Goal: Task Accomplishment & Management: Complete application form

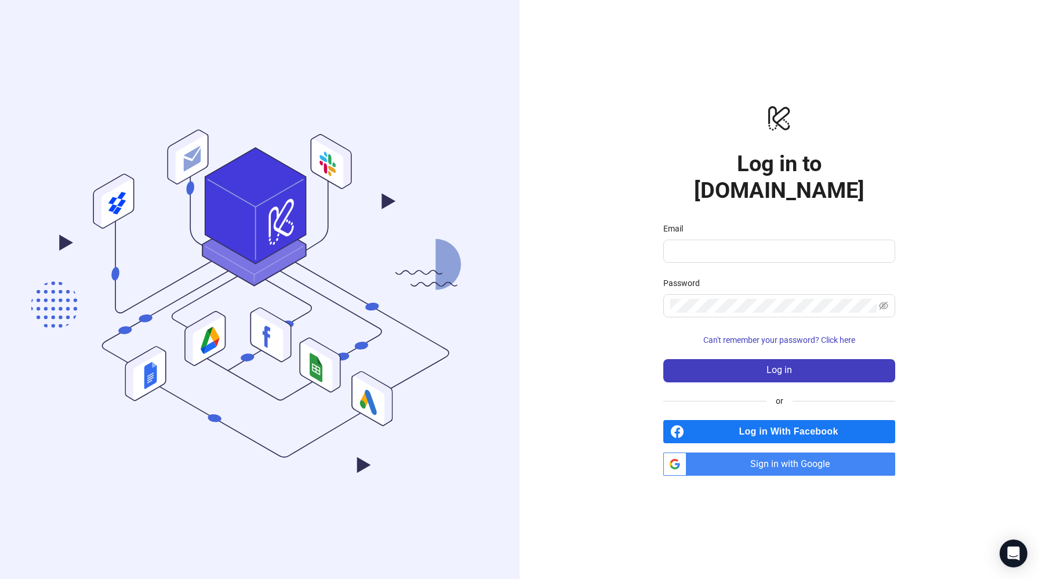
click at [761, 452] on span "Sign in with Google" at bounding box center [793, 463] width 204 height 23
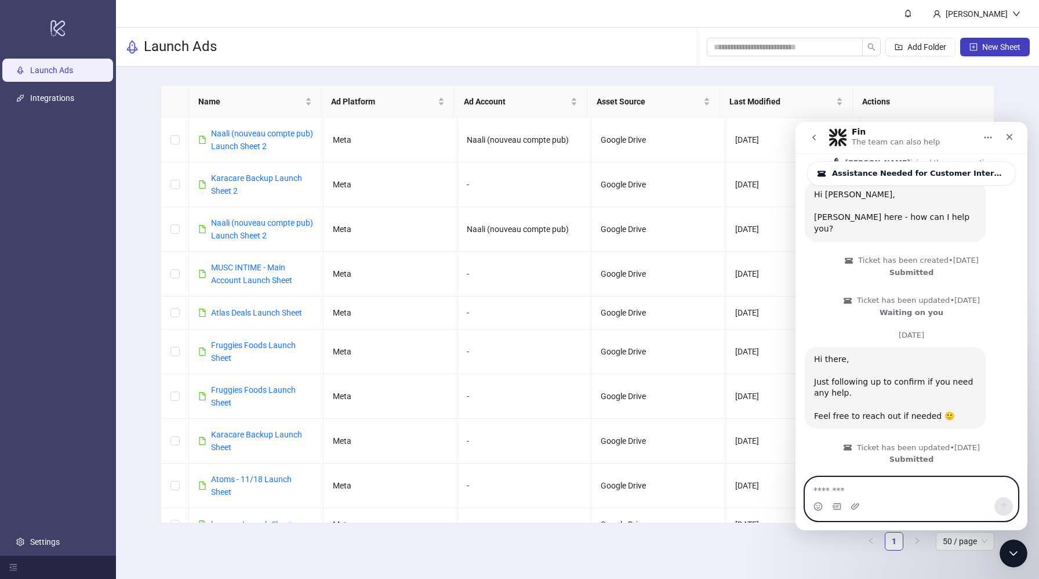
scroll to position [183, 0]
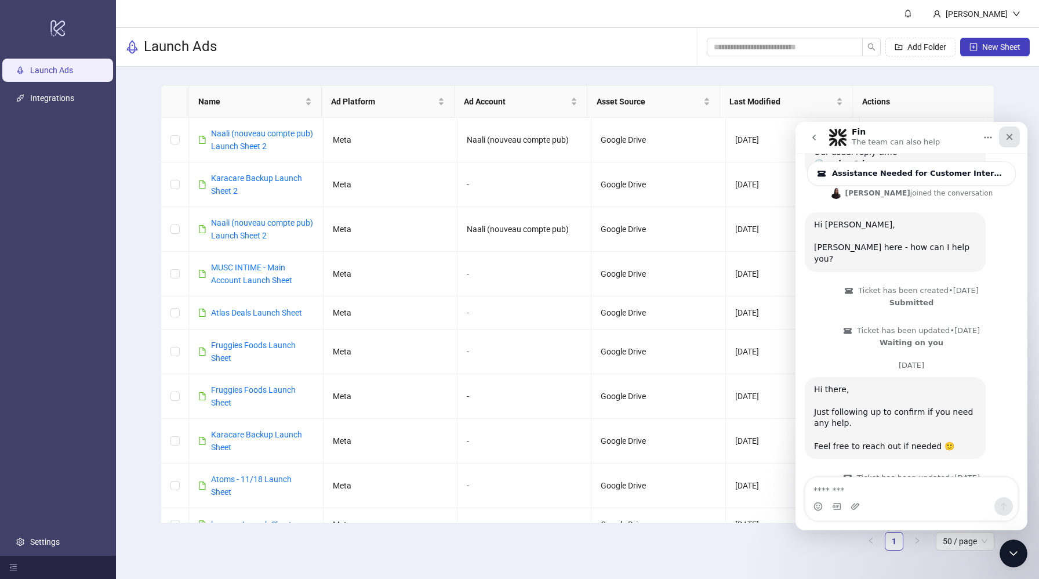
click at [1011, 138] on icon "Close" at bounding box center [1009, 137] width 6 height 6
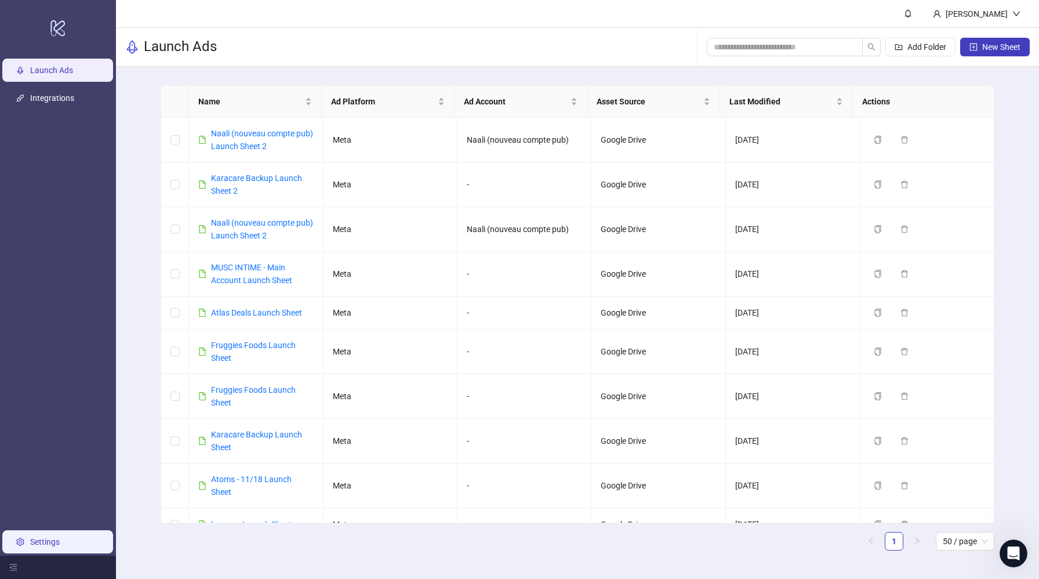
click at [49, 537] on link "Settings" at bounding box center [45, 541] width 30 height 9
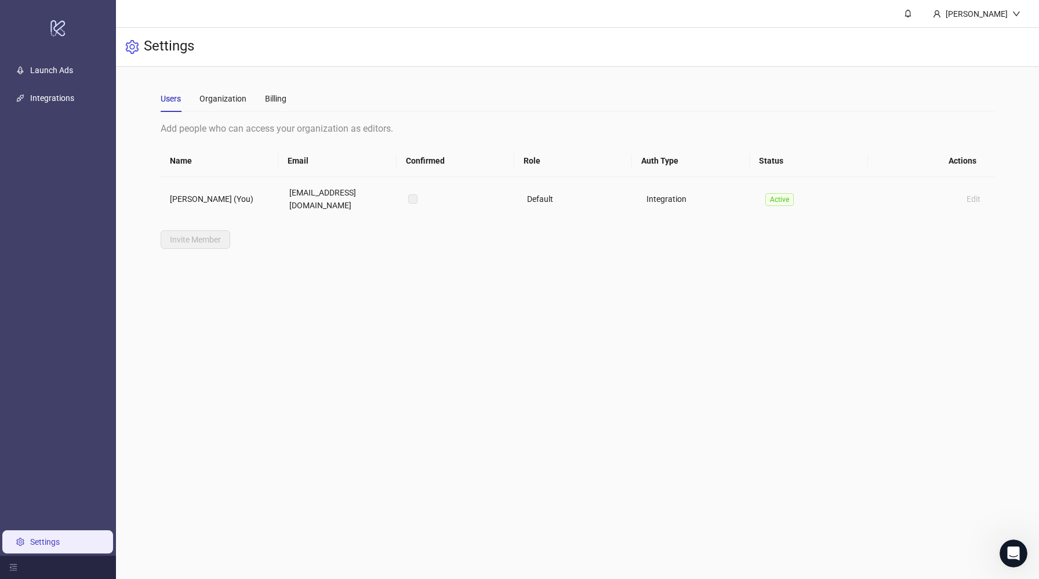
click at [691, 201] on td "Integration" at bounding box center [696, 199] width 119 height 44
click at [278, 94] on div "Billing" at bounding box center [275, 98] width 21 height 13
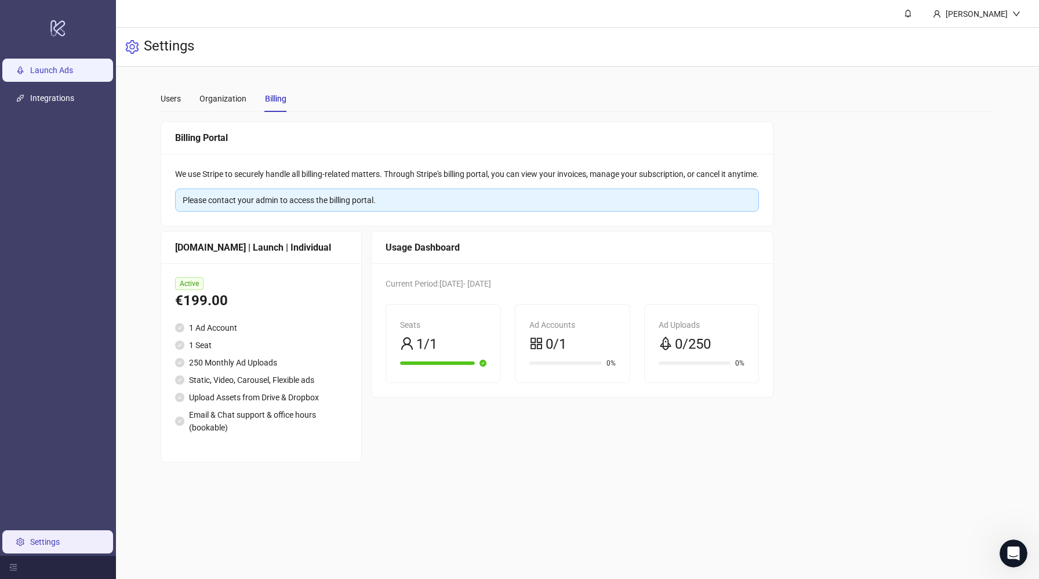
click at [73, 67] on link "Launch Ads" at bounding box center [51, 70] width 43 height 9
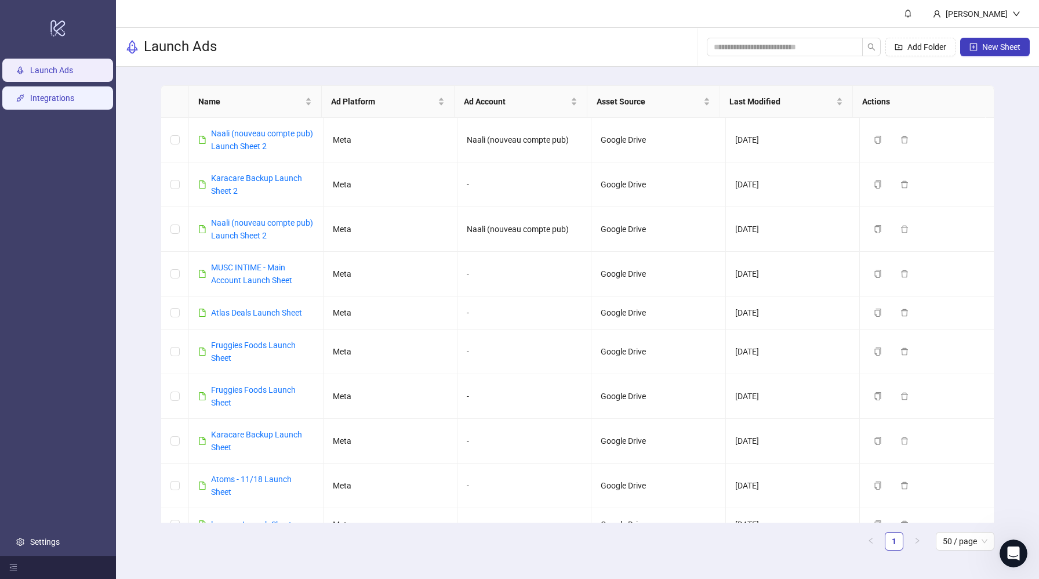
click at [68, 101] on link "Integrations" at bounding box center [52, 97] width 44 height 9
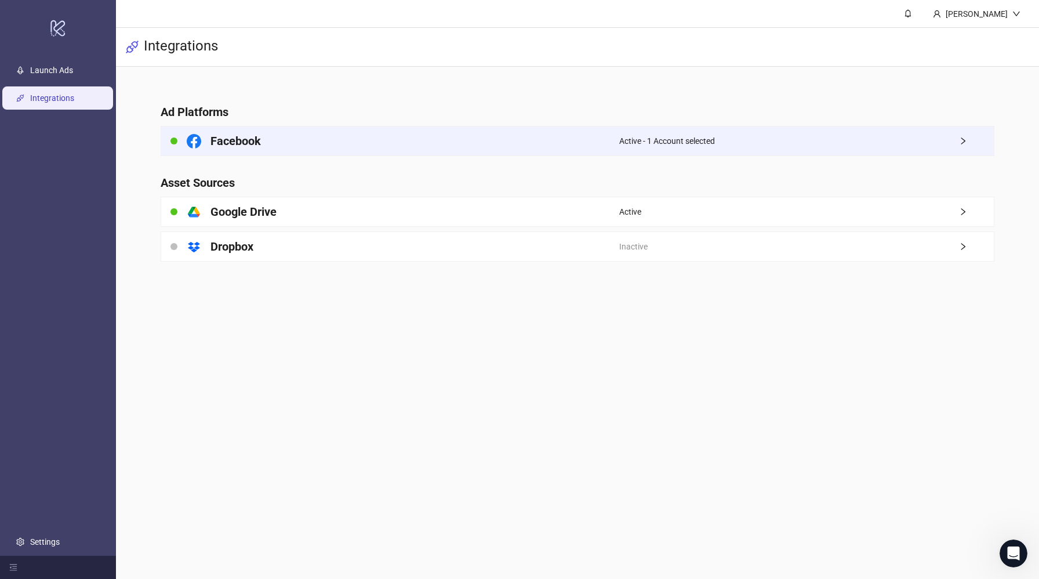
click at [606, 137] on div "Facebook" at bounding box center [390, 140] width 458 height 29
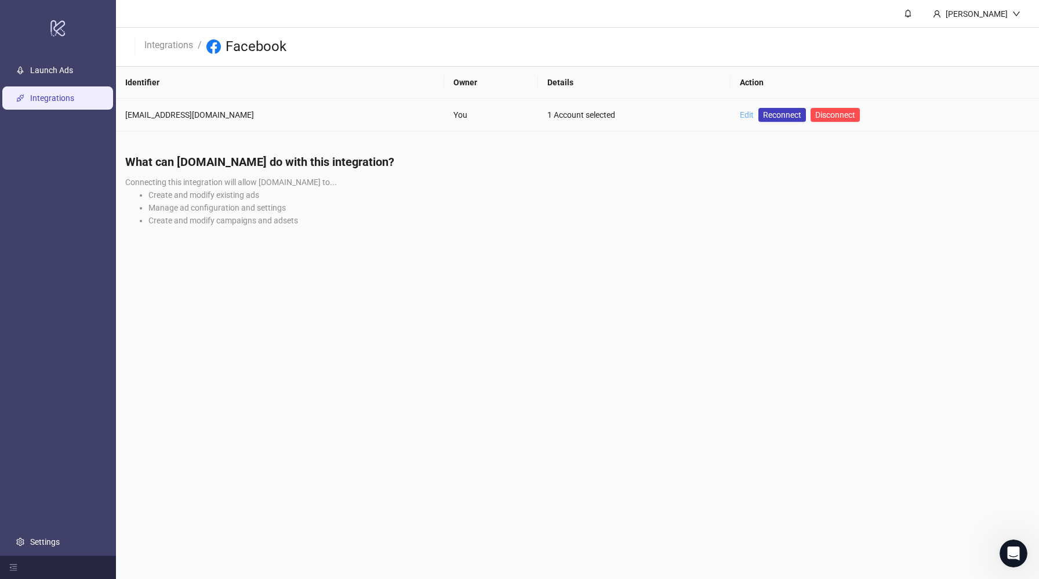
click at [740, 114] on link "Edit" at bounding box center [747, 114] width 14 height 9
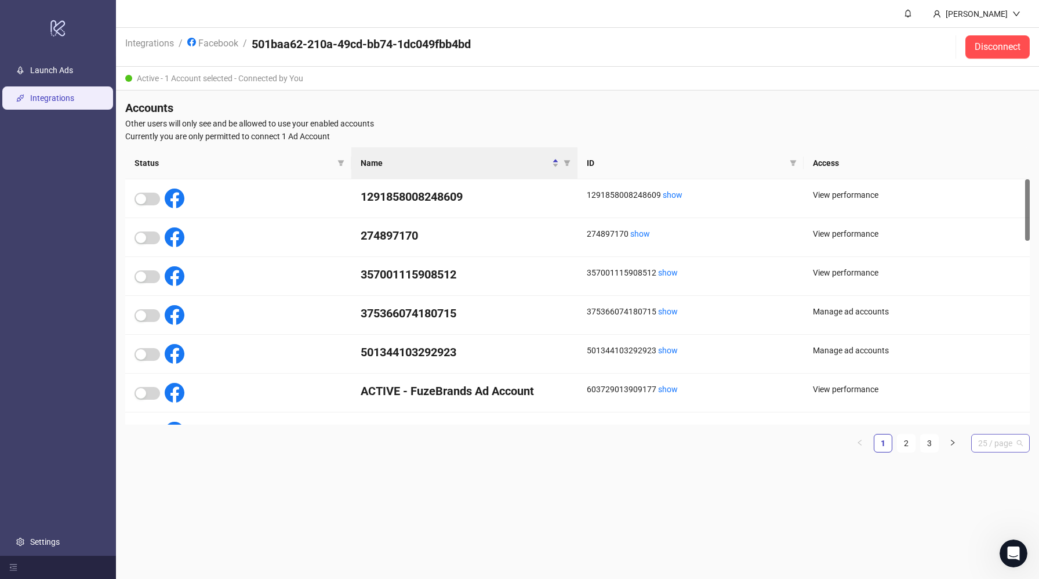
click at [992, 438] on span "25 / page" at bounding box center [1000, 442] width 45 height 17
click at [980, 521] on div "50 / page" at bounding box center [1000, 521] width 40 height 13
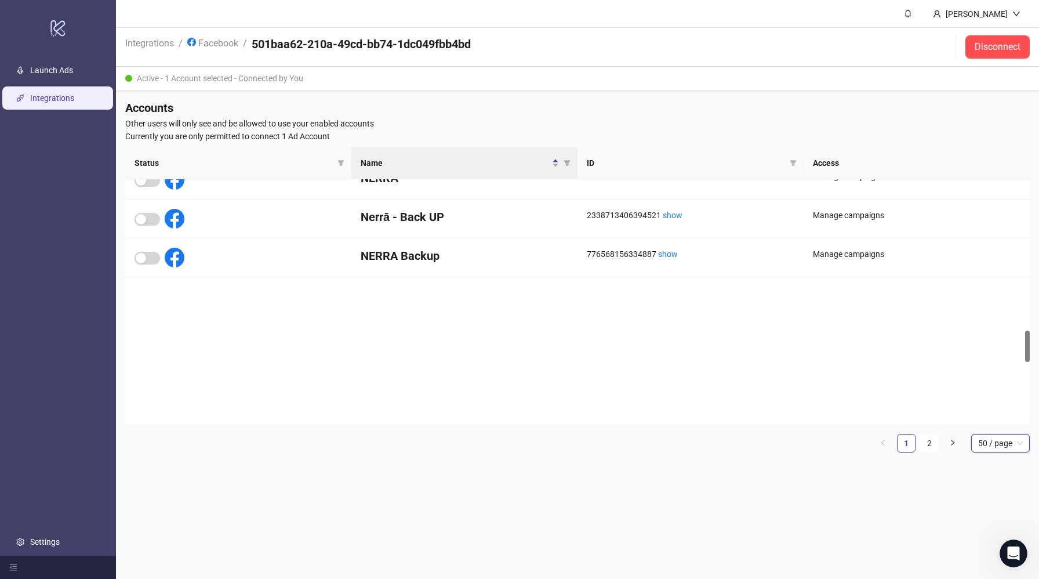
scroll to position [1166, 0]
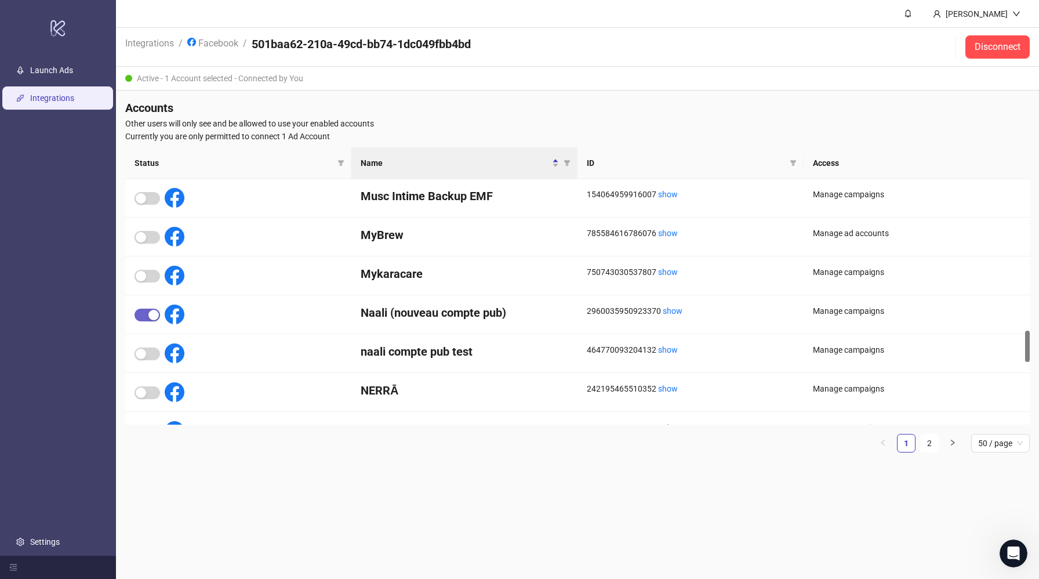
click at [146, 309] on span "button" at bounding box center [147, 314] width 26 height 13
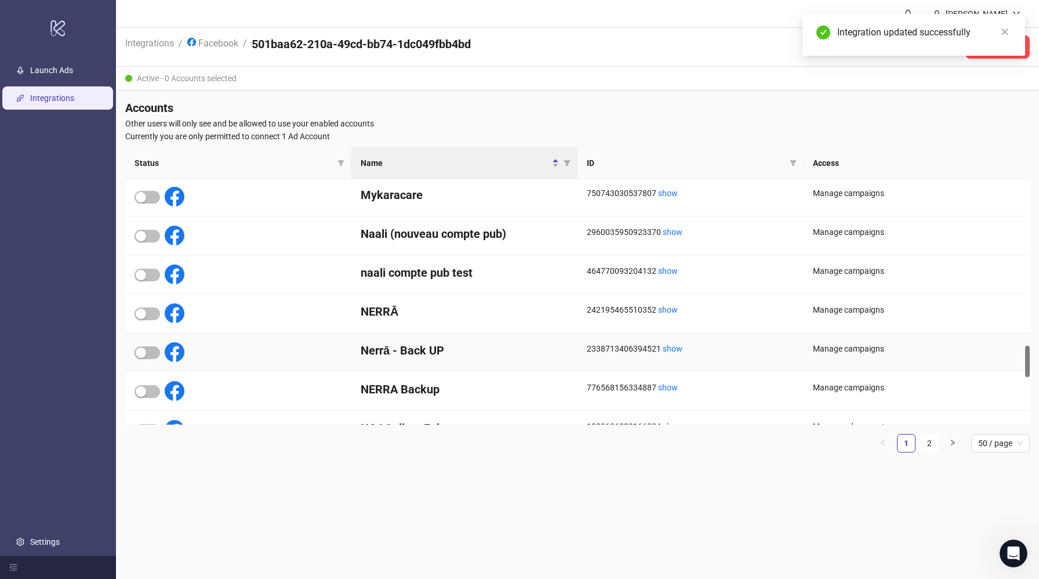
scroll to position [1368, 0]
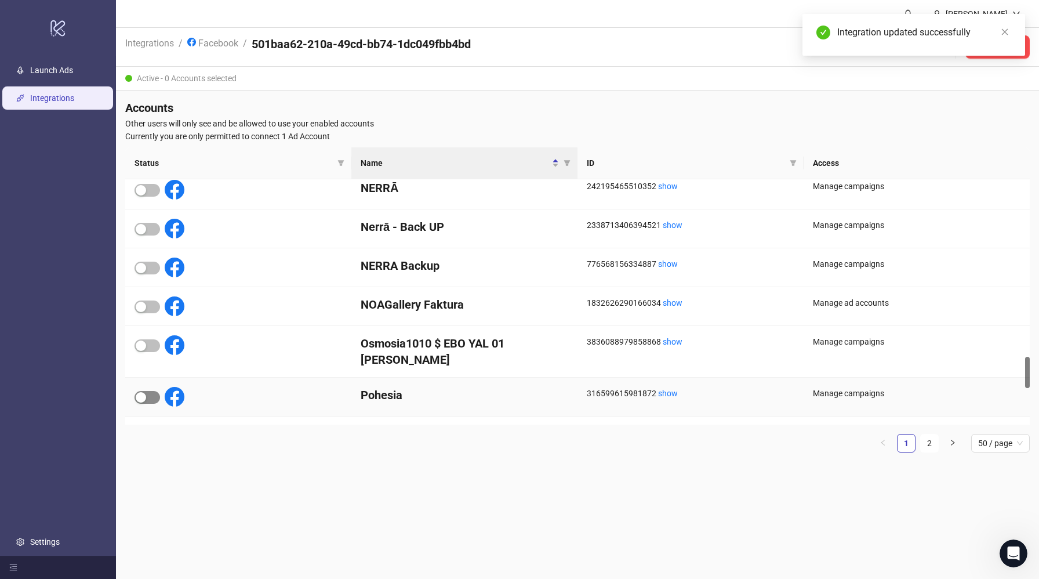
click at [155, 391] on span "button" at bounding box center [147, 397] width 26 height 13
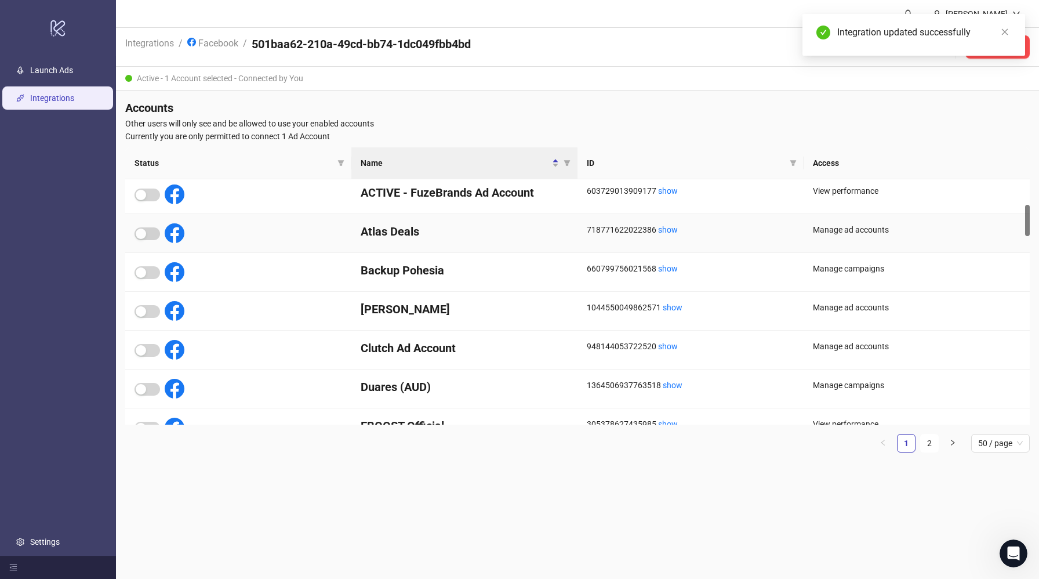
scroll to position [0, 0]
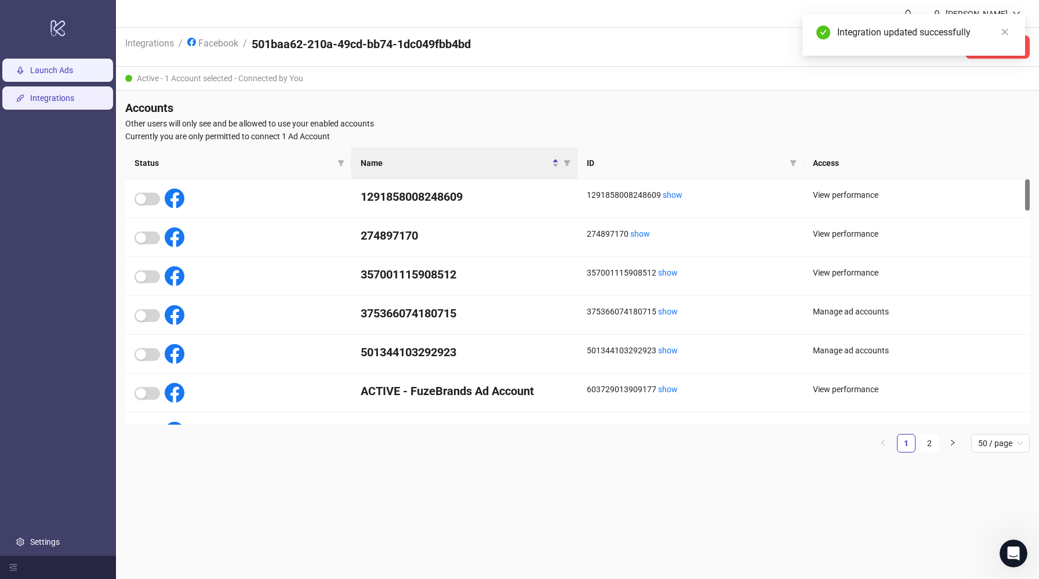
click at [61, 66] on link "Launch Ads" at bounding box center [51, 70] width 43 height 9
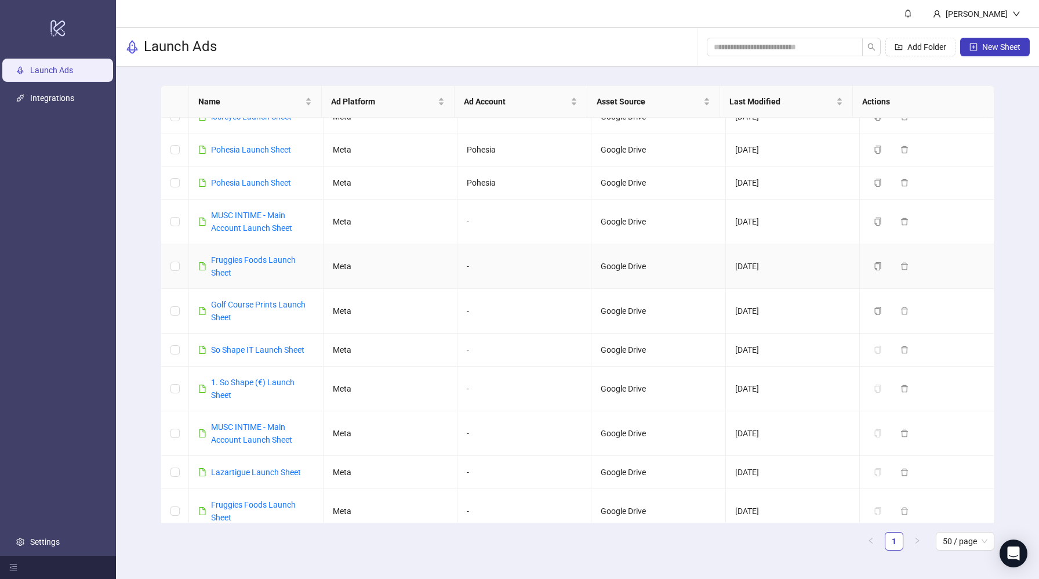
scroll to position [388, 0]
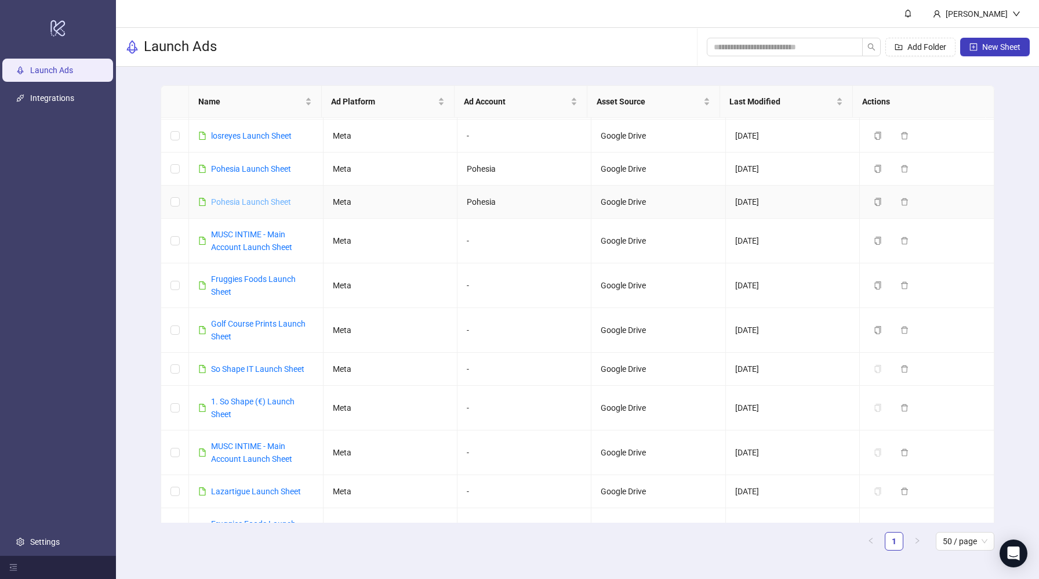
click at [256, 197] on link "Pohesia Launch Sheet" at bounding box center [251, 201] width 80 height 9
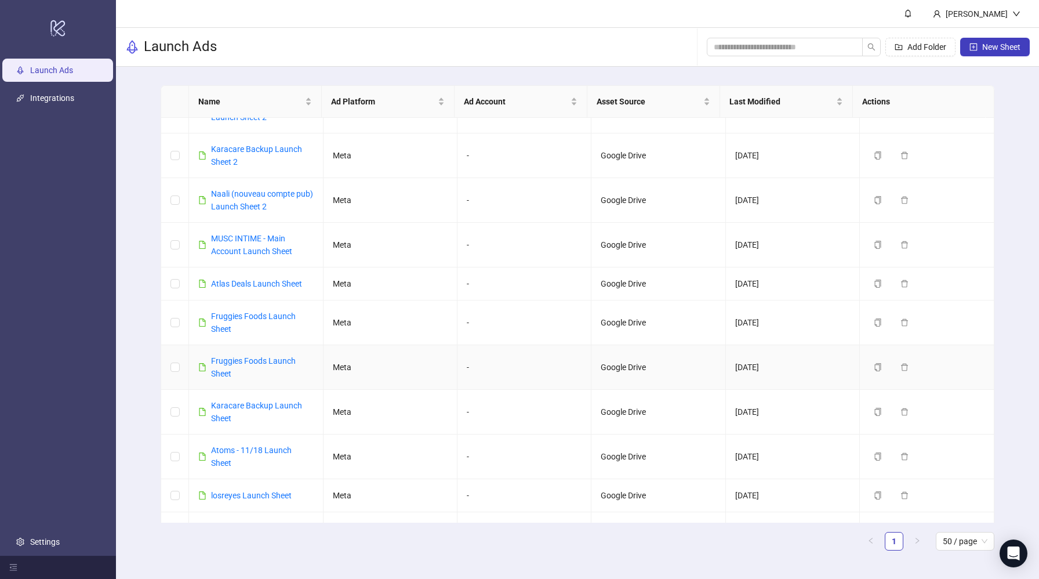
scroll to position [146, 0]
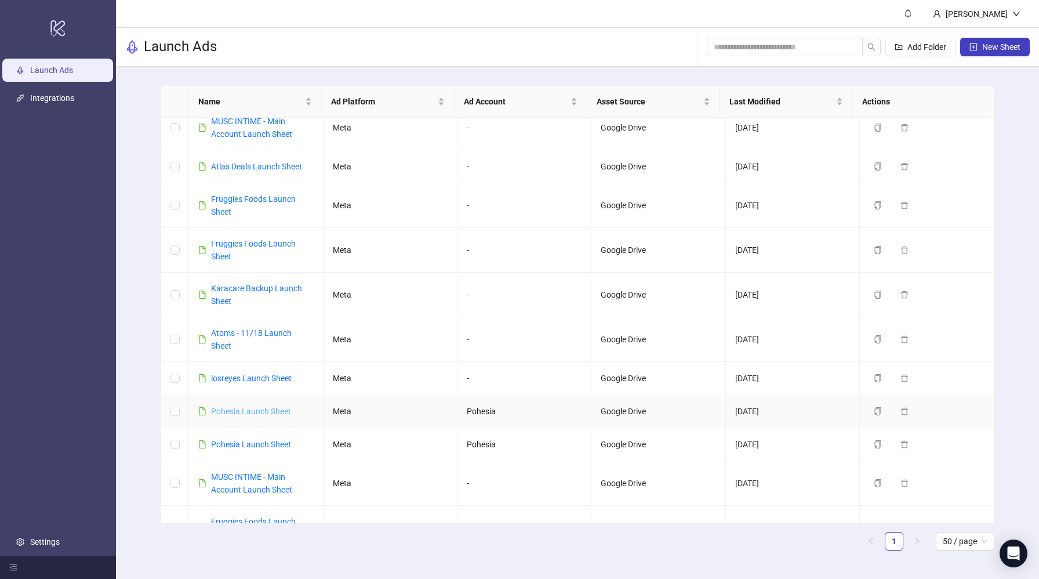
click at [278, 406] on link "Pohesia Launch Sheet" at bounding box center [251, 410] width 80 height 9
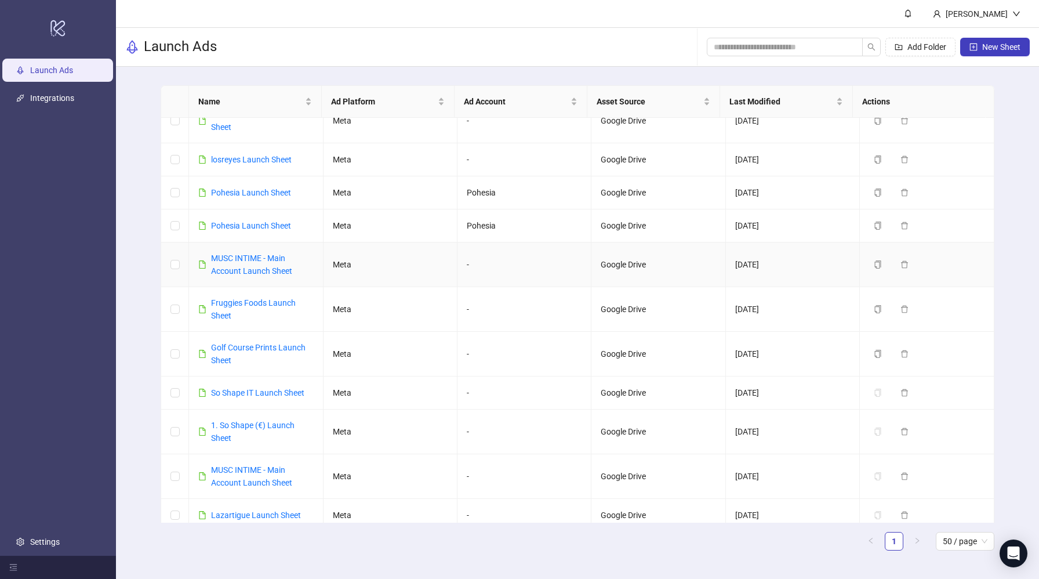
scroll to position [248, 0]
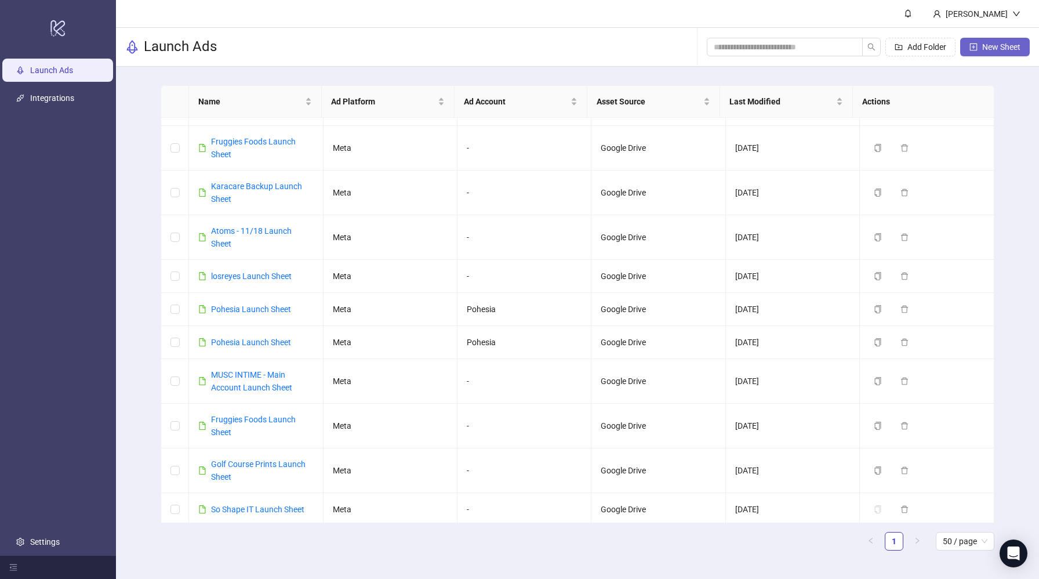
click at [1006, 48] on span "New Sheet" at bounding box center [1001, 46] width 38 height 9
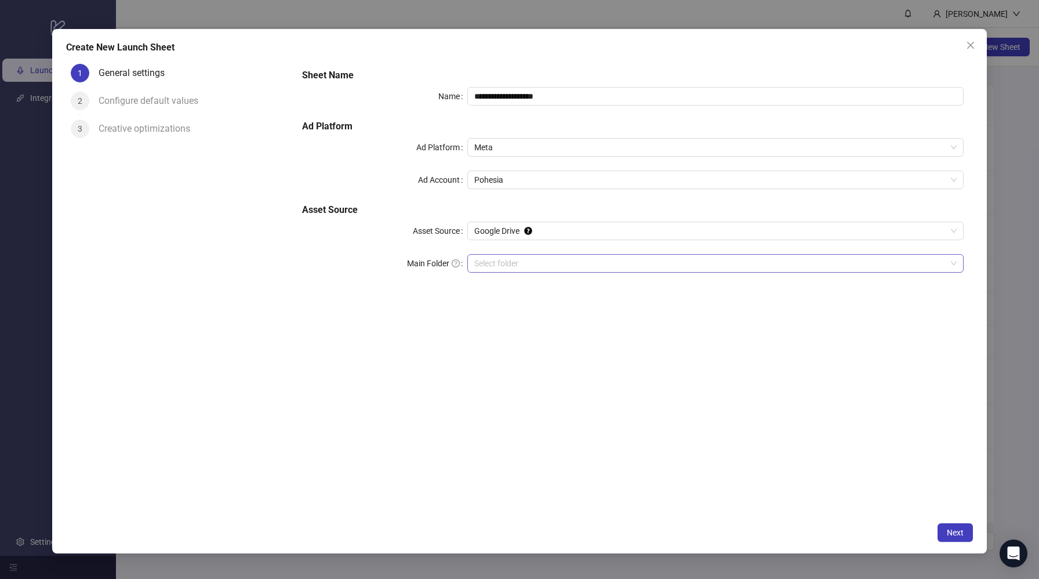
click at [735, 263] on input "Main Folder" at bounding box center [710, 262] width 472 height 17
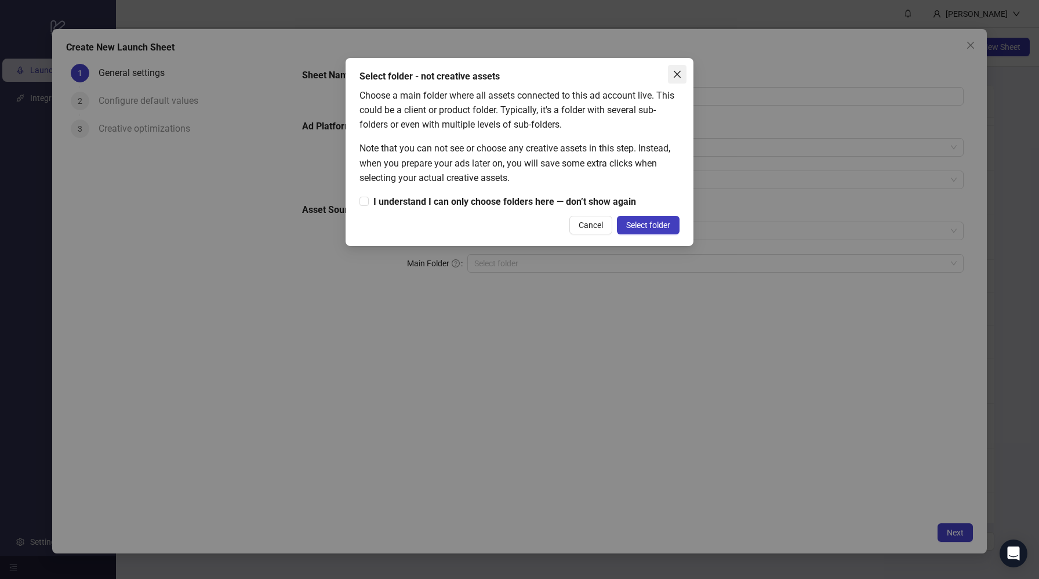
click at [681, 73] on icon "close" at bounding box center [676, 74] width 9 height 9
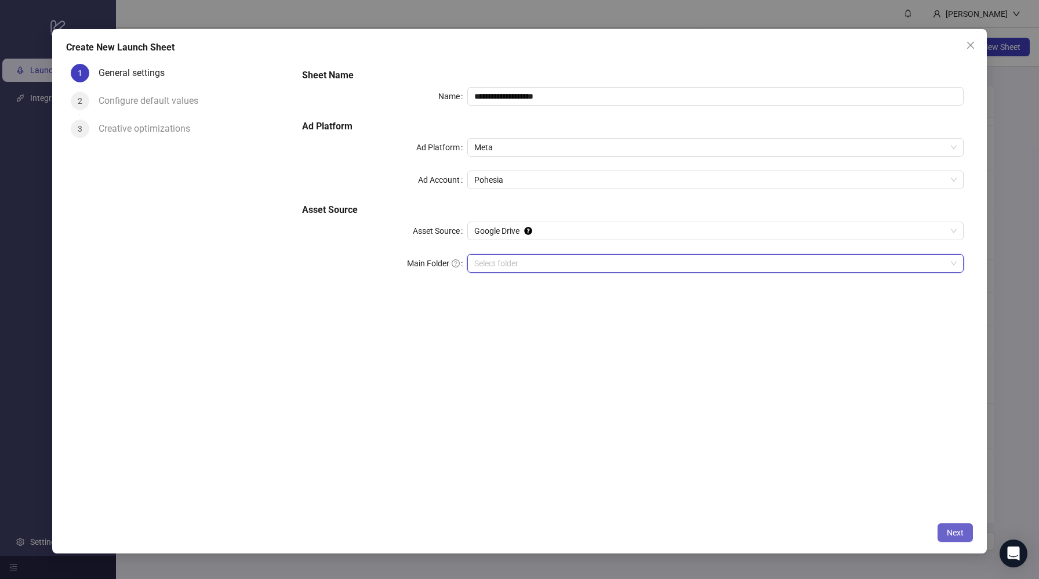
click at [964, 525] on button "Next" at bounding box center [954, 532] width 35 height 19
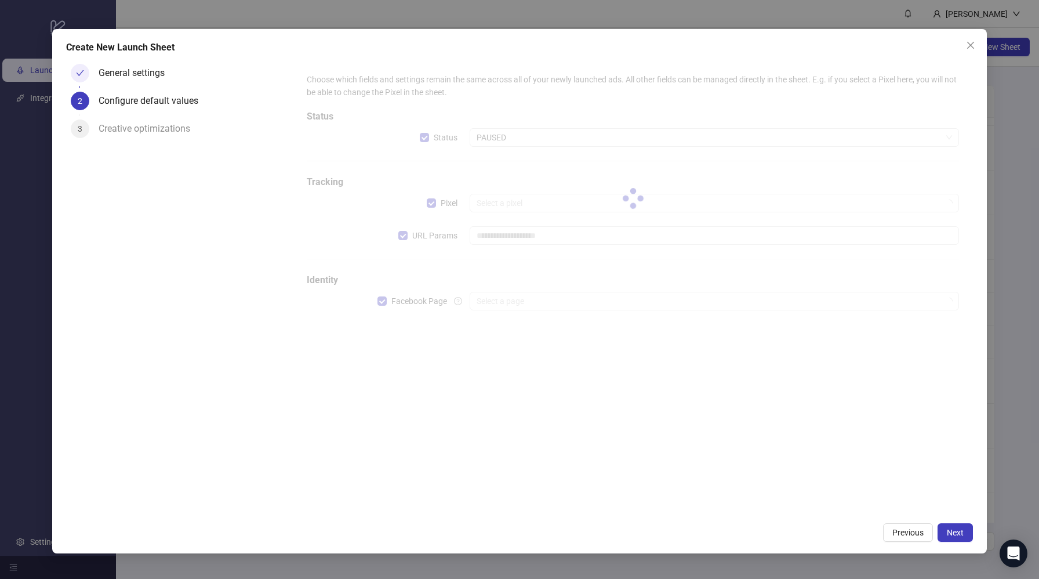
type input "**********"
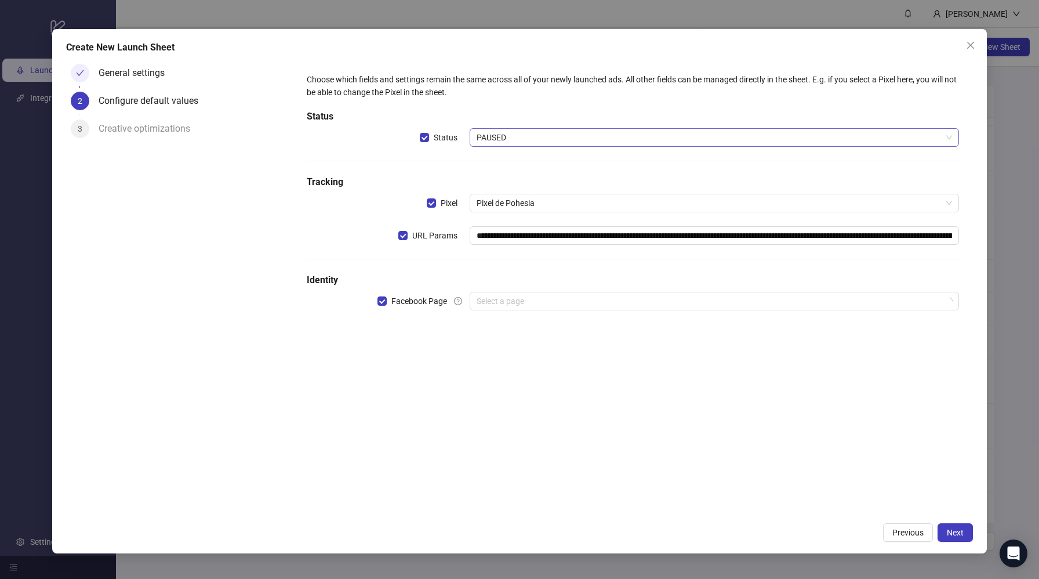
click at [532, 136] on span "PAUSED" at bounding box center [714, 137] width 475 height 17
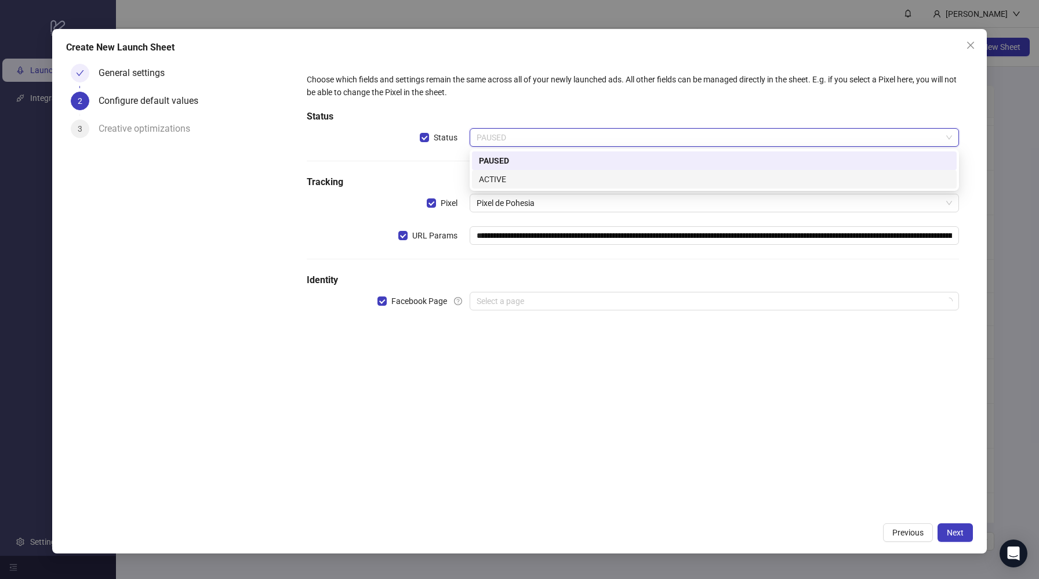
click at [529, 177] on div "ACTIVE" at bounding box center [714, 179] width 471 height 13
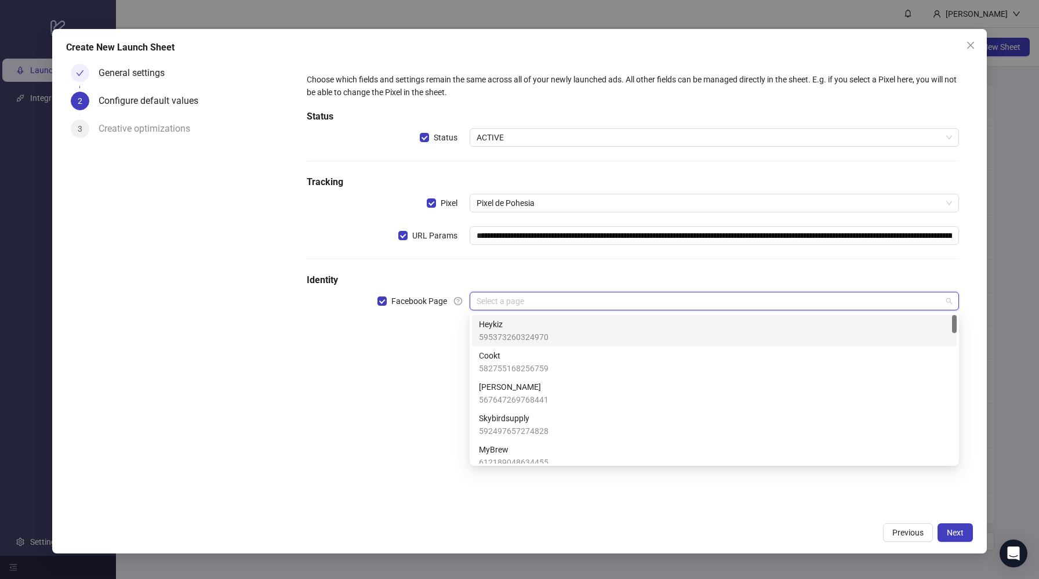
click at [530, 305] on input "search" at bounding box center [709, 300] width 465 height 17
type input "**"
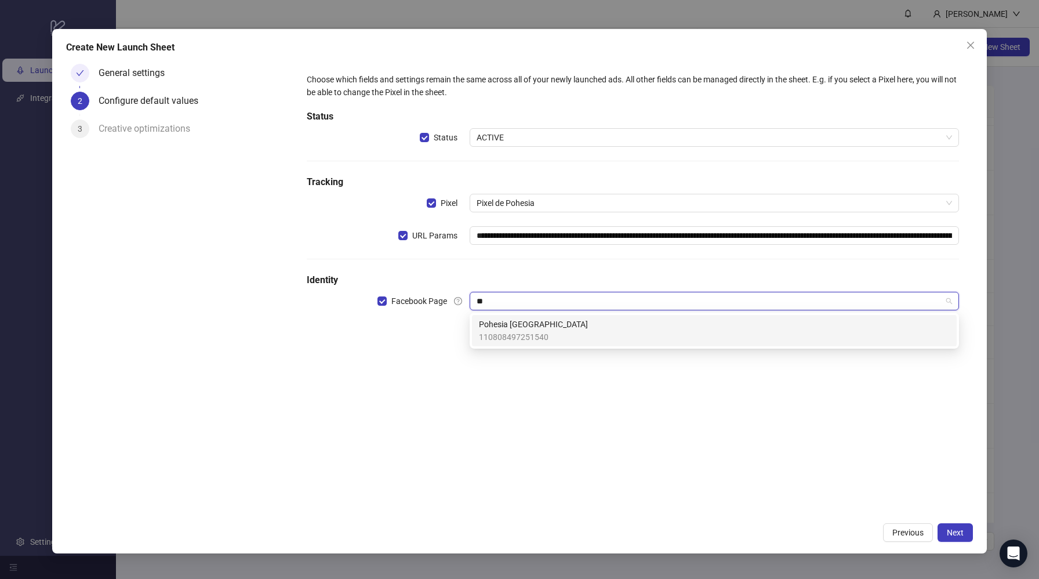
click at [534, 334] on span "110808497251540" at bounding box center [533, 336] width 109 height 13
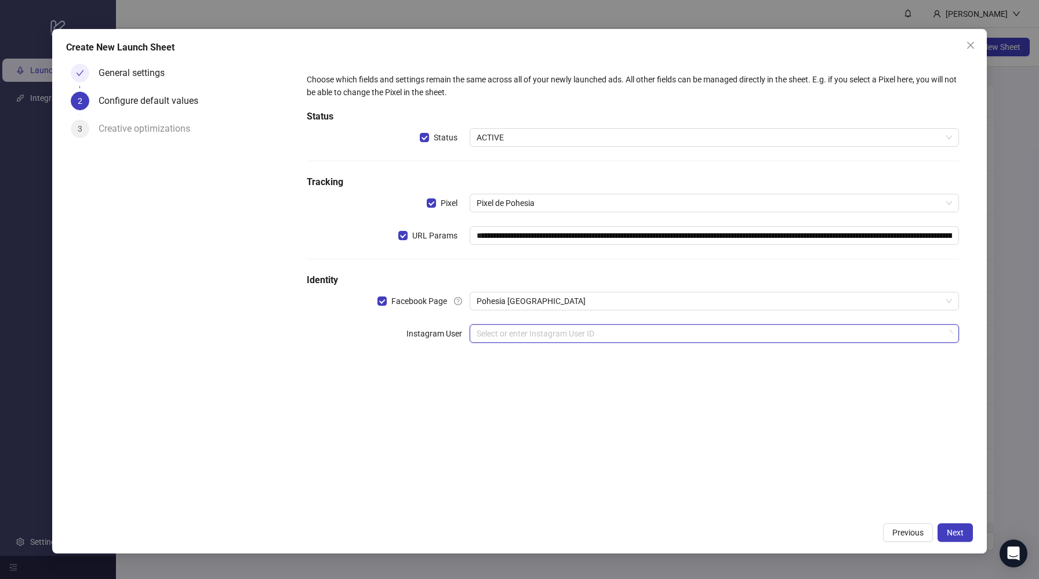
click at [525, 340] on input "search" at bounding box center [709, 333] width 465 height 17
click at [814, 444] on div "**********" at bounding box center [633, 287] width 681 height 457
click at [917, 532] on span "Previous" at bounding box center [907, 532] width 31 height 9
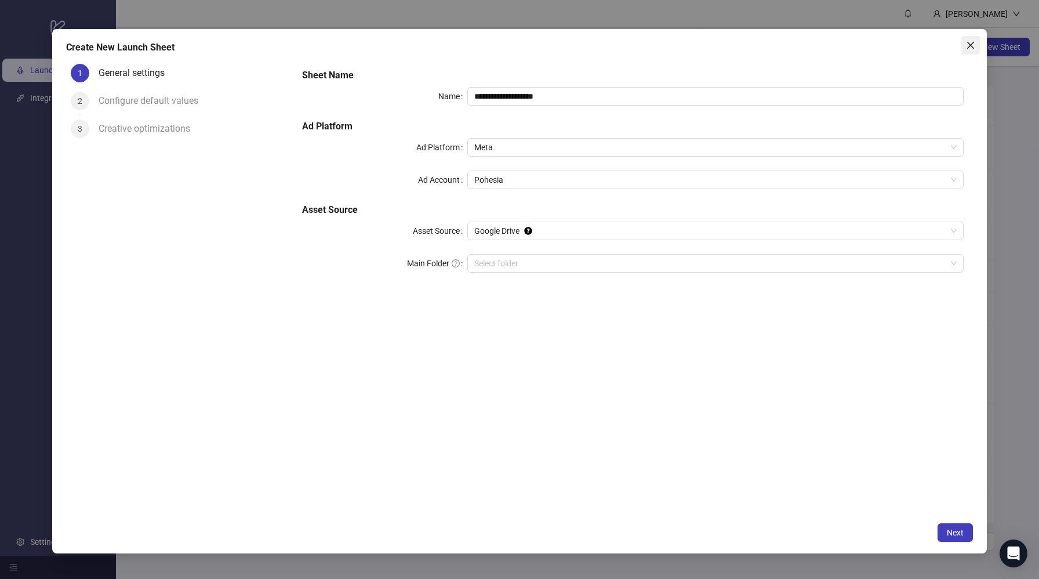
click at [973, 47] on icon "close" at bounding box center [970, 45] width 7 height 7
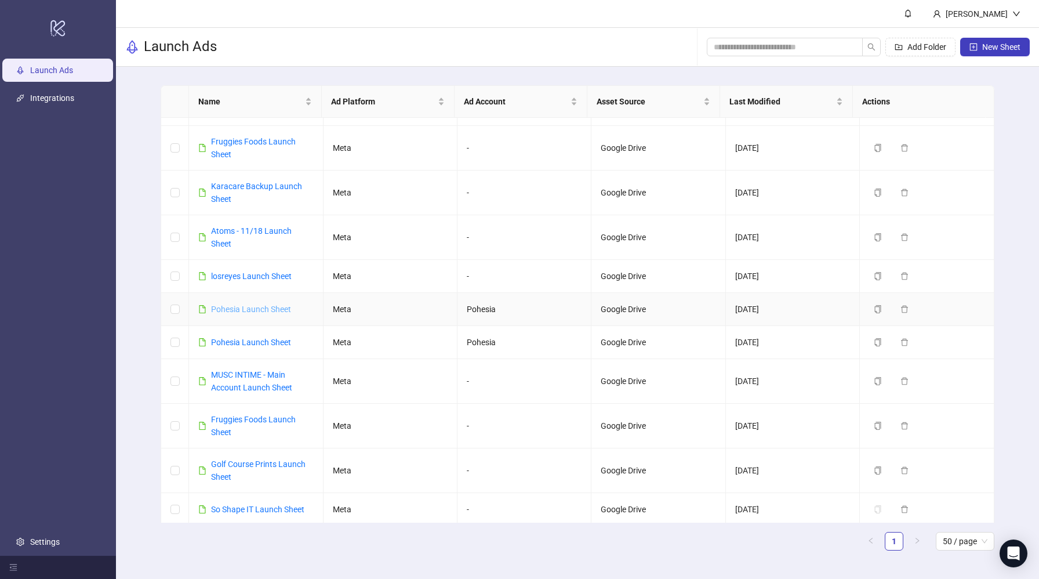
click at [256, 310] on link "Pohesia Launch Sheet" at bounding box center [251, 308] width 80 height 9
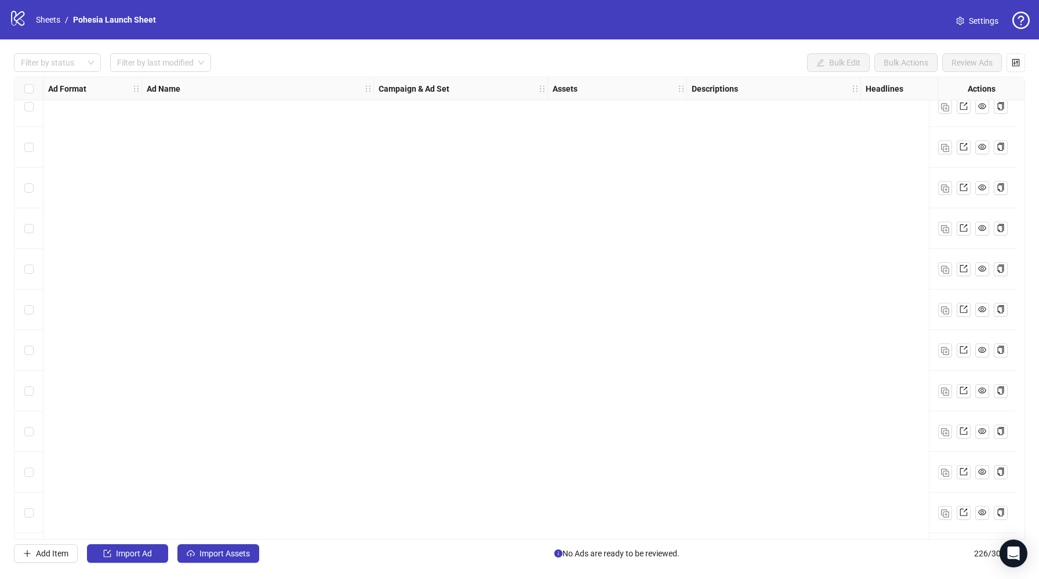
scroll to position [8737, 0]
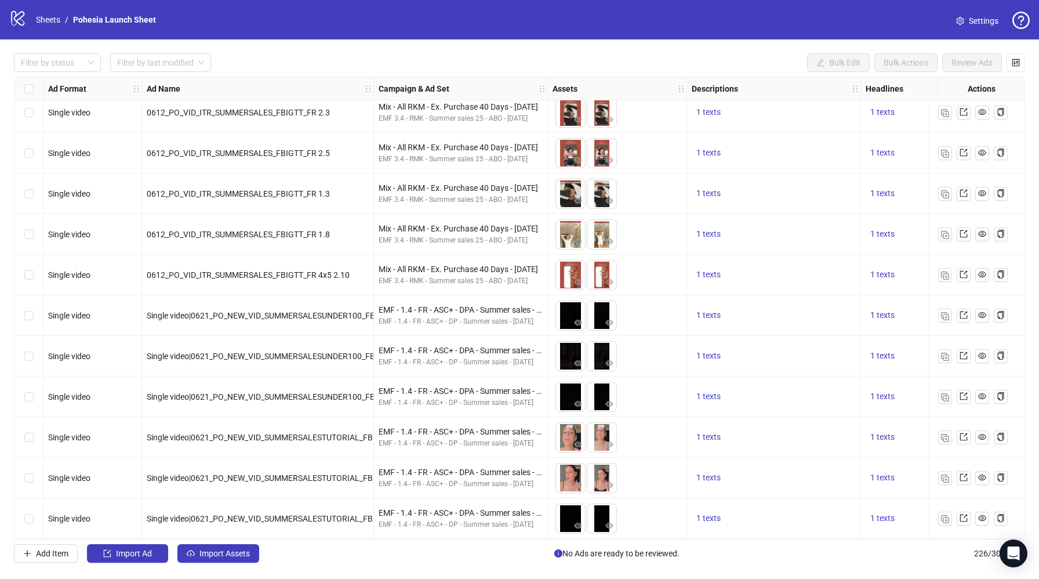
drag, startPoint x: 1017, startPoint y: 551, endPoint x: 1020, endPoint y: 466, distance: 84.7
click at [1020, 466] on body "logo/logo-mobile Sheets / Pohesia Launch Sheet Settings Filter by status Filter…" at bounding box center [519, 289] width 1039 height 579
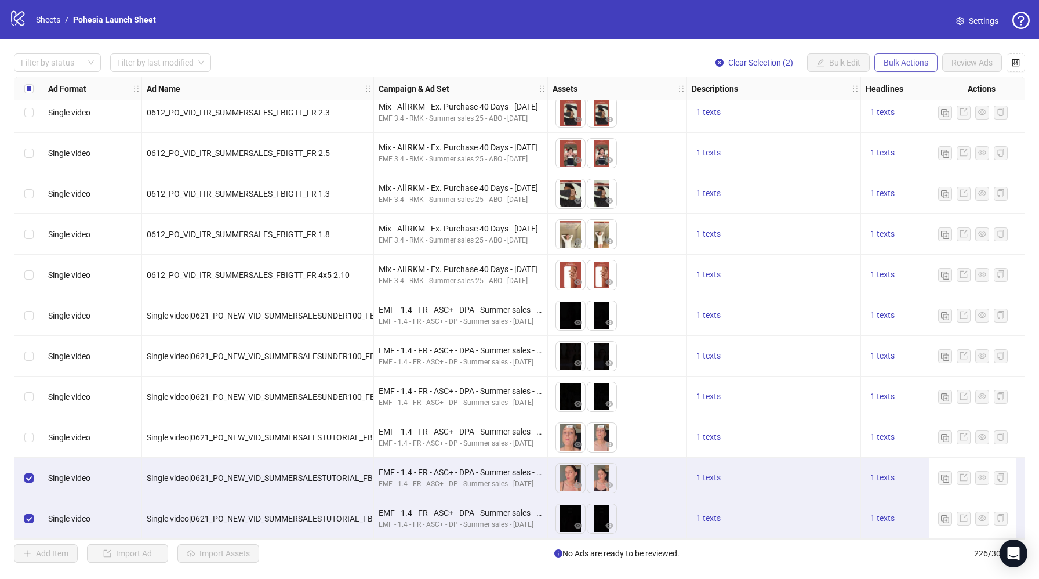
click at [879, 59] on button "Bulk Actions" at bounding box center [905, 62] width 63 height 19
click at [934, 141] on span "Copy to another sheet" at bounding box center [921, 142] width 79 height 13
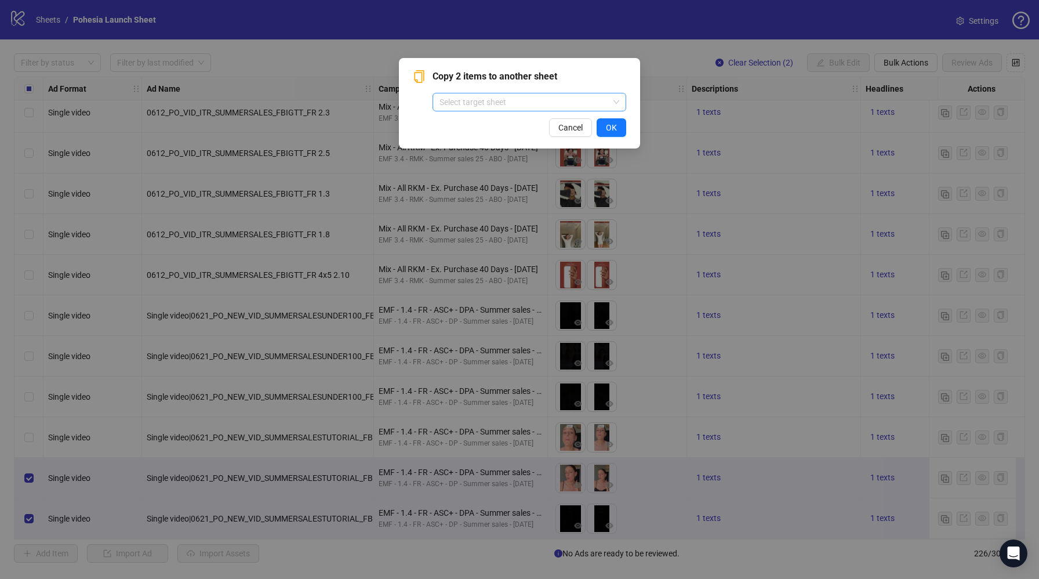
click at [561, 108] on input "search" at bounding box center [523, 101] width 169 height 17
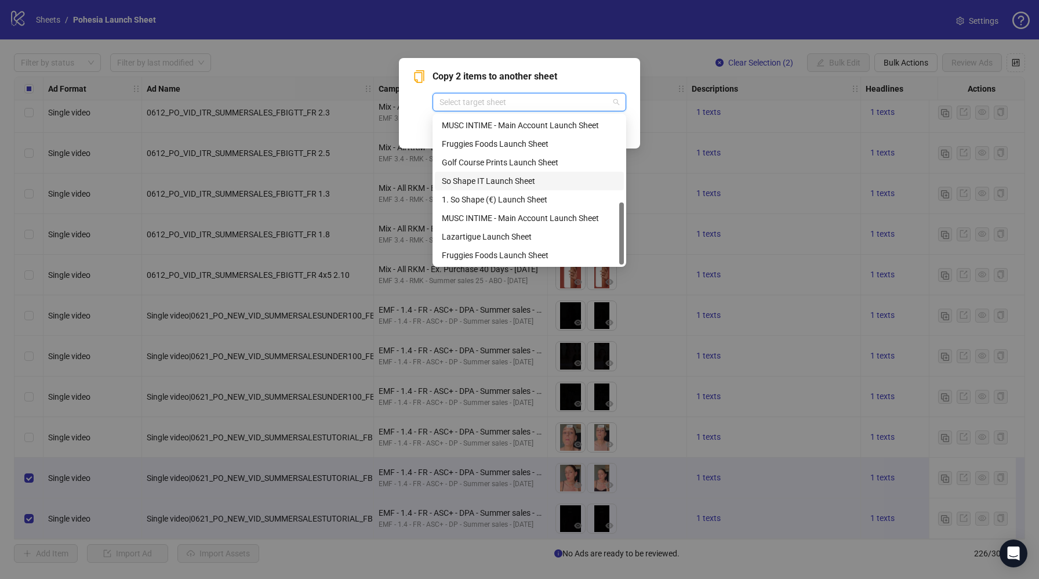
scroll to position [0, 0]
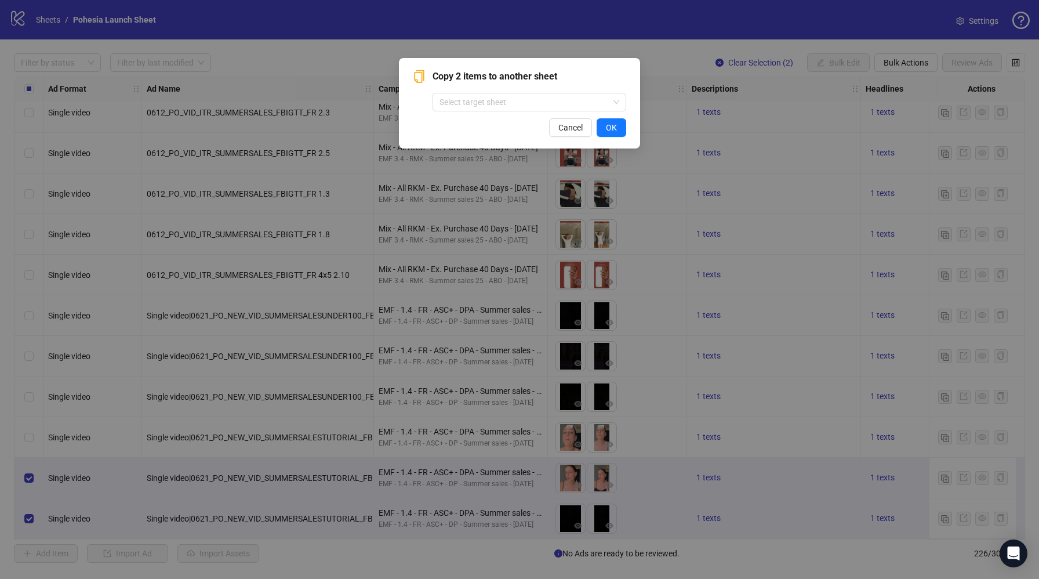
click at [605, 83] on div "Copy 2 items to another sheet Select target sheet" at bounding box center [529, 91] width 194 height 42
click at [568, 125] on span "Cancel" at bounding box center [570, 127] width 24 height 9
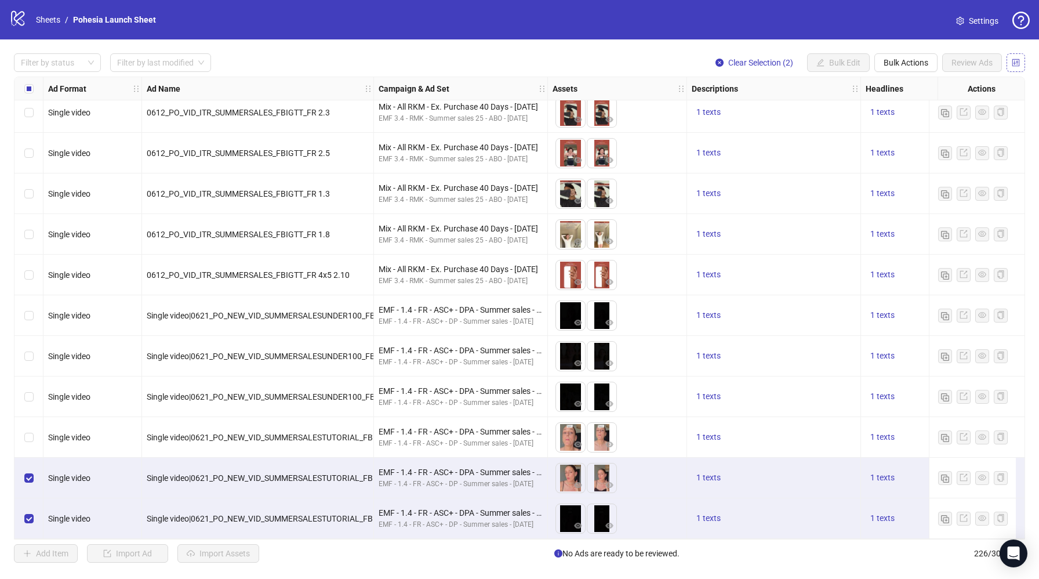
click at [1012, 63] on icon "control" at bounding box center [1016, 63] width 8 height 8
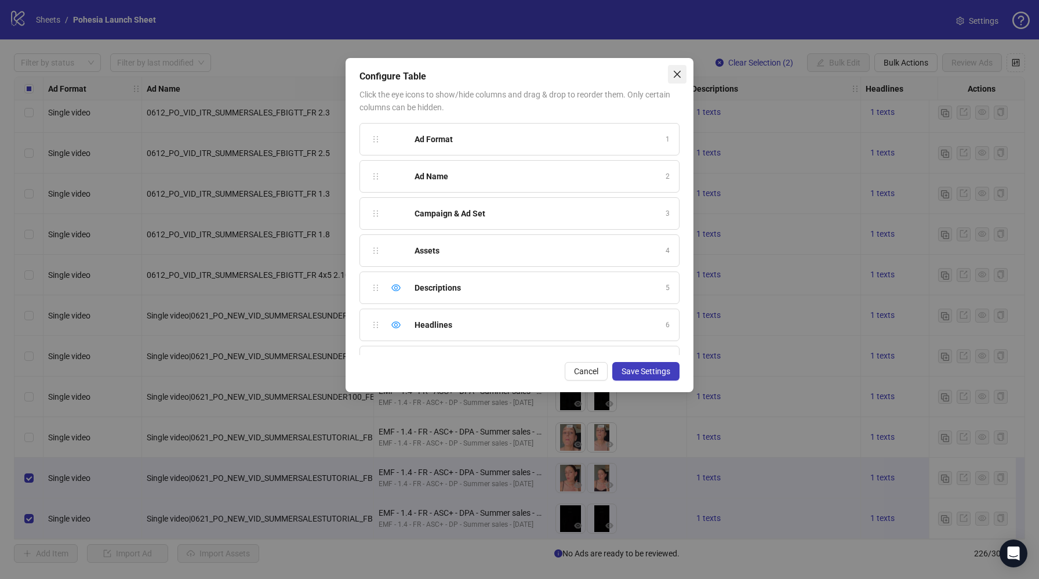
click at [680, 75] on icon "close" at bounding box center [676, 74] width 9 height 9
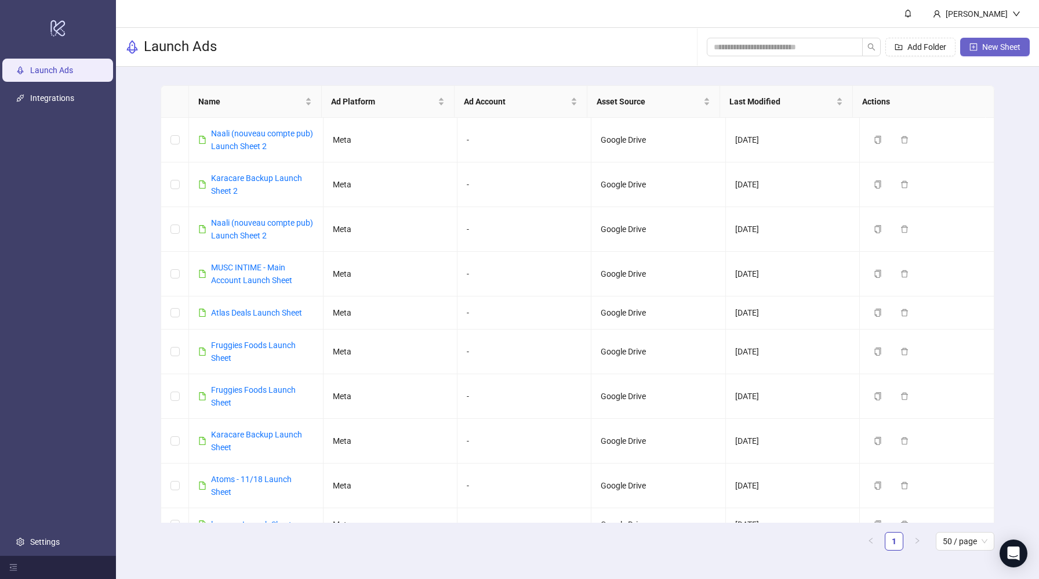
click at [990, 52] on button "New Sheet" at bounding box center [995, 47] width 70 height 19
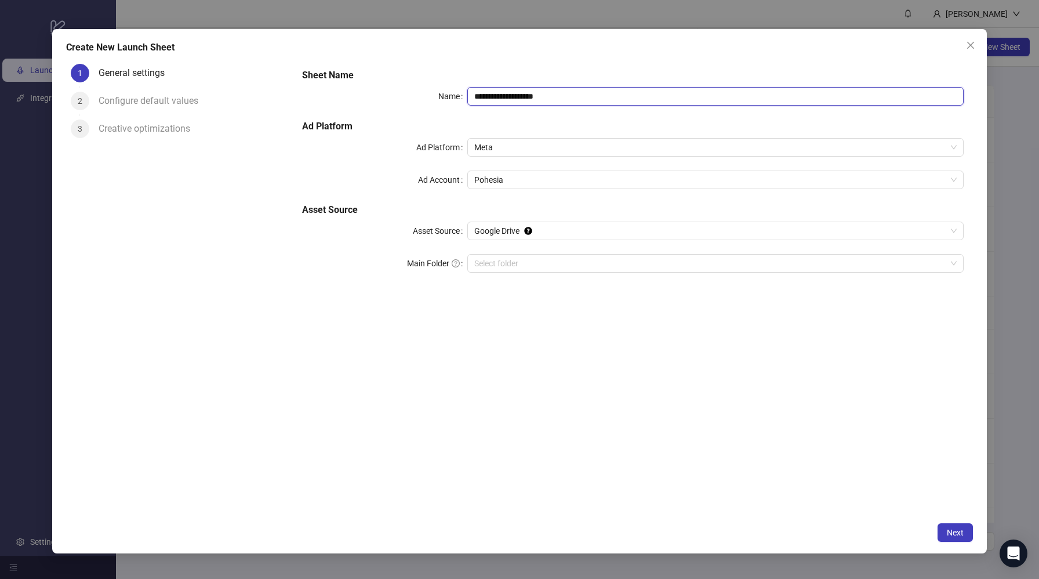
click at [564, 93] on input "**********" at bounding box center [715, 96] width 496 height 19
type input "**********"
click at [719, 378] on div "**********" at bounding box center [633, 287] width 681 height 457
click at [542, 263] on input "Main Folder" at bounding box center [710, 262] width 472 height 17
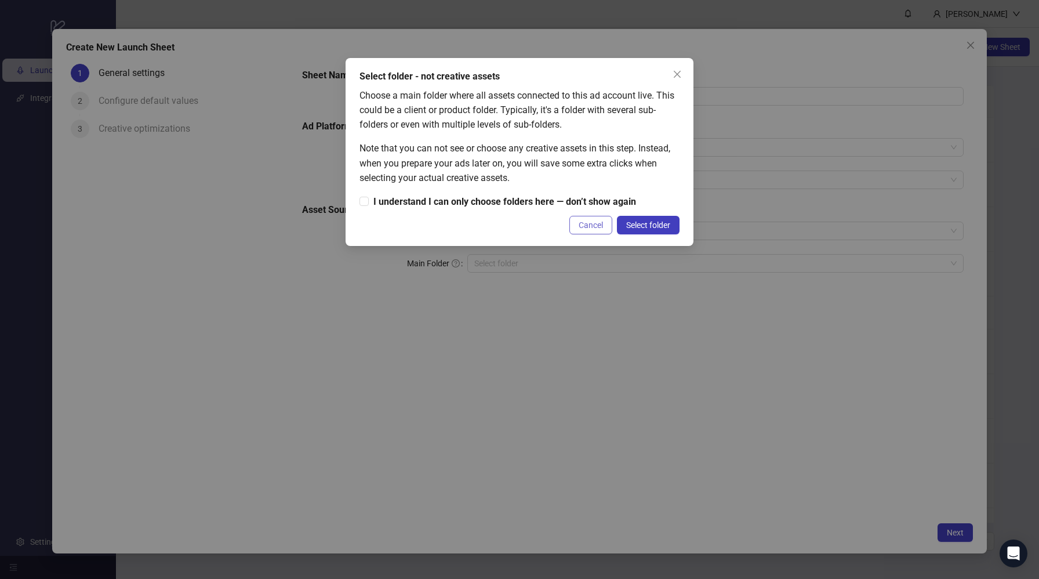
click at [594, 222] on span "Cancel" at bounding box center [591, 224] width 24 height 9
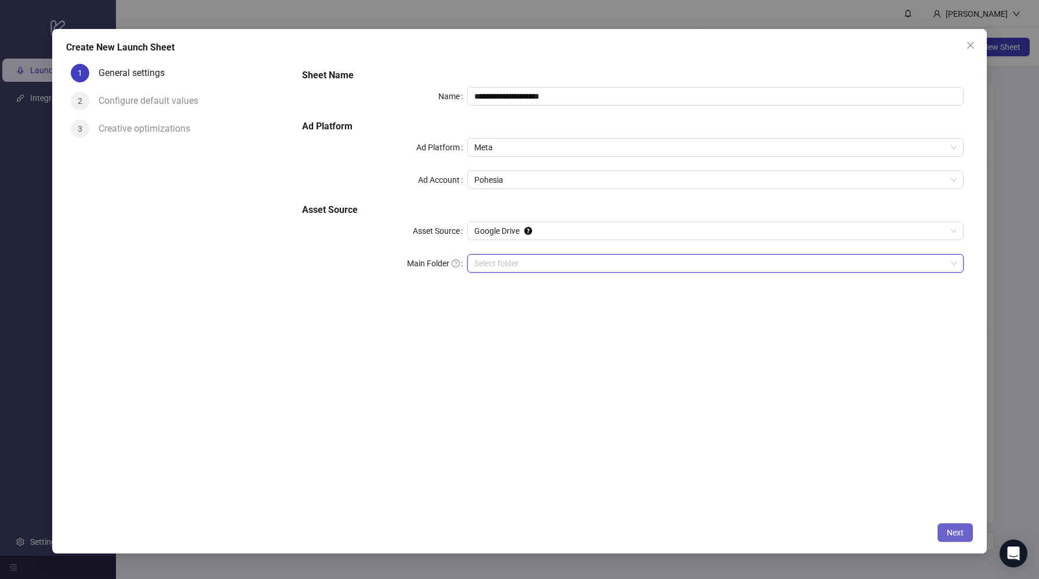
click at [956, 533] on span "Next" at bounding box center [955, 532] width 17 height 9
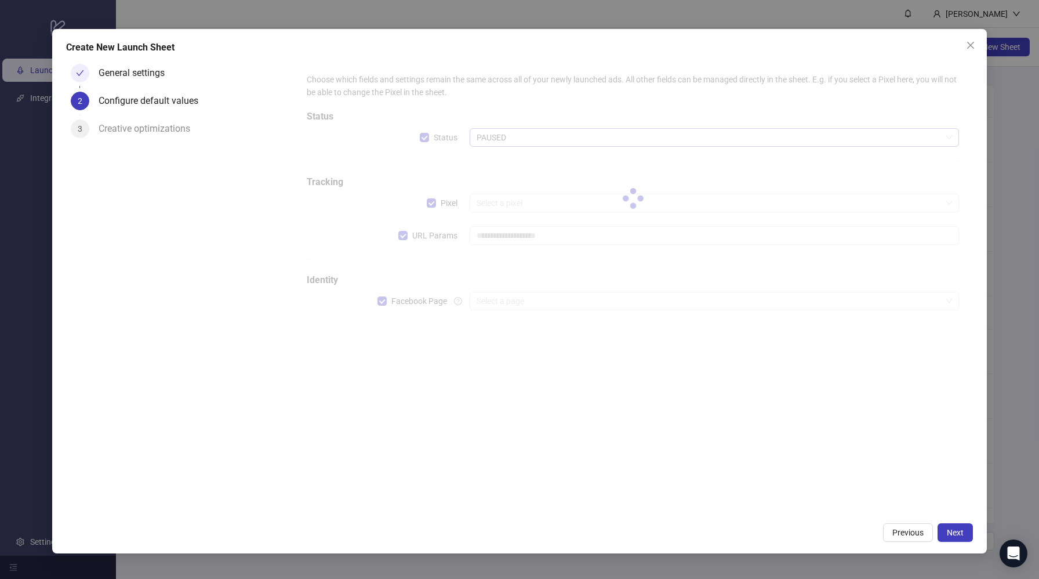
type input "**********"
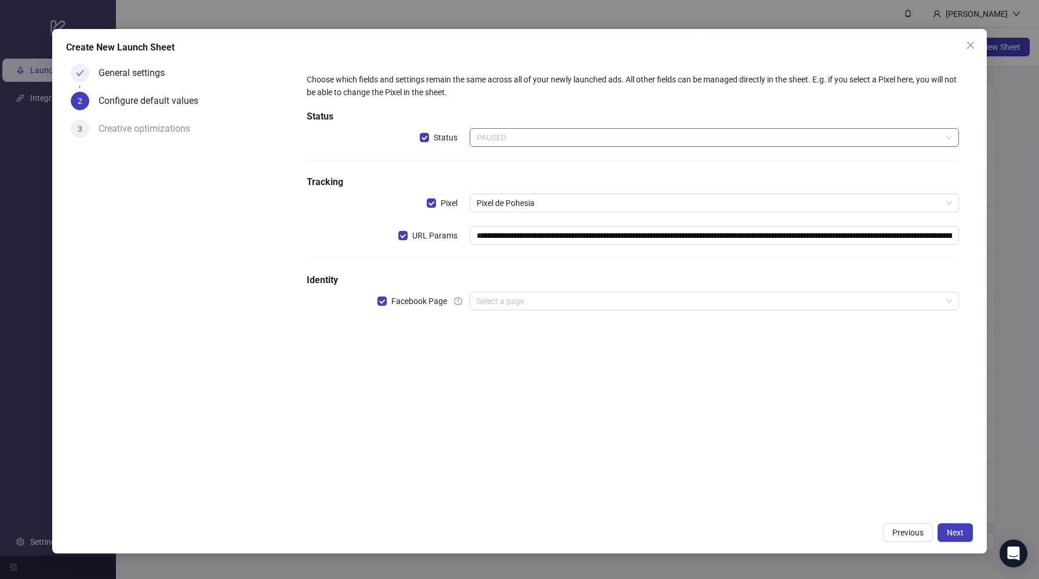
click at [508, 136] on span "PAUSED" at bounding box center [714, 137] width 475 height 17
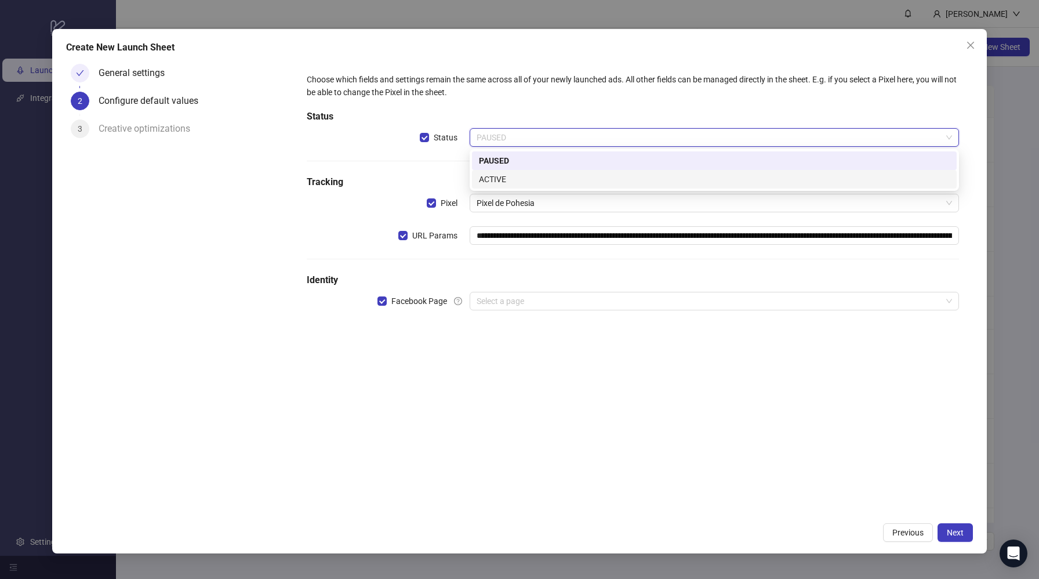
click at [509, 177] on div "ACTIVE" at bounding box center [714, 179] width 471 height 13
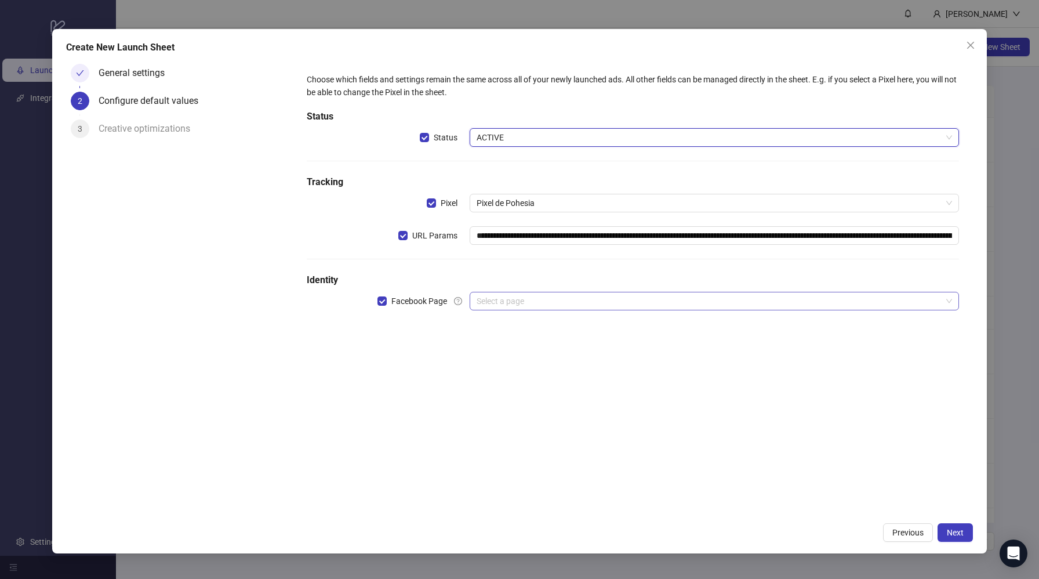
click at [514, 297] on input "search" at bounding box center [709, 300] width 465 height 17
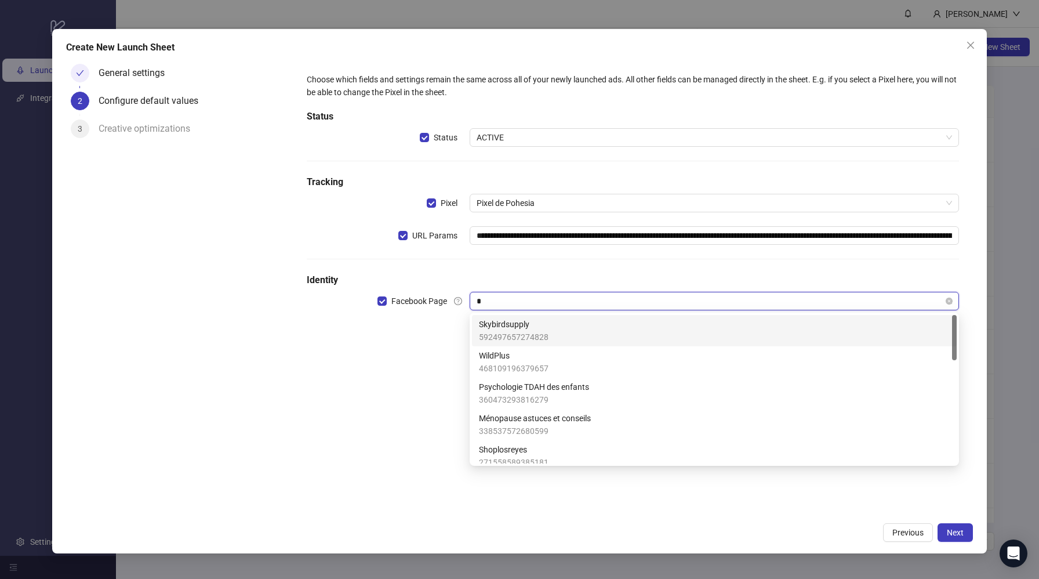
type input "**"
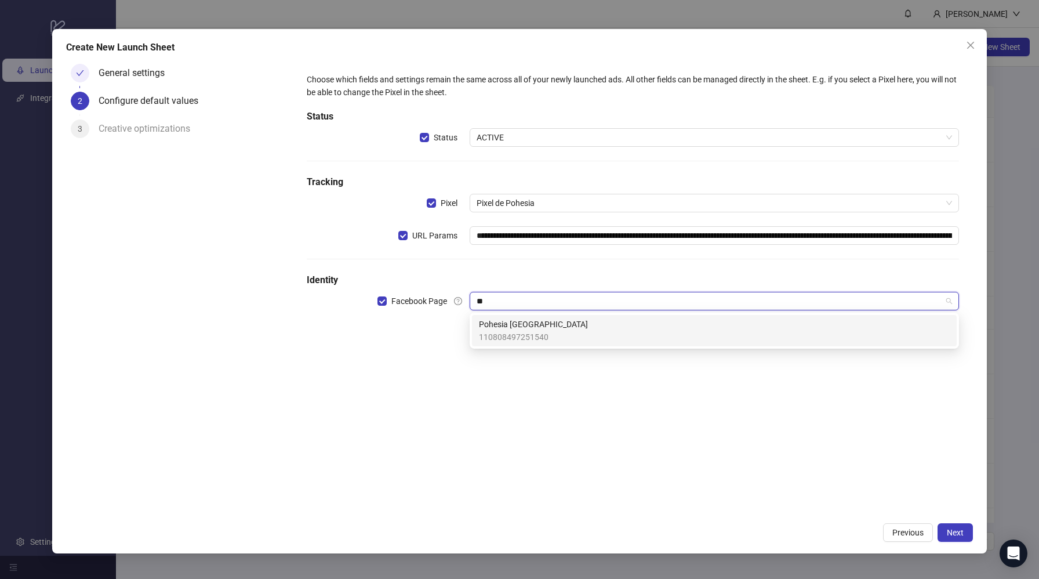
click at [518, 322] on span "Pohesia Paris" at bounding box center [533, 324] width 109 height 13
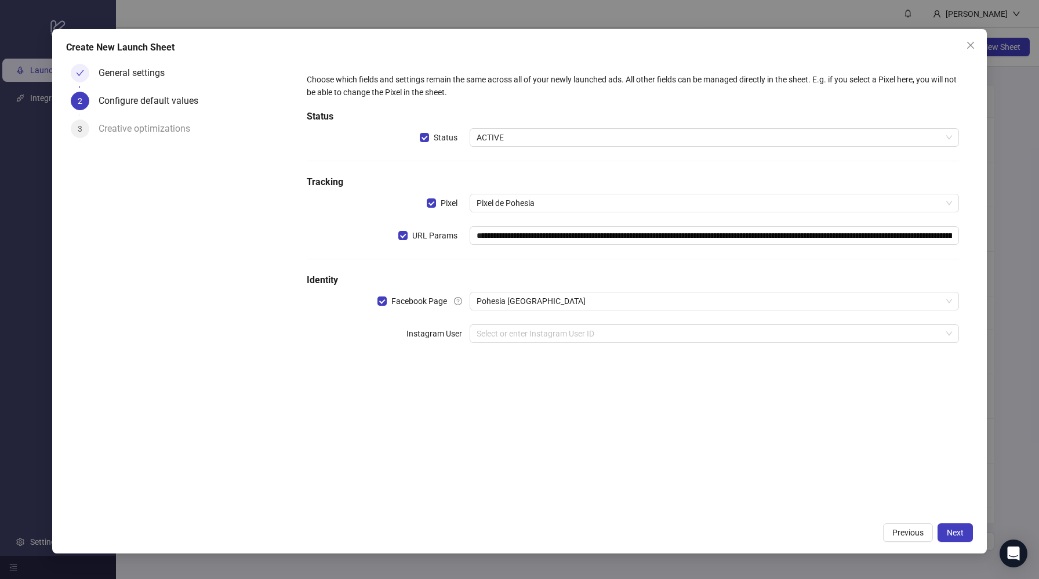
click at [584, 377] on div "**********" at bounding box center [633, 287] width 681 height 457
click at [961, 531] on span "Next" at bounding box center [955, 532] width 17 height 9
click at [496, 327] on input "search" at bounding box center [709, 333] width 465 height 17
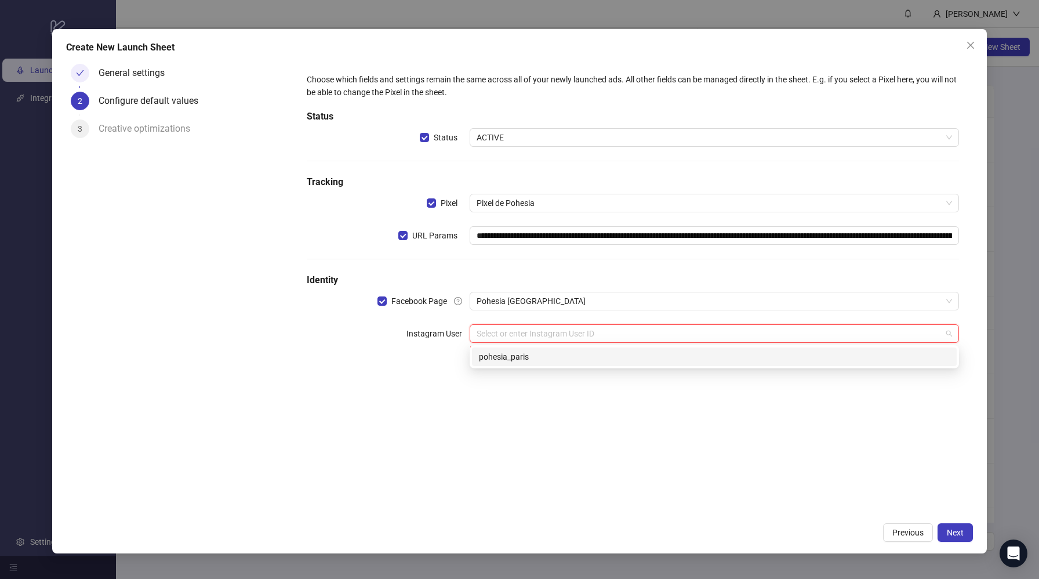
click at [516, 358] on div "pohesia_paris" at bounding box center [714, 356] width 471 height 13
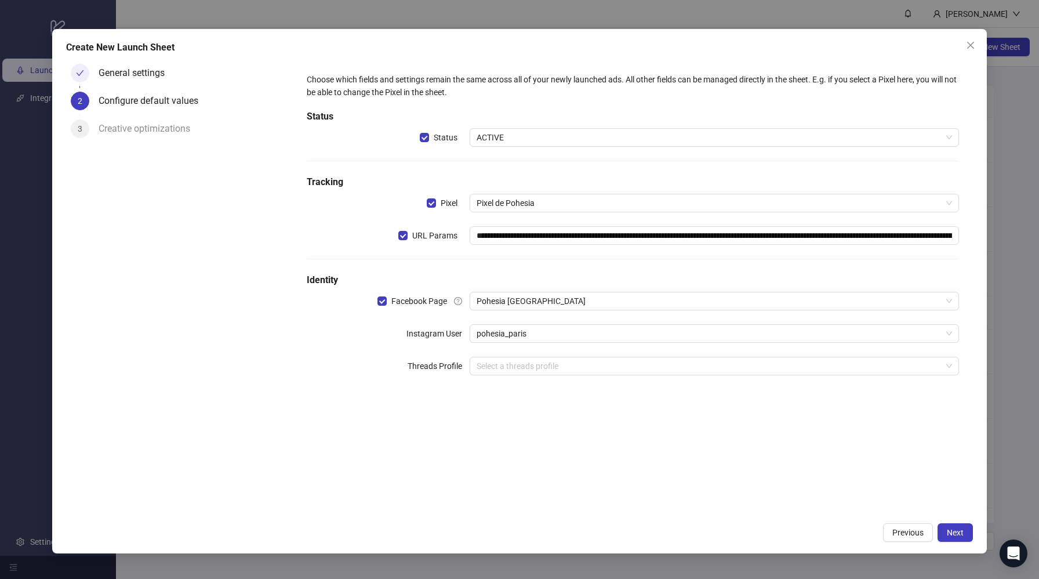
click at [732, 441] on div "**********" at bounding box center [633, 287] width 681 height 457
click at [963, 531] on button "Next" at bounding box center [954, 532] width 35 height 19
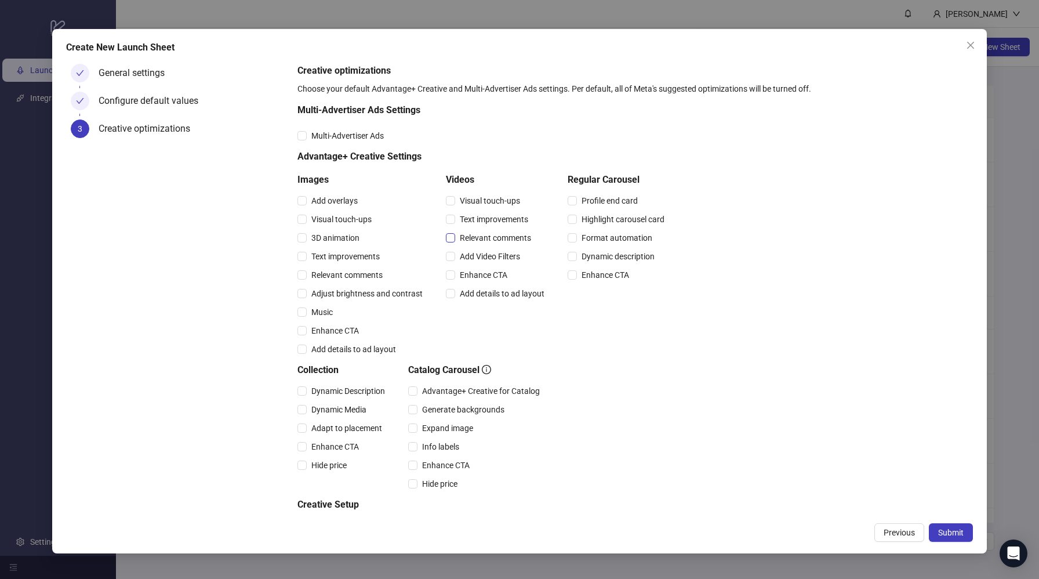
click at [489, 241] on span "Relevant comments" at bounding box center [495, 237] width 81 height 13
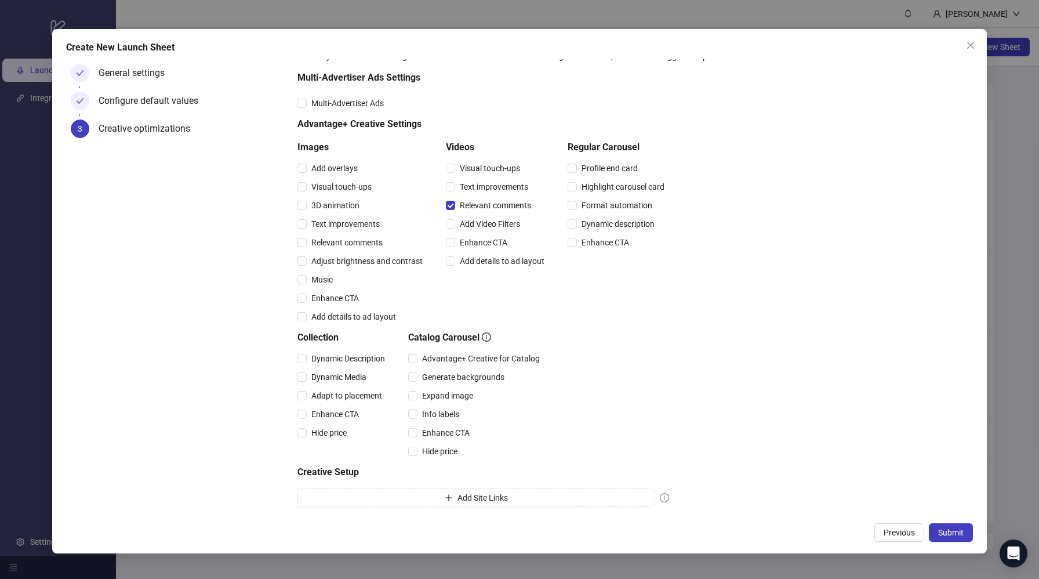
scroll to position [60, 0]
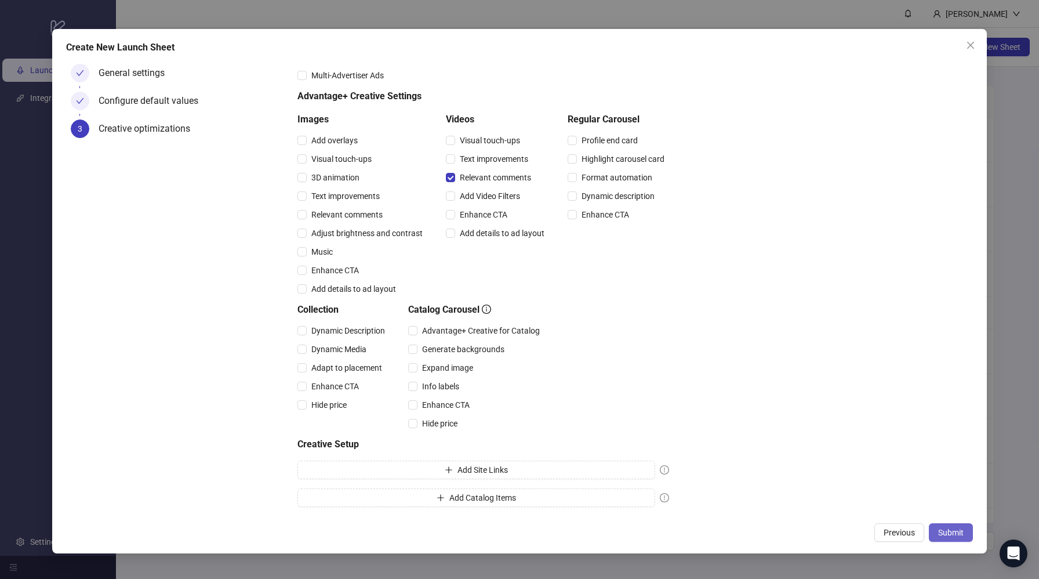
click at [952, 540] on button "Submit" at bounding box center [951, 532] width 44 height 19
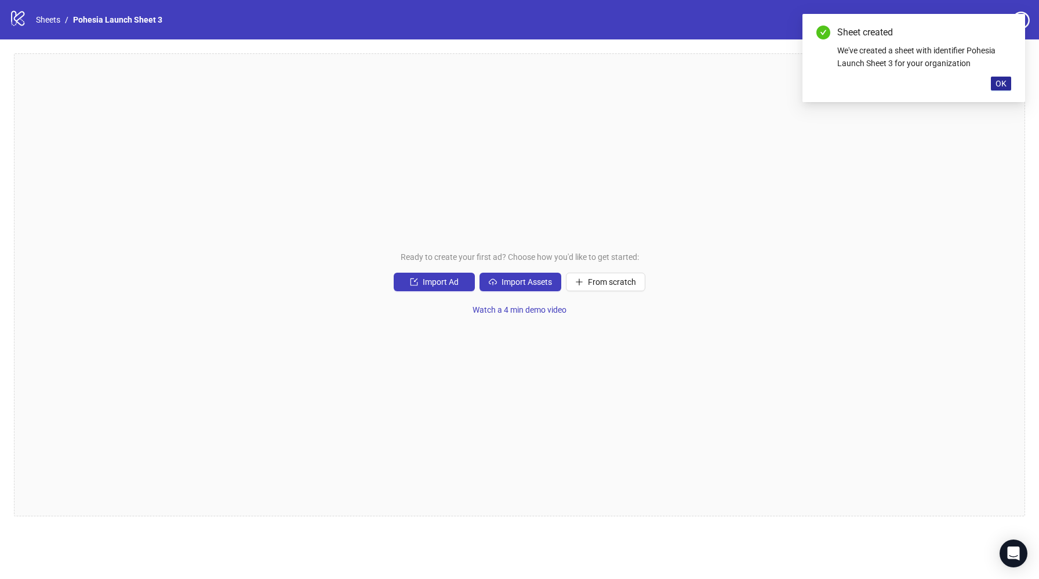
click at [1001, 83] on span "OK" at bounding box center [1000, 83] width 11 height 9
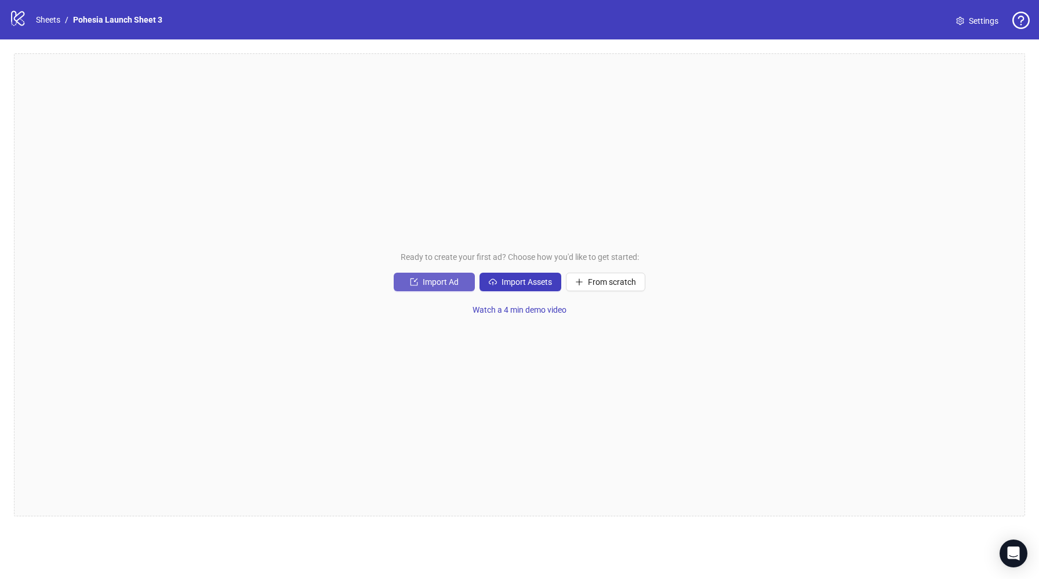
click at [461, 279] on button "Import Ad" at bounding box center [434, 281] width 81 height 19
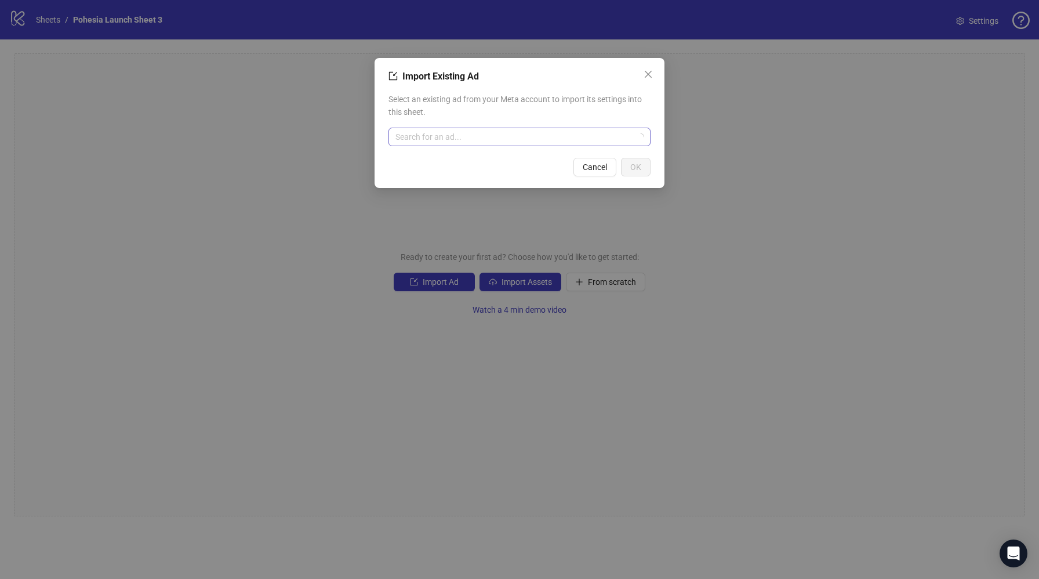
click at [499, 140] on input "search" at bounding box center [514, 136] width 238 height 17
click at [777, 171] on div "Import Existing Ad Select an existing ad from your Meta account to import its s…" at bounding box center [519, 289] width 1039 height 579
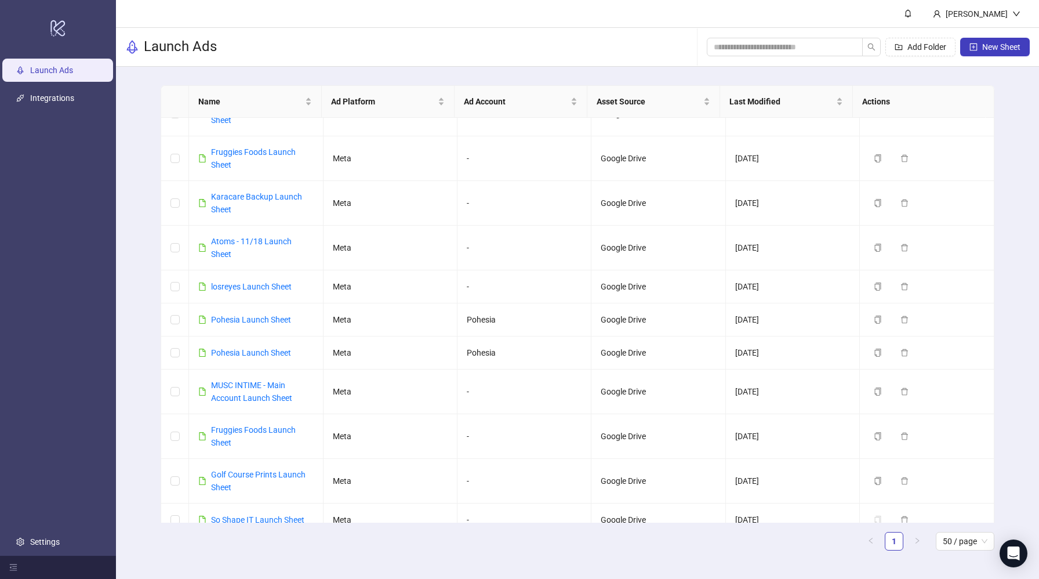
scroll to position [329, 0]
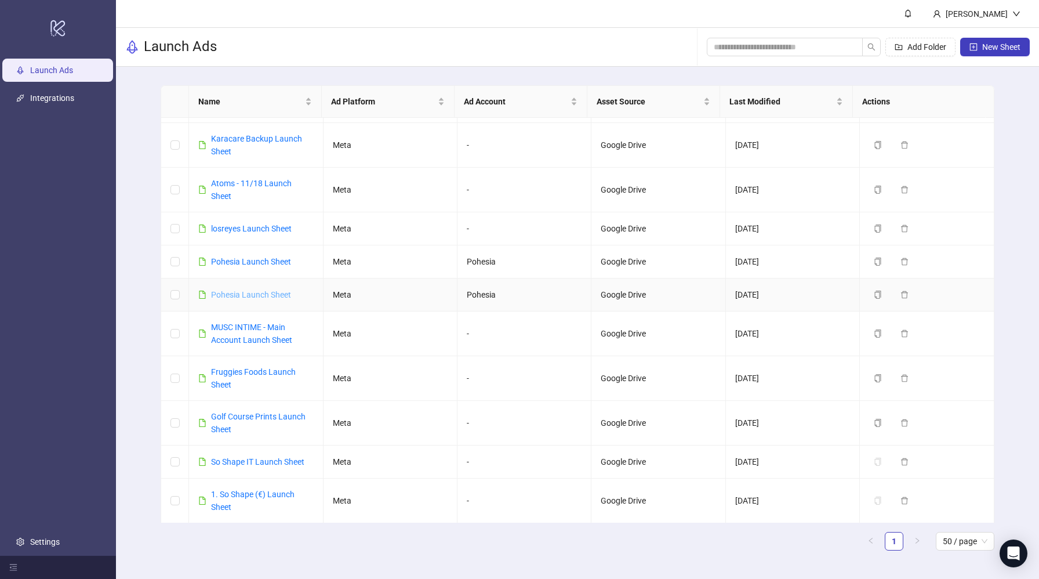
click at [265, 290] on link "Pohesia Launch Sheet" at bounding box center [251, 294] width 80 height 9
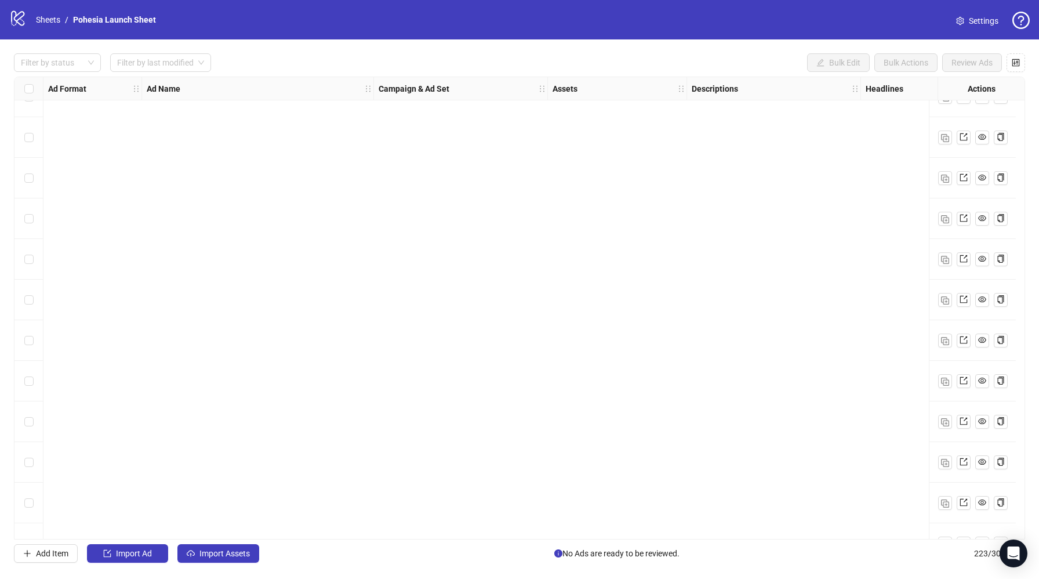
scroll to position [8616, 0]
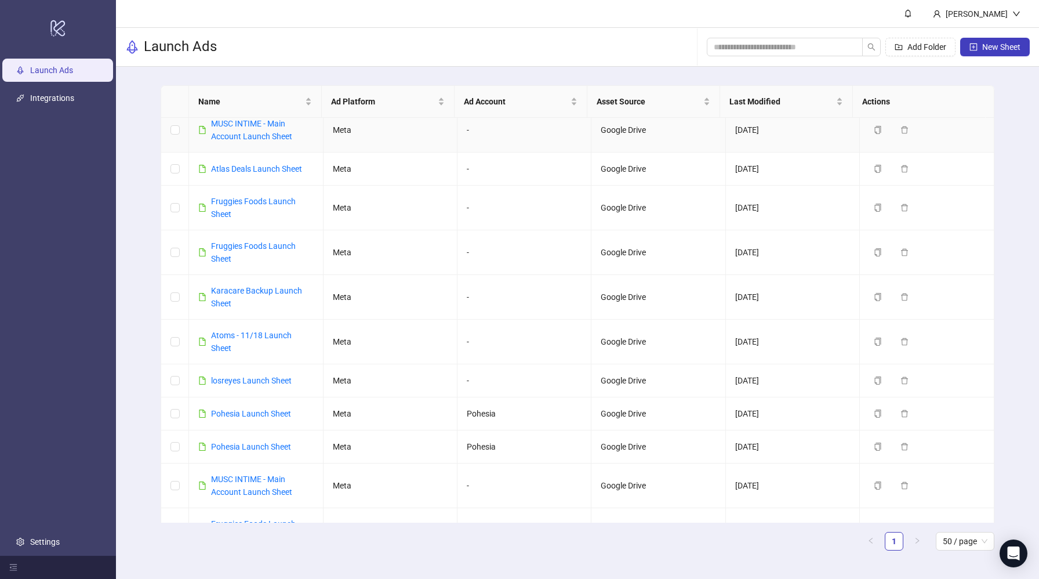
scroll to position [452, 0]
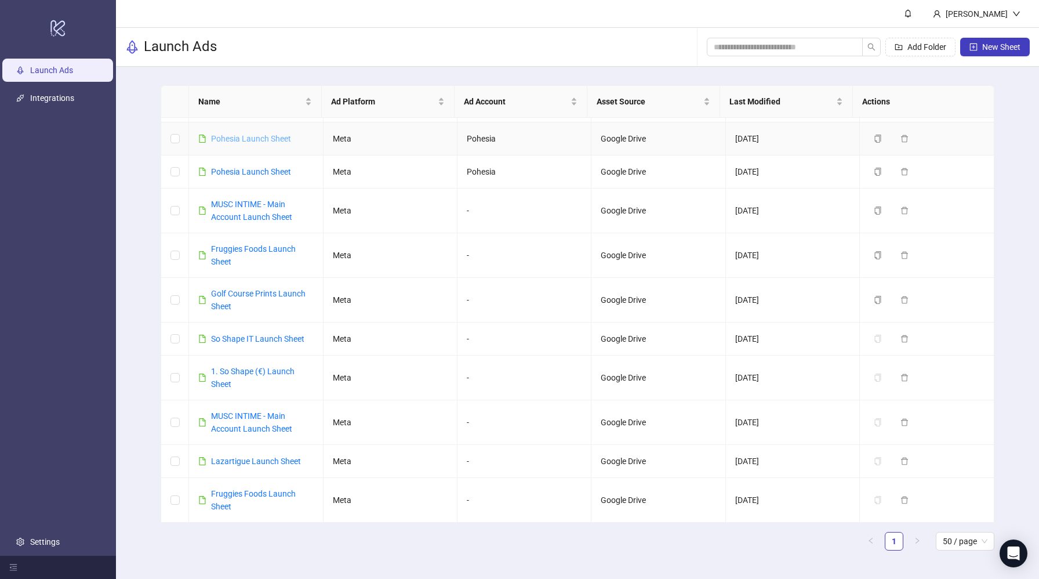
click at [267, 138] on link "Pohesia Launch Sheet" at bounding box center [251, 138] width 80 height 9
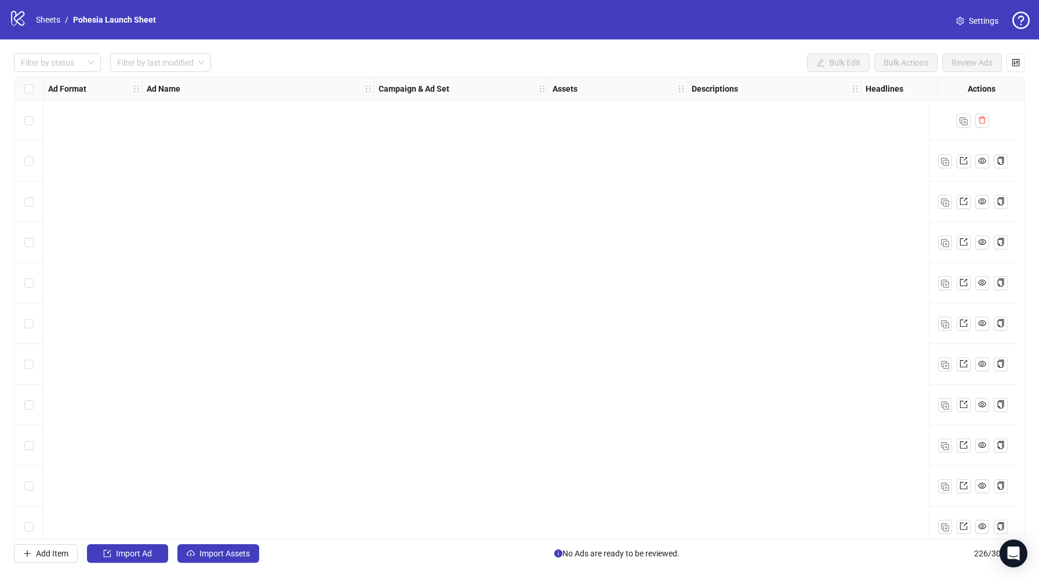
scroll to position [8737, 0]
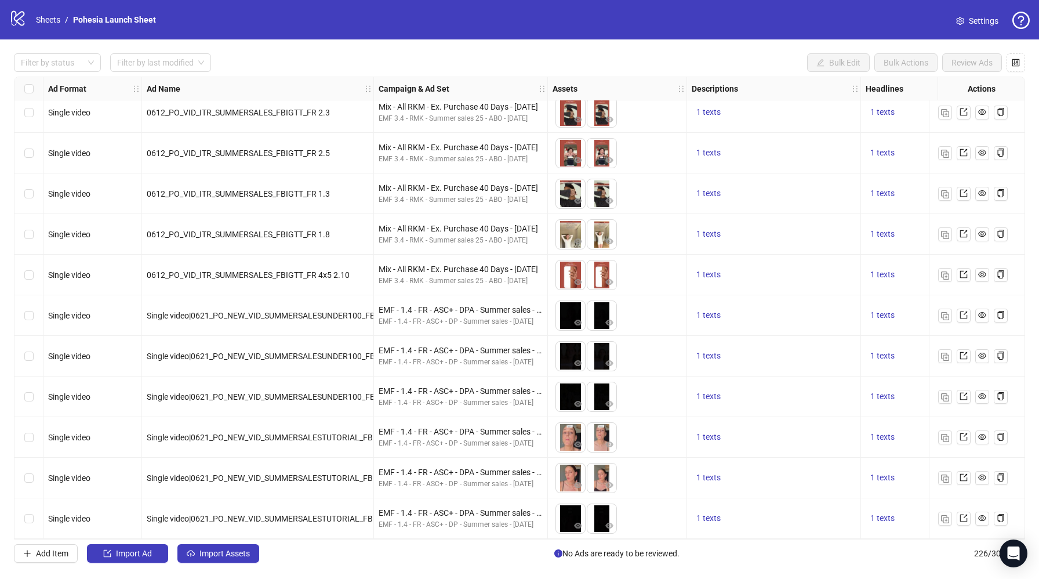
click at [35, 512] on div "Select row 226" at bounding box center [28, 518] width 29 height 41
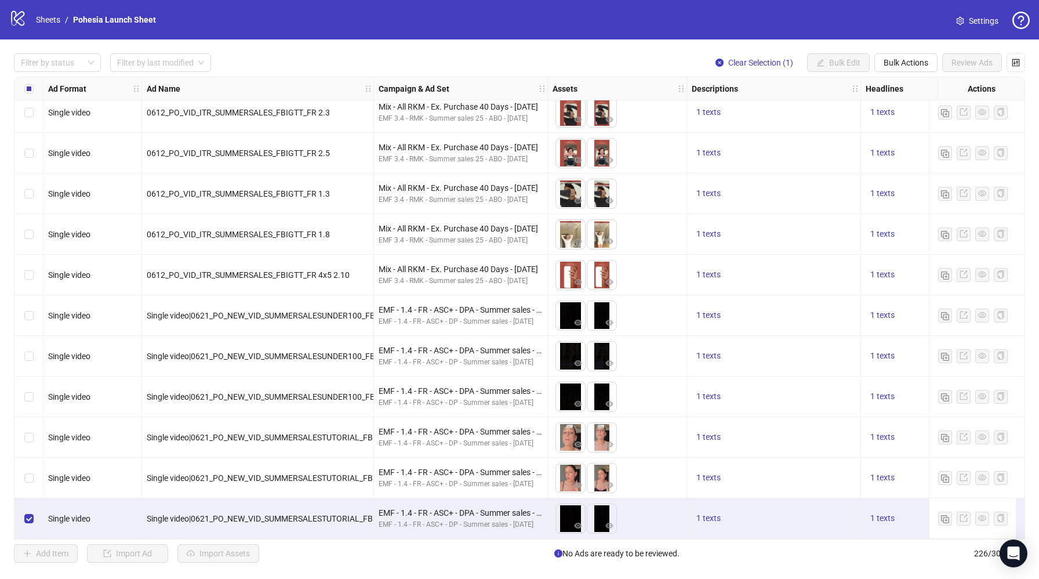
click at [34, 511] on div "Select row 226" at bounding box center [28, 518] width 29 height 41
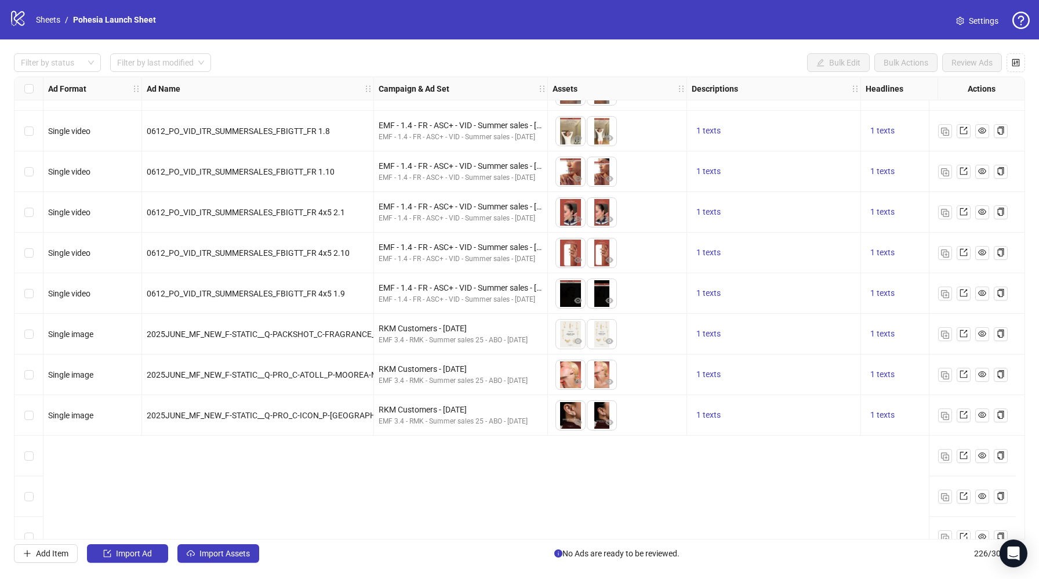
scroll to position [7672, 0]
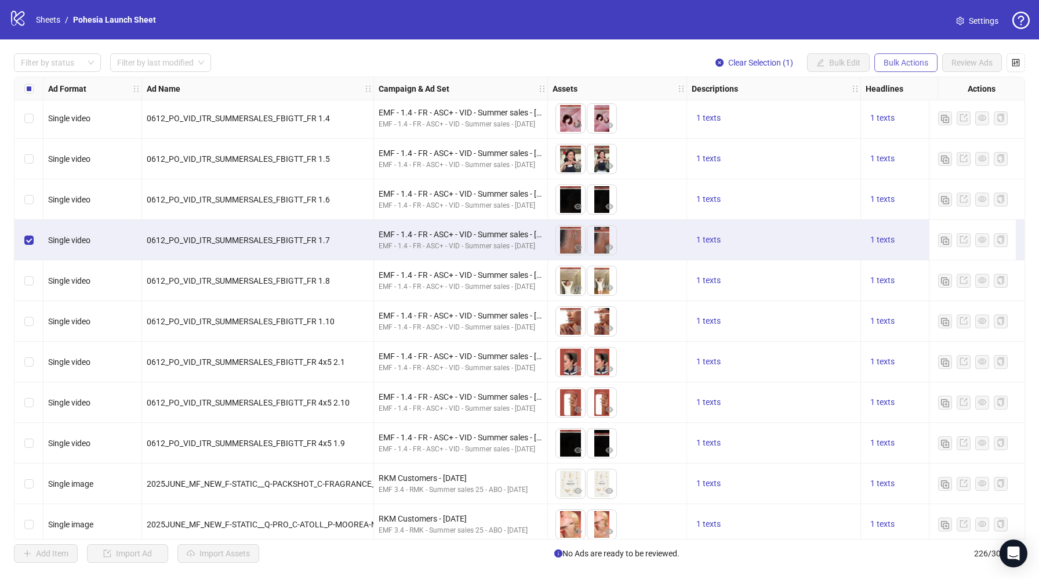
click at [914, 66] on span "Bulk Actions" at bounding box center [905, 62] width 45 height 9
click at [943, 136] on span "Copy to another sheet" at bounding box center [921, 142] width 79 height 13
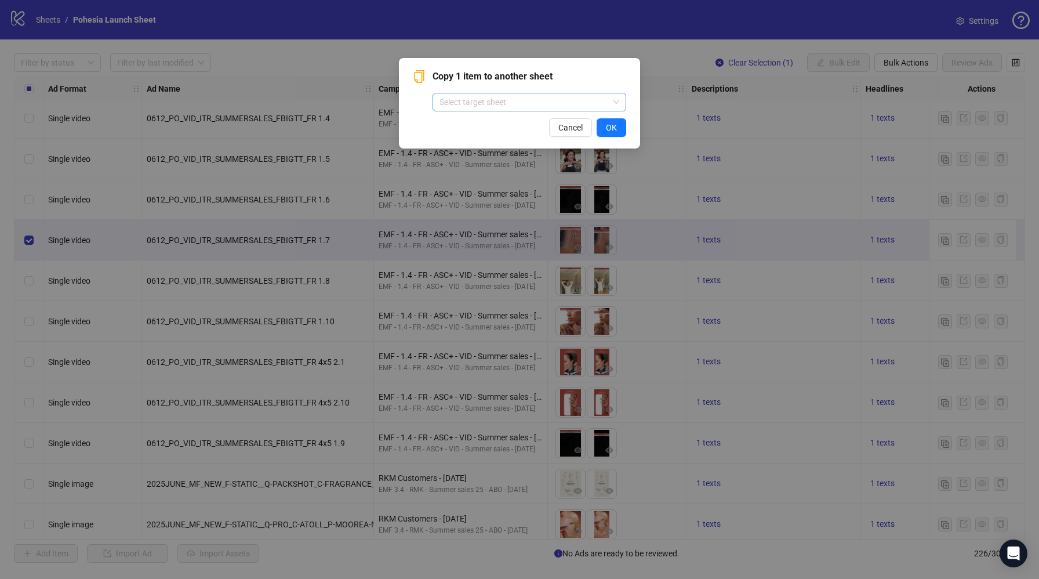
click at [454, 98] on input "search" at bounding box center [523, 101] width 169 height 17
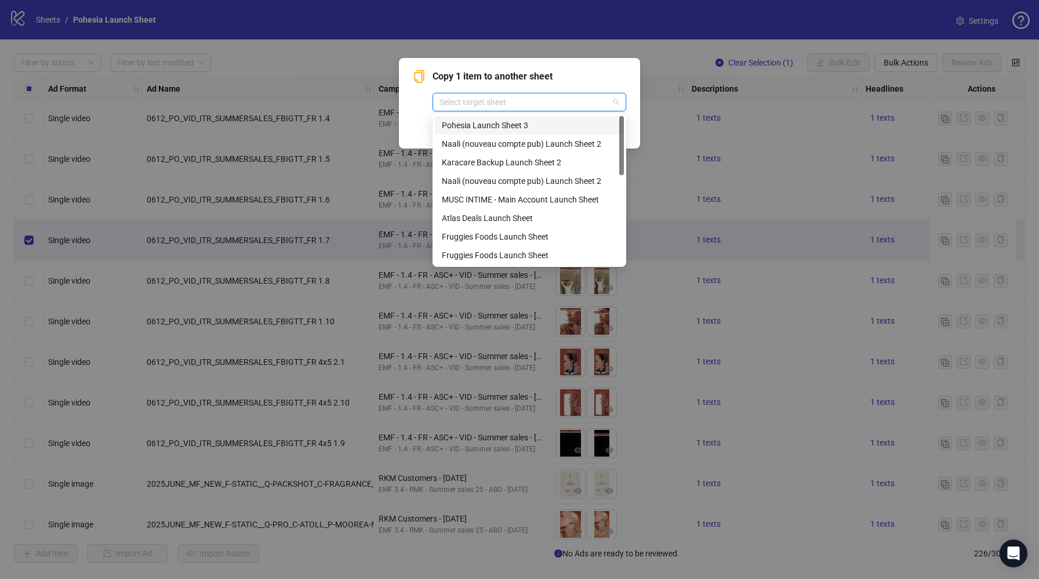
click at [478, 126] on div "Pohesia Launch Sheet 3" at bounding box center [529, 125] width 175 height 13
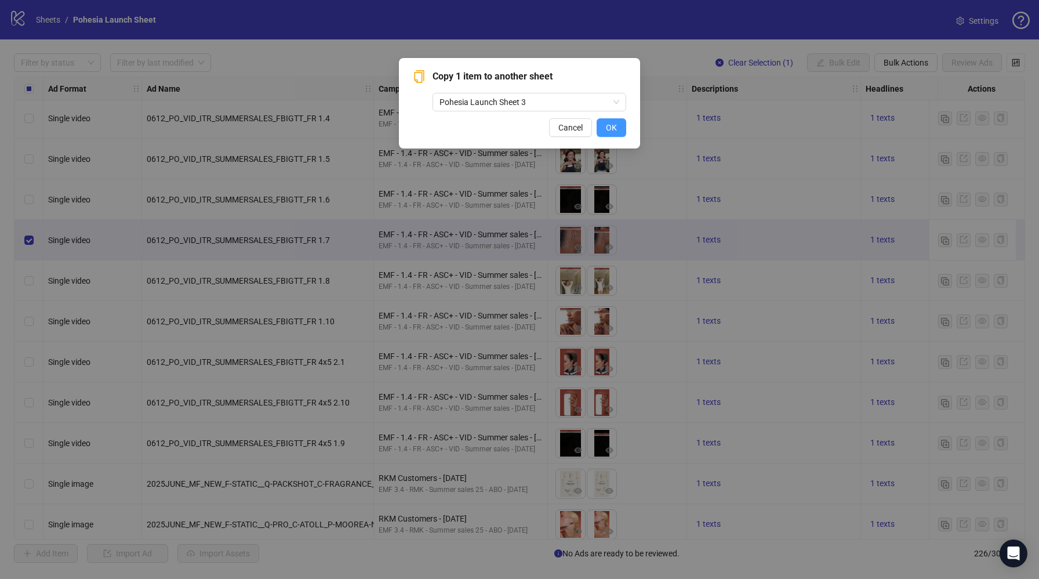
click at [610, 125] on span "OK" at bounding box center [611, 127] width 11 height 9
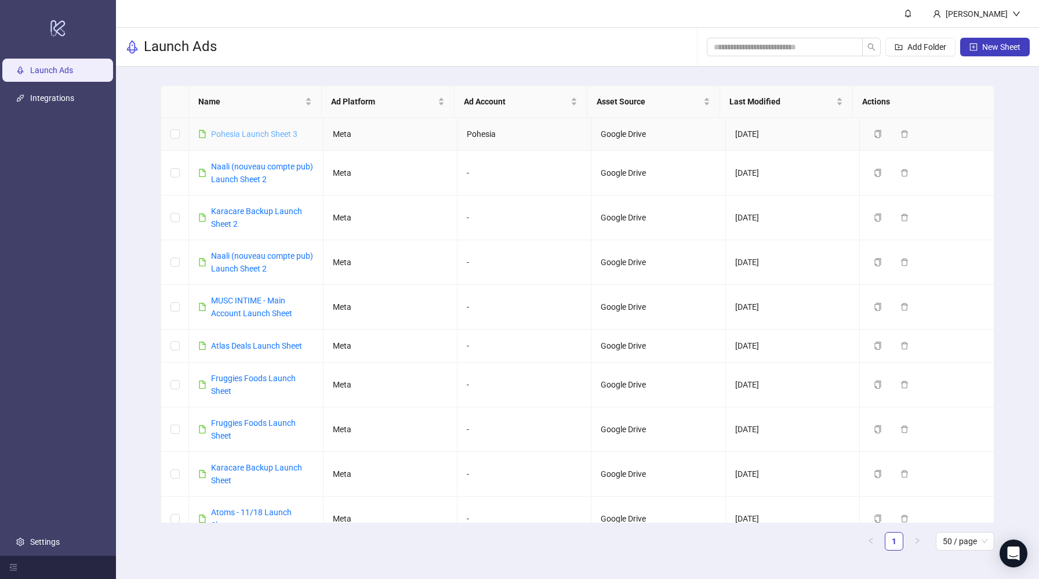
click at [260, 136] on link "Pohesia Launch Sheet 3" at bounding box center [254, 133] width 86 height 9
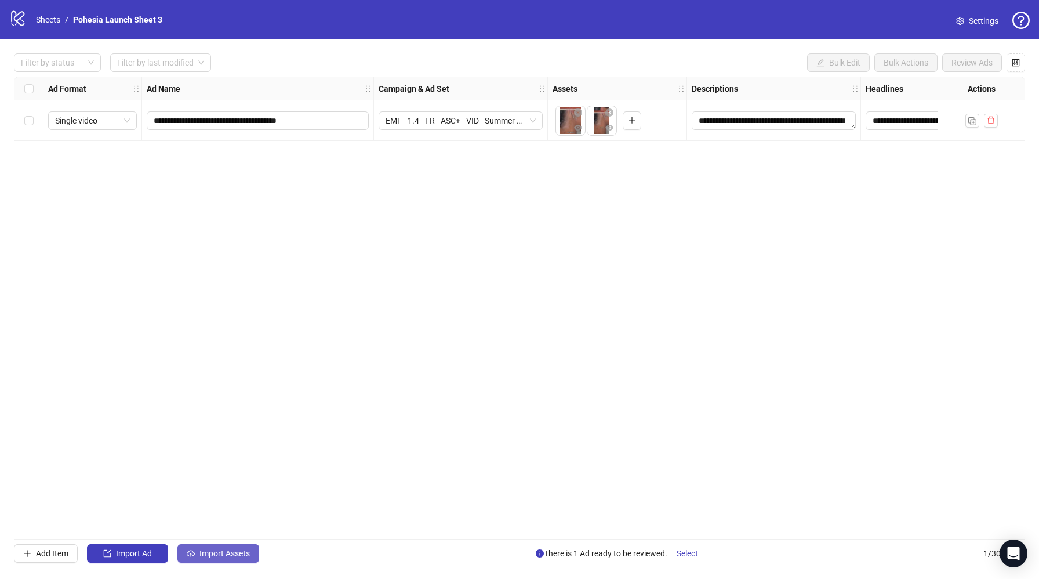
click at [224, 554] on span "Import Assets" at bounding box center [224, 552] width 50 height 9
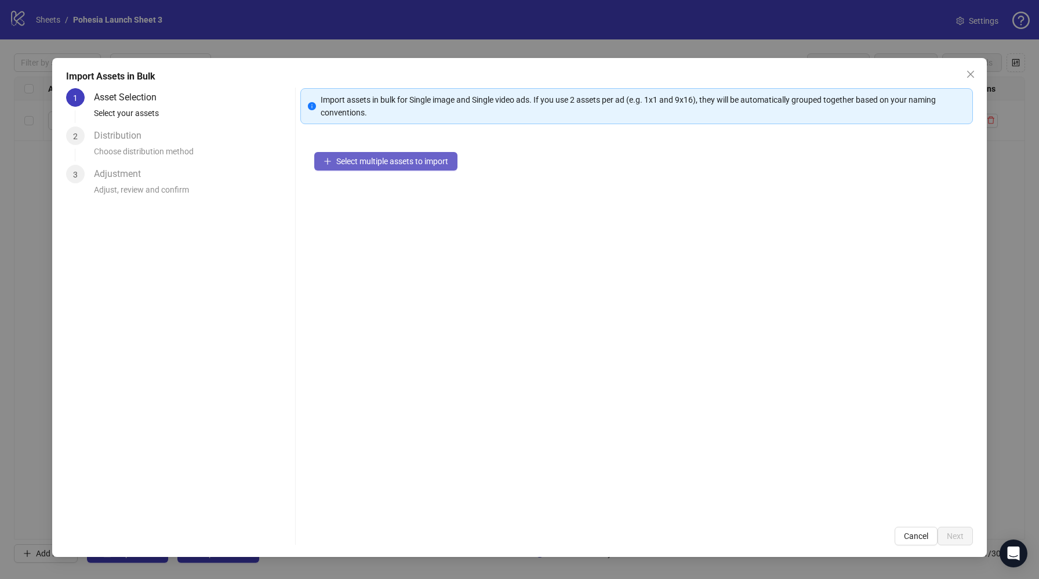
click at [350, 158] on span "Select multiple assets to import" at bounding box center [392, 161] width 112 height 9
click at [967, 77] on icon "close" at bounding box center [970, 74] width 9 height 9
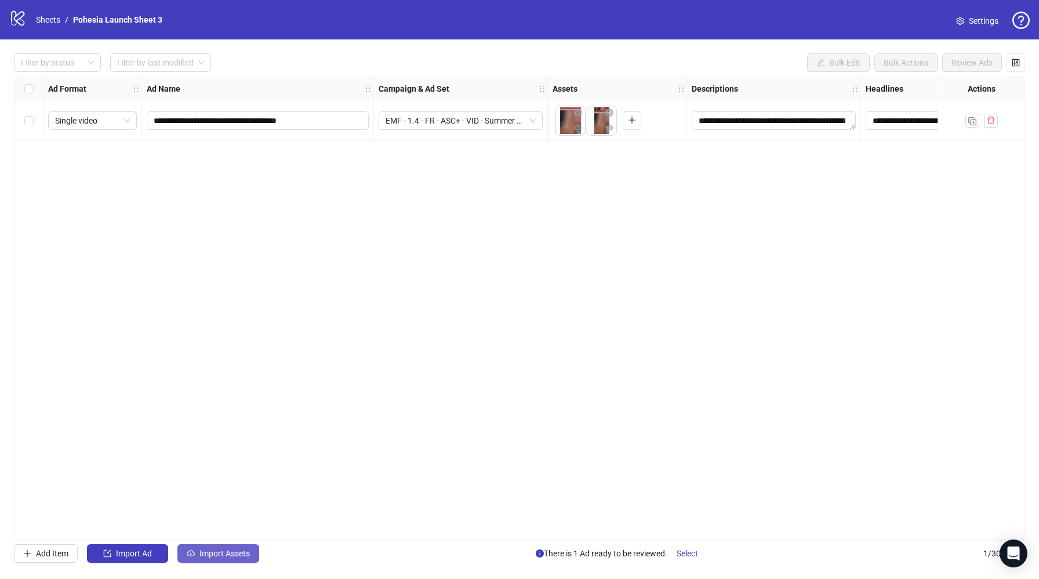
click at [213, 554] on span "Import Assets" at bounding box center [224, 552] width 50 height 9
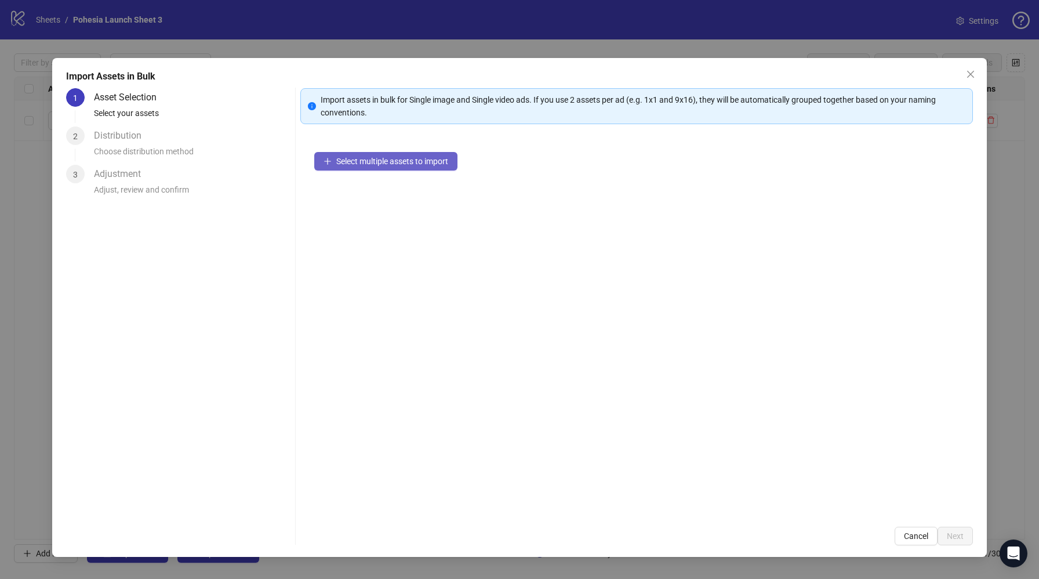
click at [433, 162] on span "Select multiple assets to import" at bounding box center [392, 161] width 112 height 9
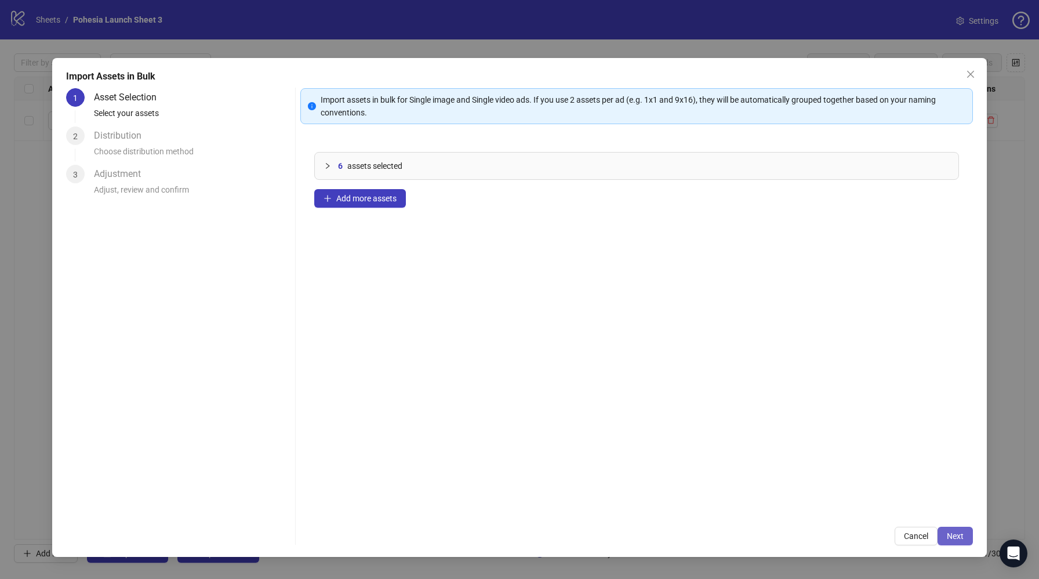
click at [952, 532] on span "Next" at bounding box center [955, 535] width 17 height 9
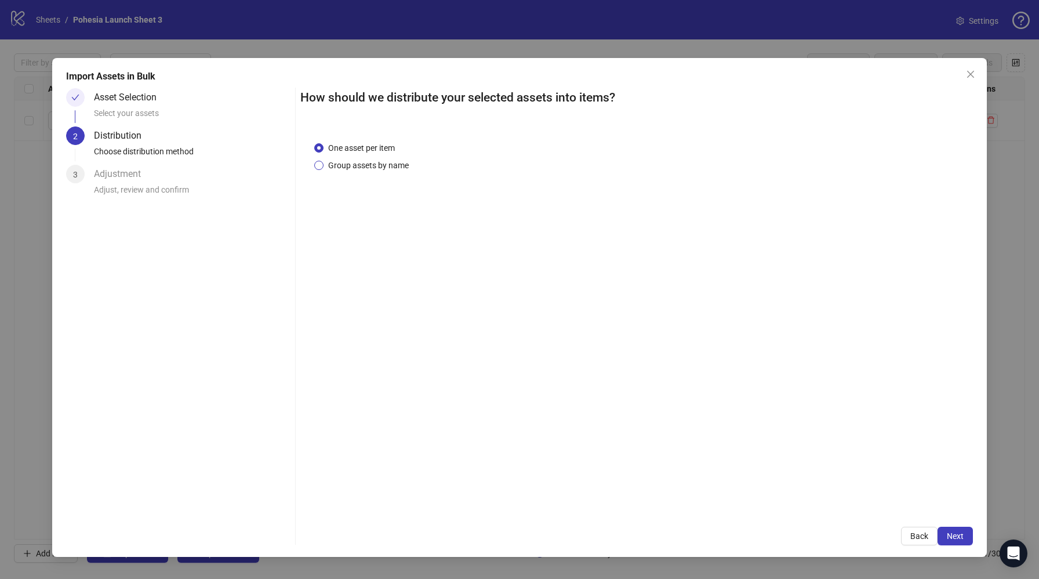
click at [358, 167] on span "Group assets by name" at bounding box center [368, 165] width 90 height 13
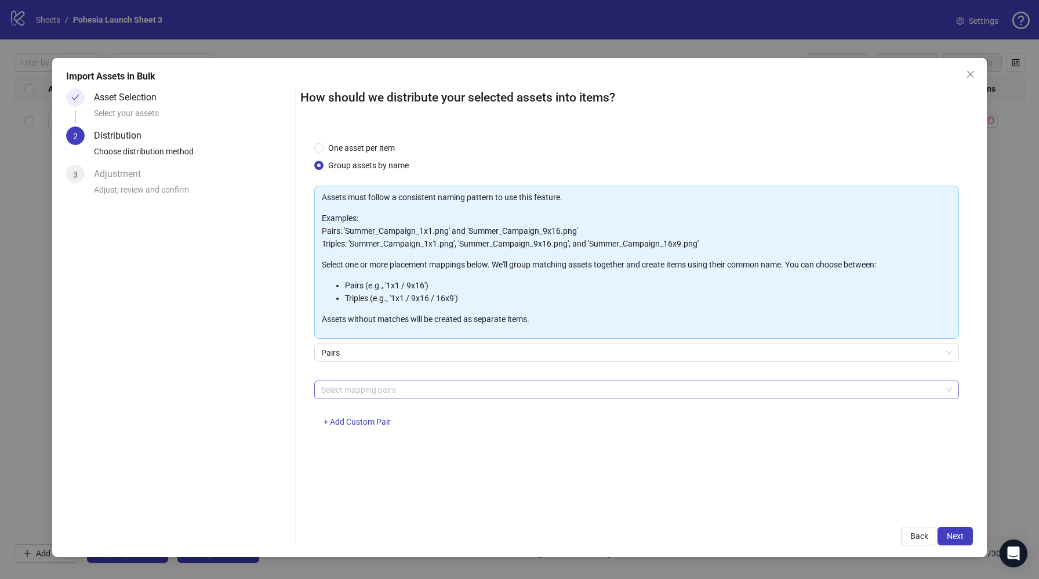
click at [358, 388] on div at bounding box center [631, 389] width 628 height 16
click at [377, 522] on div "4x5 / 9x16" at bounding box center [636, 524] width 627 height 13
click at [506, 377] on div "Assets must follow a consistent naming pattern to use this feature. Examples: P…" at bounding box center [636, 313] width 645 height 255
click at [950, 534] on span "Next" at bounding box center [955, 535] width 17 height 9
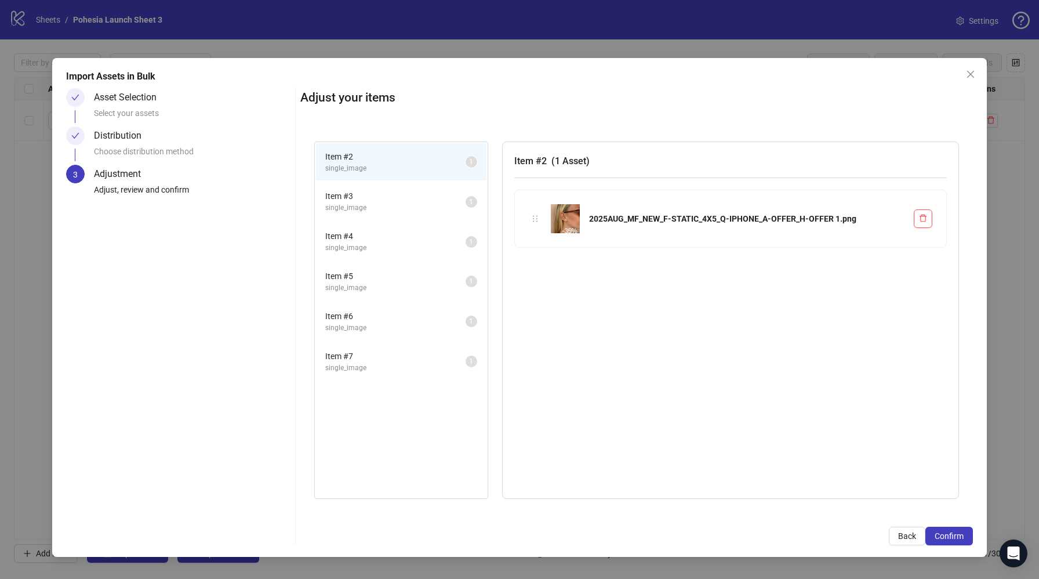
click at [350, 197] on span "Item # 3" at bounding box center [395, 196] width 140 height 13
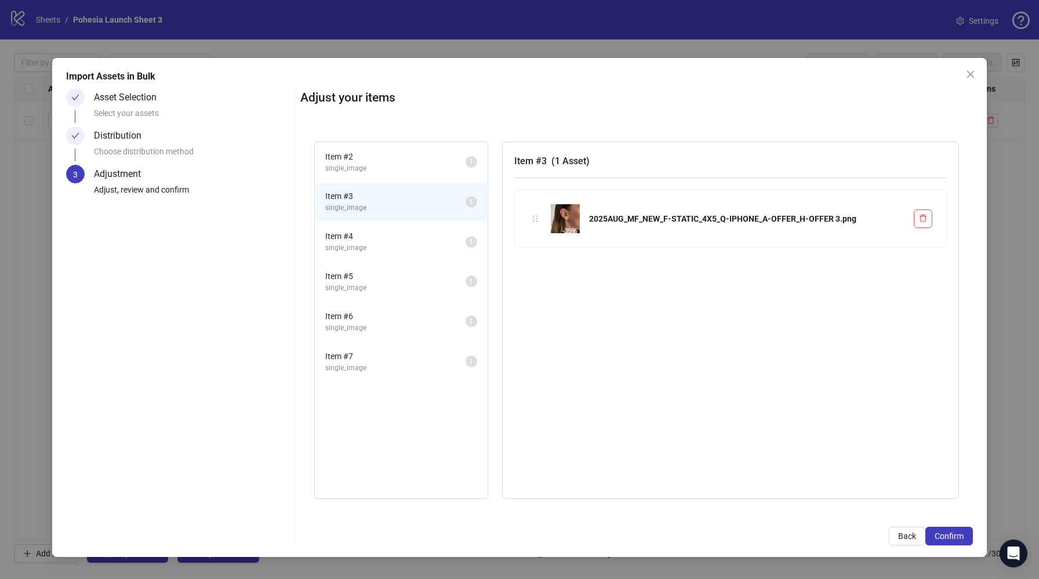
click at [363, 239] on span "Item # 4" at bounding box center [395, 236] width 140 height 13
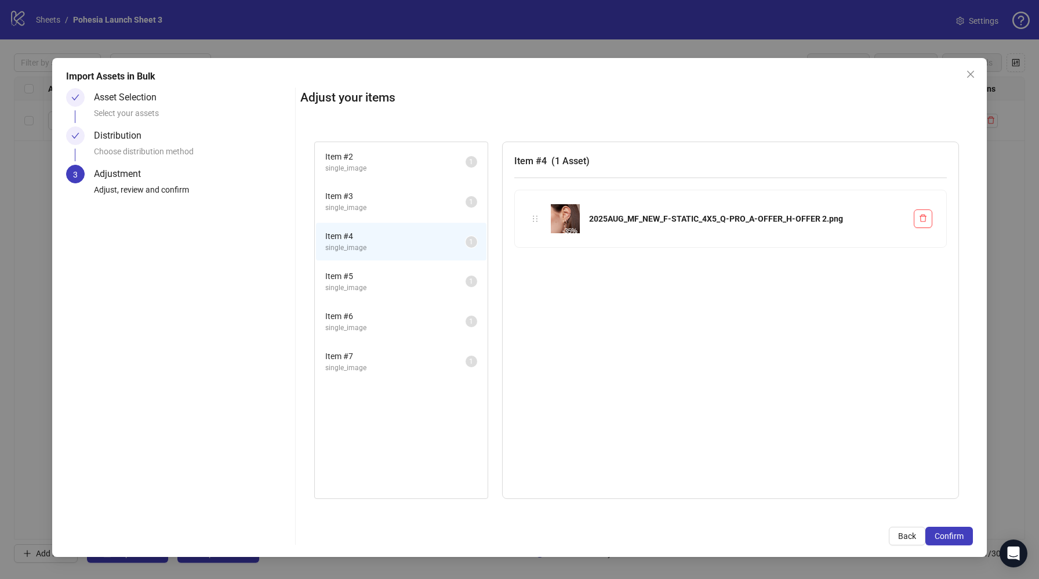
click at [365, 272] on span "Item # 5" at bounding box center [395, 276] width 140 height 13
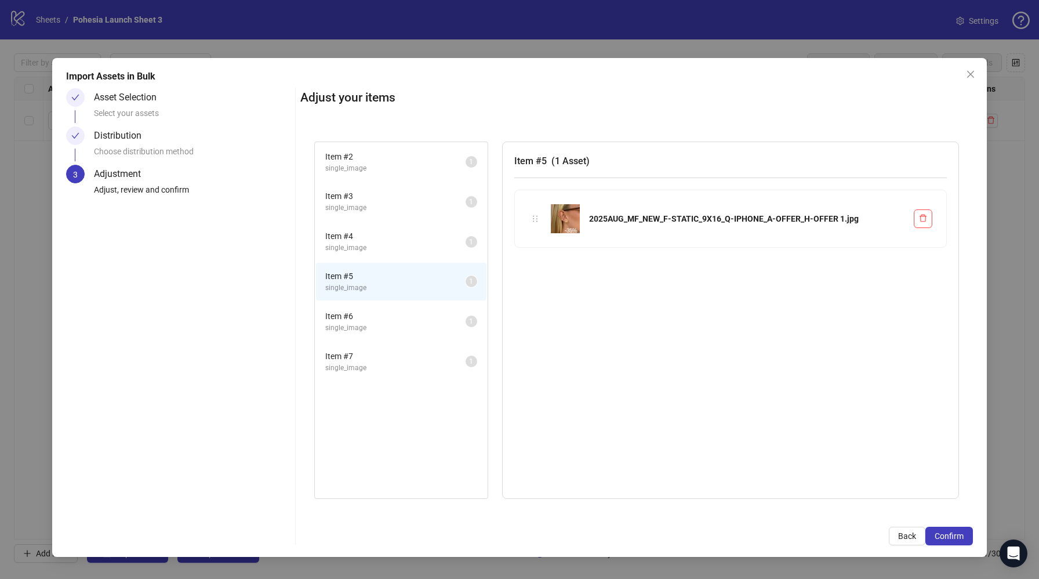
click at [369, 310] on span "Item # 6" at bounding box center [395, 316] width 140 height 13
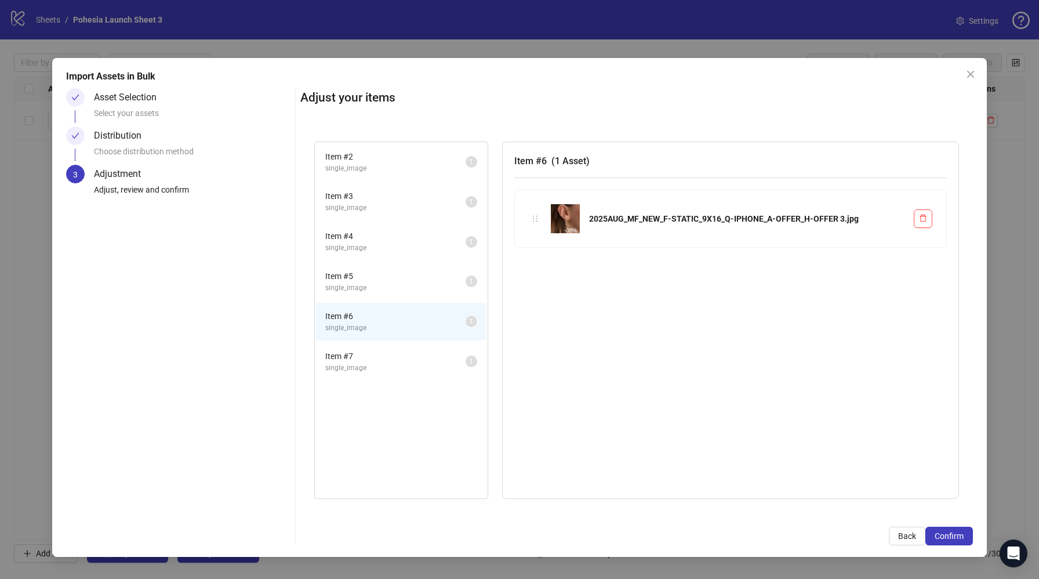
click at [369, 354] on span "Item # 7" at bounding box center [395, 356] width 140 height 13
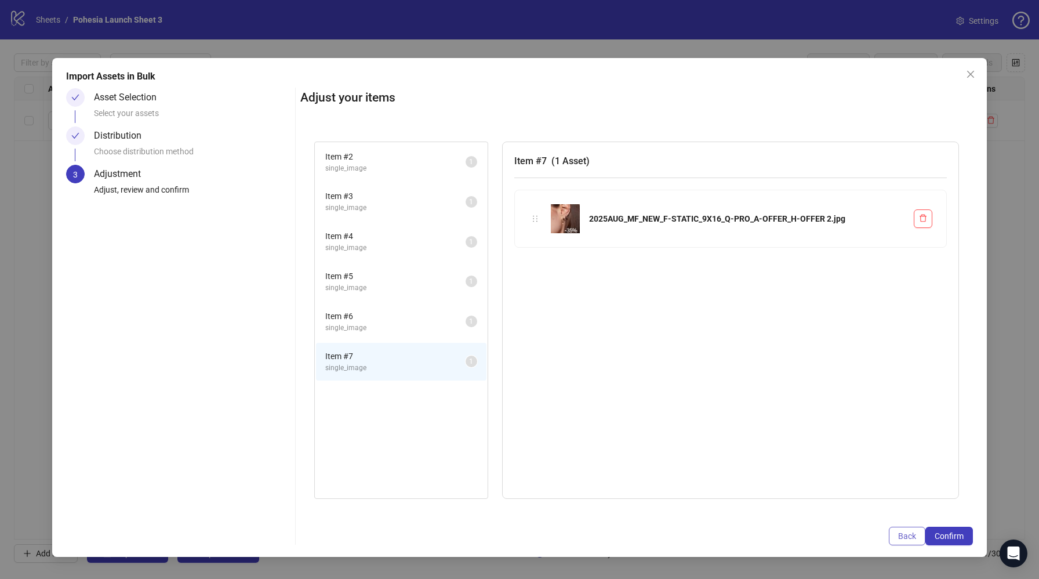
click at [909, 533] on span "Back" at bounding box center [907, 535] width 18 height 9
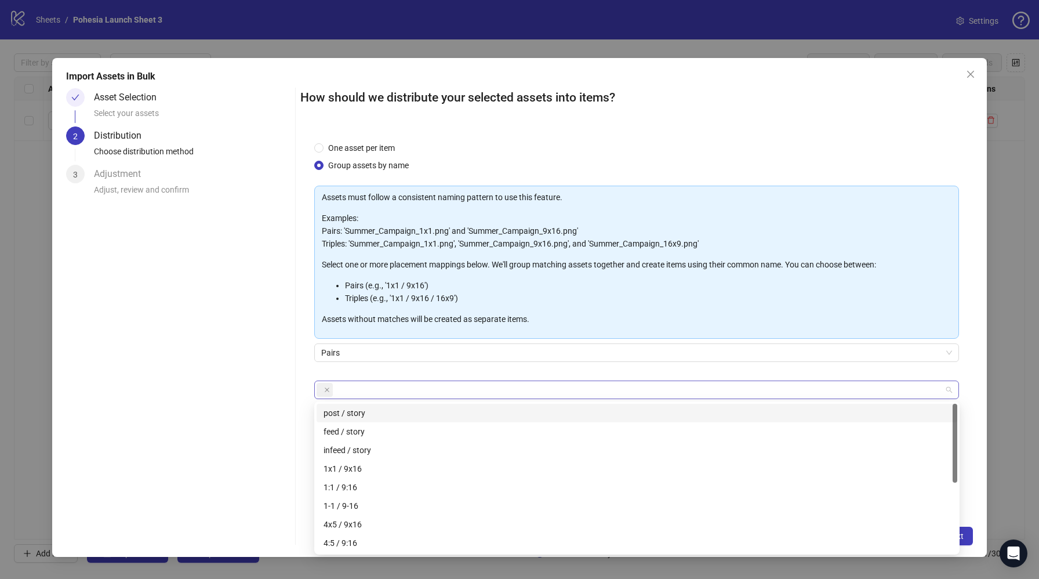
click at [343, 388] on div at bounding box center [631, 389] width 628 height 16
click at [372, 526] on div "4x5 / 9x16" at bounding box center [636, 524] width 627 height 13
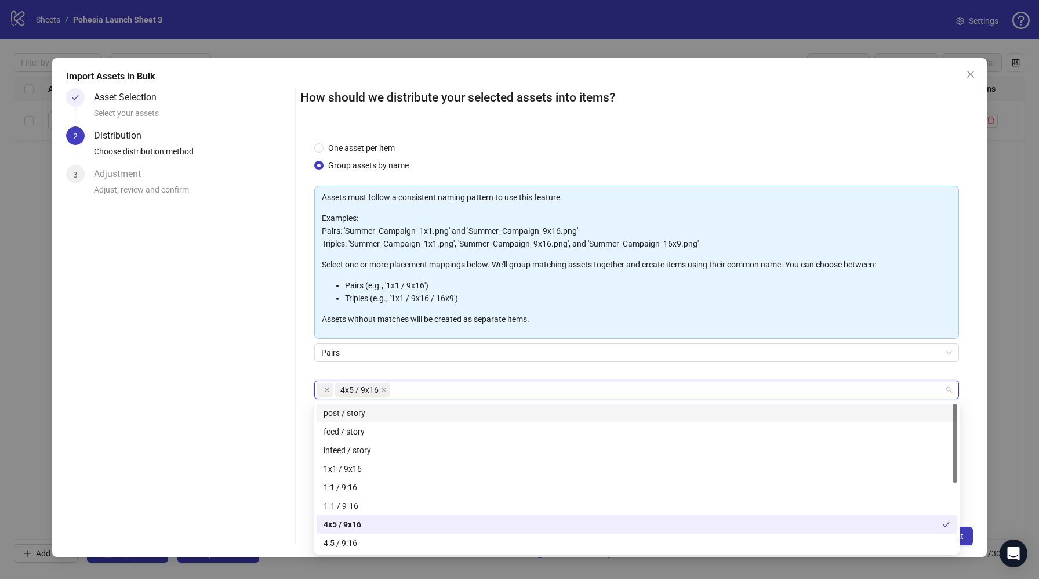
click at [452, 375] on div "Assets must follow a consistent naming pattern to use this feature. Examples: P…" at bounding box center [636, 314] width 645 height 256
click at [322, 391] on span at bounding box center [325, 390] width 16 height 14
click at [328, 388] on icon "close" at bounding box center [327, 390] width 6 height 6
click at [478, 372] on div "Pairs" at bounding box center [636, 359] width 645 height 32
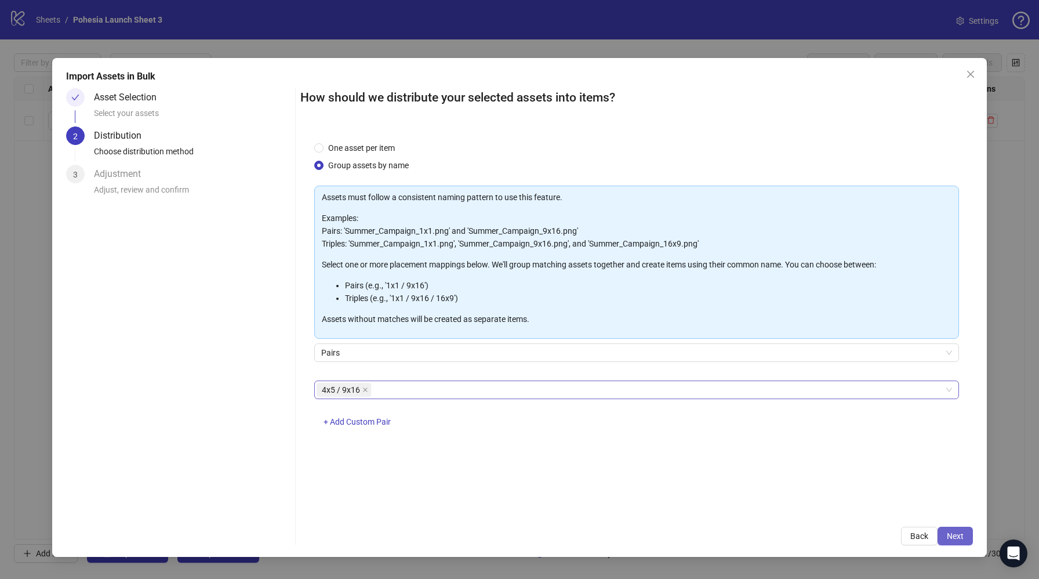
click at [949, 531] on span "Next" at bounding box center [955, 535] width 17 height 9
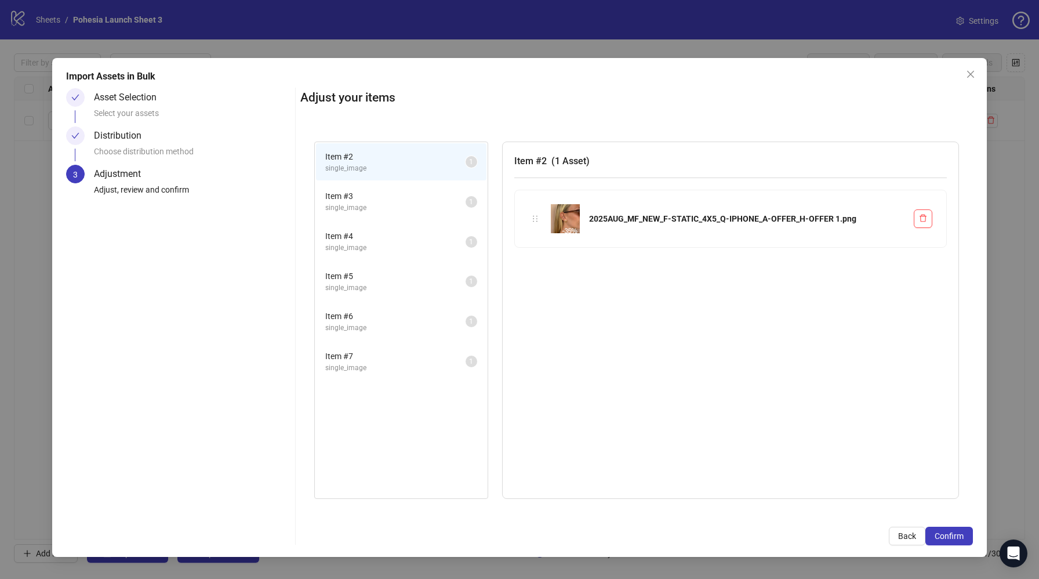
click at [392, 204] on span "single_image" at bounding box center [395, 207] width 140 height 11
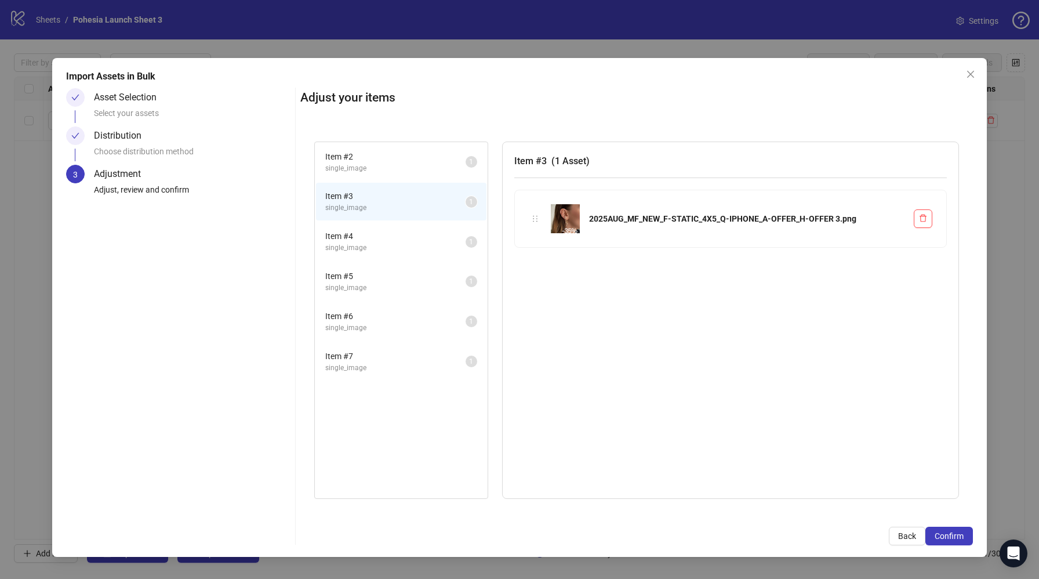
click at [382, 165] on span "single_image" at bounding box center [395, 168] width 140 height 11
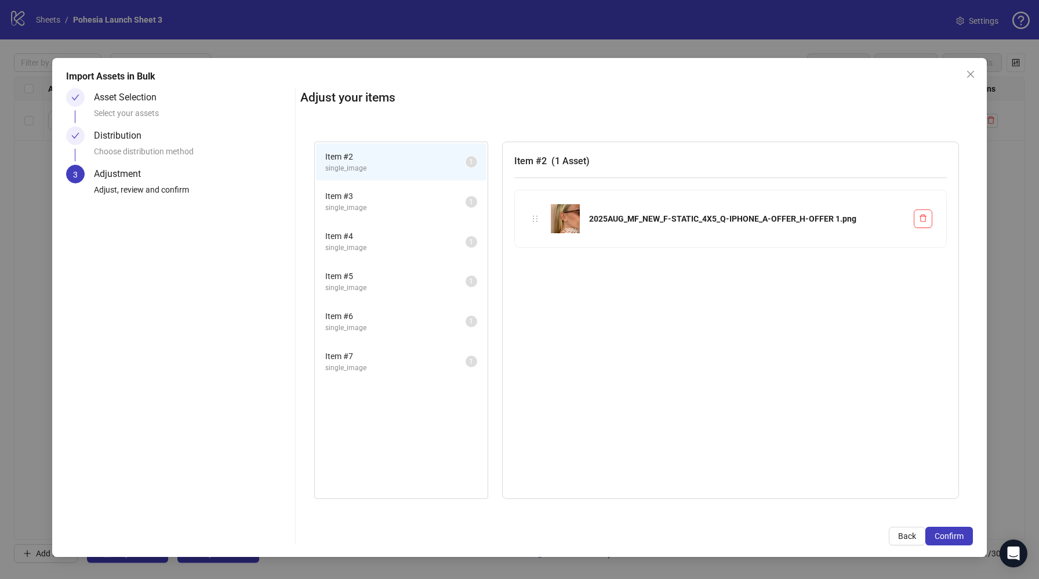
click at [378, 199] on span "Item # 3" at bounding box center [395, 196] width 140 height 13
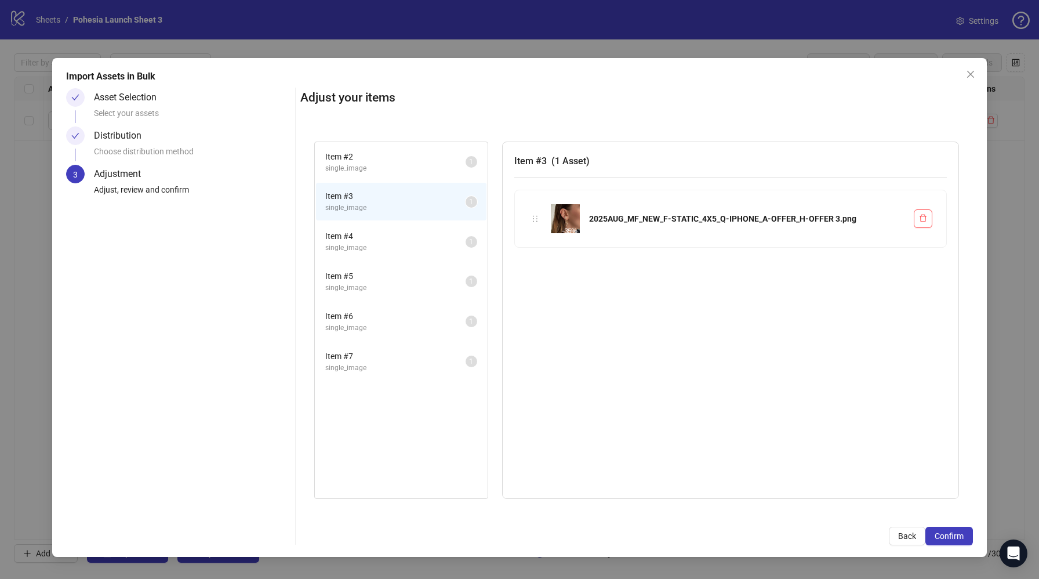
click at [377, 241] on span "Item # 4" at bounding box center [395, 236] width 140 height 13
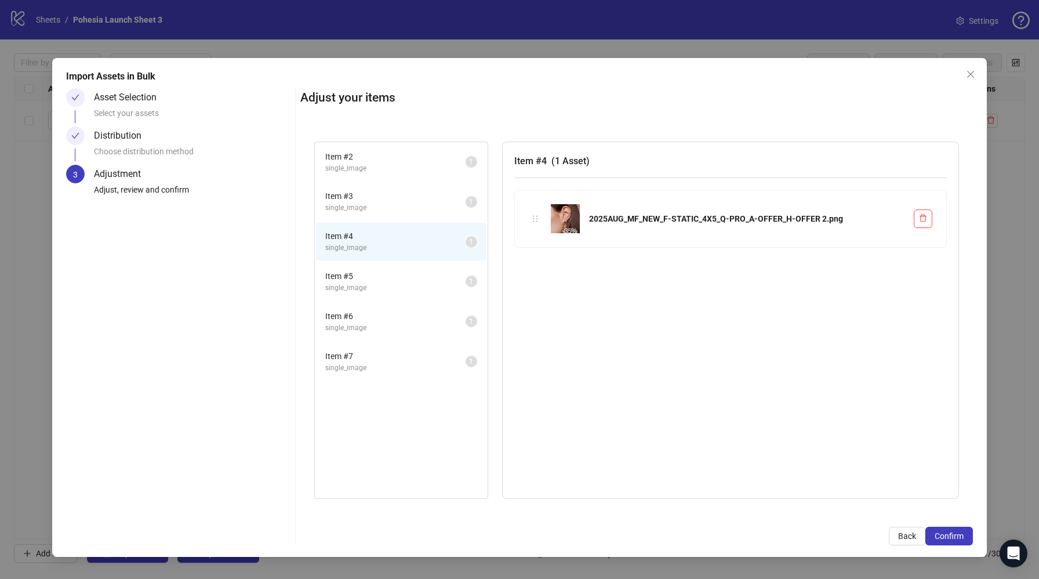
click at [386, 291] on span "single_image" at bounding box center [395, 287] width 140 height 11
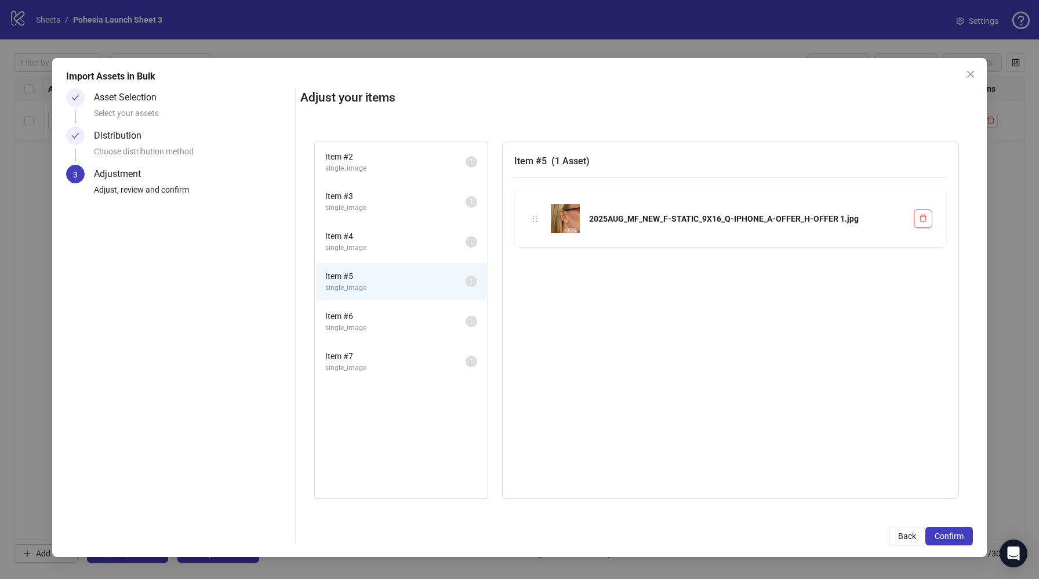
click at [386, 170] on span "single_image" at bounding box center [395, 168] width 140 height 11
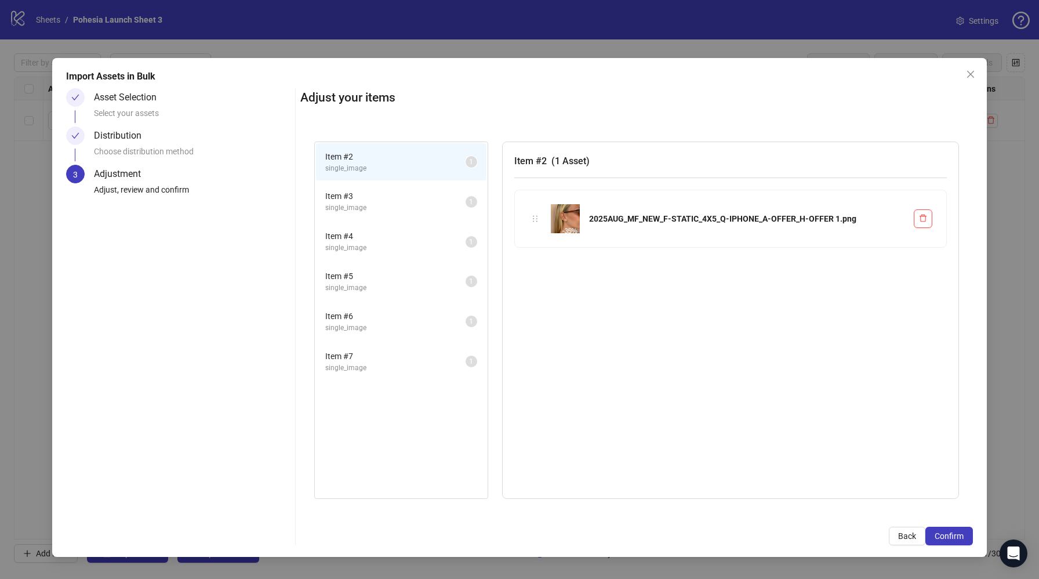
click at [386, 282] on span "Item # 5" at bounding box center [395, 276] width 140 height 13
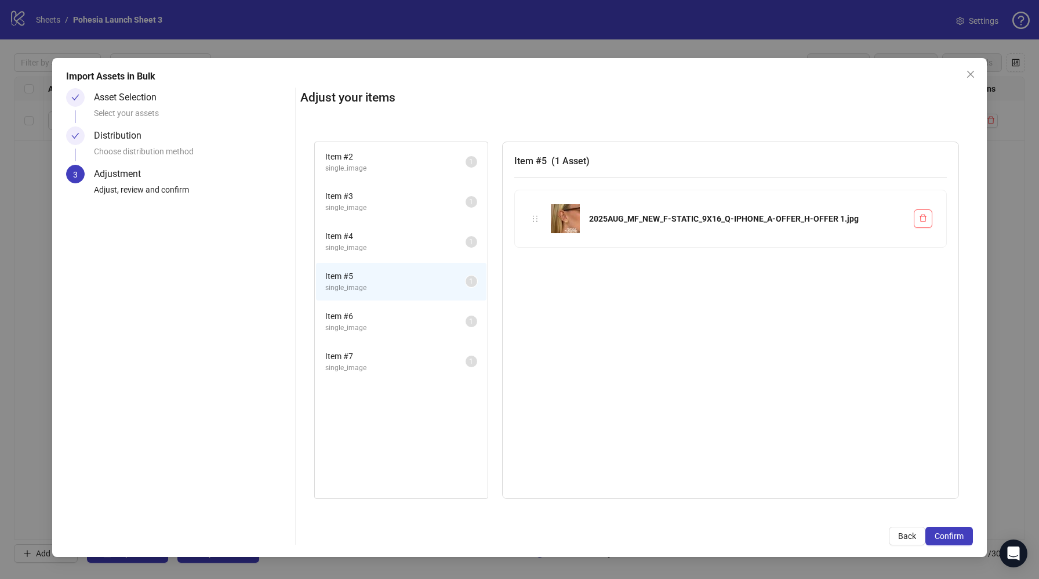
click at [375, 165] on span "single_image" at bounding box center [395, 168] width 140 height 11
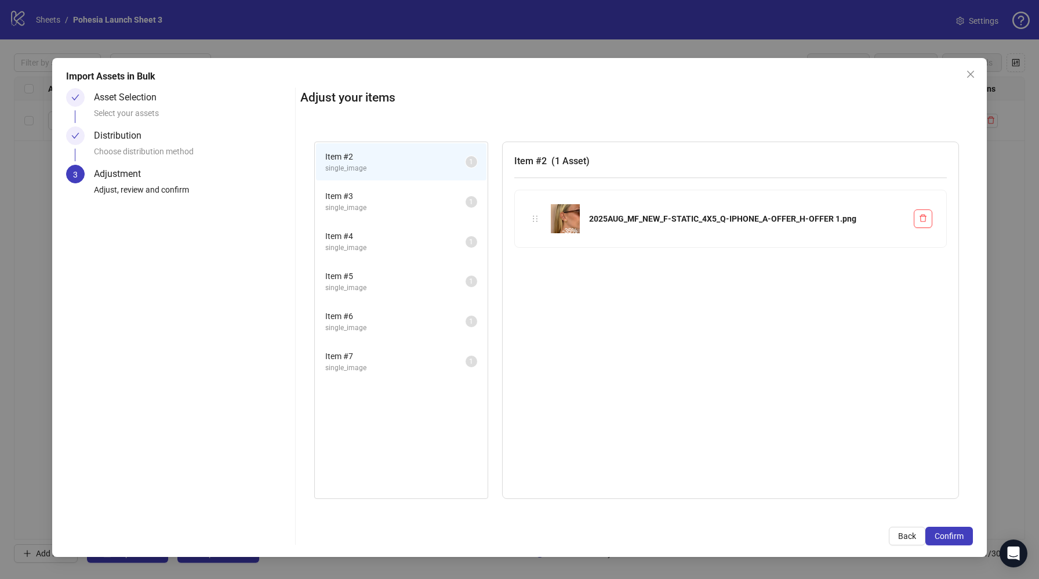
click at [380, 281] on span "Item # 5" at bounding box center [395, 276] width 140 height 13
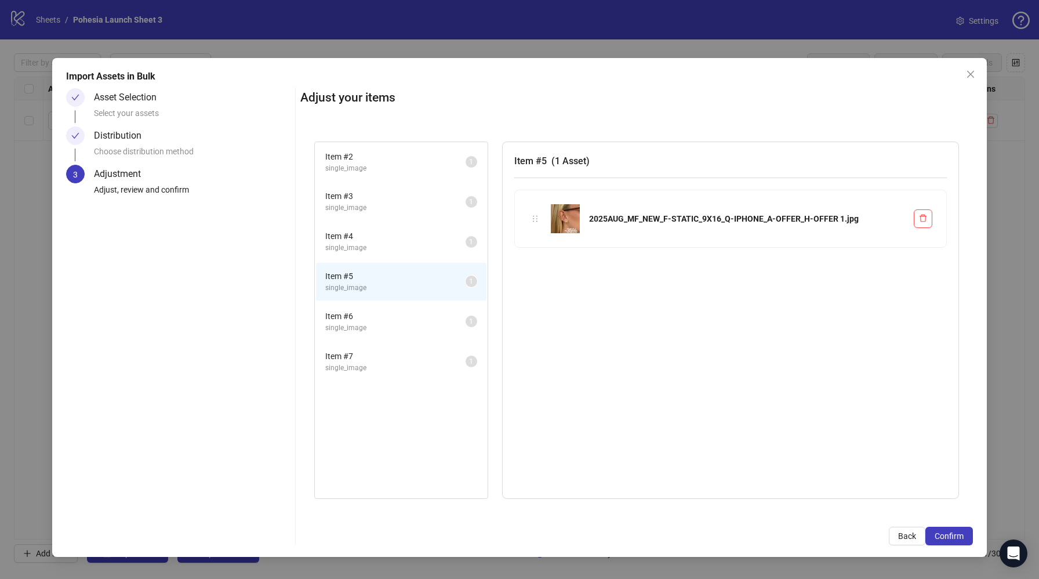
click at [370, 163] on span "single_image" at bounding box center [395, 168] width 140 height 11
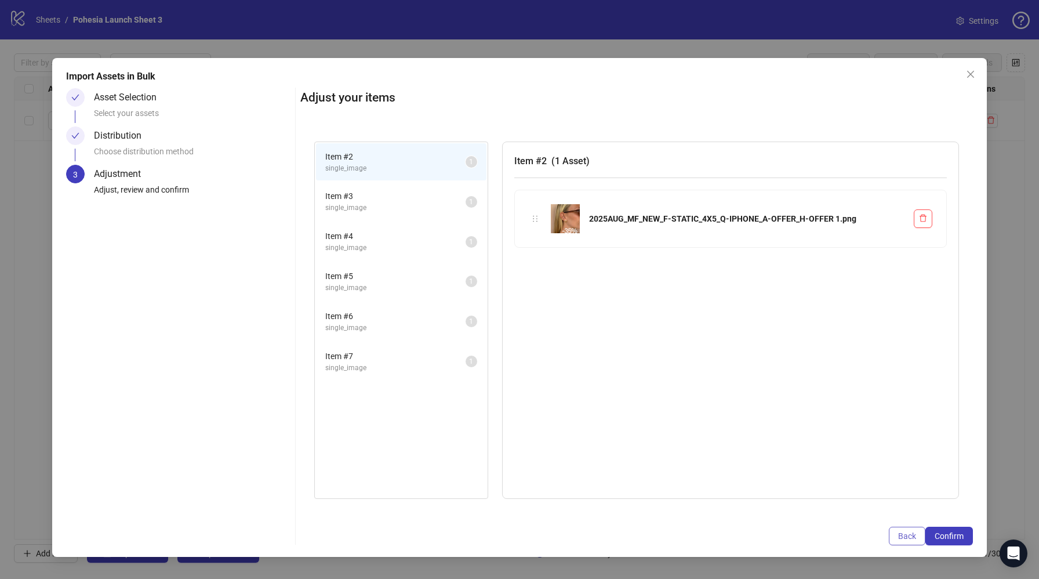
click at [909, 532] on span "Back" at bounding box center [907, 535] width 18 height 9
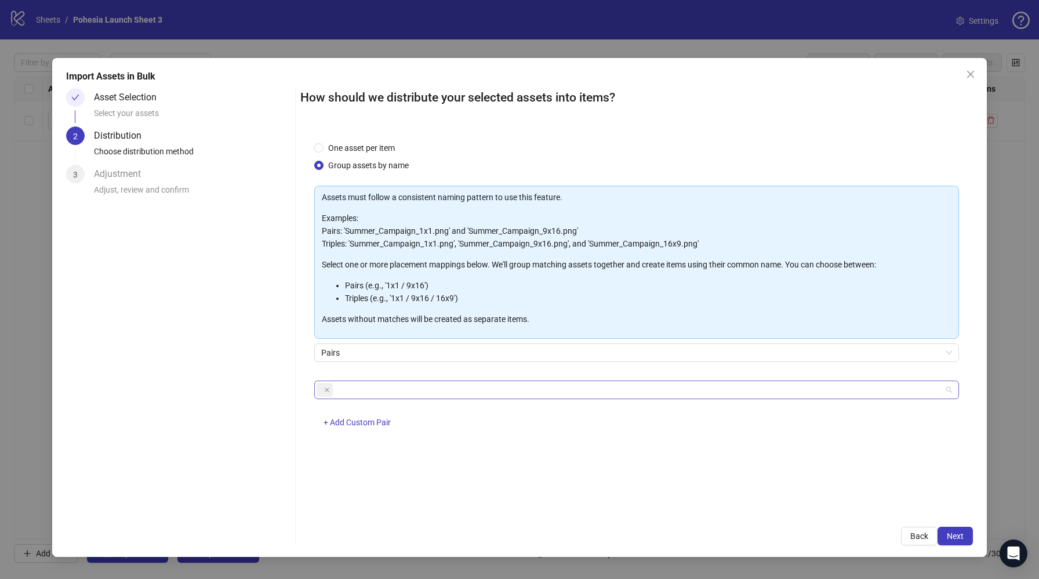
click at [322, 388] on span at bounding box center [325, 390] width 16 height 14
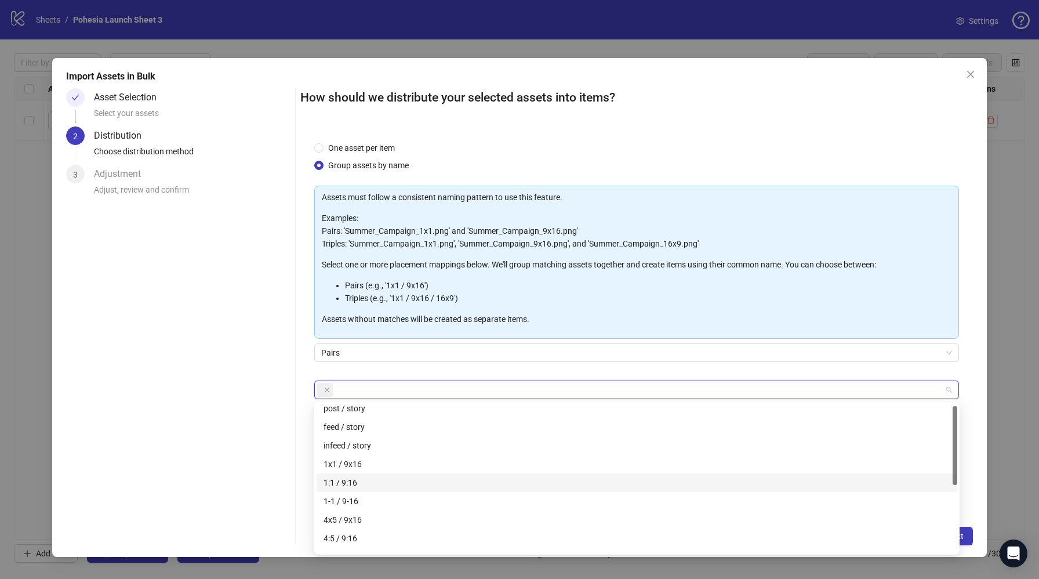
scroll to position [49, 0]
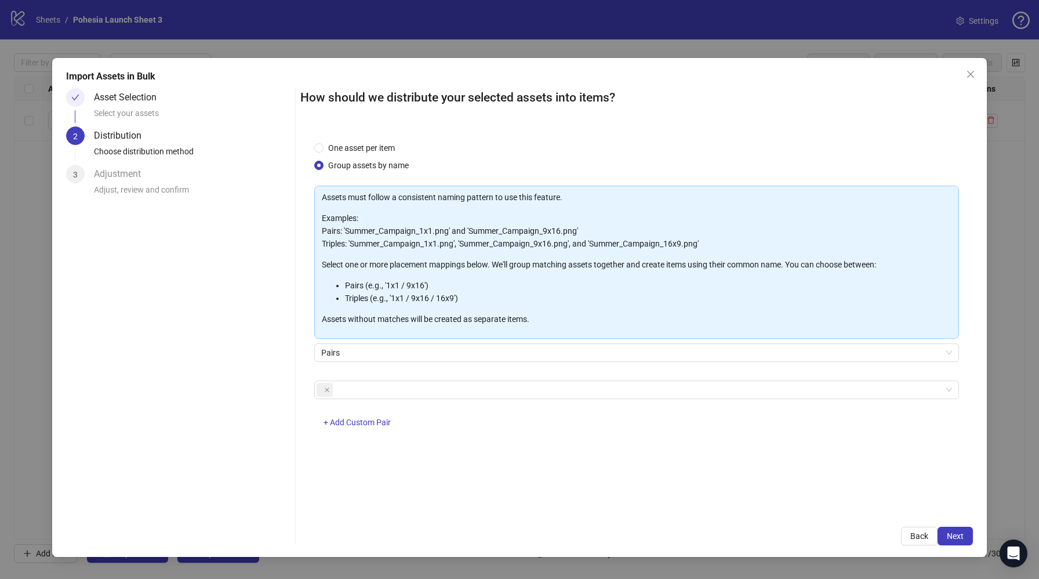
click at [481, 363] on div "Pairs" at bounding box center [636, 359] width 645 height 32
click at [329, 150] on span "One asset per item" at bounding box center [361, 147] width 76 height 13
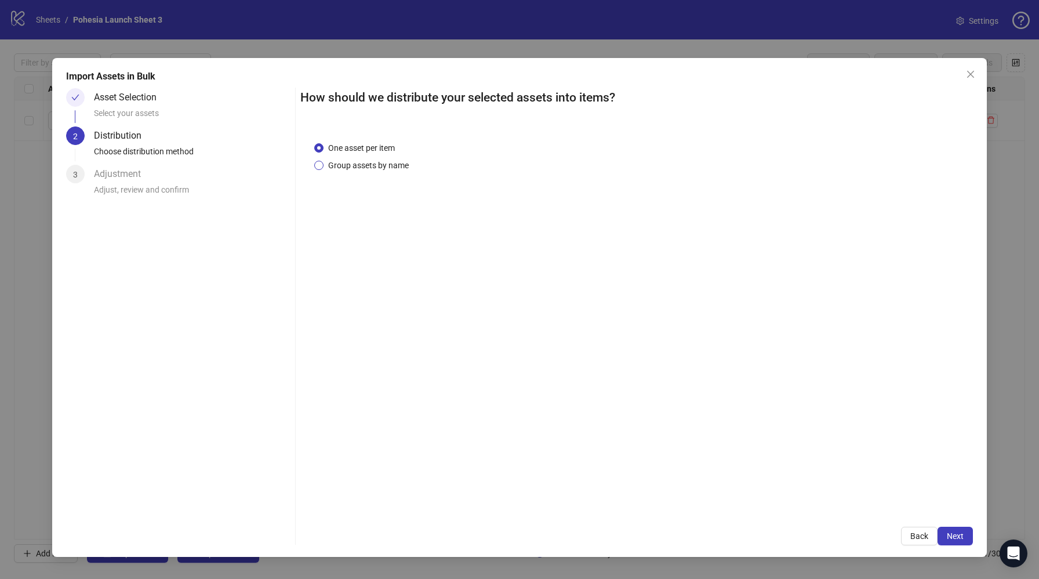
click at [344, 162] on span "Group assets by name" at bounding box center [368, 165] width 90 height 13
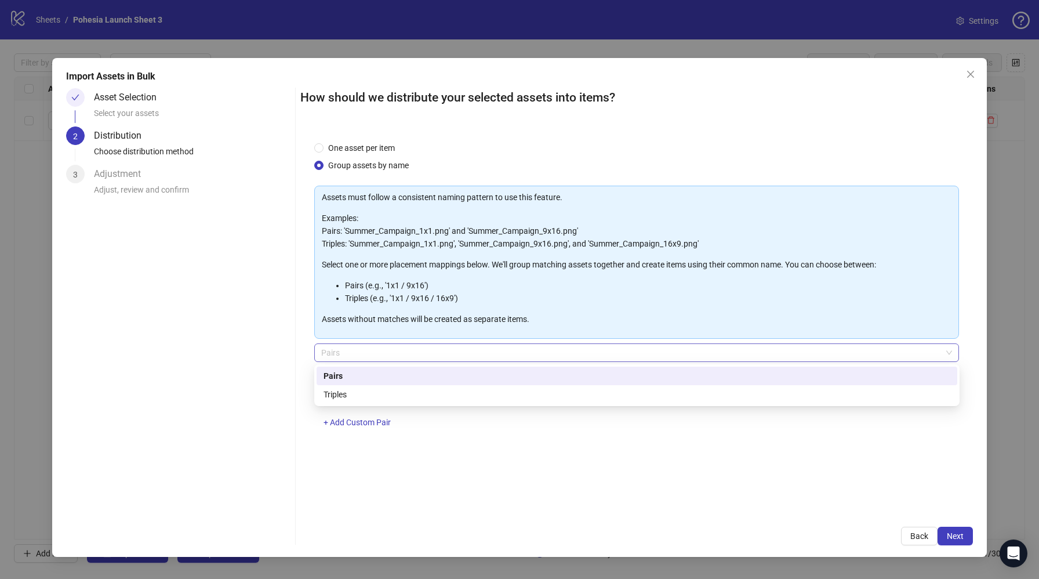
click at [331, 347] on span "Pairs" at bounding box center [636, 352] width 631 height 17
click at [333, 351] on span "Pairs" at bounding box center [636, 352] width 631 height 17
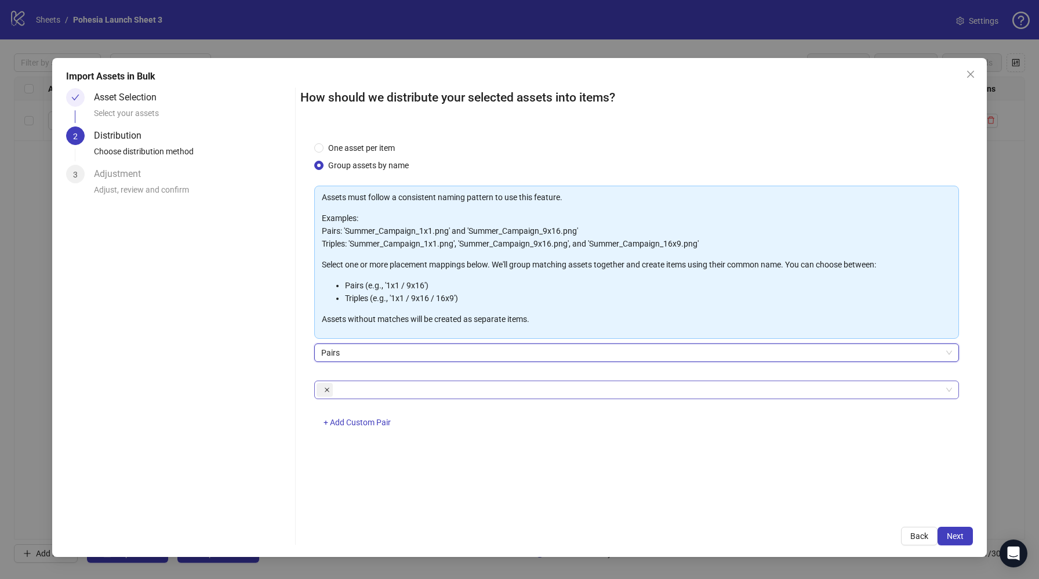
click at [325, 393] on span at bounding box center [327, 389] width 6 height 13
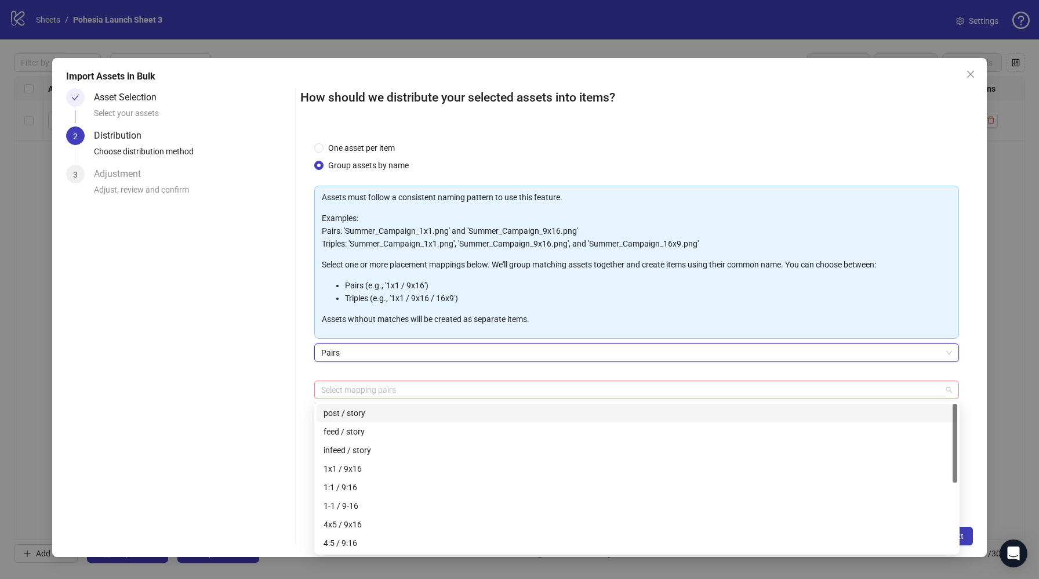
click at [344, 390] on div at bounding box center [631, 389] width 628 height 16
click at [353, 387] on div at bounding box center [631, 389] width 628 height 16
click at [381, 524] on div "4x5 / 9x16" at bounding box center [636, 524] width 627 height 13
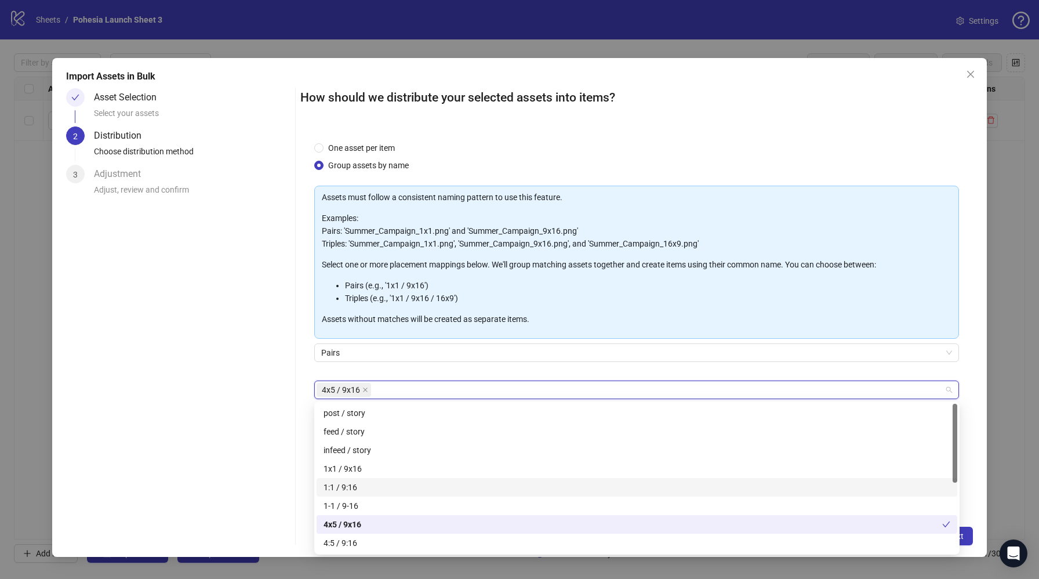
click at [967, 491] on div "One asset per item Group assets by name Assets must follow a consistent naming …" at bounding box center [636, 321] width 673 height 386
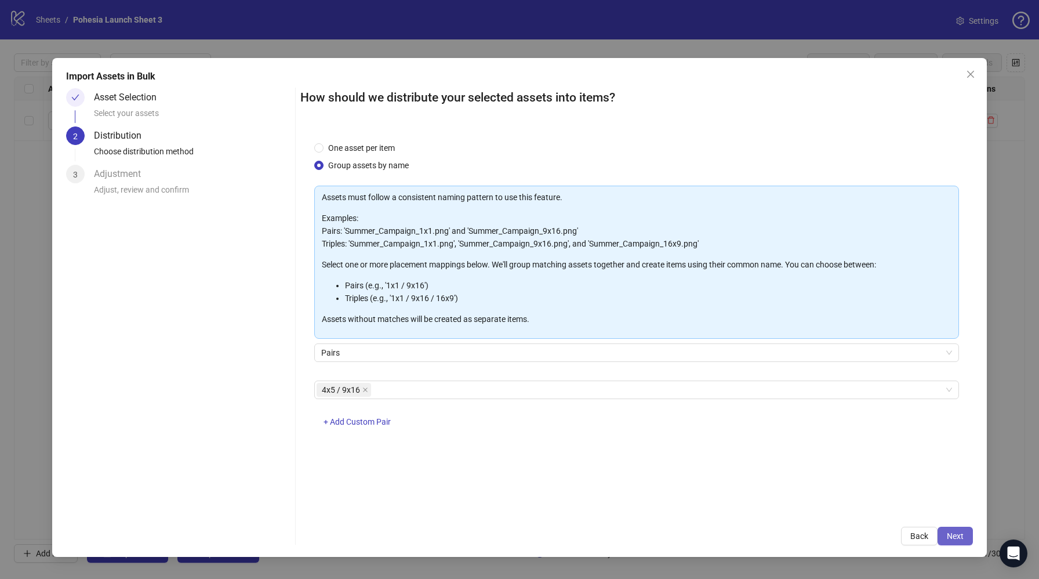
click at [953, 540] on span "Next" at bounding box center [955, 535] width 17 height 9
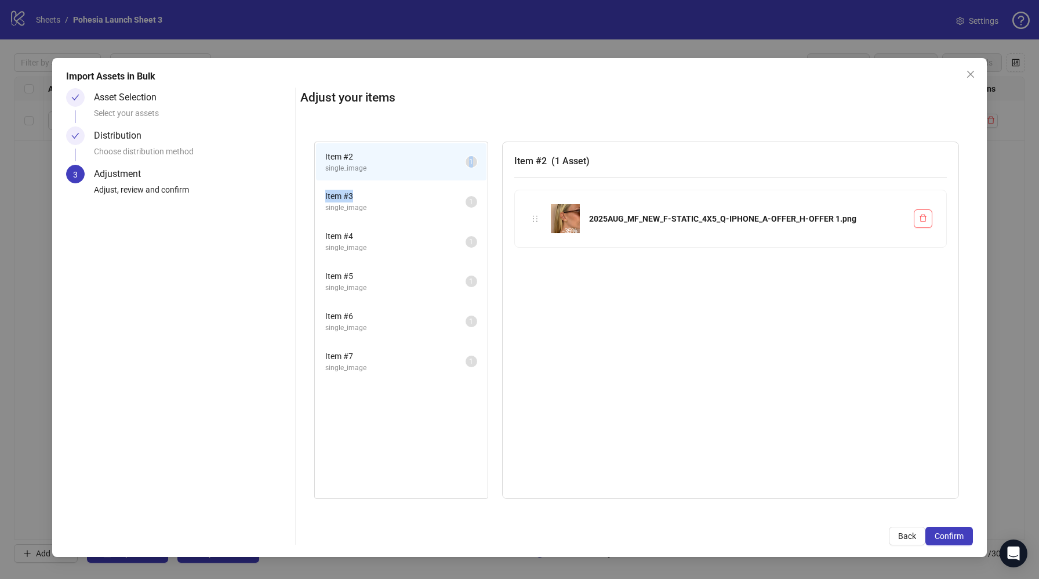
drag, startPoint x: 384, startPoint y: 197, endPoint x: 416, endPoint y: 168, distance: 43.1
click at [416, 168] on ul "Item # 2 single_image 1 Item # 3 single_image 1 Item # 4 single_image 1 Item # …" at bounding box center [401, 261] width 173 height 239
click at [416, 167] on span "single_image" at bounding box center [395, 168] width 140 height 11
click at [943, 533] on span "Confirm" at bounding box center [948, 535] width 29 height 9
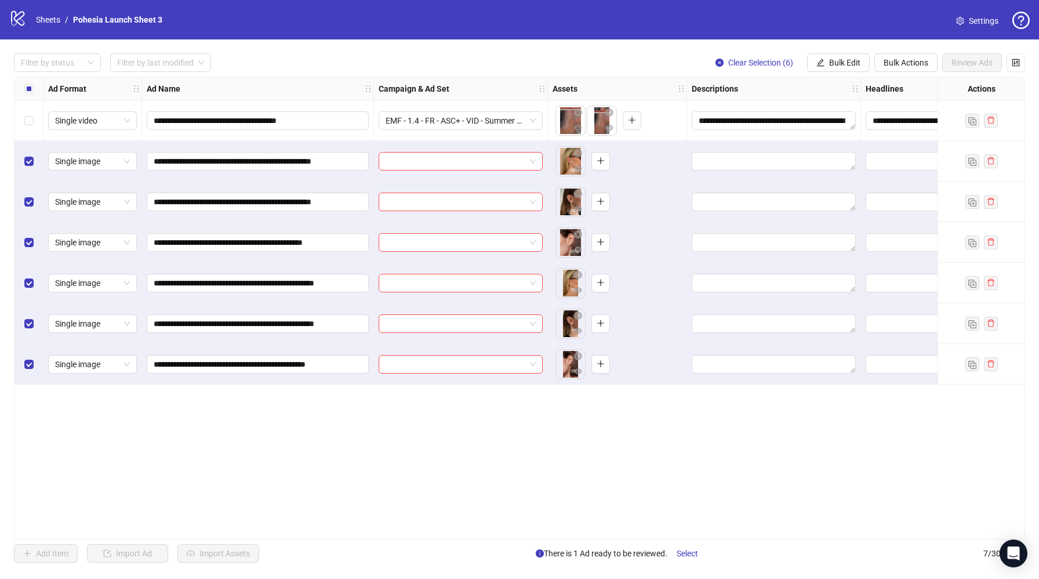
drag, startPoint x: 570, startPoint y: 285, endPoint x: 598, endPoint y: 148, distance: 139.5
click at [598, 77] on div "**********" at bounding box center [669, 77] width 1310 height 0
click at [601, 156] on button "button" at bounding box center [600, 161] width 19 height 19
click at [599, 201] on icon "plus" at bounding box center [600, 201] width 6 height 1
click at [601, 245] on icon "plus" at bounding box center [601, 242] width 8 height 8
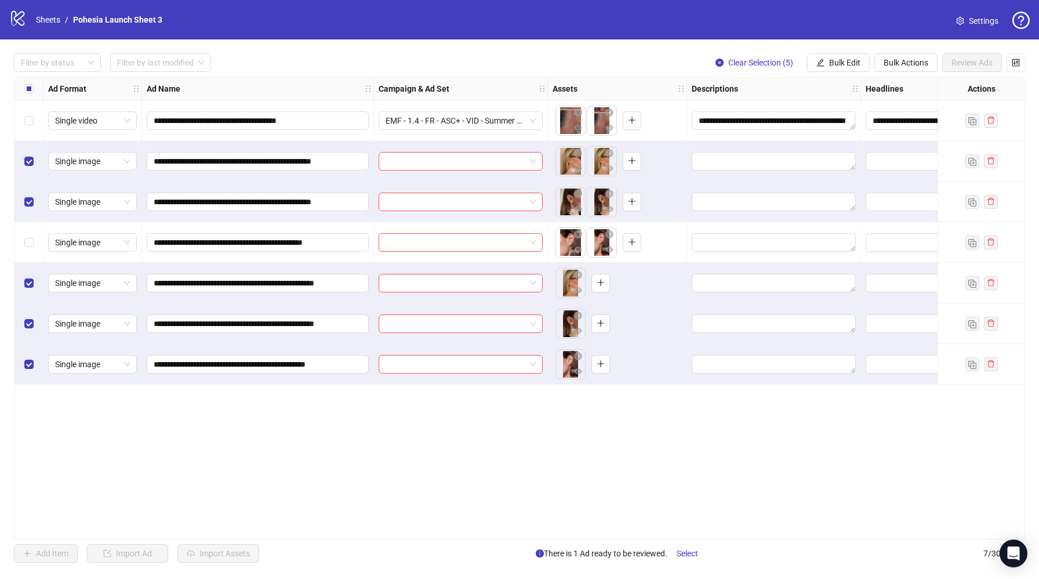
drag, startPoint x: 24, startPoint y: 195, endPoint x: 23, endPoint y: 167, distance: 28.4
click at [24, 194] on div "Select row 3" at bounding box center [28, 201] width 29 height 41
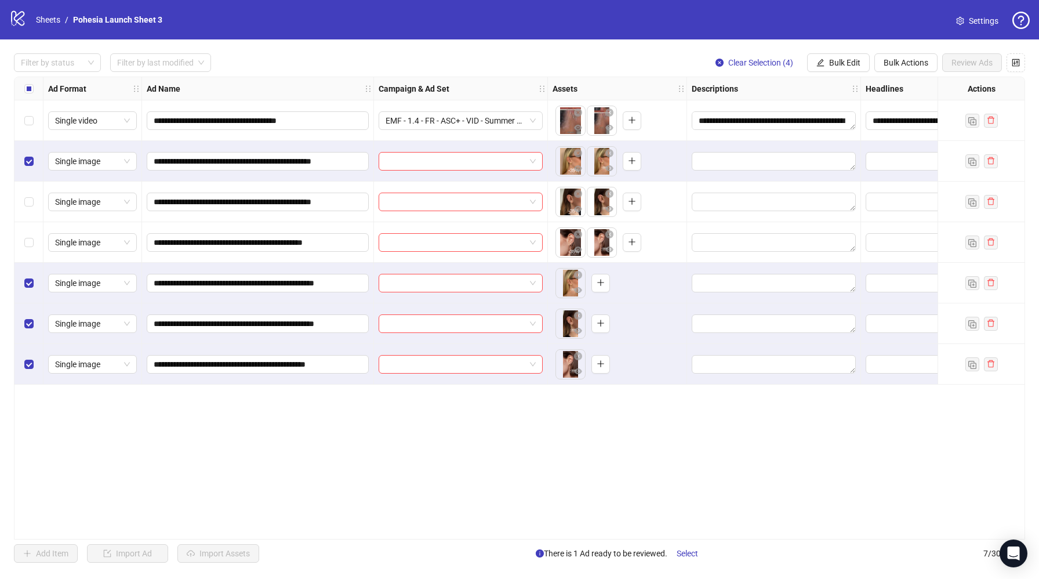
click at [23, 160] on div "Select row 2" at bounding box center [28, 161] width 29 height 41
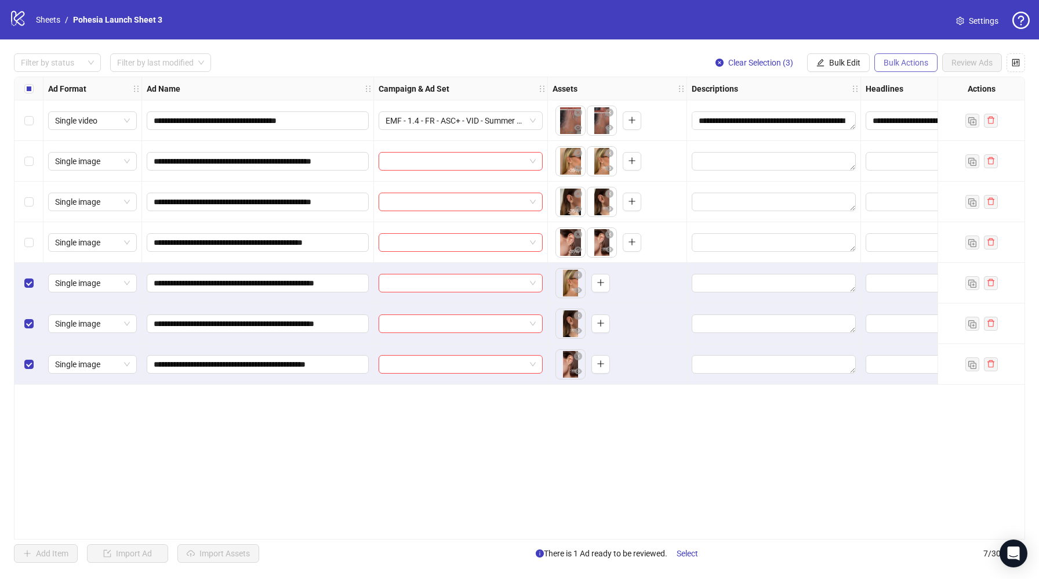
click at [890, 62] on span "Bulk Actions" at bounding box center [905, 62] width 45 height 9
click at [910, 86] on span "Delete" at bounding box center [921, 86] width 79 height 13
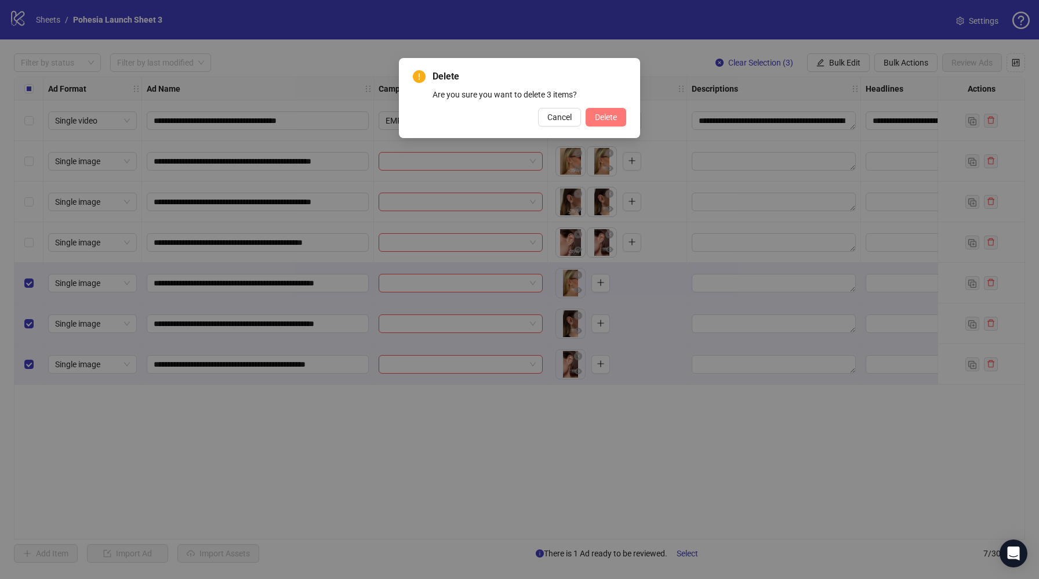
click at [616, 119] on span "Delete" at bounding box center [606, 116] width 22 height 9
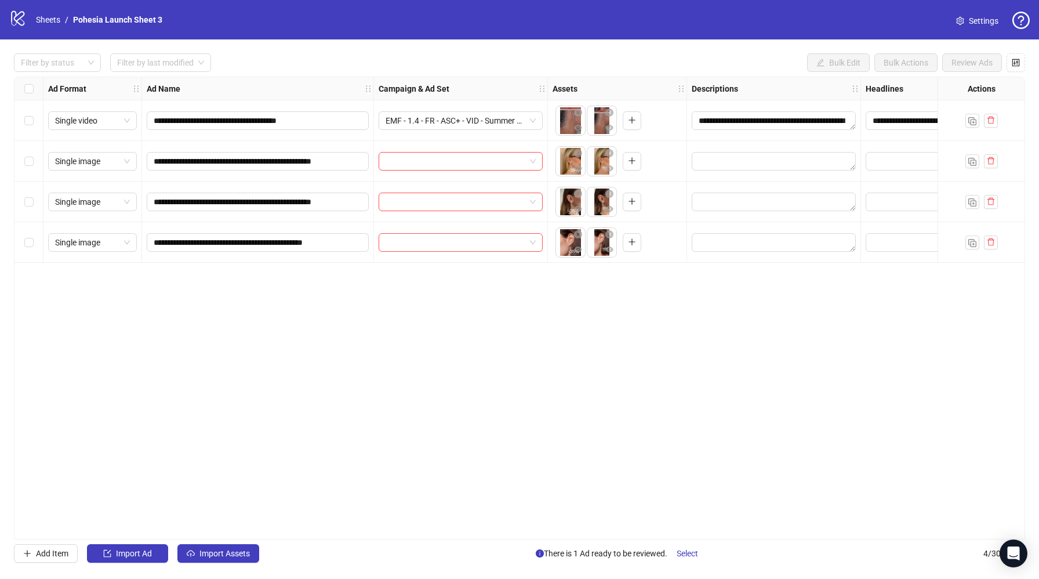
click at [694, 290] on div "**********" at bounding box center [519, 308] width 1011 height 463
click at [23, 161] on div "Select row 2" at bounding box center [28, 161] width 29 height 41
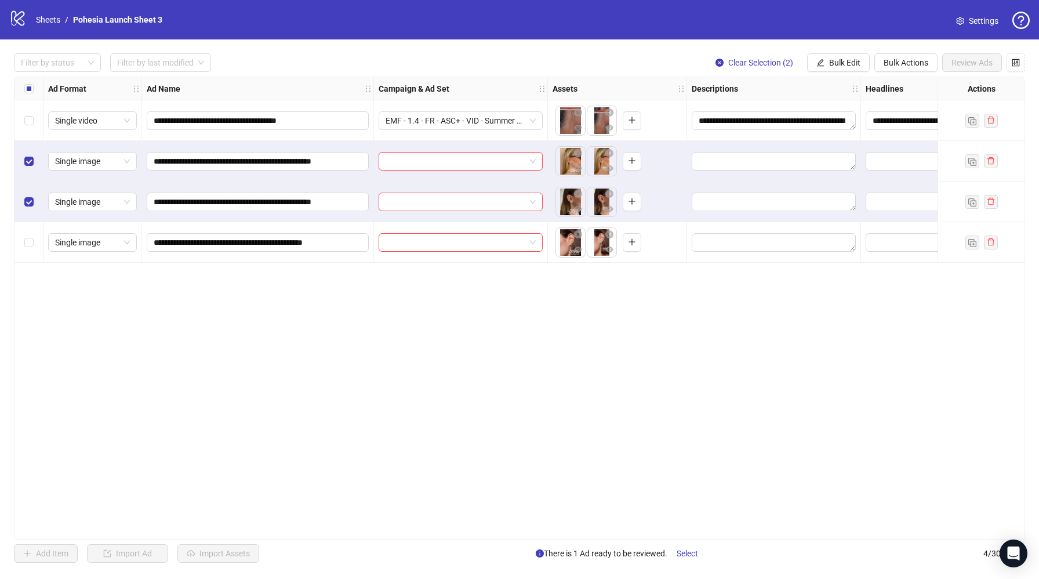
click at [23, 239] on div "Select row 4" at bounding box center [28, 242] width 29 height 41
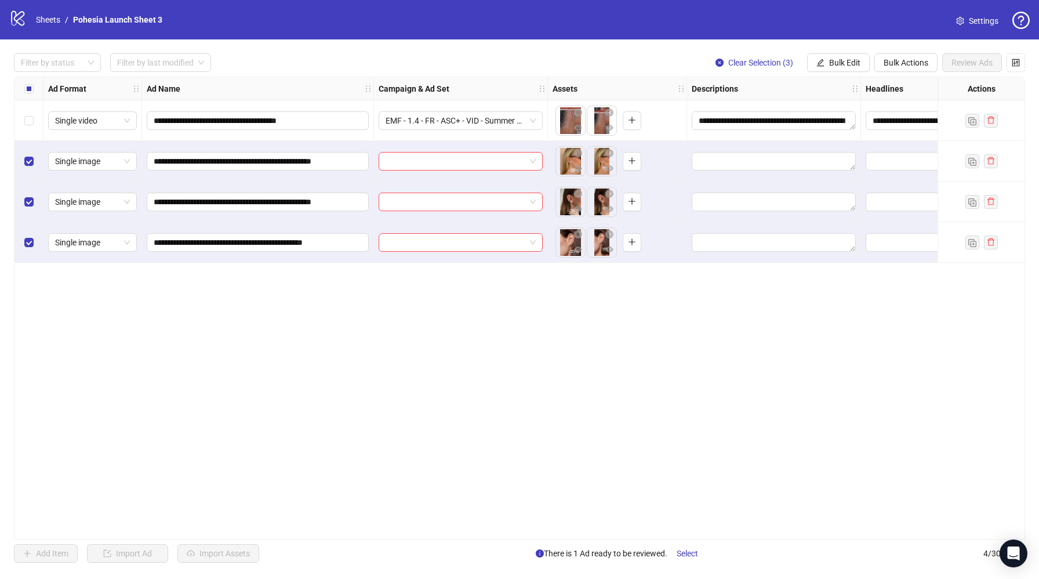
drag, startPoint x: 23, startPoint y: 235, endPoint x: 26, endPoint y: 217, distance: 18.8
click at [23, 234] on div "Select row 4" at bounding box center [28, 242] width 29 height 41
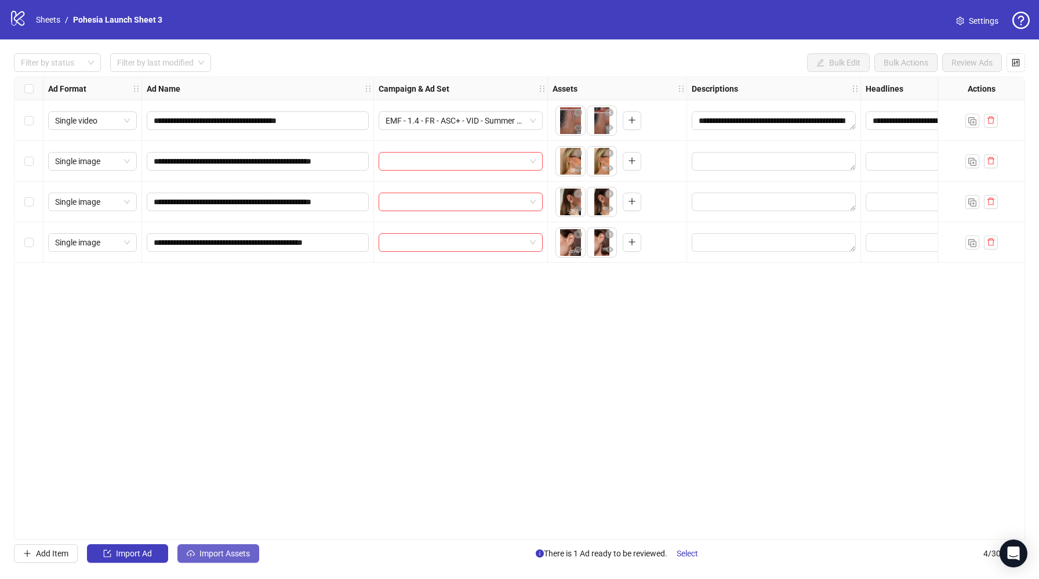
click at [229, 553] on span "Import Assets" at bounding box center [224, 552] width 50 height 9
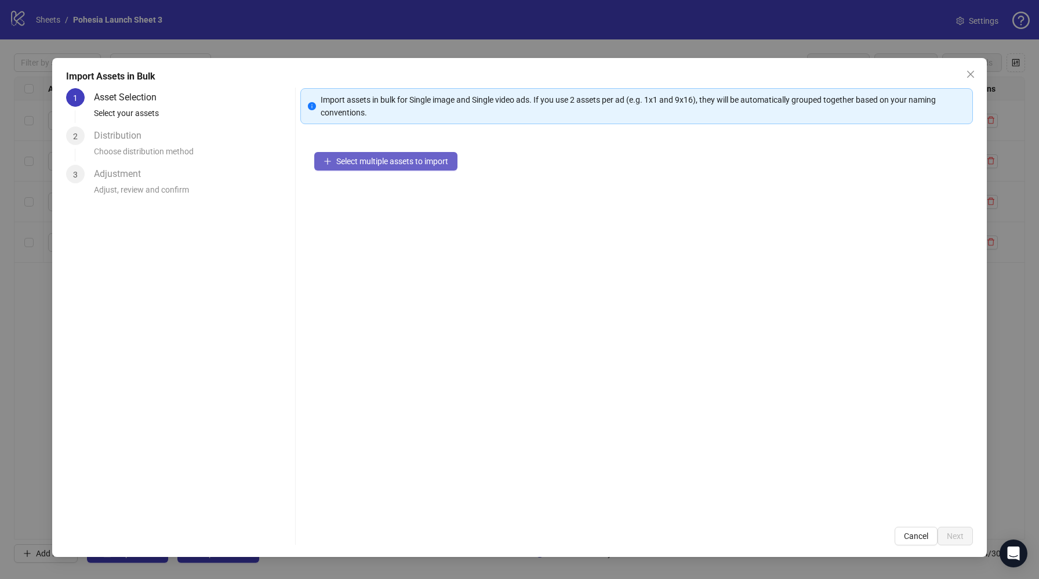
click at [383, 164] on span "Select multiple assets to import" at bounding box center [392, 161] width 112 height 9
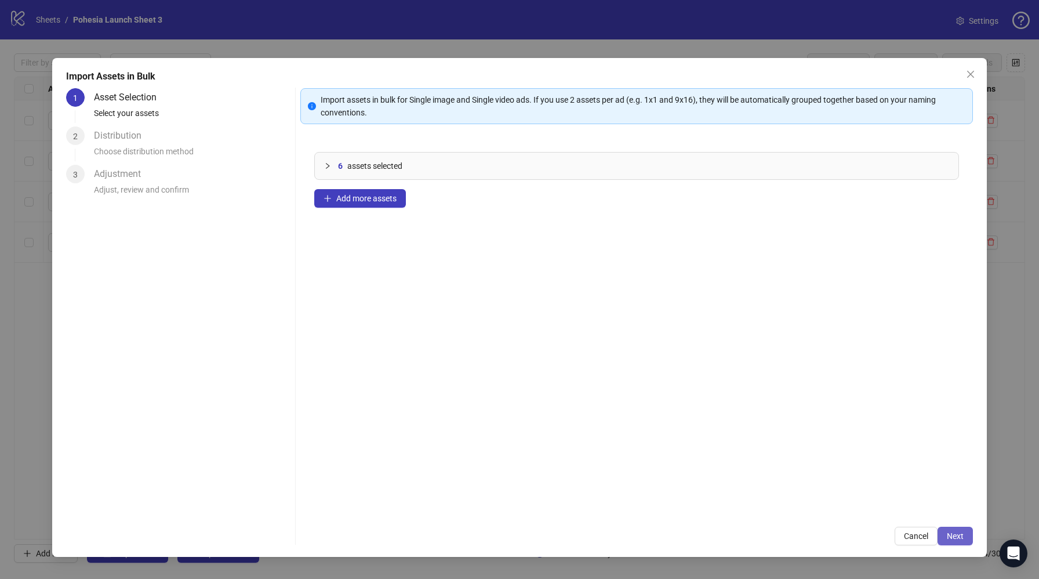
click at [947, 530] on button "Next" at bounding box center [954, 535] width 35 height 19
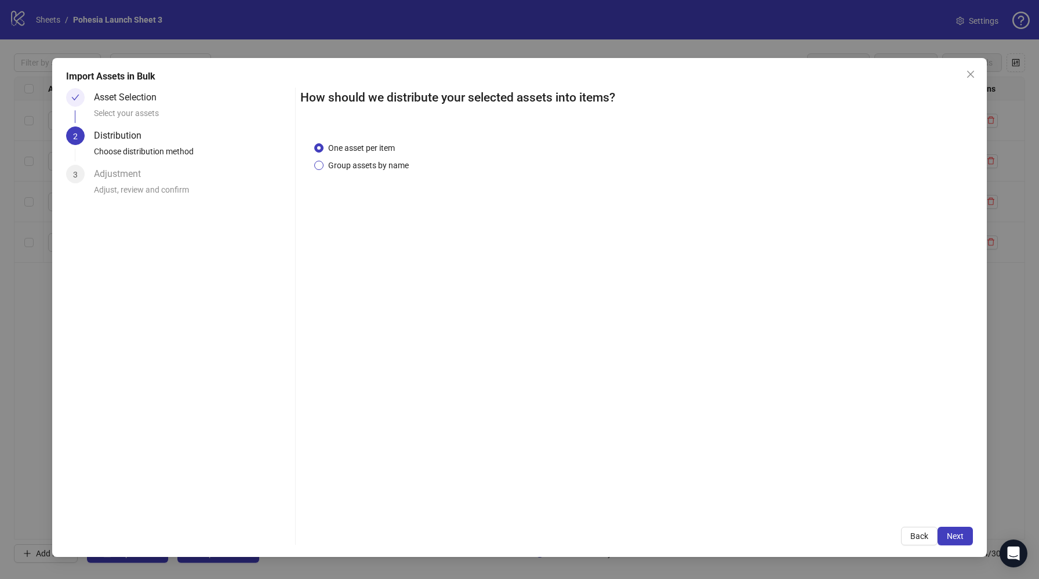
click at [383, 165] on span "Group assets by name" at bounding box center [368, 165] width 90 height 13
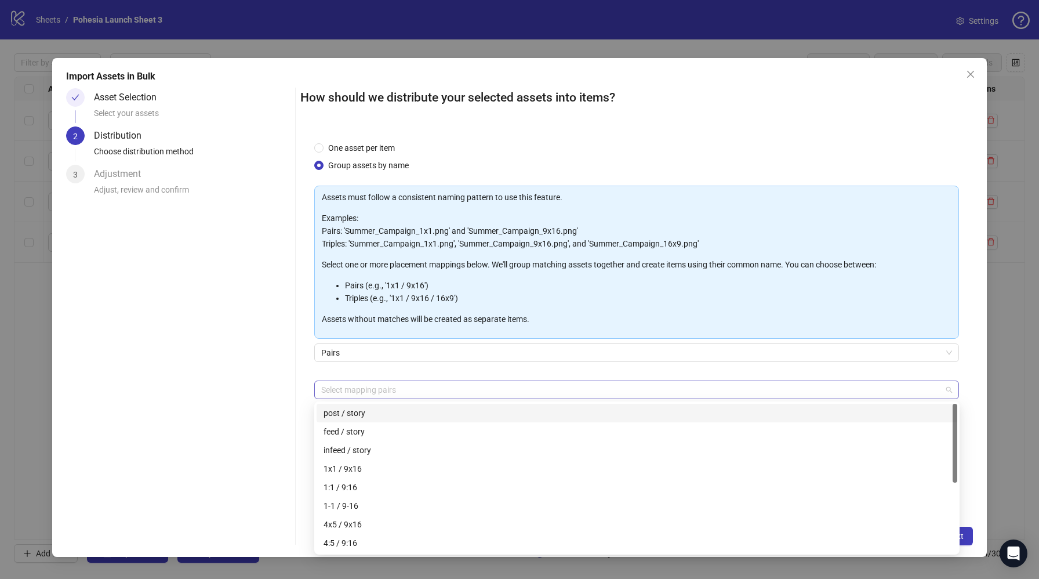
click at [337, 388] on div at bounding box center [631, 389] width 628 height 16
click at [367, 529] on div "4x5 / 9x16" at bounding box center [636, 524] width 627 height 13
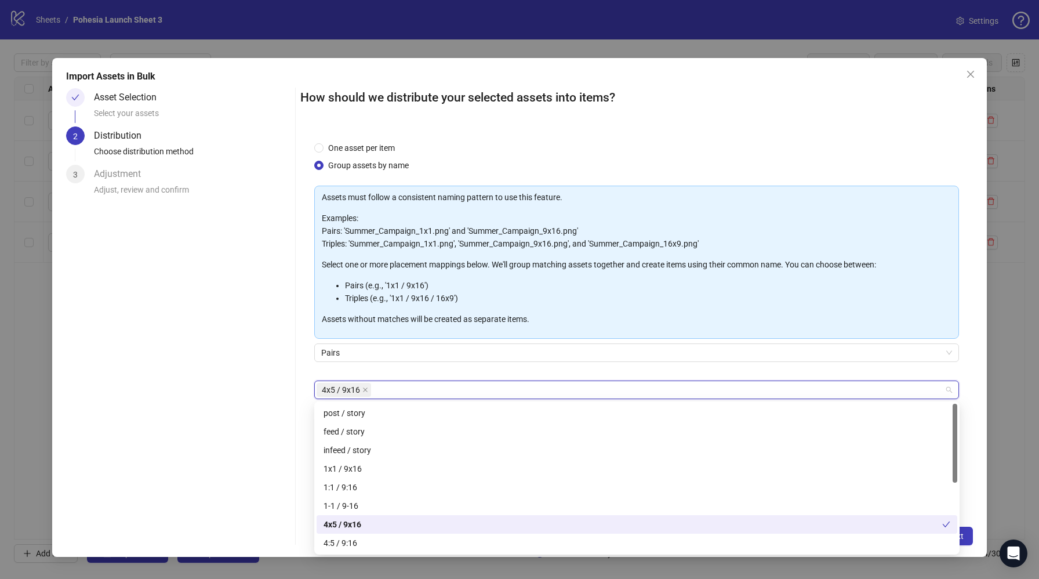
click at [972, 511] on div "One asset per item Group assets by name Assets must follow a consistent naming …" at bounding box center [636, 321] width 673 height 386
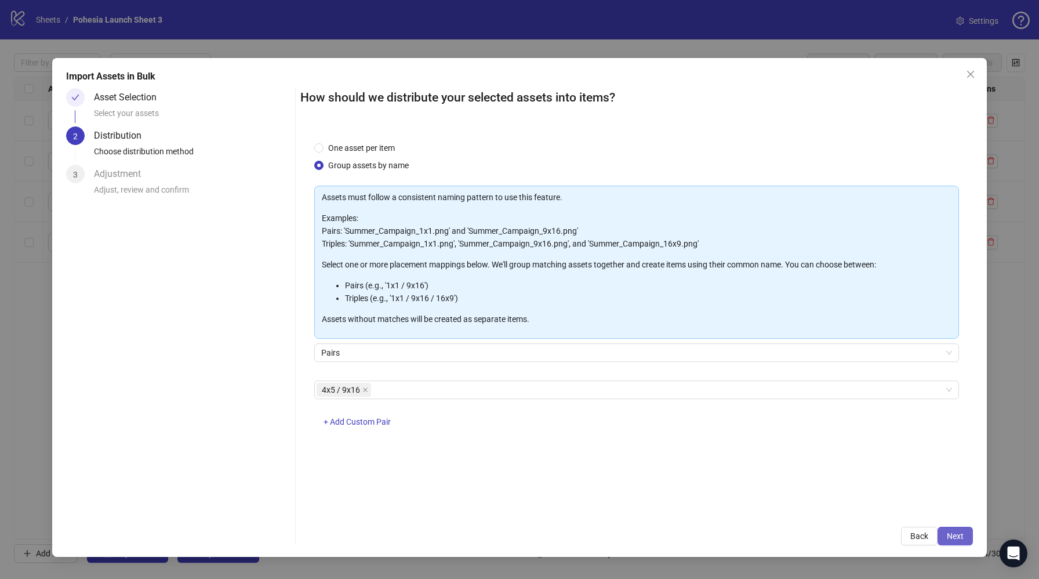
click at [964, 533] on button "Next" at bounding box center [954, 535] width 35 height 19
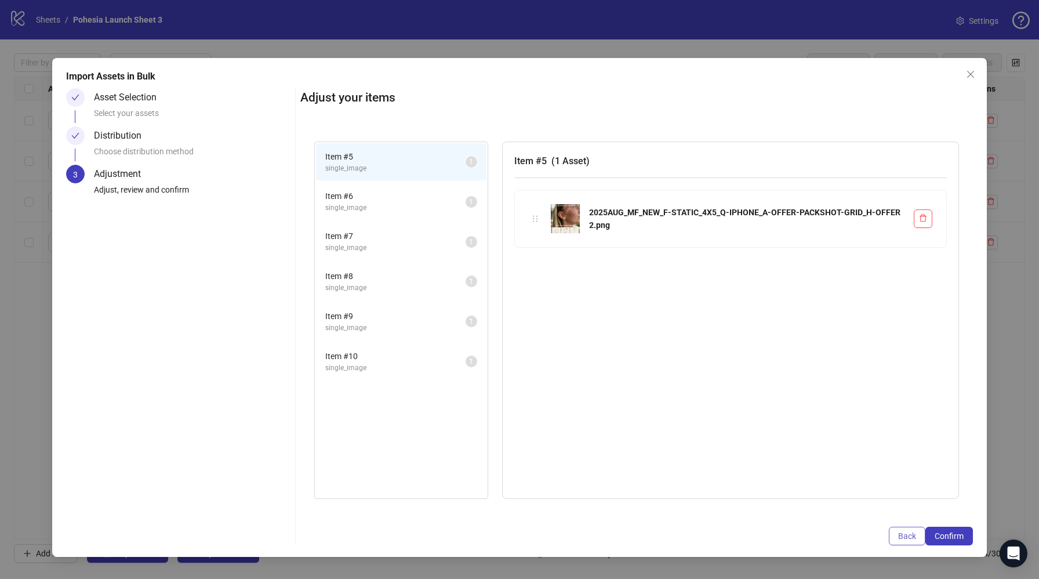
click at [911, 539] on span "Back" at bounding box center [907, 535] width 18 height 9
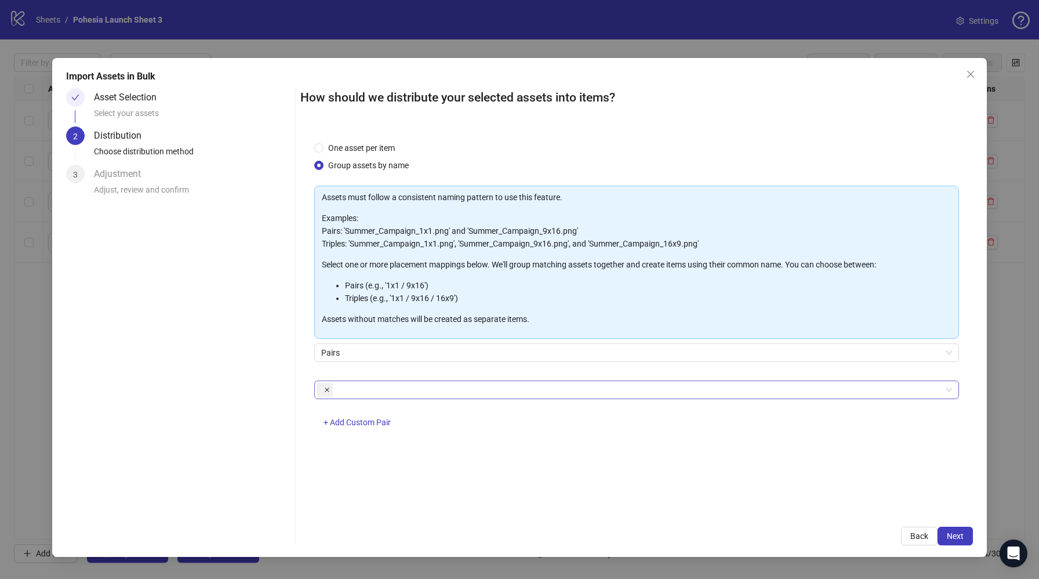
click at [327, 390] on icon "close" at bounding box center [327, 389] width 5 height 5
click at [347, 391] on div at bounding box center [631, 389] width 628 height 16
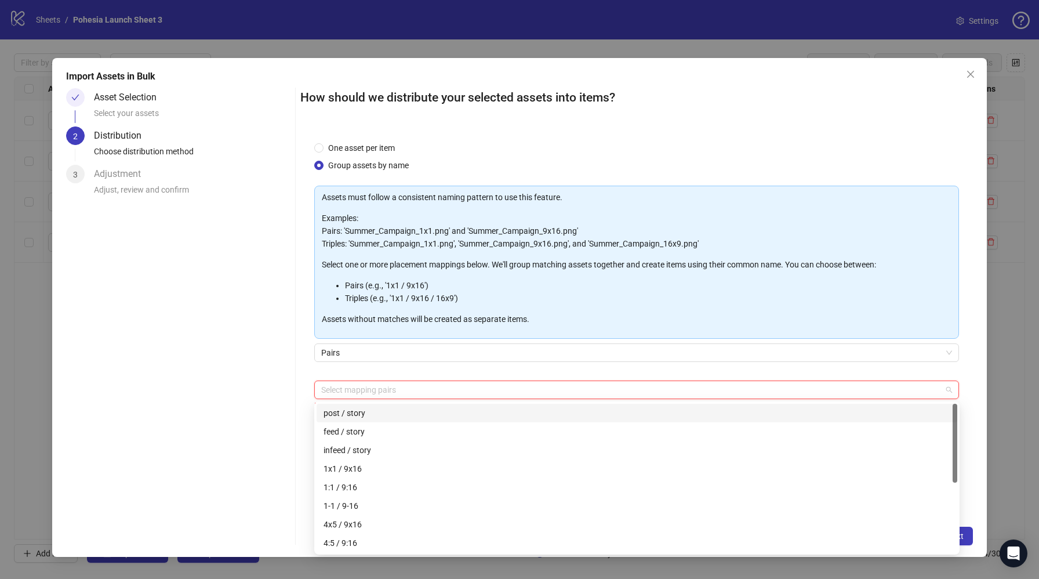
click at [372, 416] on div "post / story" at bounding box center [636, 412] width 627 height 13
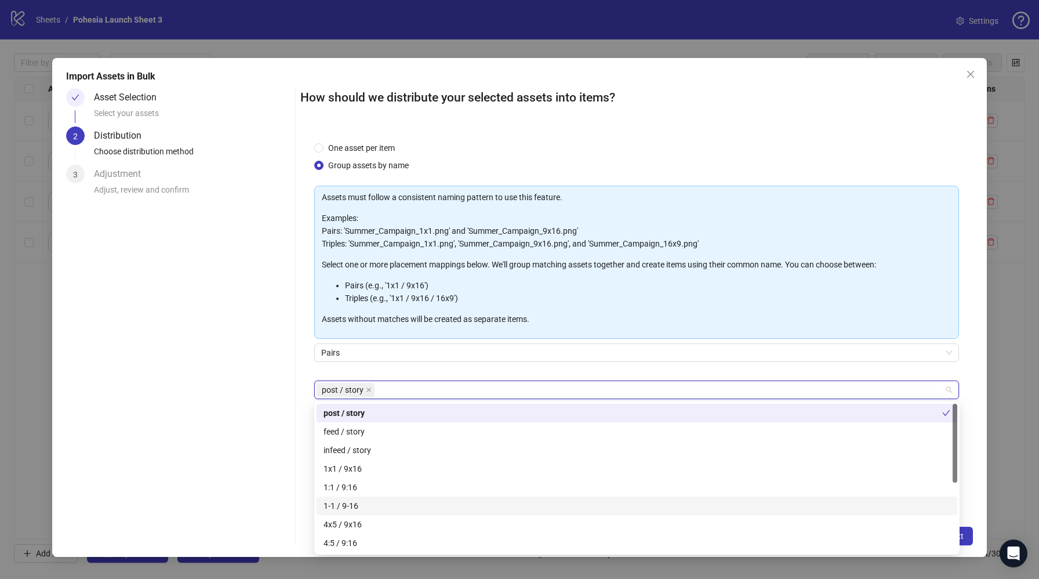
click at [969, 499] on div "One asset per item Group assets by name Assets must follow a consistent naming …" at bounding box center [636, 321] width 673 height 386
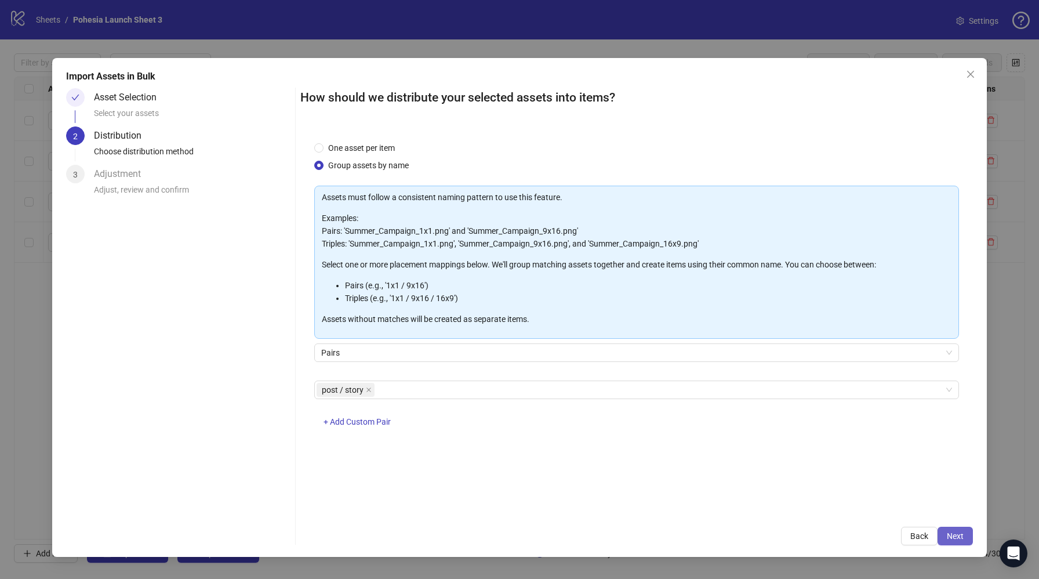
click at [967, 537] on button "Next" at bounding box center [954, 535] width 35 height 19
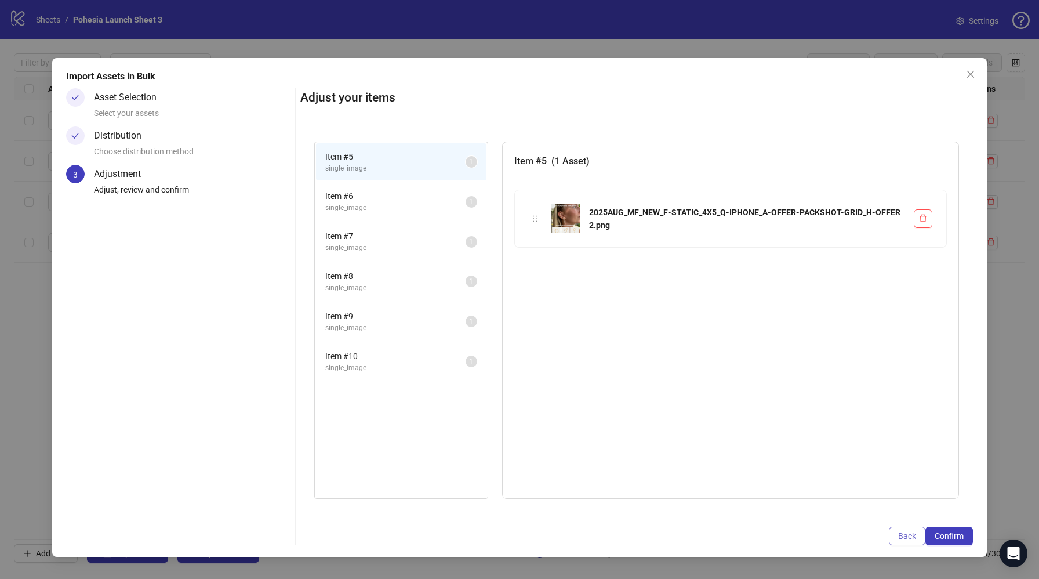
click at [896, 534] on button "Back" at bounding box center [907, 535] width 37 height 19
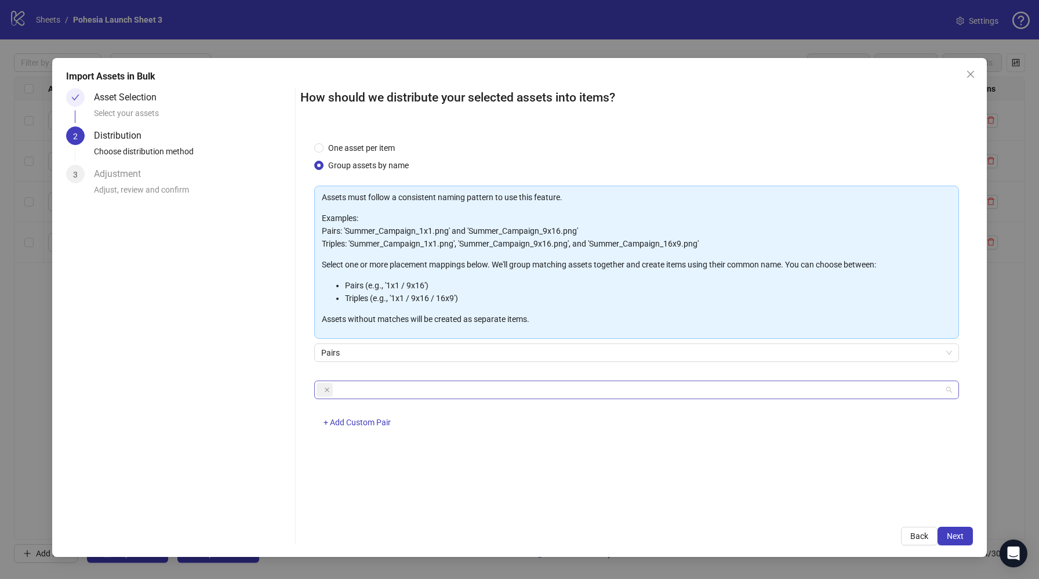
click at [367, 384] on div at bounding box center [631, 389] width 628 height 16
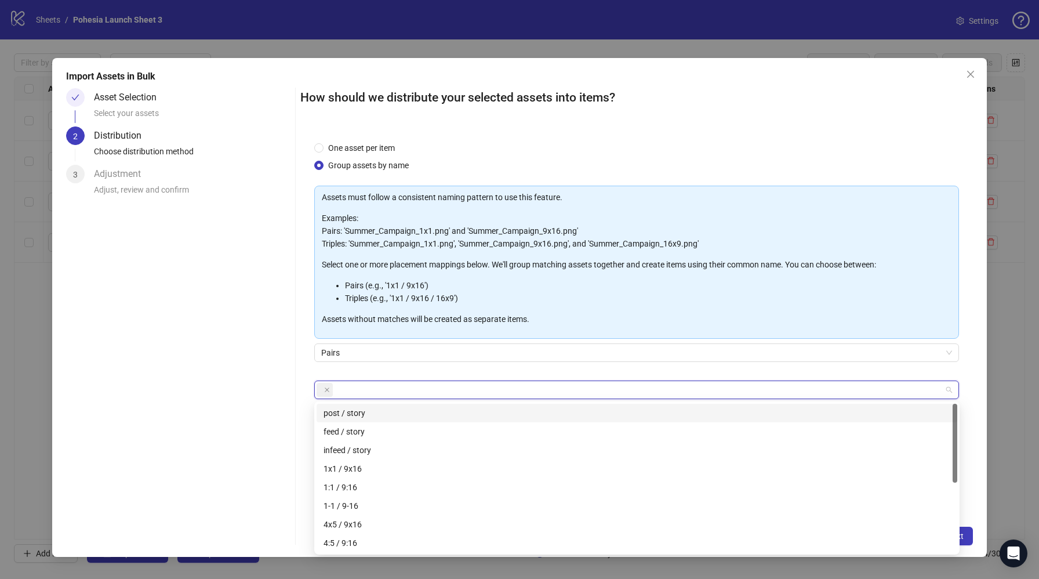
click at [319, 385] on span at bounding box center [325, 390] width 16 height 14
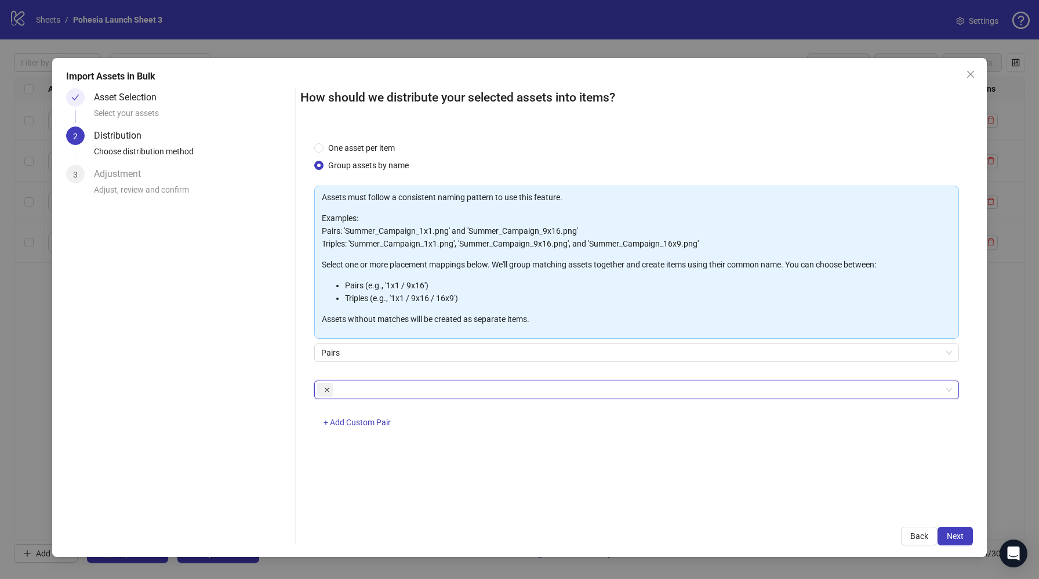
click at [325, 387] on icon "close" at bounding box center [327, 389] width 5 height 5
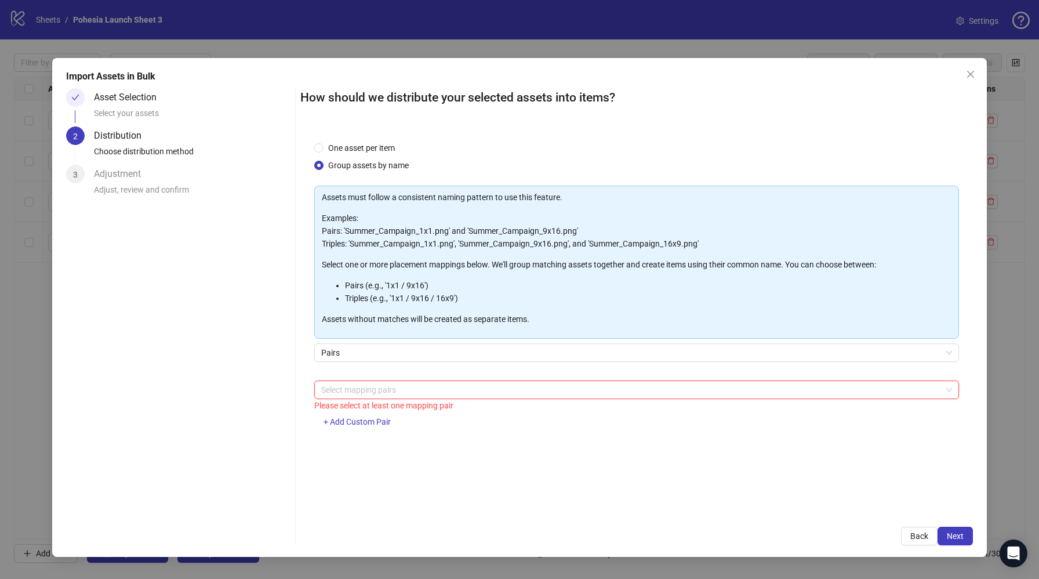
click at [340, 395] on div at bounding box center [631, 389] width 628 height 16
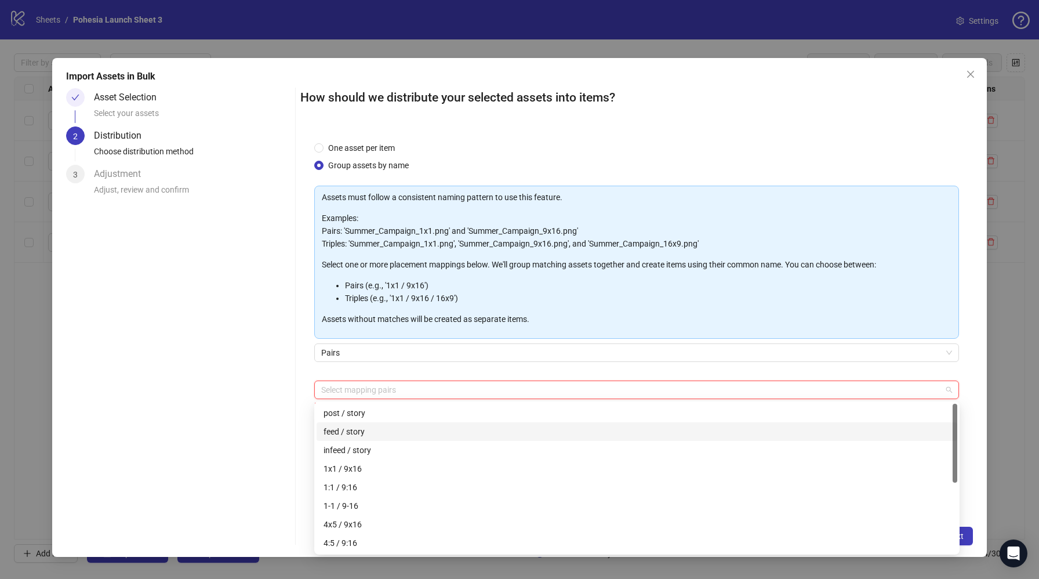
click at [375, 437] on div "feed / story" at bounding box center [636, 431] width 627 height 13
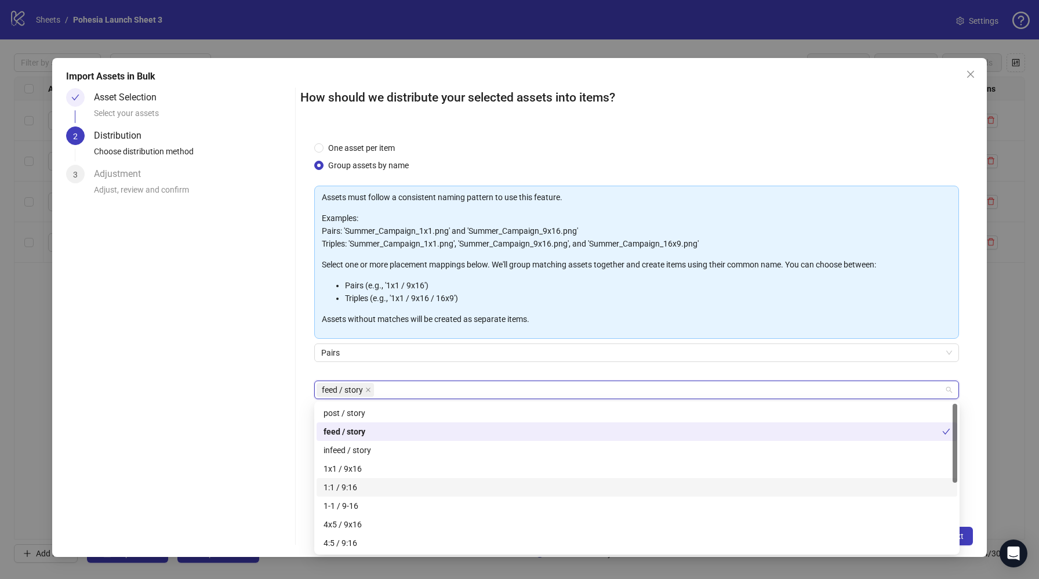
drag, startPoint x: 974, startPoint y: 489, endPoint x: 972, endPoint y: 499, distance: 10.1
click at [974, 489] on div "Import Assets in Bulk Asset Selection Select your assets 2 Distribution Choose …" at bounding box center [519, 307] width 935 height 499
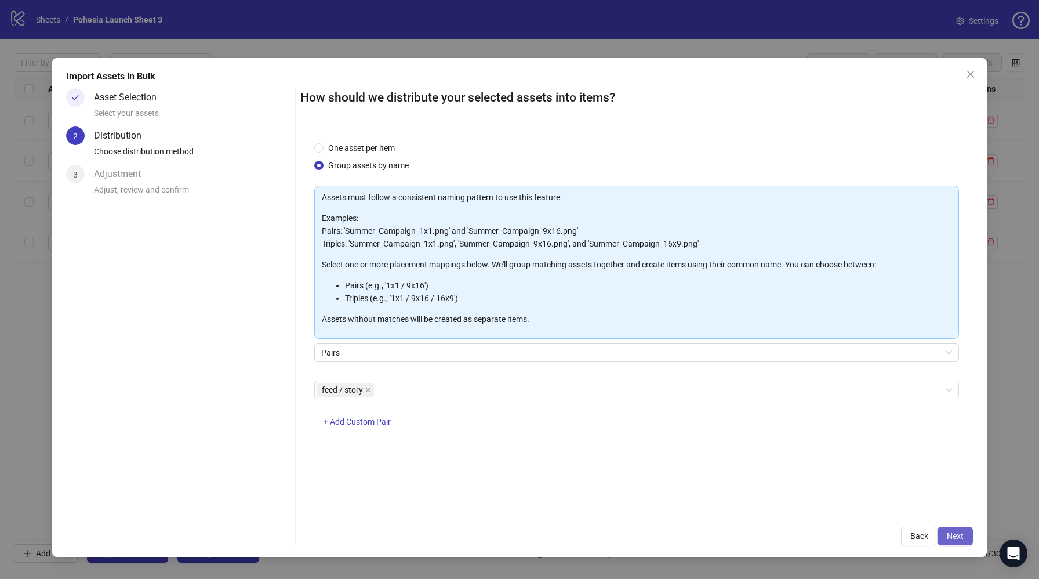
click at [966, 530] on button "Next" at bounding box center [954, 535] width 35 height 19
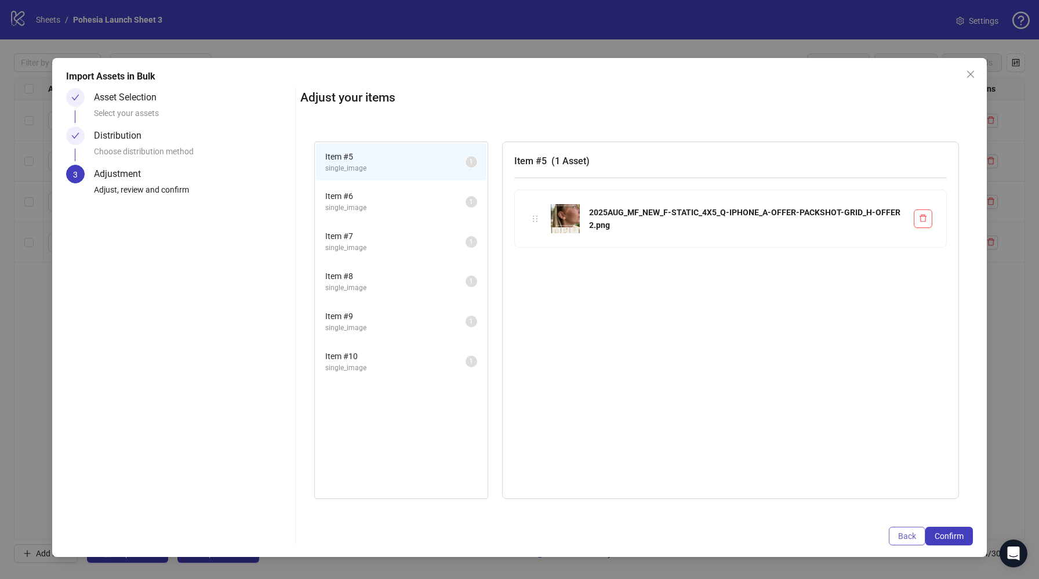
click at [907, 538] on span "Back" at bounding box center [907, 535] width 18 height 9
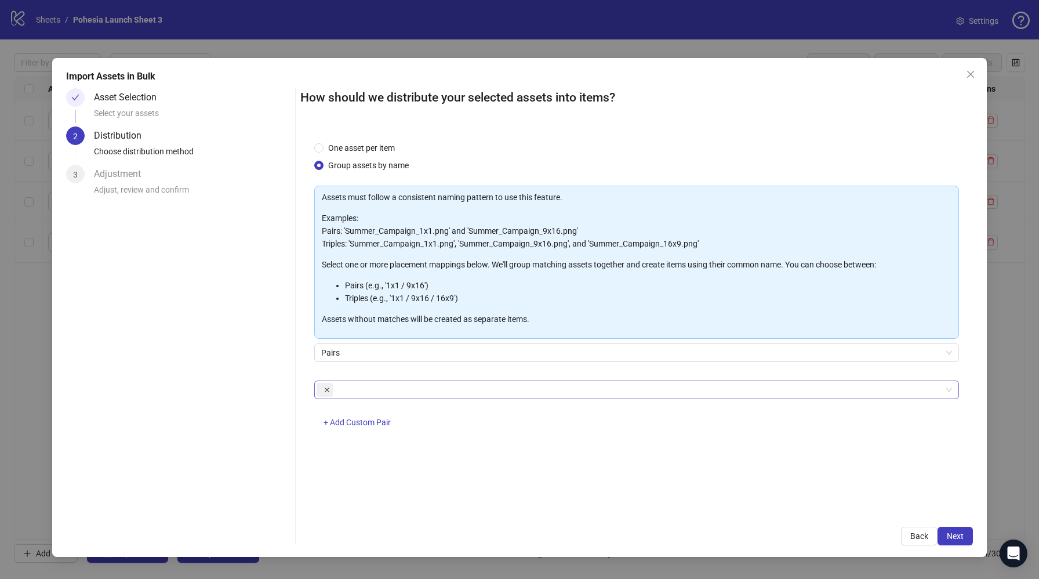
click at [325, 392] on icon "close" at bounding box center [327, 390] width 6 height 6
click at [367, 390] on div at bounding box center [631, 389] width 628 height 16
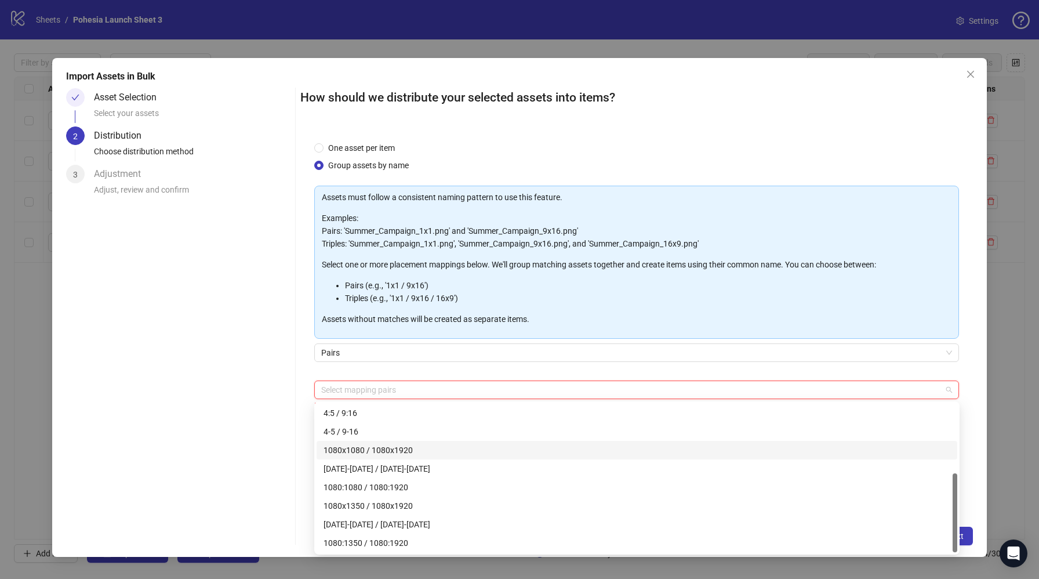
scroll to position [103, 0]
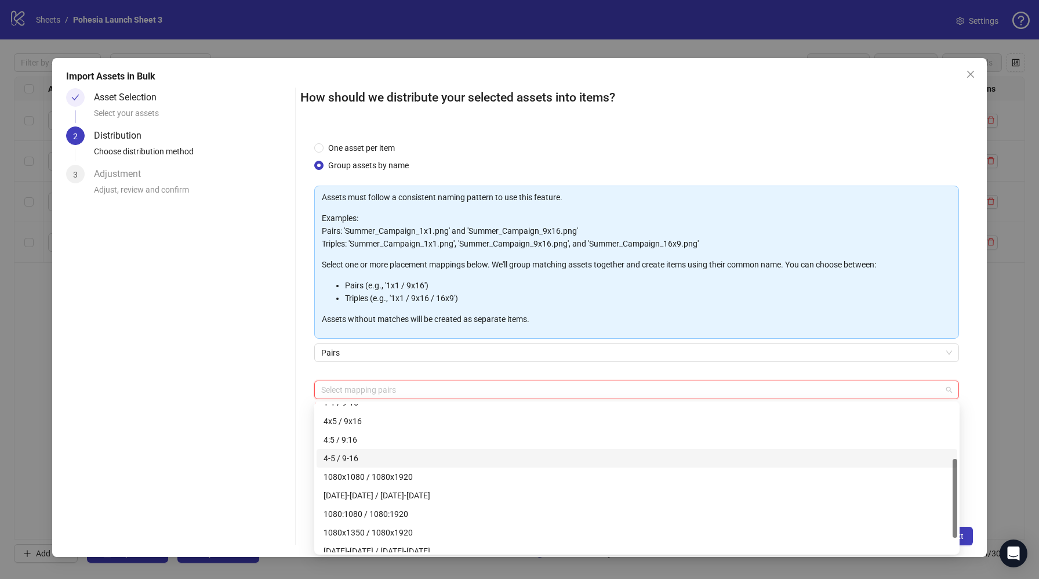
click at [366, 457] on div "4-5 / 9-16" at bounding box center [636, 458] width 627 height 13
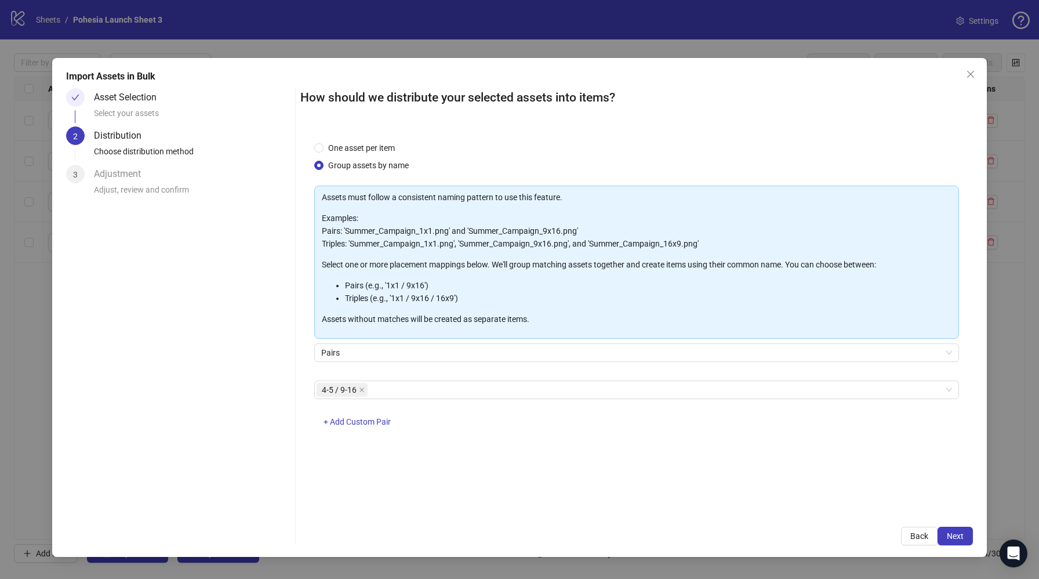
drag, startPoint x: 971, startPoint y: 475, endPoint x: 960, endPoint y: 475, distance: 11.0
click at [966, 475] on div "One asset per item Group assets by name Assets must follow a consistent naming …" at bounding box center [636, 321] width 673 height 386
click at [955, 533] on span "Next" at bounding box center [955, 535] width 17 height 9
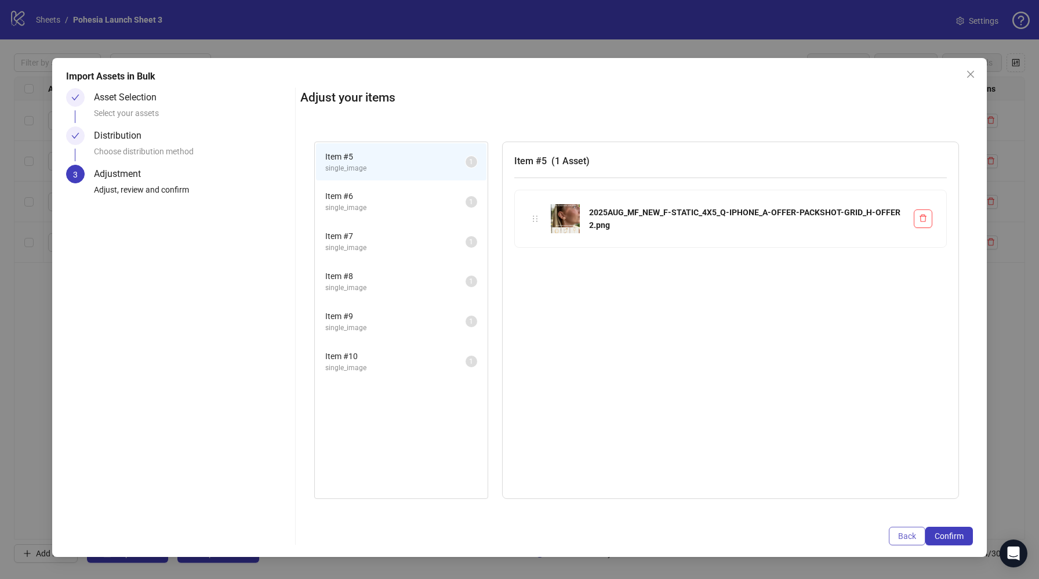
click at [910, 537] on span "Back" at bounding box center [907, 535] width 18 height 9
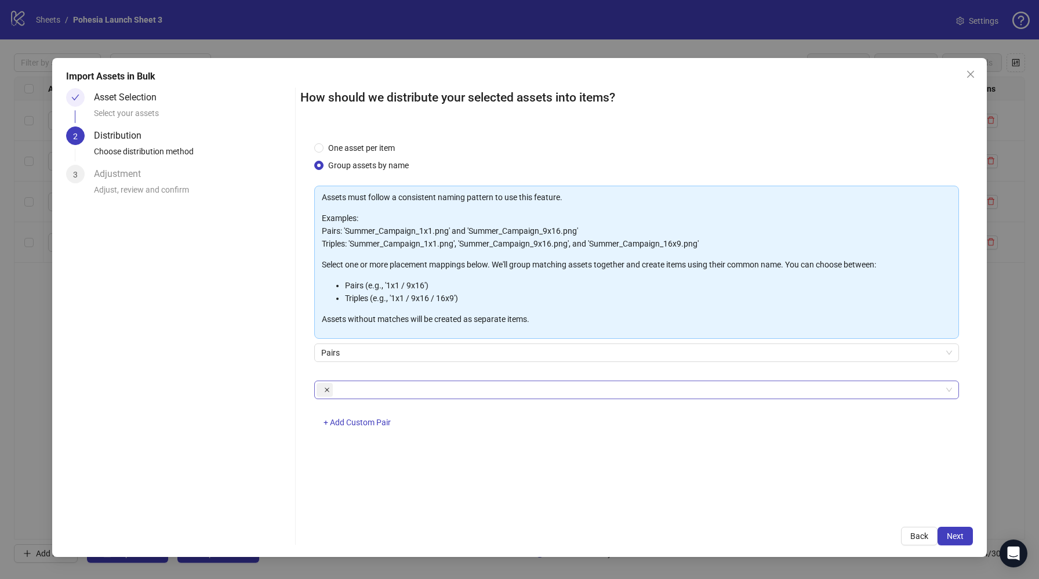
click at [324, 389] on icon "close" at bounding box center [327, 390] width 6 height 6
click at [336, 391] on div at bounding box center [631, 389] width 628 height 16
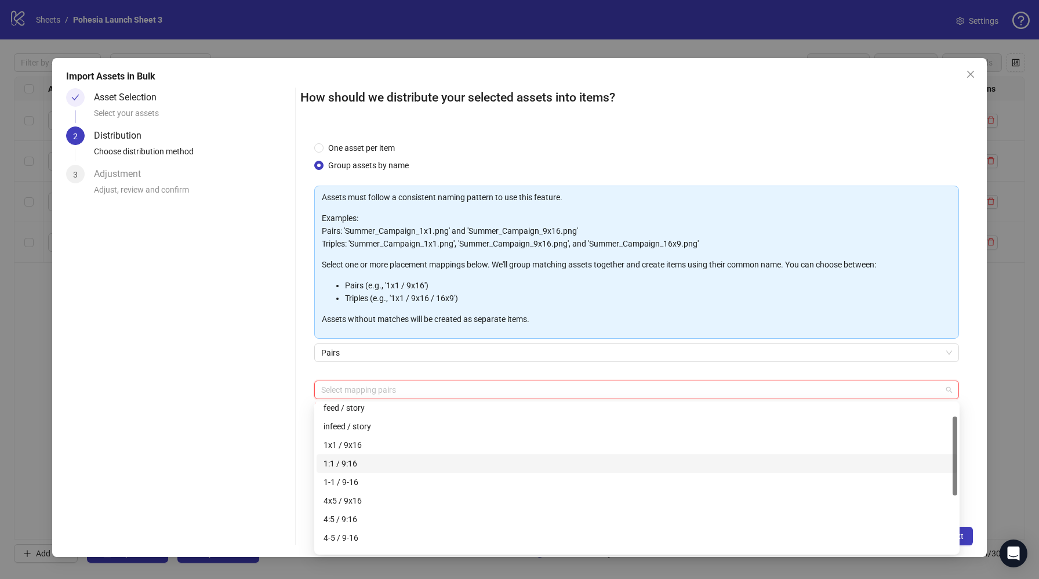
scroll to position [51, 0]
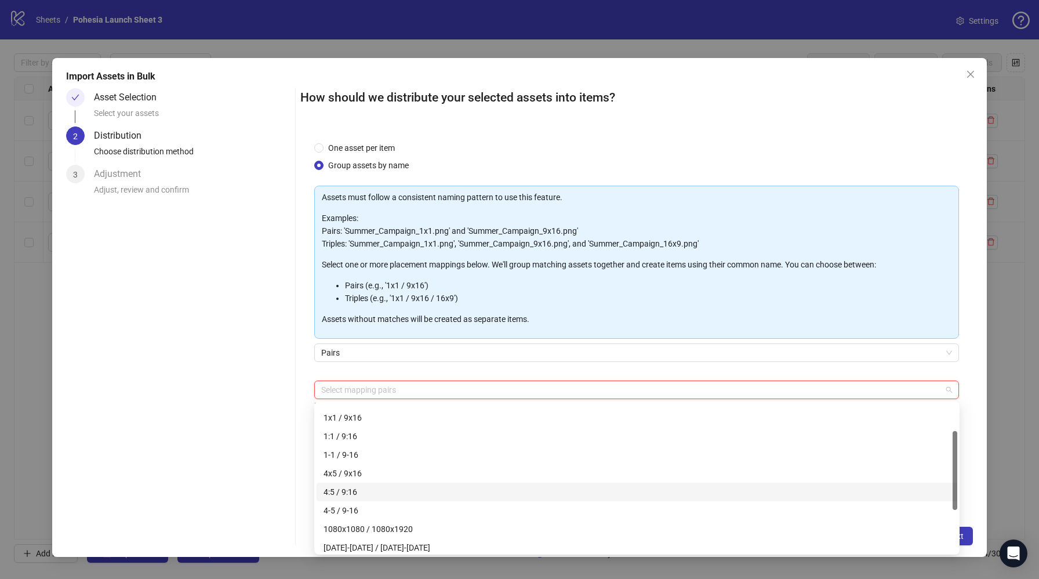
click at [368, 496] on div "4:5 / 9:16" at bounding box center [636, 491] width 627 height 13
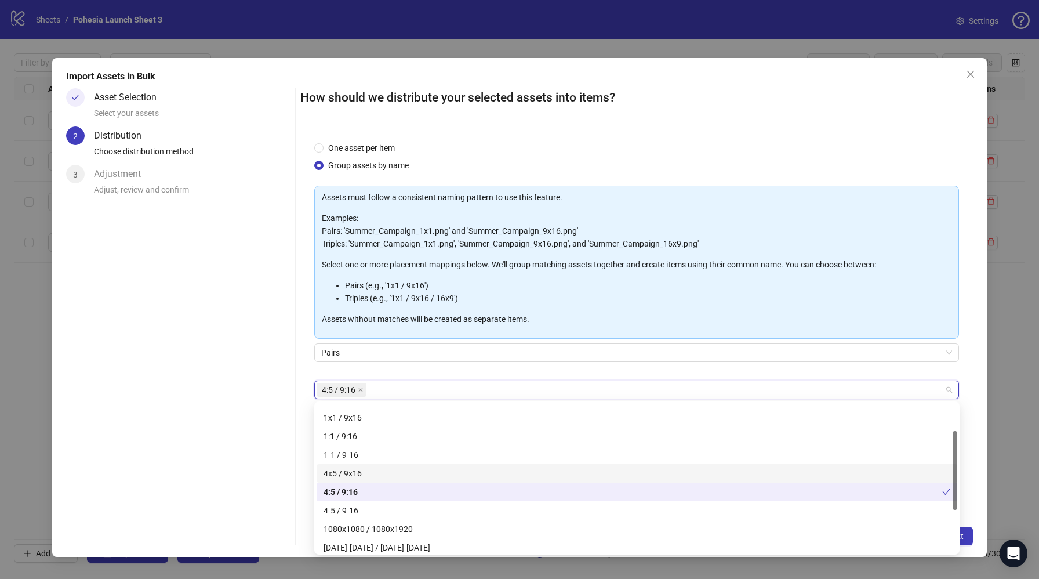
click at [970, 471] on div "One asset per item Group assets by name Assets must follow a consistent naming …" at bounding box center [636, 321] width 673 height 386
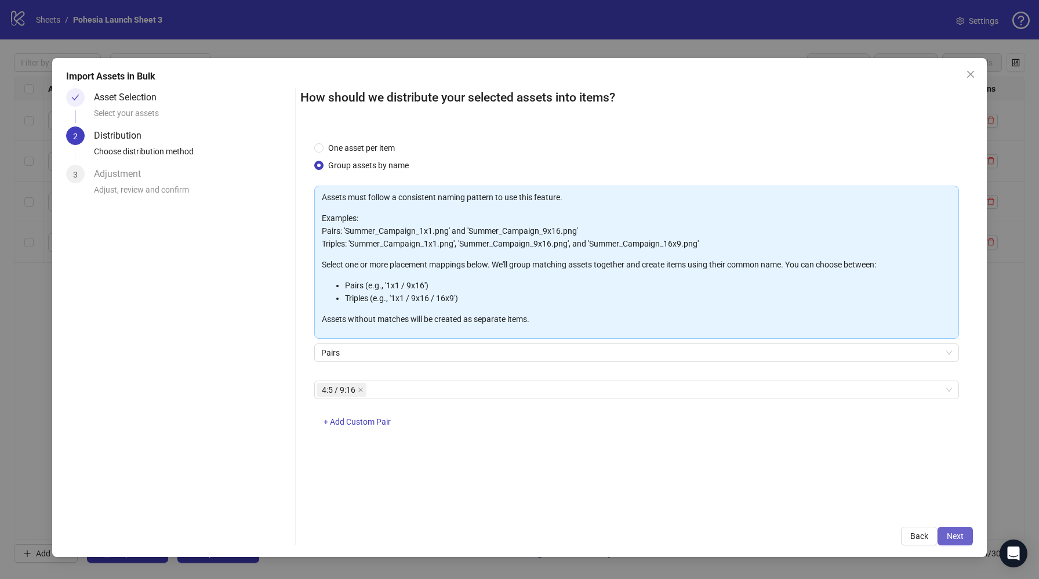
click at [960, 538] on span "Next" at bounding box center [955, 535] width 17 height 9
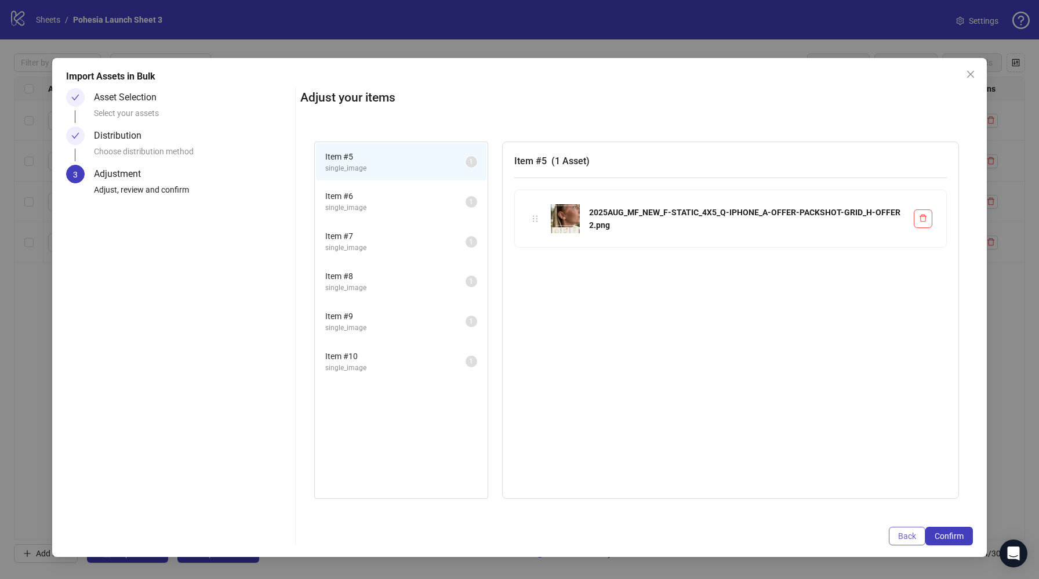
click at [912, 536] on span "Back" at bounding box center [907, 535] width 18 height 9
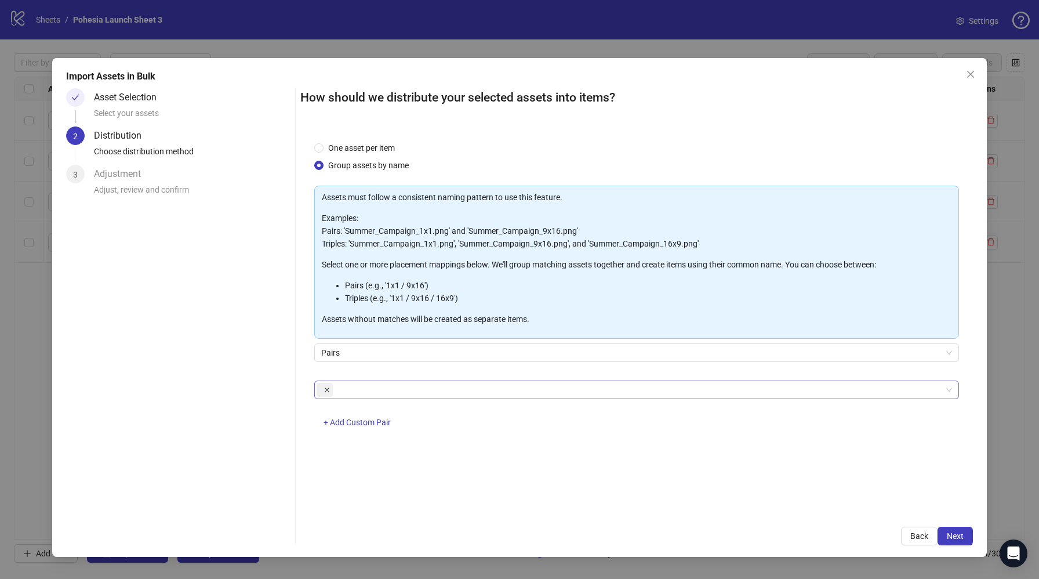
click at [329, 390] on icon "close" at bounding box center [327, 390] width 6 height 6
click at [353, 426] on button "+ Add Custom Pair" at bounding box center [357, 422] width 86 height 19
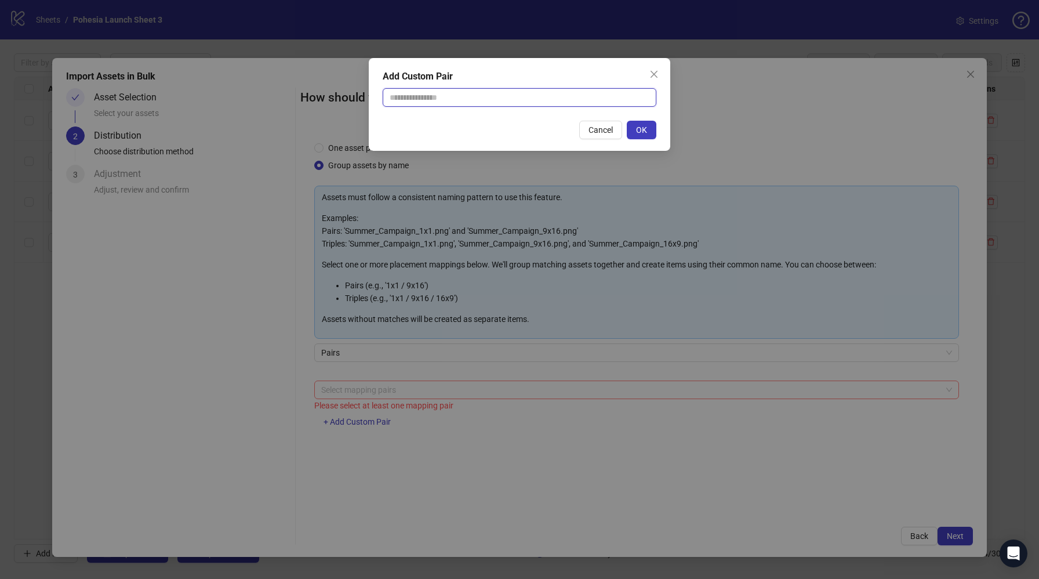
click at [439, 100] on input "text" at bounding box center [520, 97] width 274 height 19
type input "**********"
click at [646, 125] on span "OK" at bounding box center [641, 129] width 11 height 9
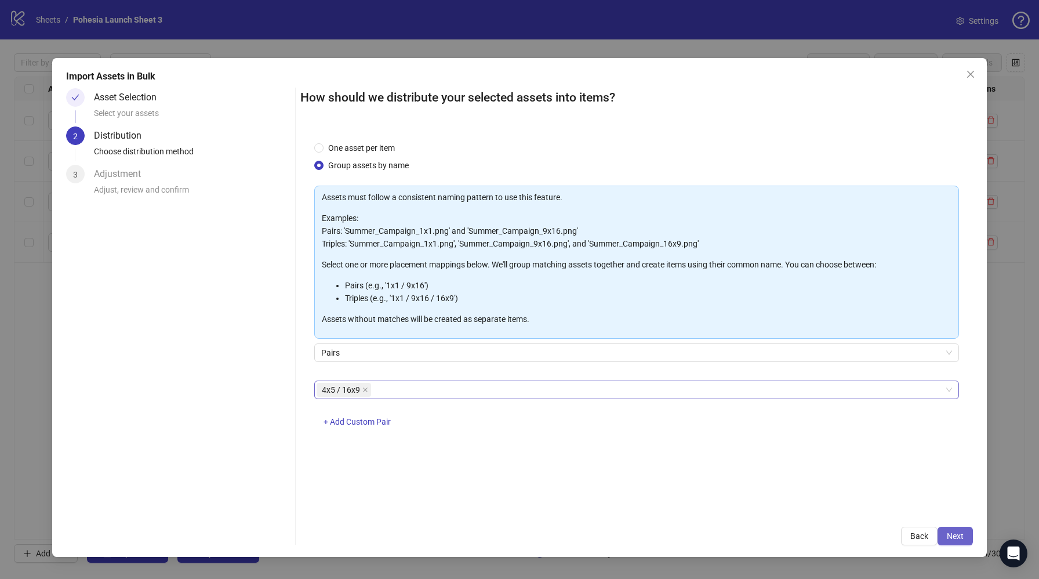
click at [957, 530] on button "Next" at bounding box center [954, 535] width 35 height 19
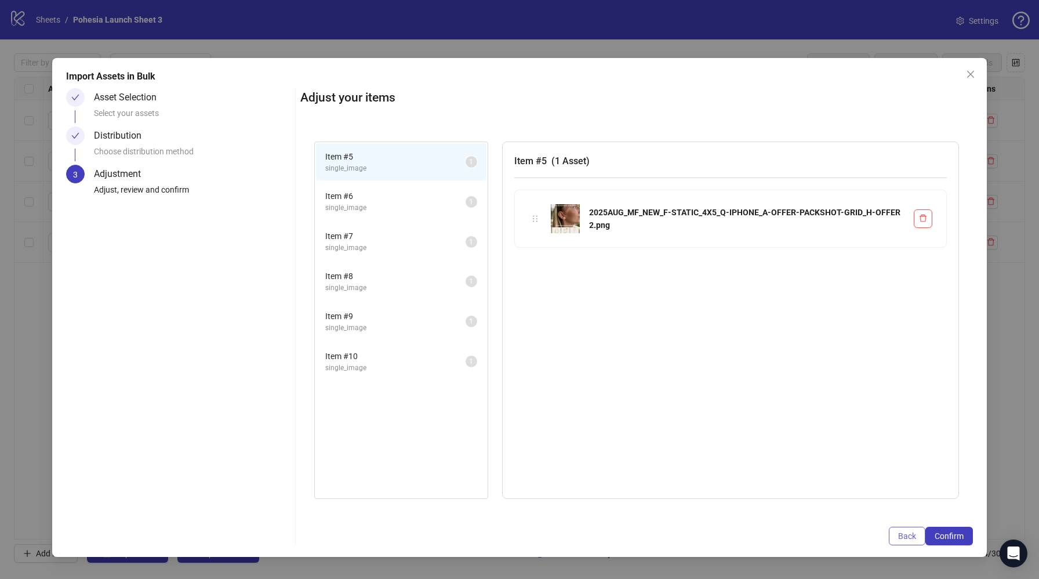
click at [900, 536] on span "Back" at bounding box center [907, 535] width 18 height 9
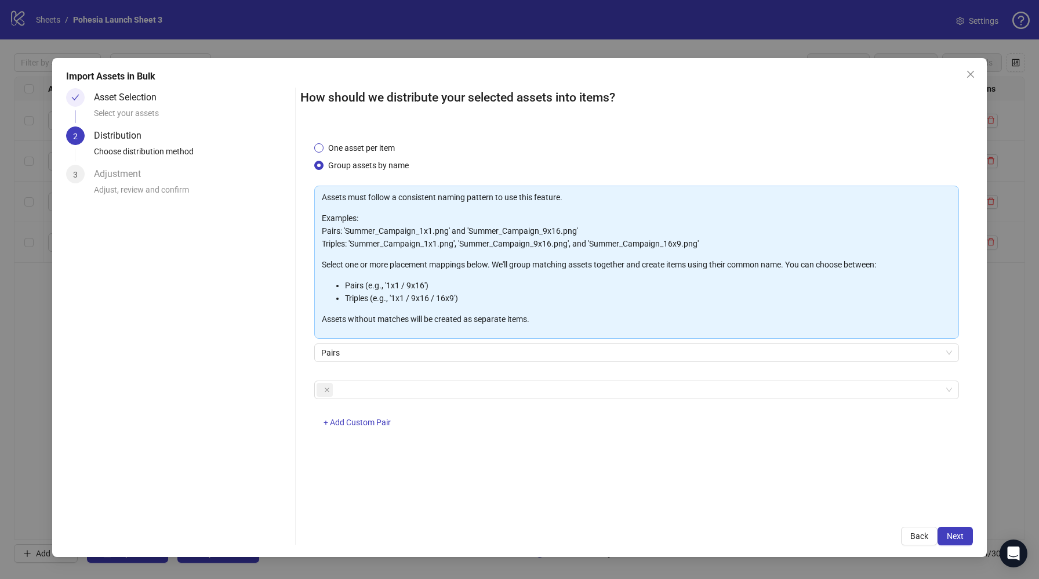
click at [379, 144] on span "One asset per item" at bounding box center [361, 147] width 76 height 13
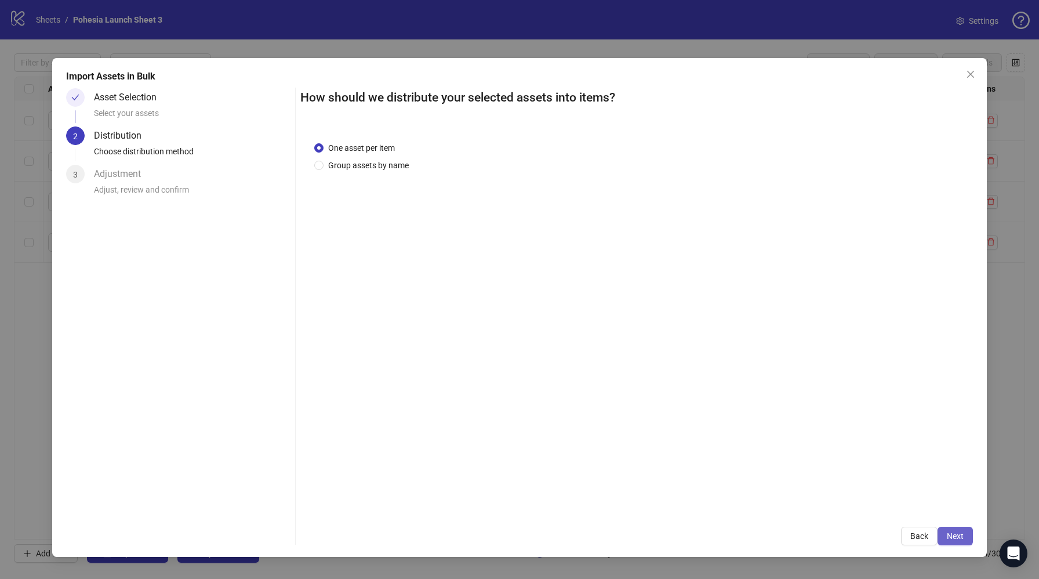
click at [955, 532] on span "Next" at bounding box center [955, 535] width 17 height 9
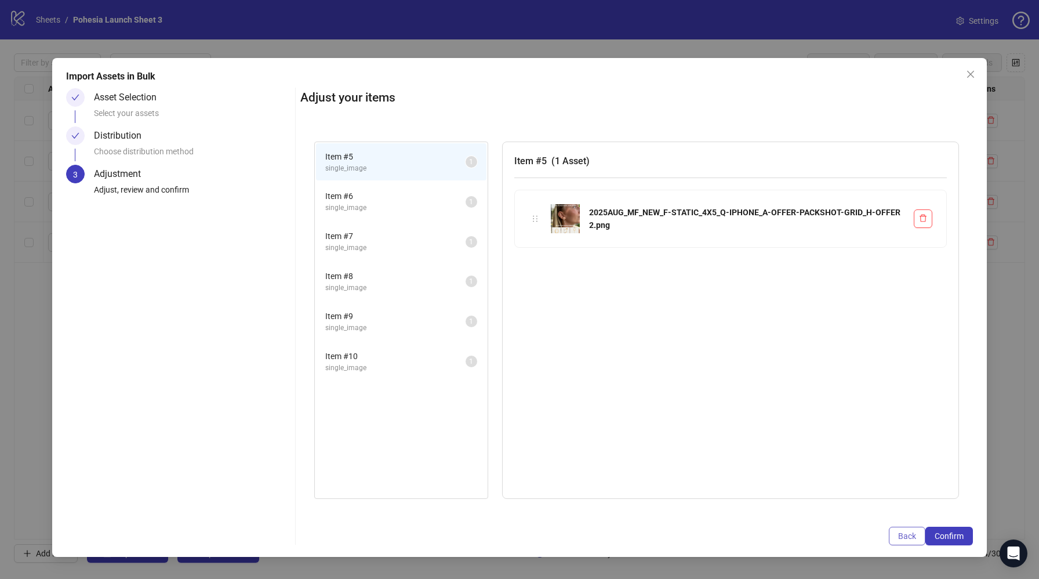
click at [914, 531] on span "Back" at bounding box center [907, 535] width 18 height 9
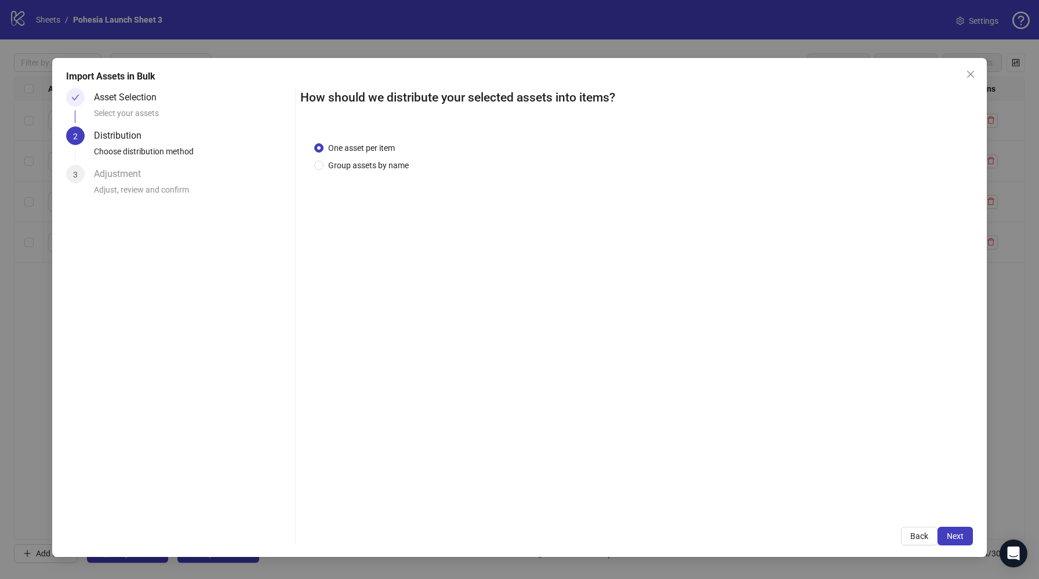
click at [914, 531] on span "Back" at bounding box center [919, 535] width 18 height 9
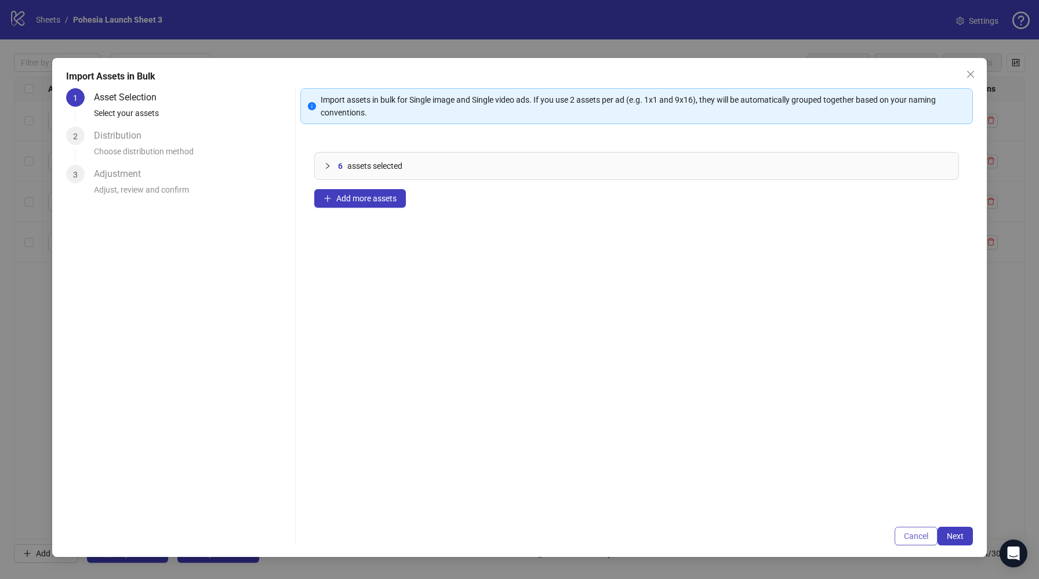
click at [915, 531] on span "Cancel" at bounding box center [916, 535] width 24 height 9
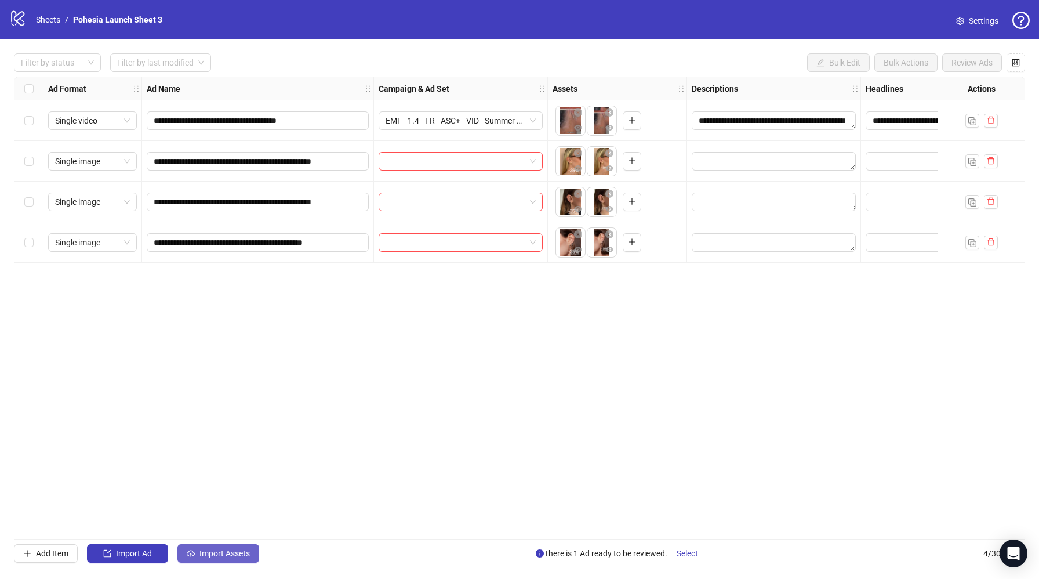
click at [213, 555] on span "Import Assets" at bounding box center [224, 552] width 50 height 9
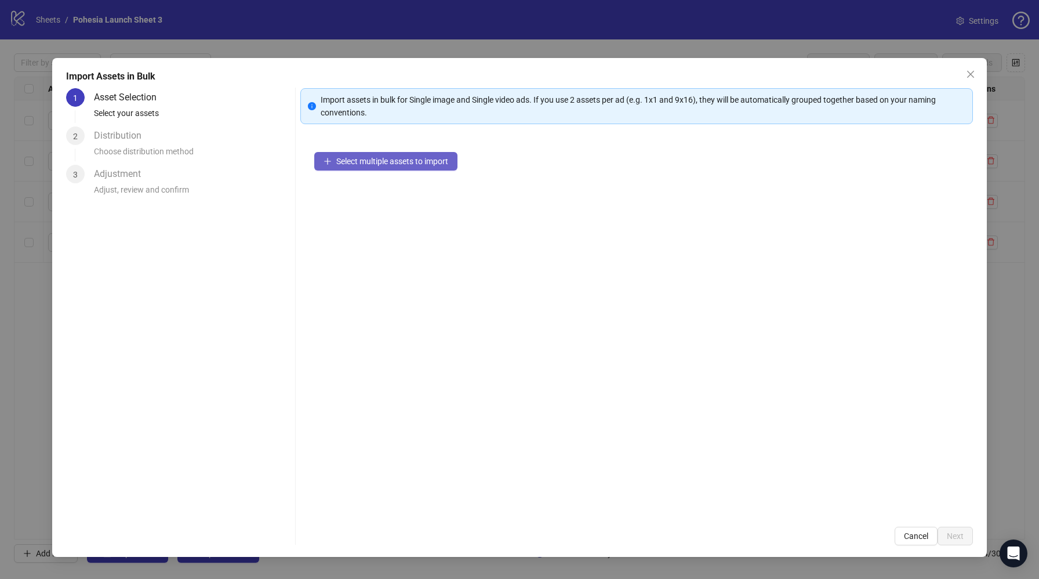
click at [380, 154] on button "Select multiple assets to import" at bounding box center [385, 161] width 143 height 19
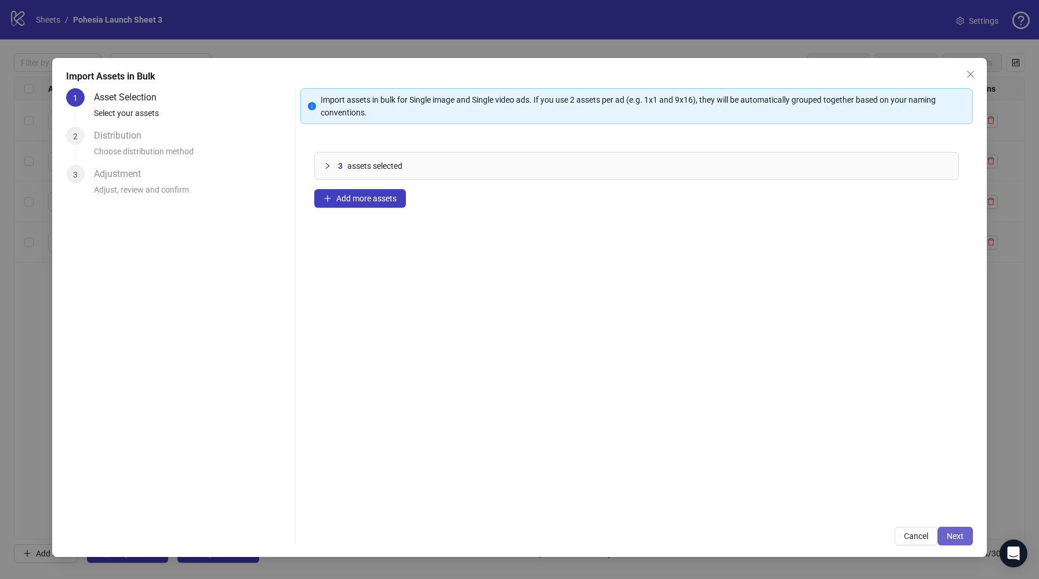
click at [970, 534] on button "Next" at bounding box center [954, 535] width 35 height 19
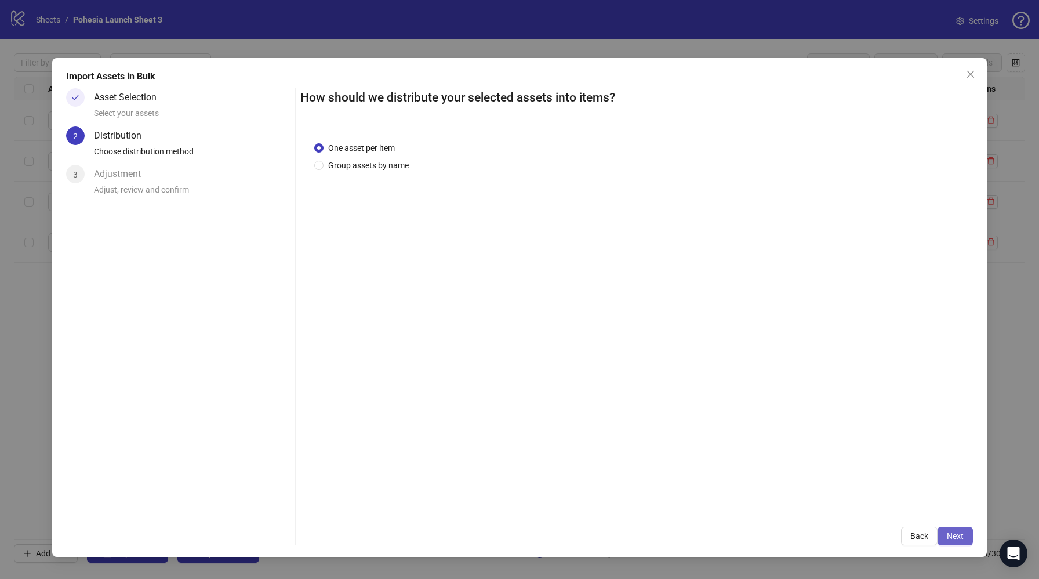
click at [956, 529] on button "Next" at bounding box center [954, 535] width 35 height 19
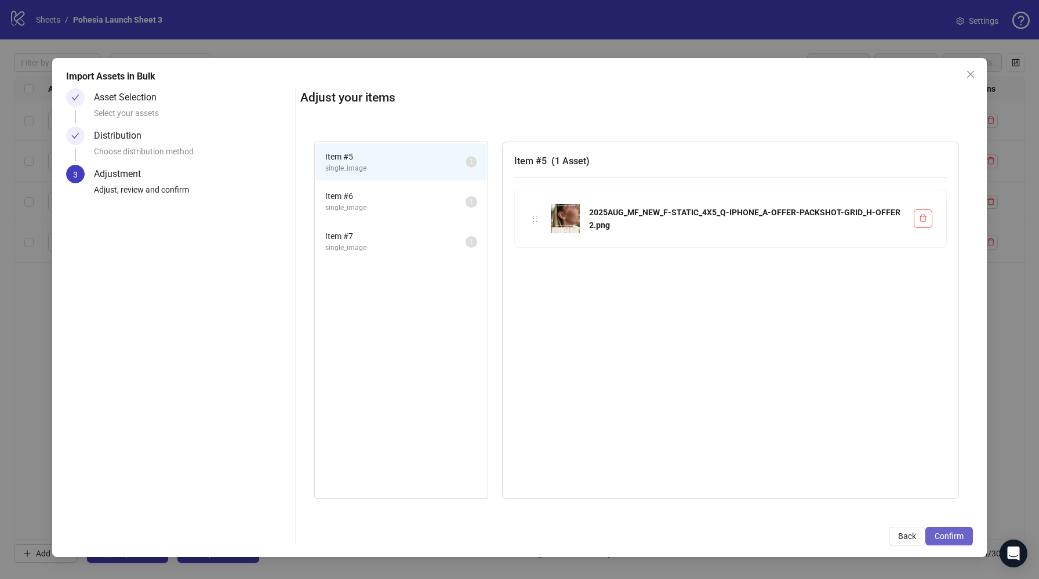
click at [957, 529] on button "Confirm" at bounding box center [949, 535] width 48 height 19
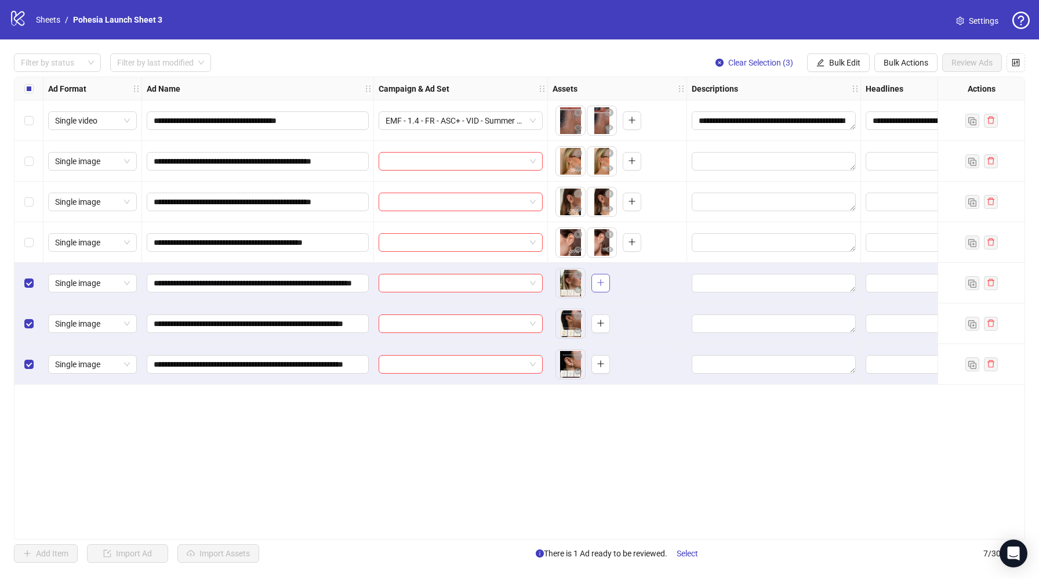
click at [603, 285] on icon "plus" at bounding box center [601, 282] width 8 height 8
click at [604, 328] on button "button" at bounding box center [600, 323] width 19 height 19
click at [593, 365] on div "To pick up a draggable item, press the space bar. While dragging, use the arrow…" at bounding box center [582, 364] width 54 height 30
click at [595, 364] on button "button" at bounding box center [600, 364] width 19 height 19
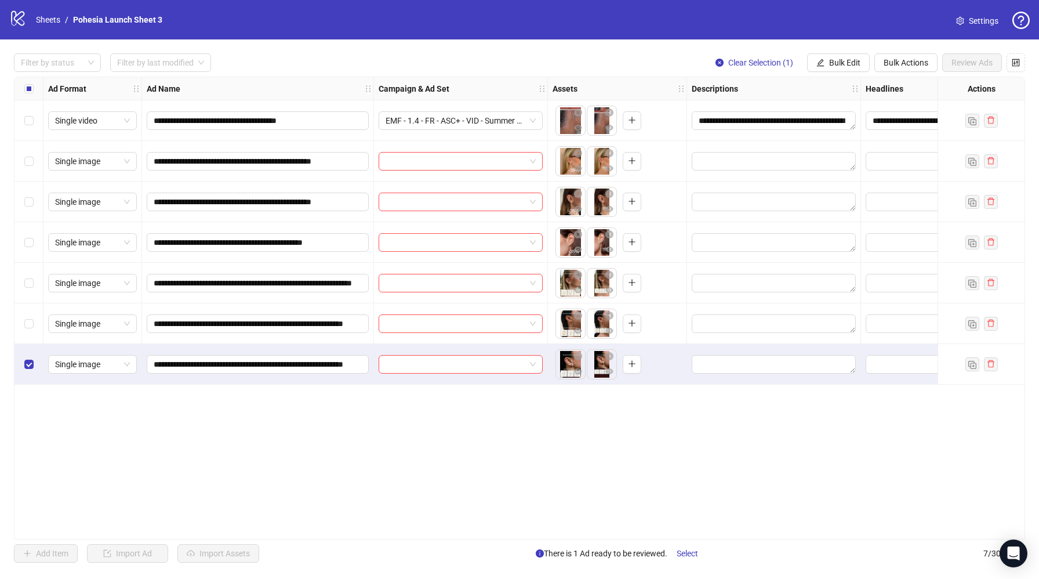
click at [23, 359] on div "Select row 7" at bounding box center [28, 364] width 29 height 41
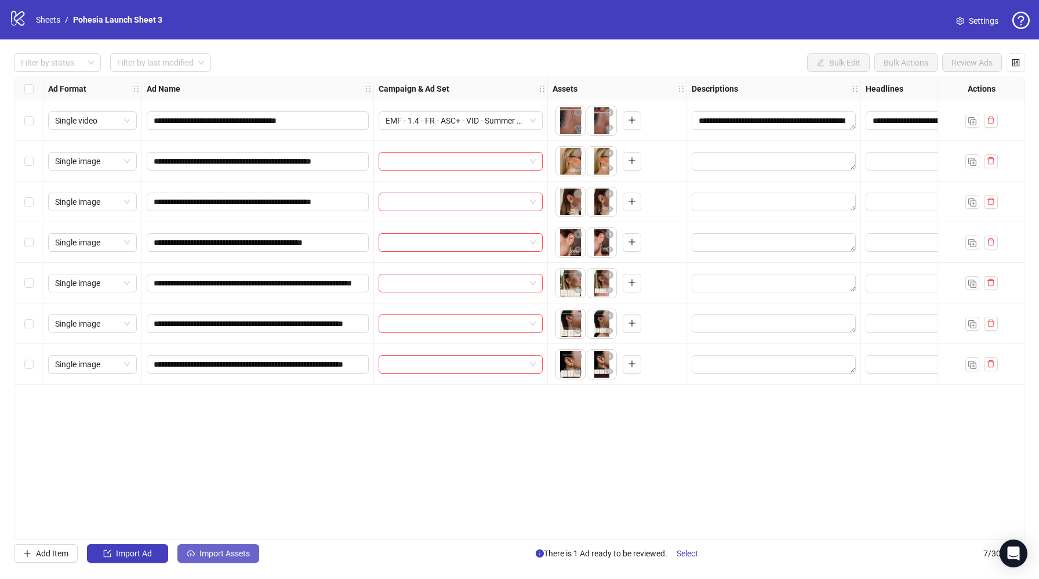
click at [232, 552] on span "Import Assets" at bounding box center [224, 552] width 50 height 9
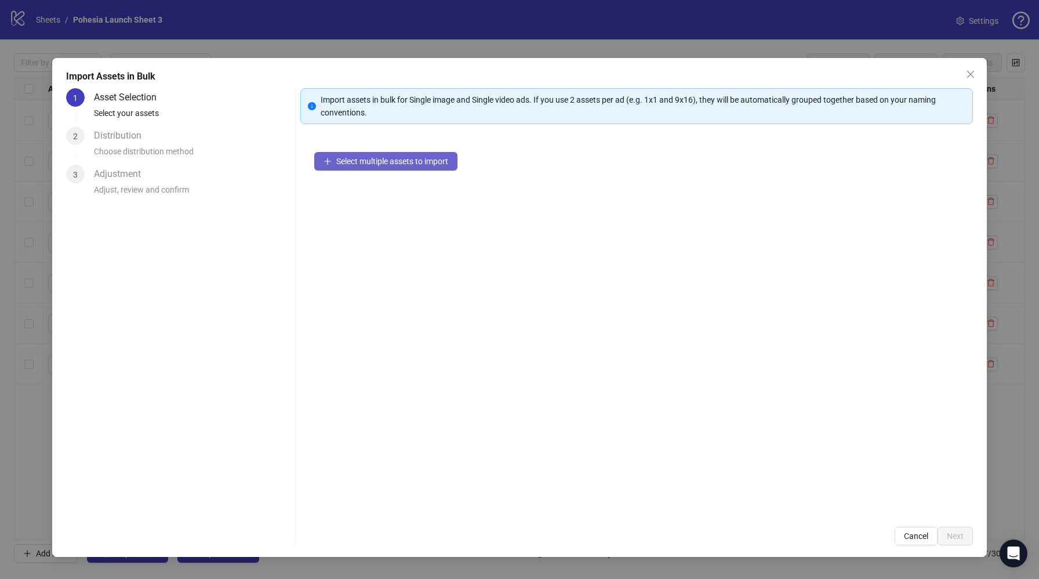
click at [361, 165] on span "Select multiple assets to import" at bounding box center [392, 161] width 112 height 9
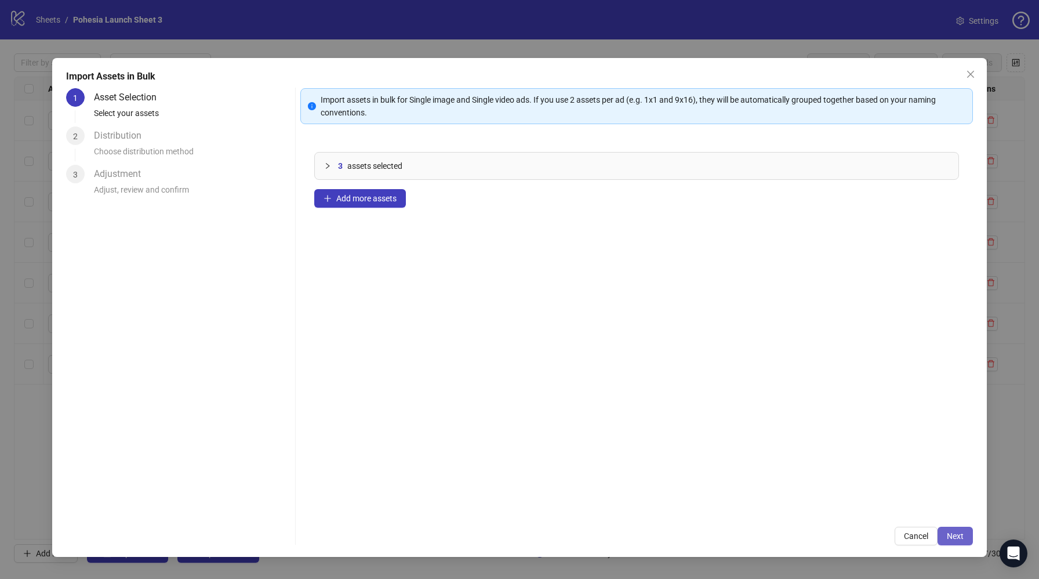
click at [955, 536] on span "Next" at bounding box center [955, 535] width 17 height 9
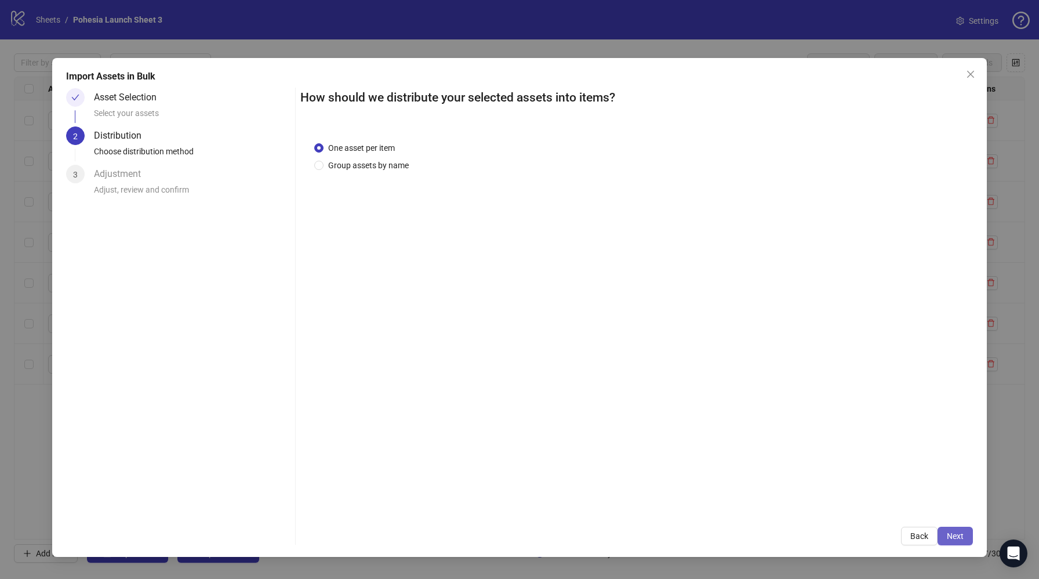
click at [951, 532] on span "Next" at bounding box center [955, 535] width 17 height 9
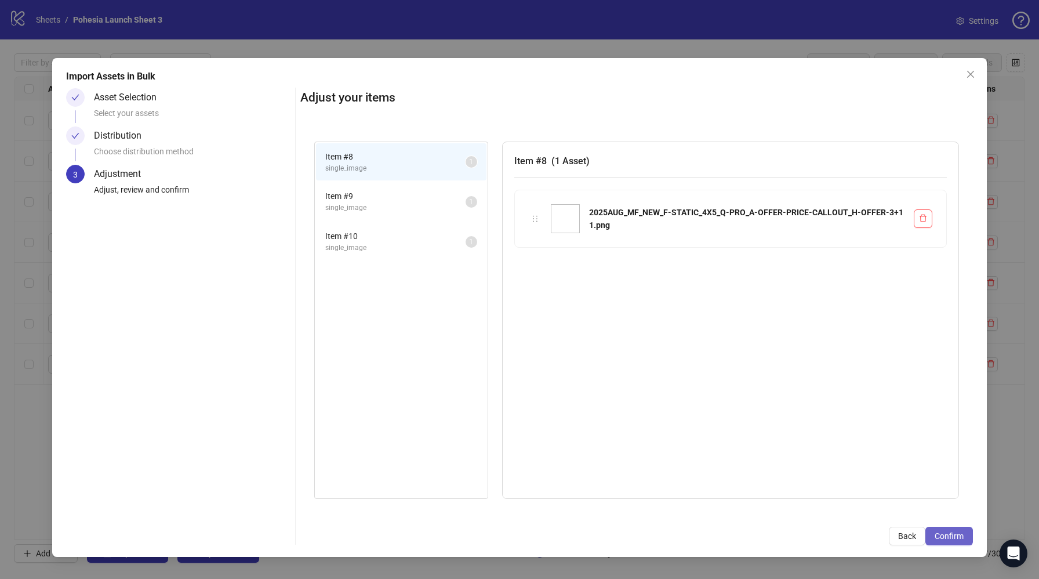
click at [958, 534] on span "Confirm" at bounding box center [948, 535] width 29 height 9
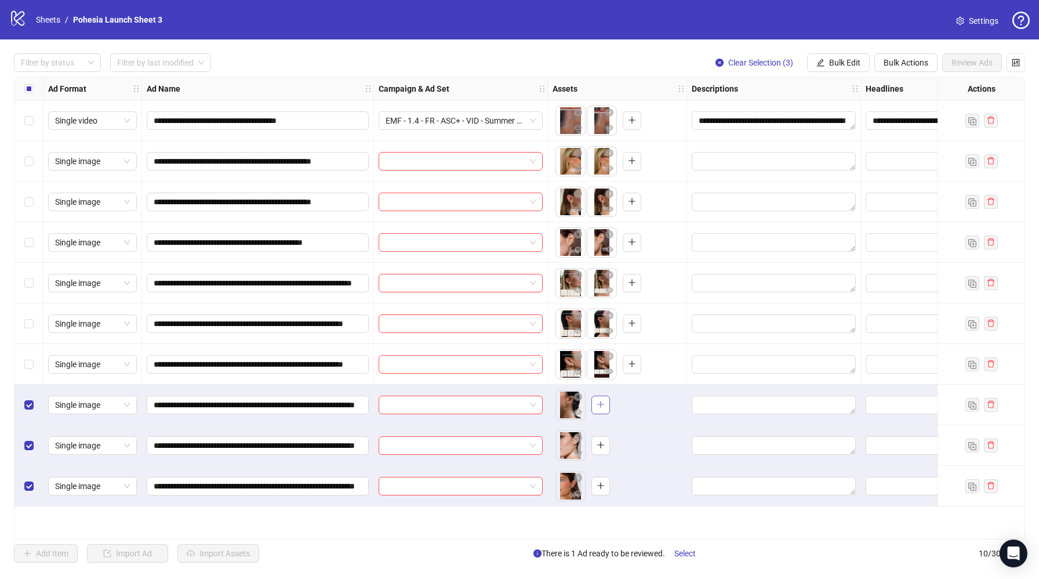
click at [602, 408] on icon "plus" at bounding box center [601, 404] width 8 height 8
click at [607, 441] on button "button" at bounding box center [600, 445] width 19 height 19
click at [604, 489] on span "button" at bounding box center [601, 485] width 8 height 9
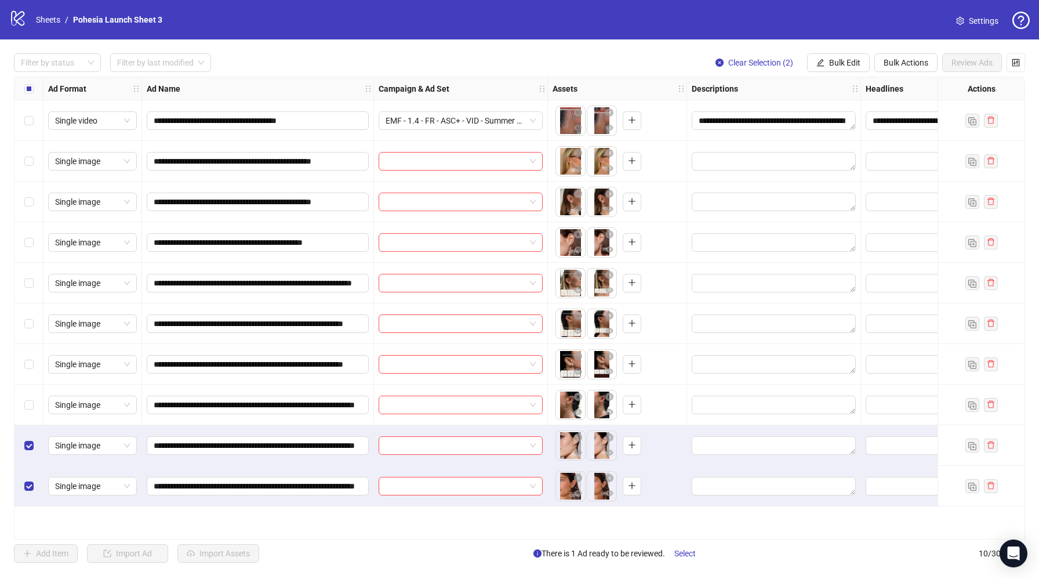
click at [29, 434] on div "Select row 9" at bounding box center [28, 445] width 29 height 41
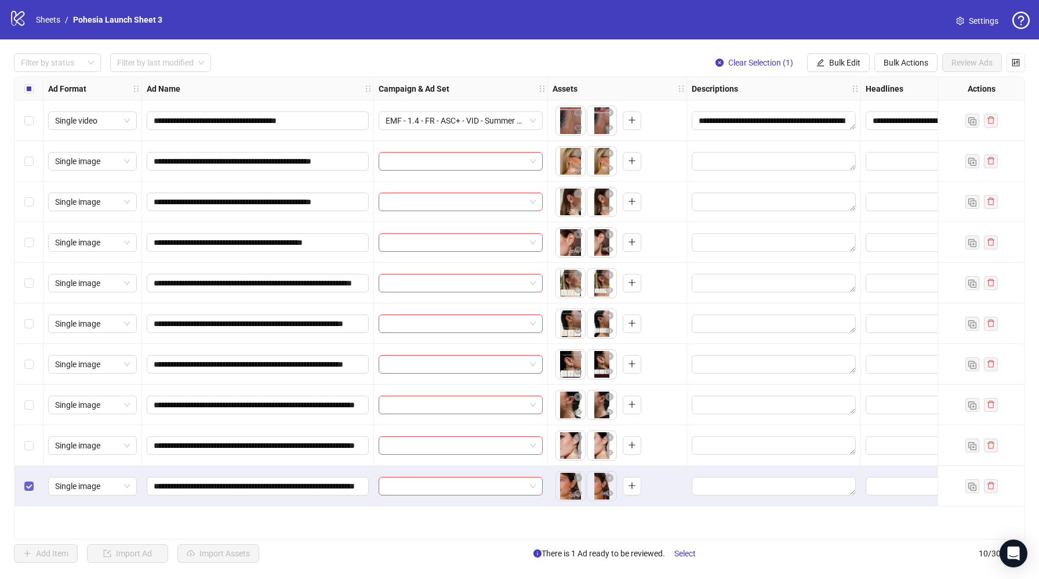
click at [27, 479] on label "Select row 10" at bounding box center [28, 485] width 9 height 13
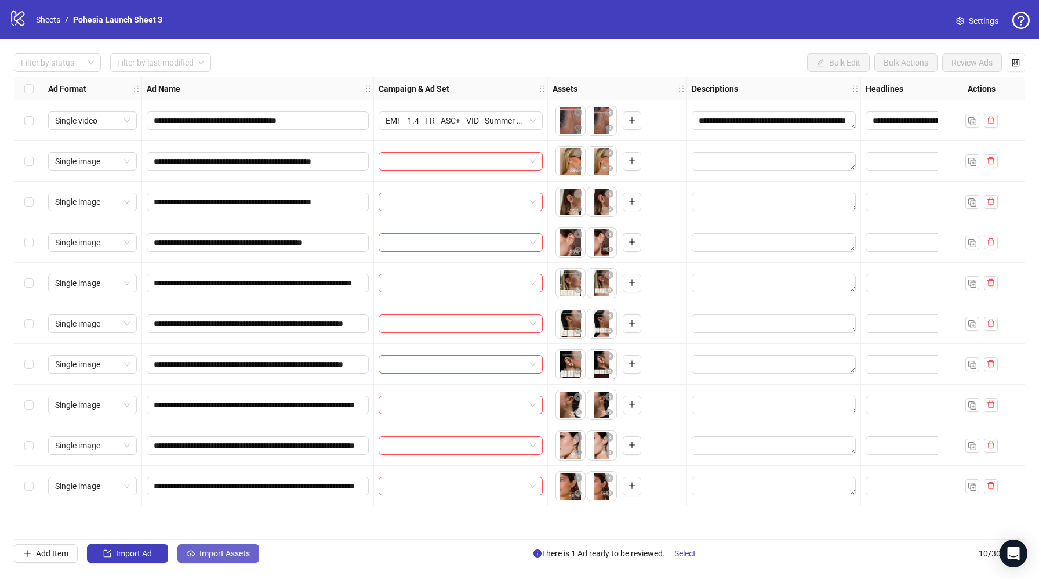
click at [245, 553] on span "Import Assets" at bounding box center [224, 552] width 50 height 9
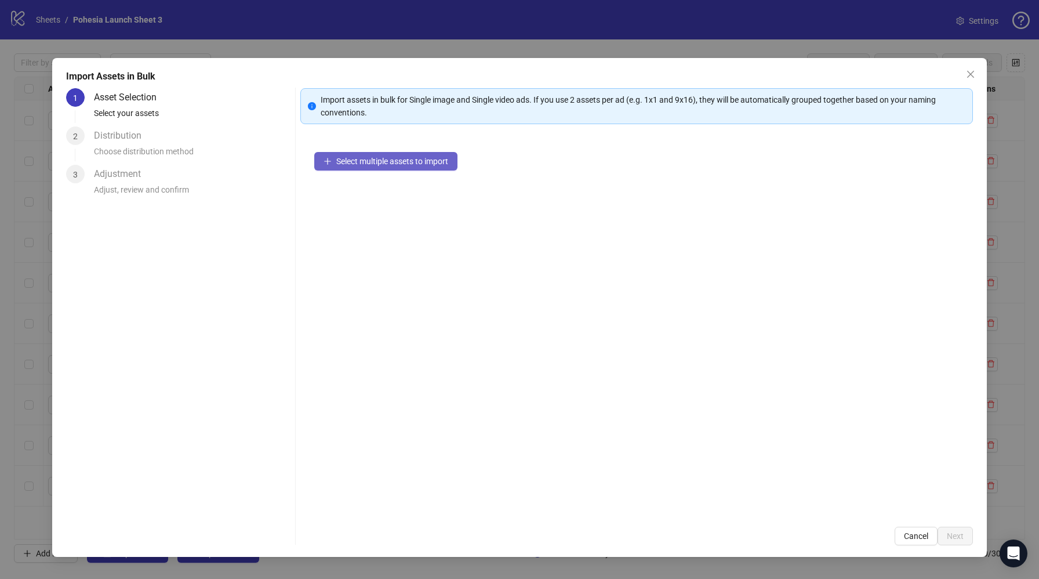
click at [356, 154] on button "Select multiple assets to import" at bounding box center [385, 161] width 143 height 19
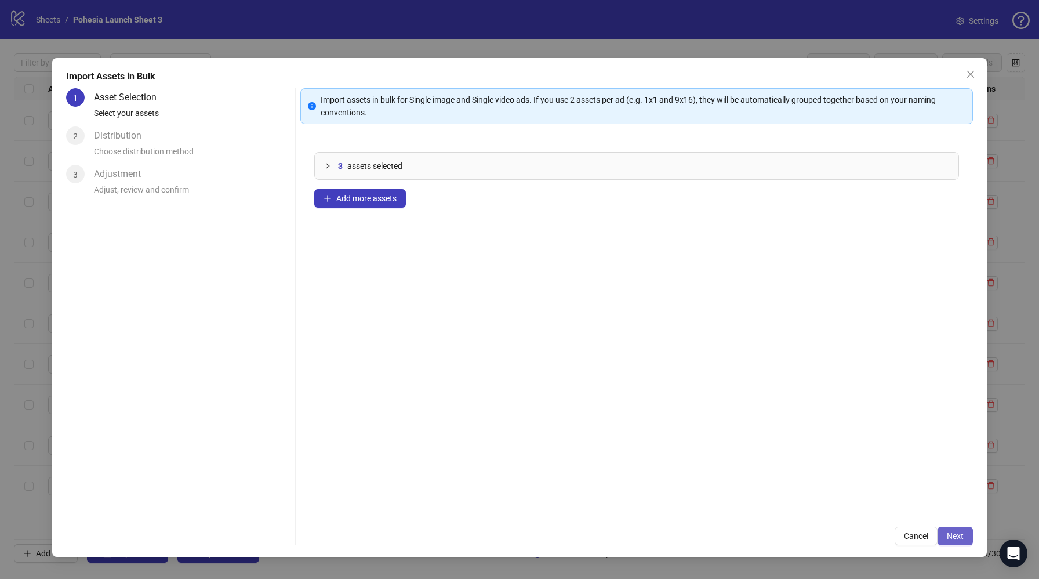
click at [969, 539] on button "Next" at bounding box center [954, 535] width 35 height 19
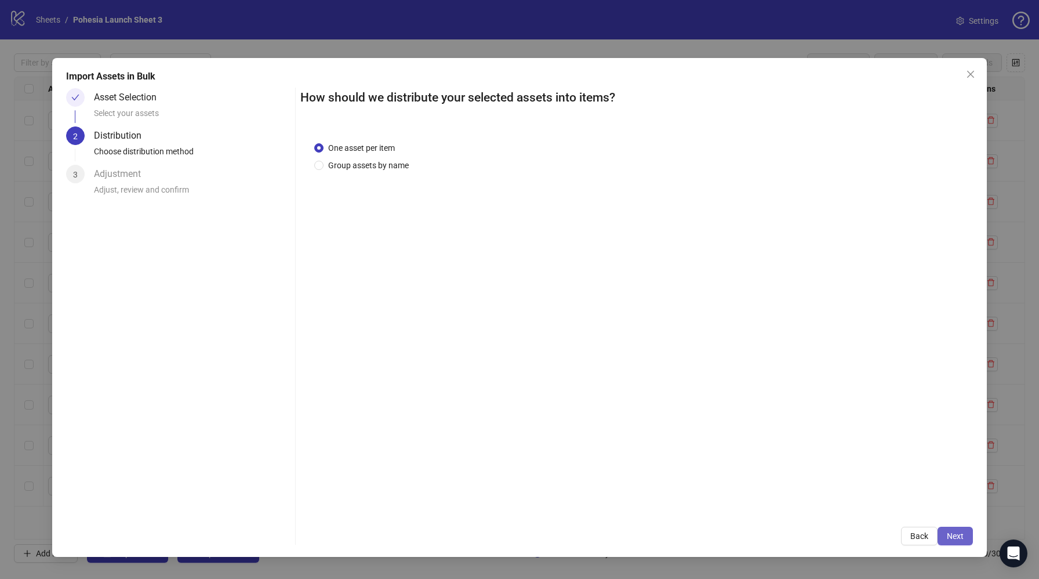
click at [954, 531] on span "Next" at bounding box center [955, 535] width 17 height 9
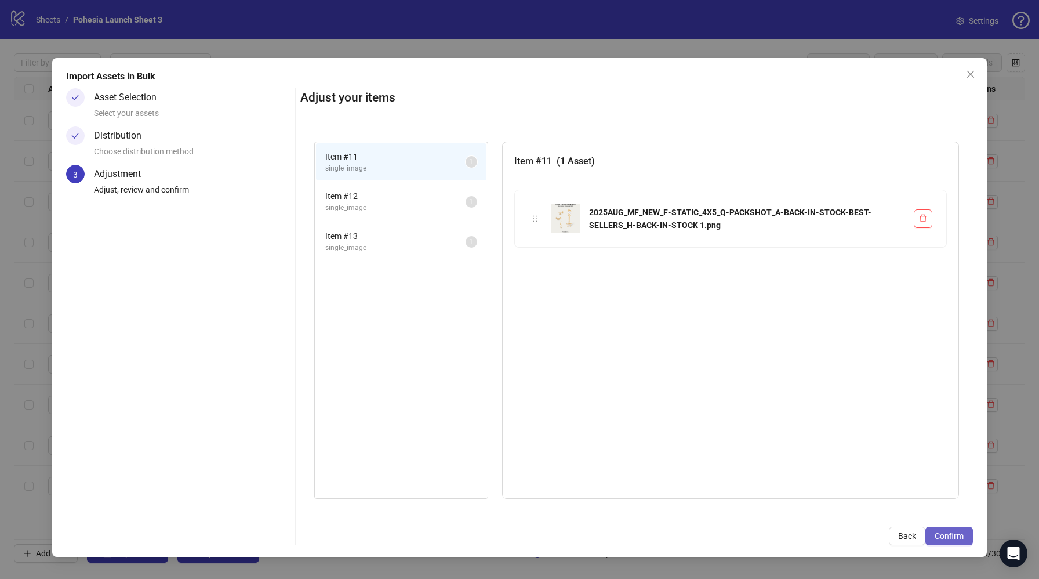
click at [954, 530] on button "Confirm" at bounding box center [949, 535] width 48 height 19
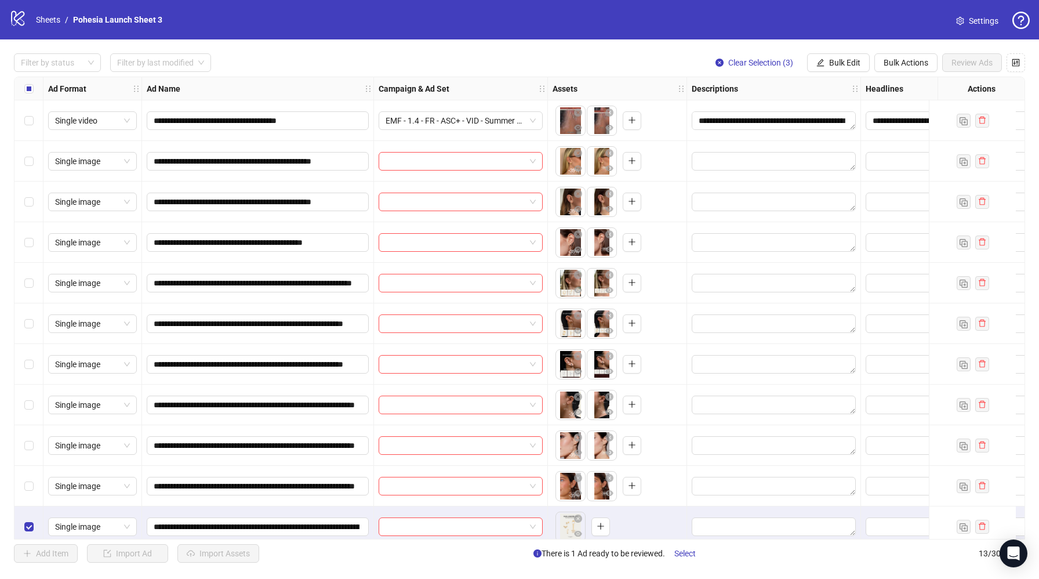
scroll to position [94, 0]
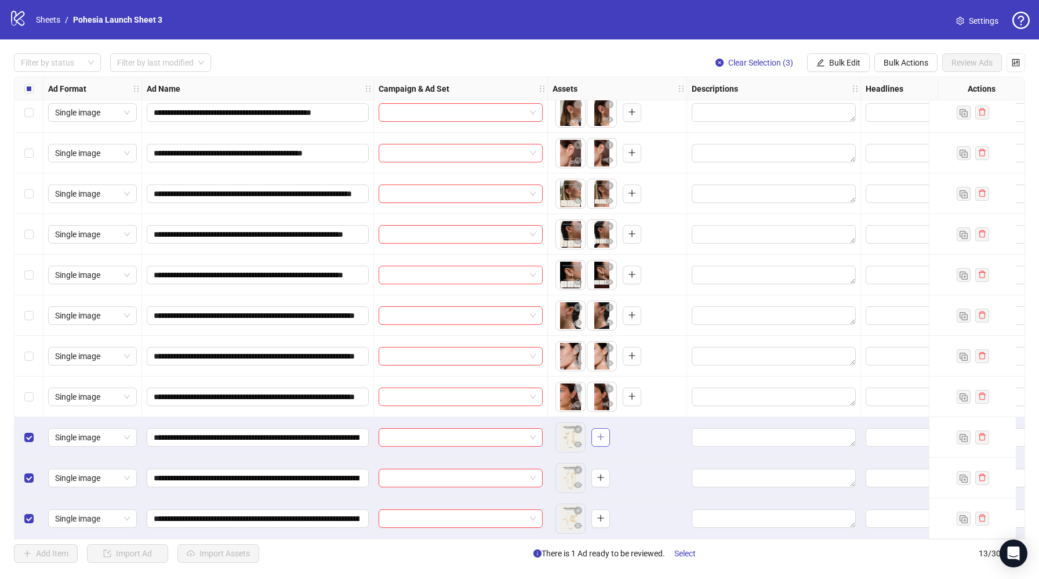
click at [605, 435] on button "button" at bounding box center [600, 437] width 19 height 19
click at [609, 477] on button "button" at bounding box center [600, 477] width 19 height 19
click at [602, 518] on span "button" at bounding box center [601, 517] width 8 height 9
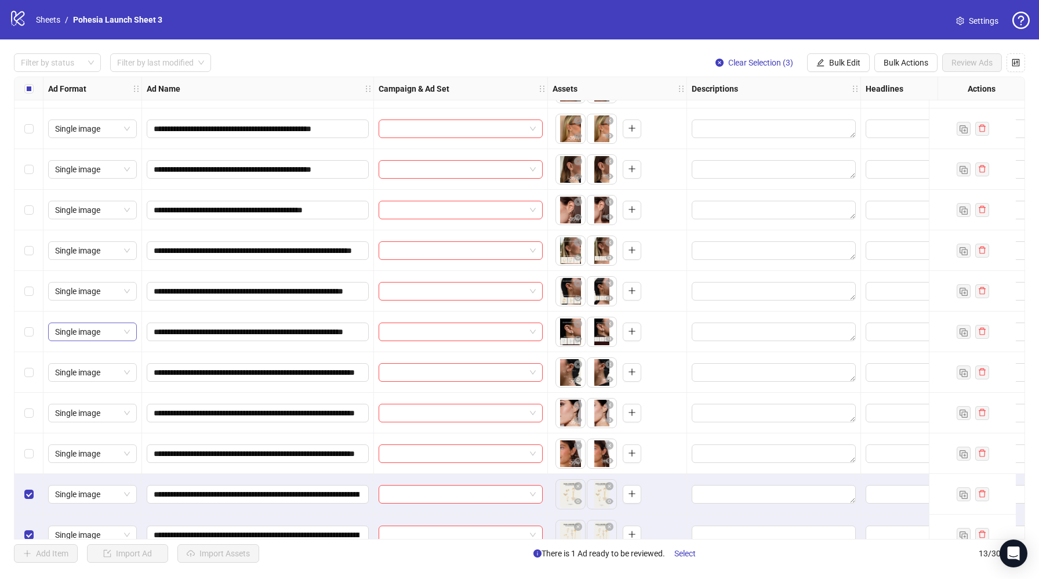
scroll to position [0, 0]
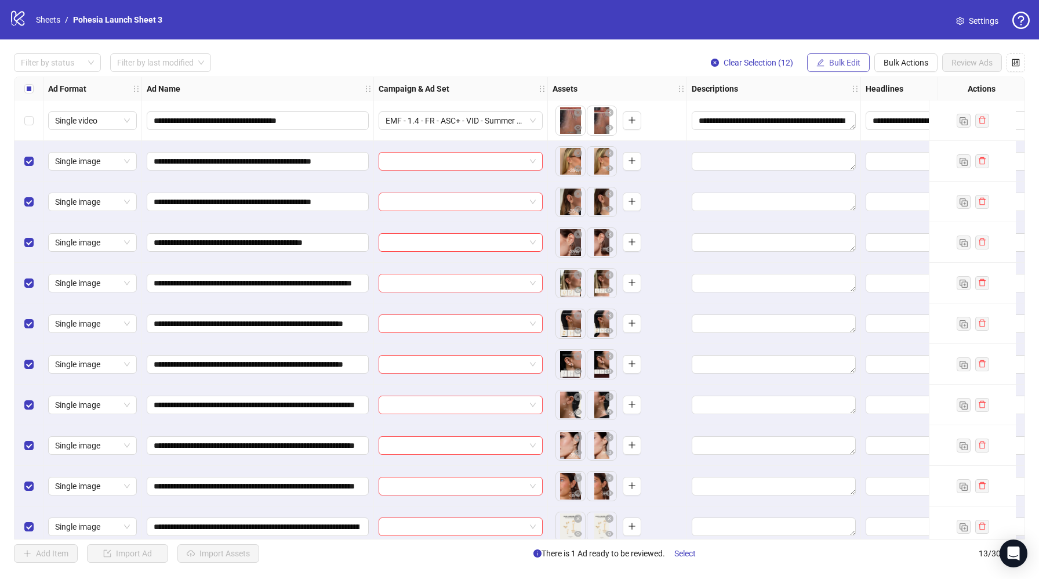
click at [859, 63] on button "Bulk Edit" at bounding box center [838, 62] width 63 height 19
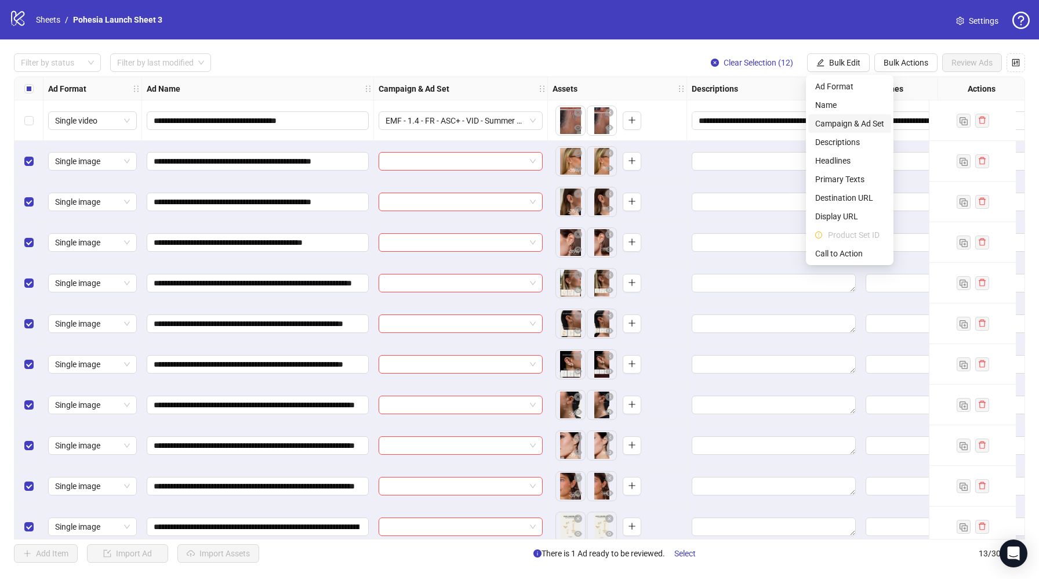
click at [861, 122] on span "Campaign & Ad Set" at bounding box center [849, 123] width 69 height 13
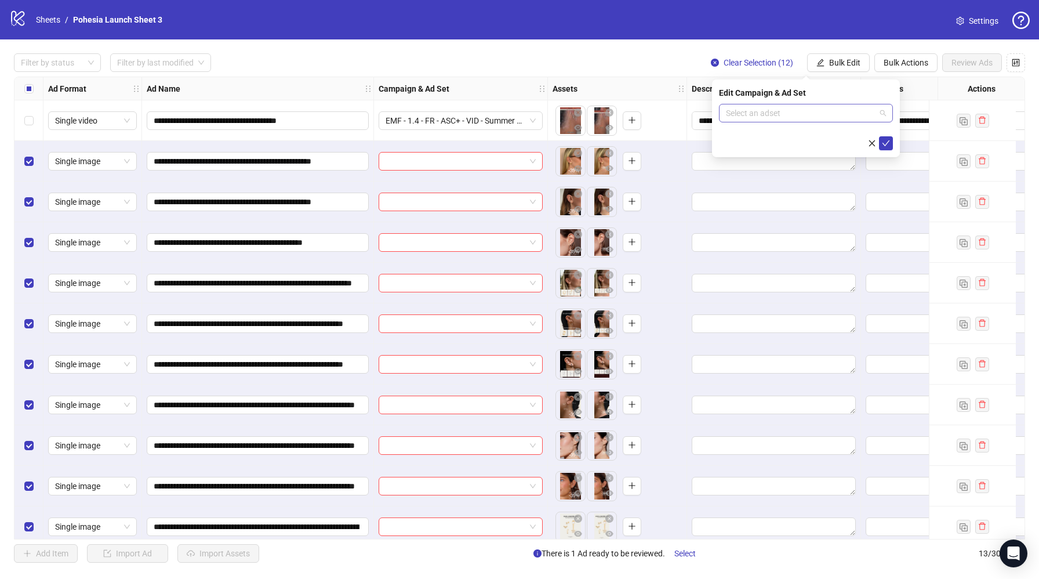
click at [792, 114] on input "search" at bounding box center [801, 112] width 150 height 17
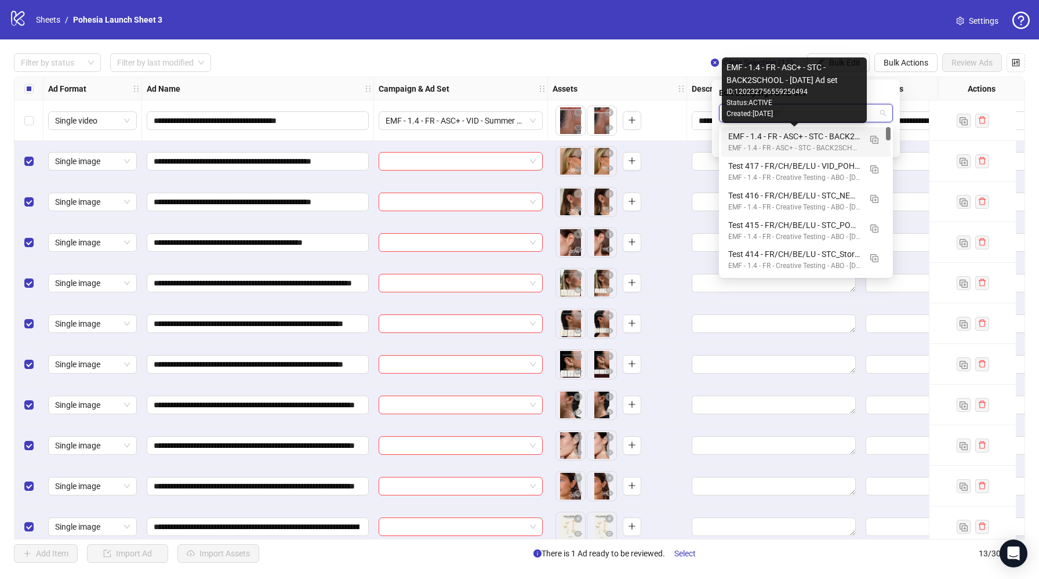
click at [803, 140] on div "EMF - 1.4 - FR - ASC+ - STC - BACK2SCHOOL - [DATE] Ad set" at bounding box center [794, 136] width 132 height 13
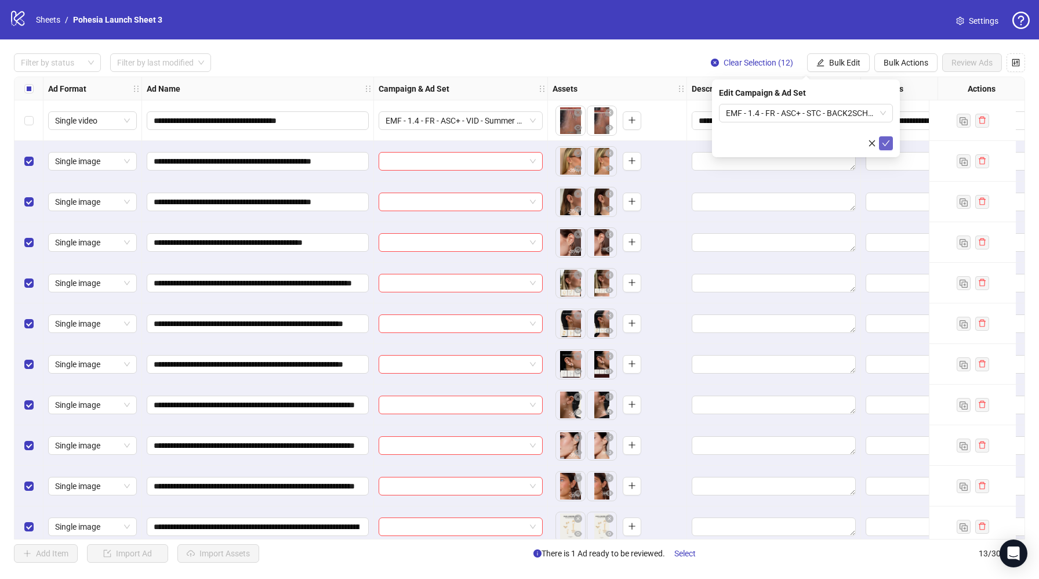
click at [882, 144] on icon "check" at bounding box center [886, 143] width 8 height 8
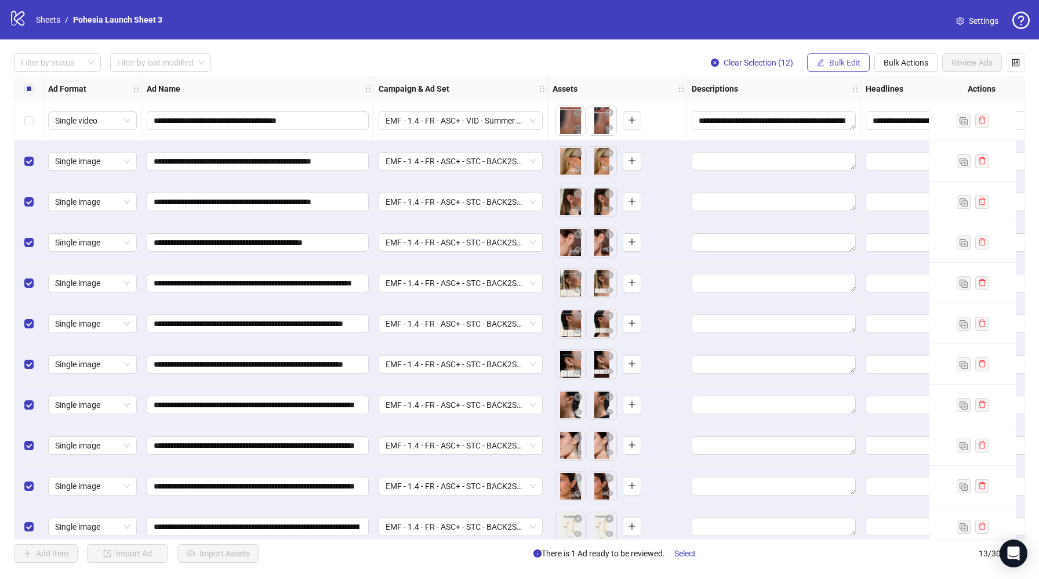
click at [843, 61] on span "Bulk Edit" at bounding box center [844, 62] width 31 height 9
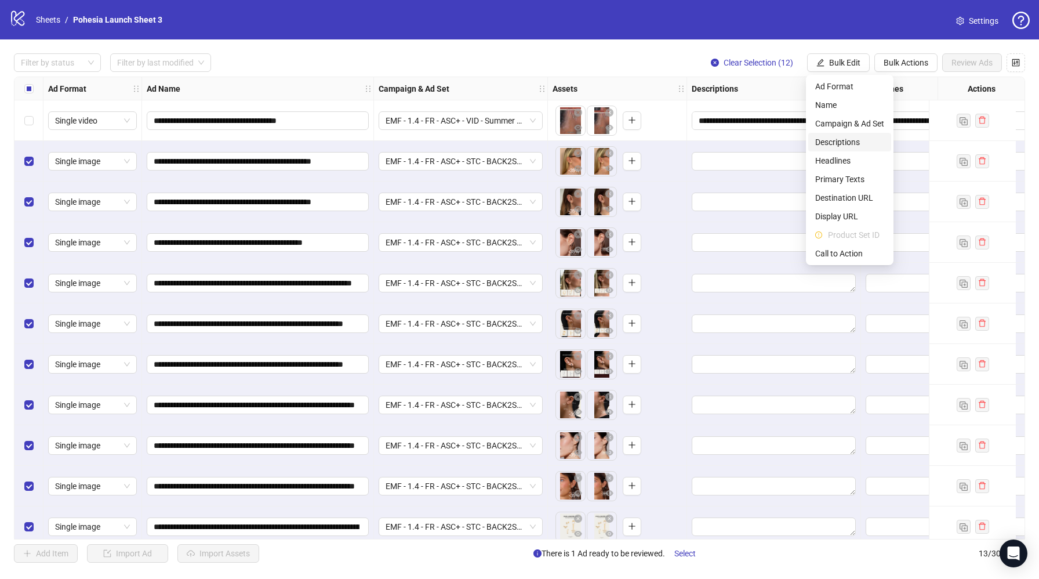
click at [843, 140] on span "Descriptions" at bounding box center [849, 142] width 69 height 13
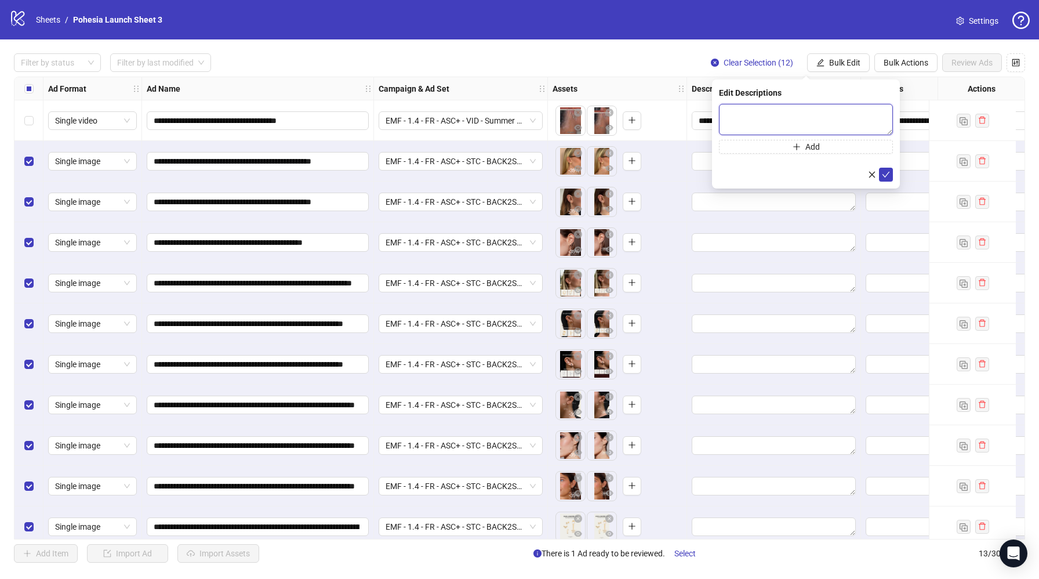
click at [734, 115] on textarea at bounding box center [806, 119] width 174 height 31
paste textarea "**********"
type textarea "**********"
click at [887, 172] on icon "check" at bounding box center [886, 174] width 8 height 8
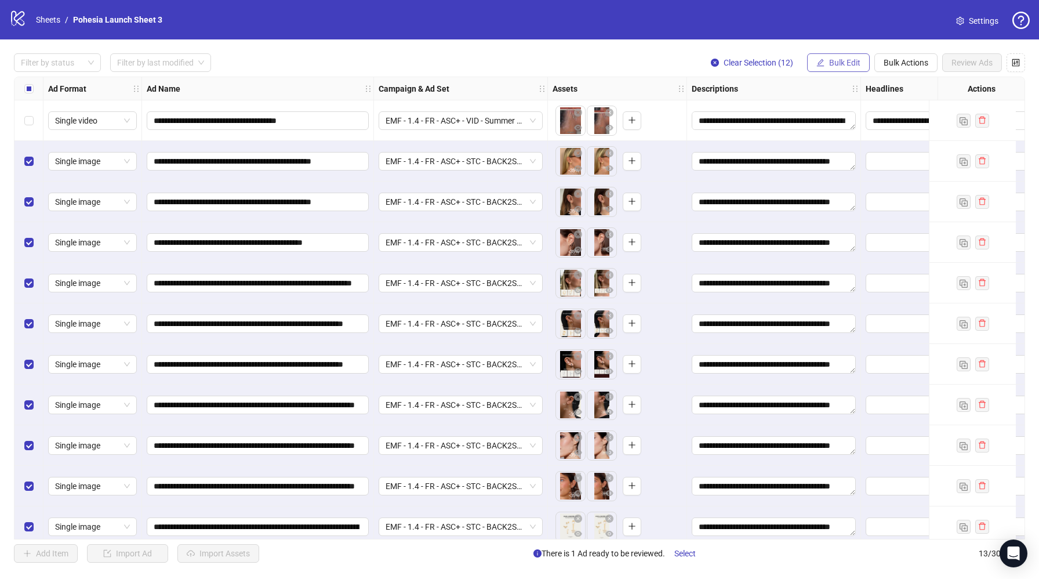
click at [842, 57] on button "Bulk Edit" at bounding box center [838, 62] width 63 height 19
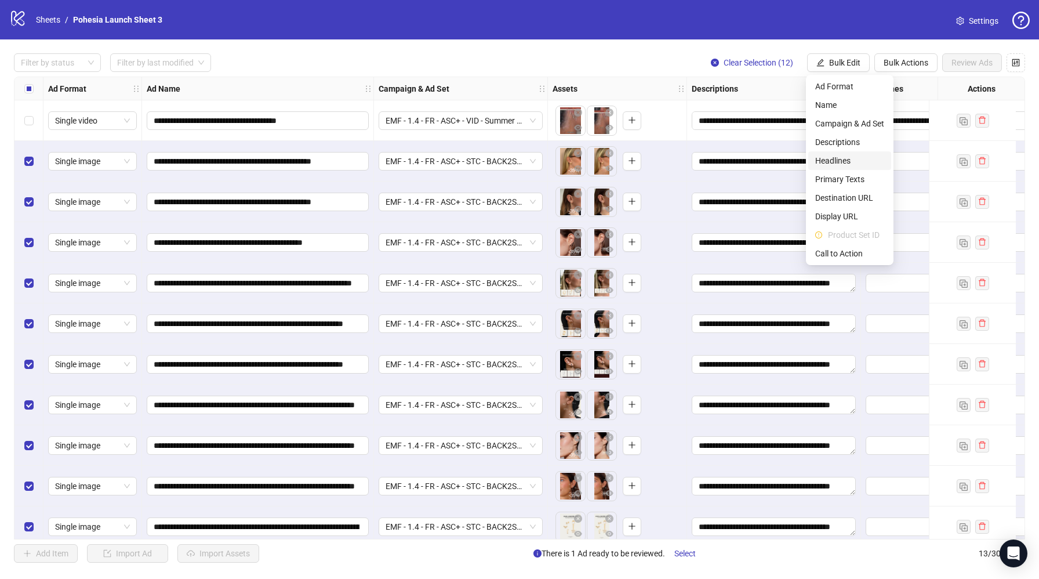
click at [843, 155] on span "Headlines" at bounding box center [849, 160] width 69 height 13
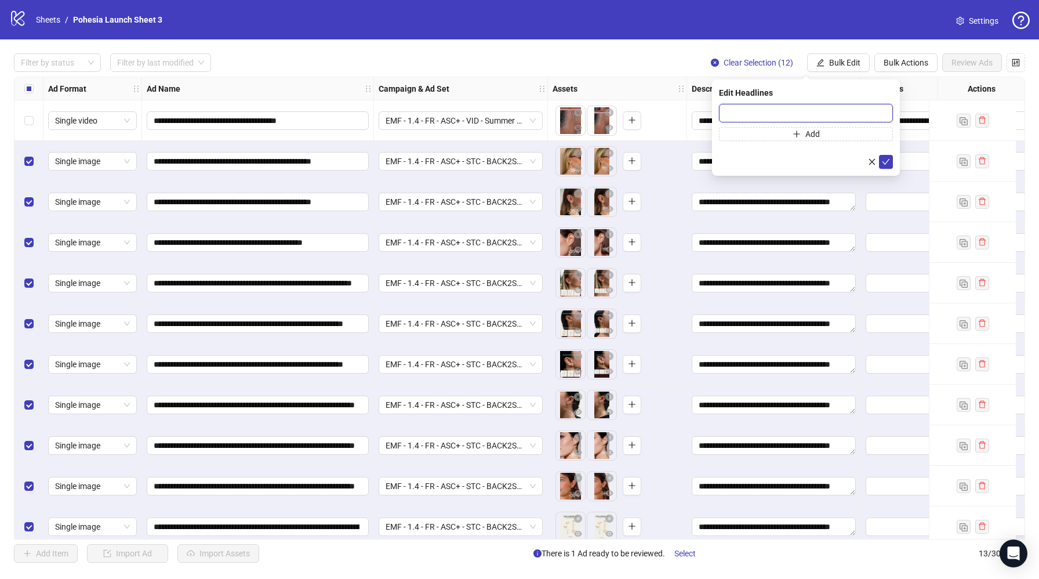
click at [739, 114] on input "text" at bounding box center [806, 113] width 174 height 19
paste input "**********"
type input "**********"
click at [892, 160] on button "submit" at bounding box center [886, 162] width 14 height 14
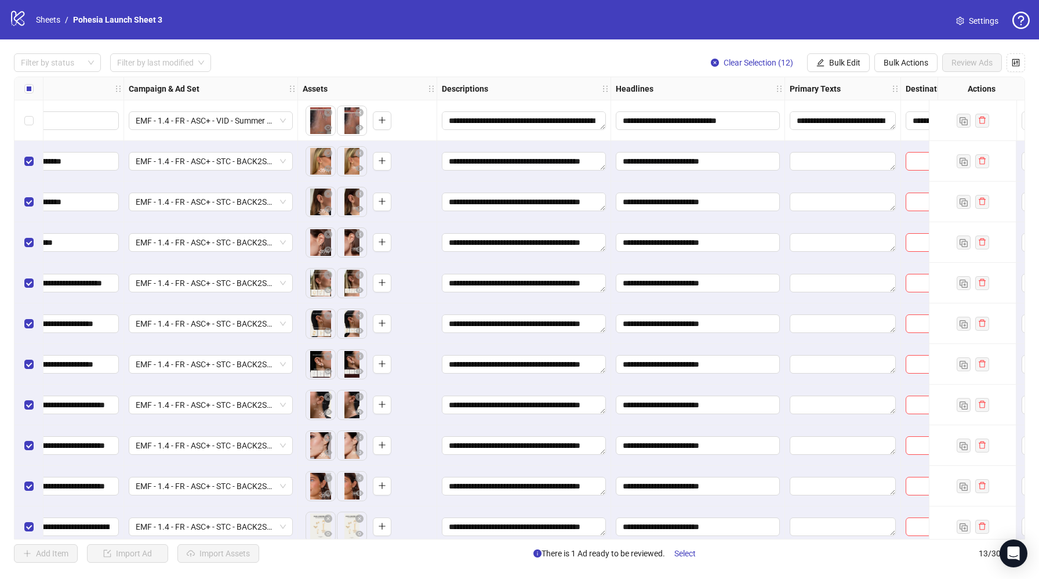
scroll to position [0, 264]
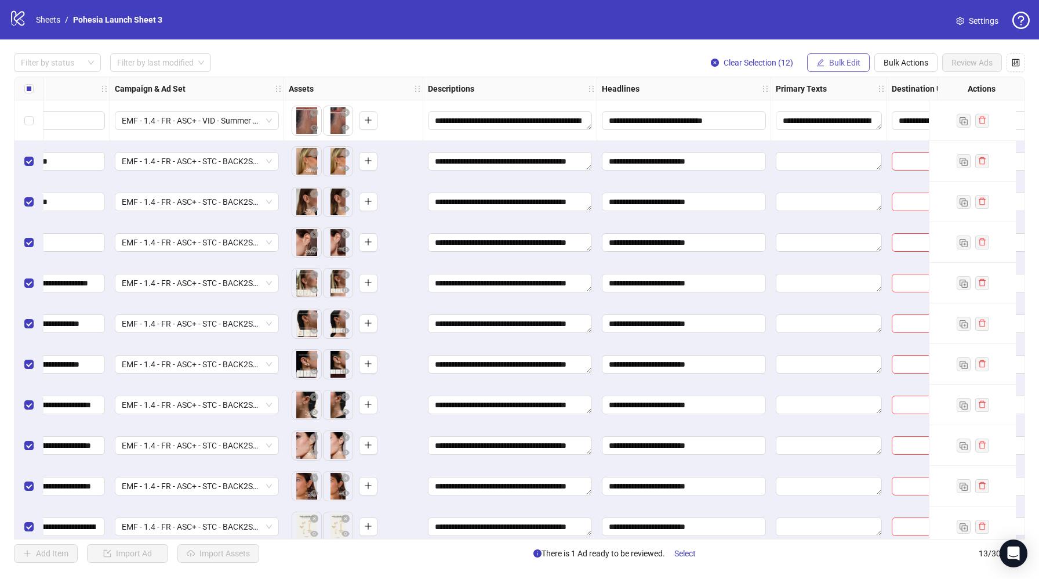
click at [837, 62] on span "Bulk Edit" at bounding box center [844, 62] width 31 height 9
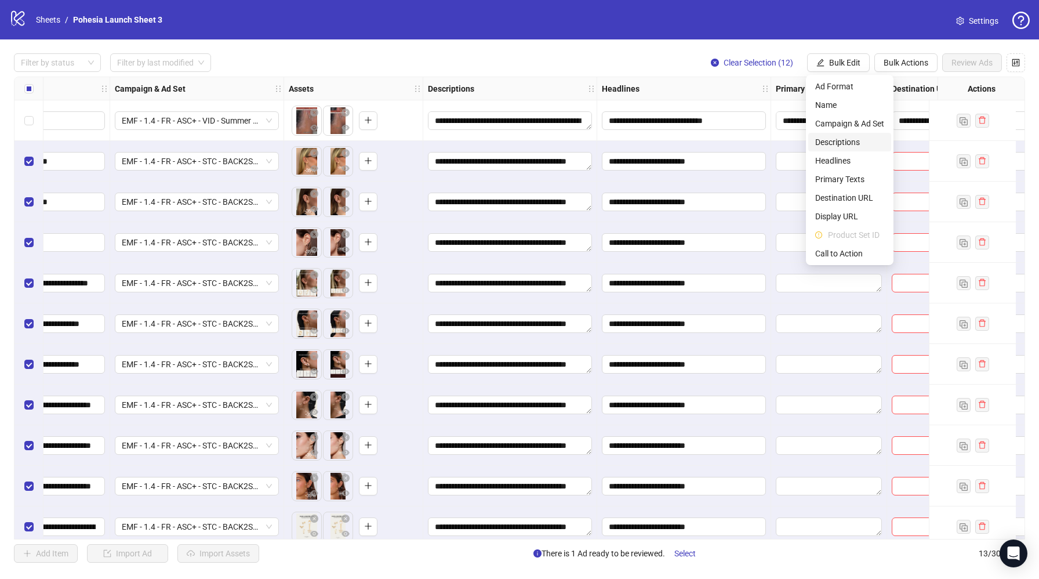
click at [849, 140] on span "Descriptions" at bounding box center [849, 142] width 69 height 13
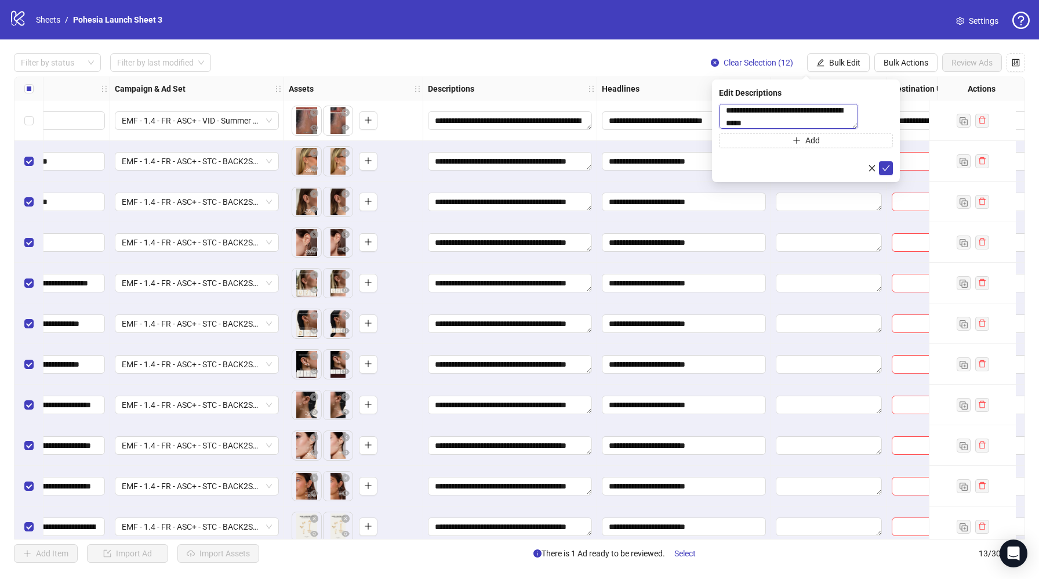
scroll to position [255, 0]
drag, startPoint x: 724, startPoint y: 110, endPoint x: 723, endPoint y: 191, distance: 80.6
click at [723, 191] on body "**********" at bounding box center [519, 289] width 1039 height 579
paste textarea
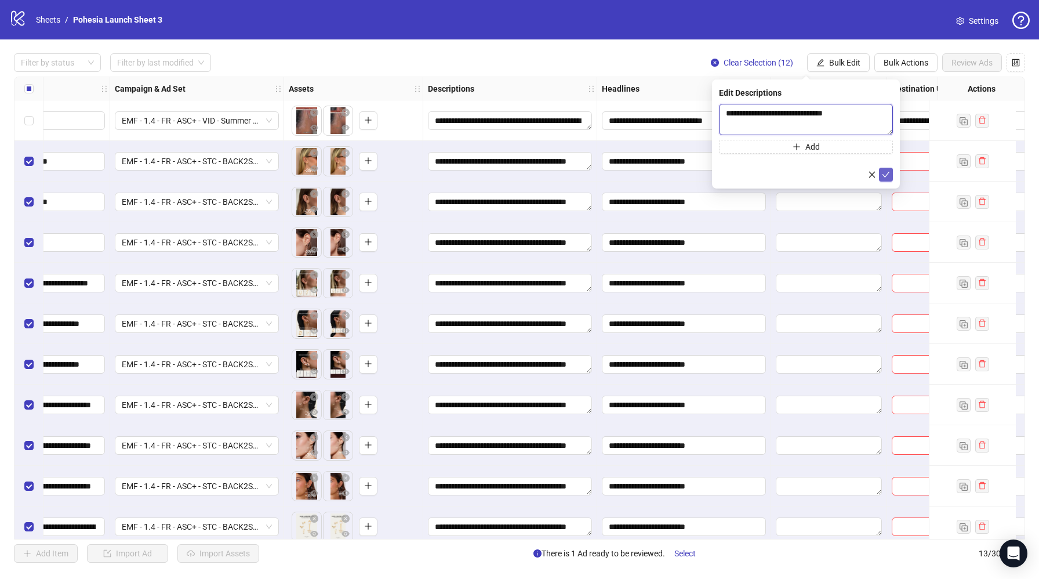
type textarea "**********"
click at [888, 173] on icon "check" at bounding box center [886, 174] width 8 height 8
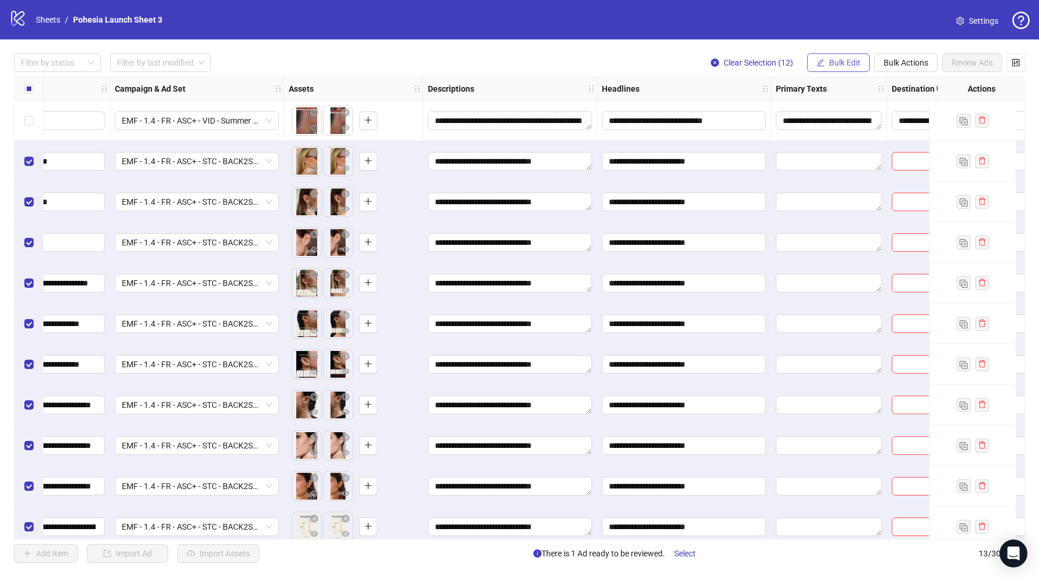
click at [856, 60] on span "Bulk Edit" at bounding box center [844, 62] width 31 height 9
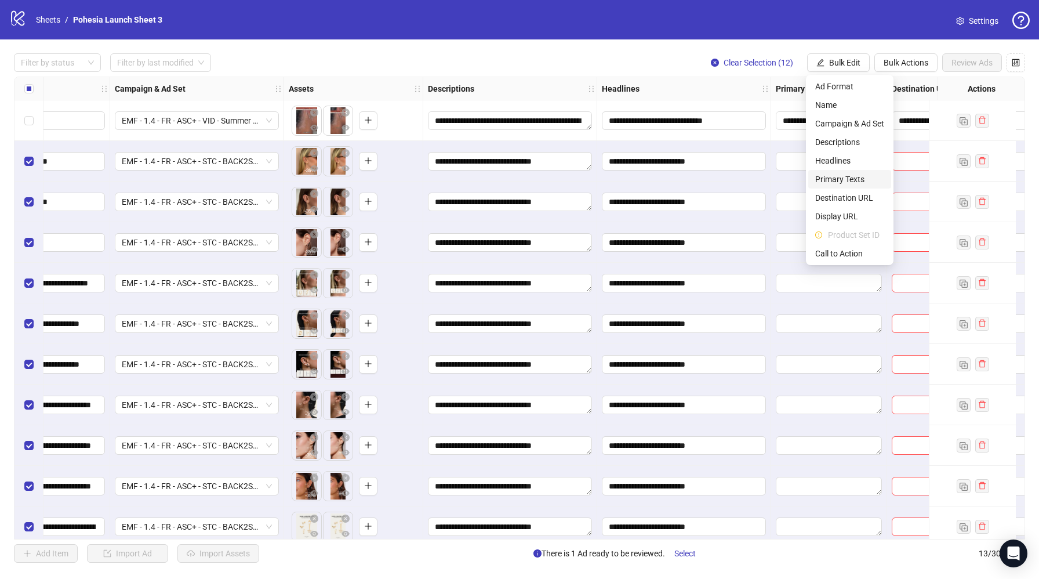
click at [850, 182] on span "Primary Texts" at bounding box center [849, 179] width 69 height 13
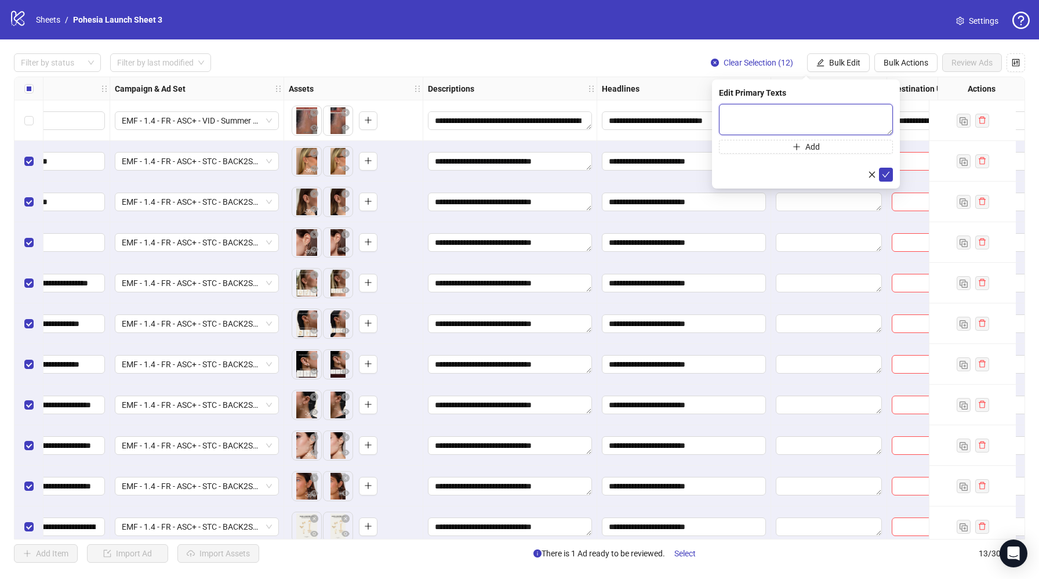
click at [756, 114] on textarea at bounding box center [806, 119] width 174 height 31
paste textarea "**********"
type textarea "**********"
click at [891, 175] on button "submit" at bounding box center [886, 175] width 14 height 14
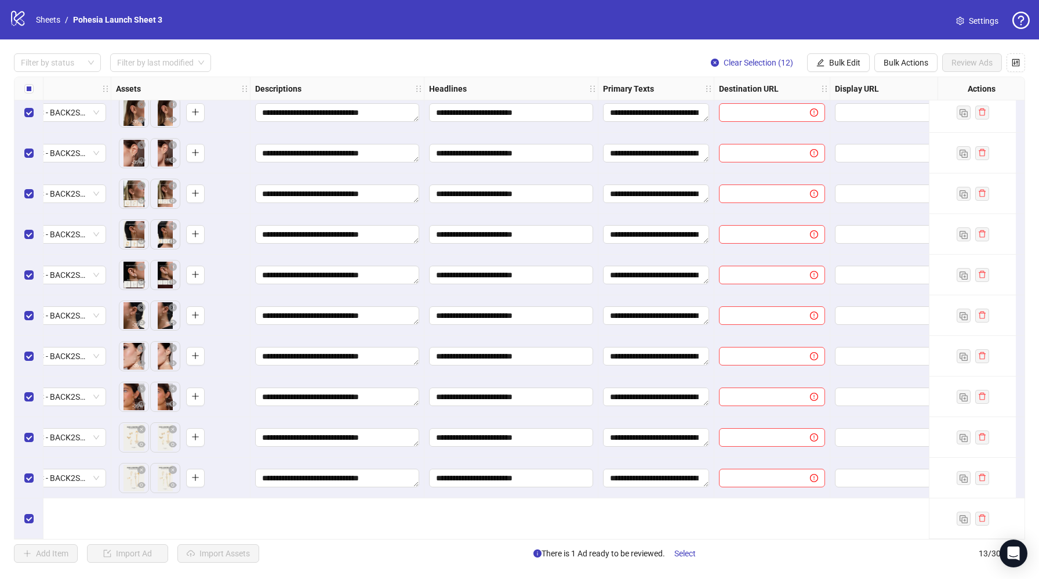
scroll to position [0, 437]
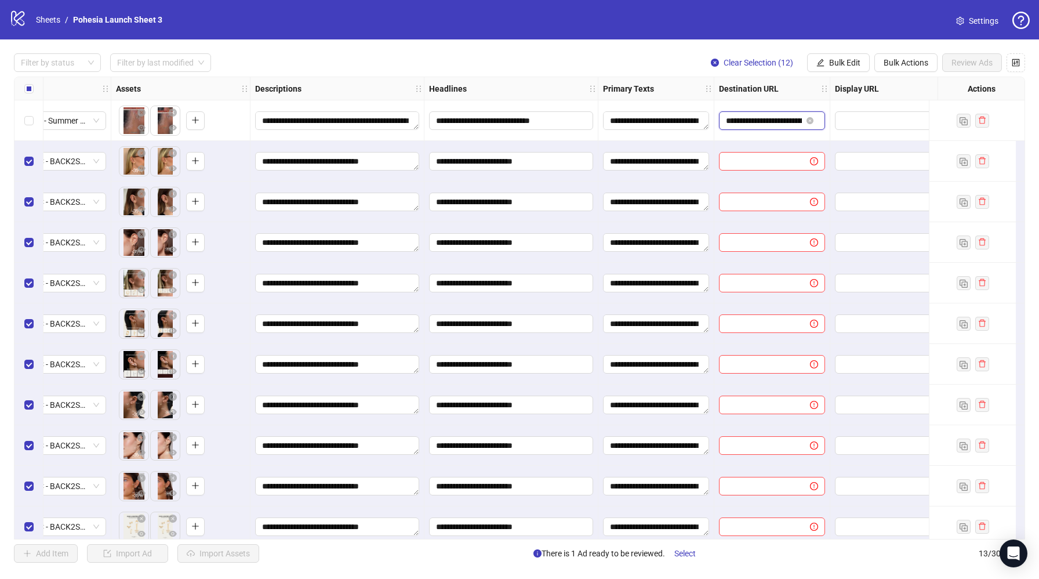
click at [752, 121] on input "**********" at bounding box center [764, 120] width 76 height 13
click at [769, 120] on input "**********" at bounding box center [764, 120] width 76 height 13
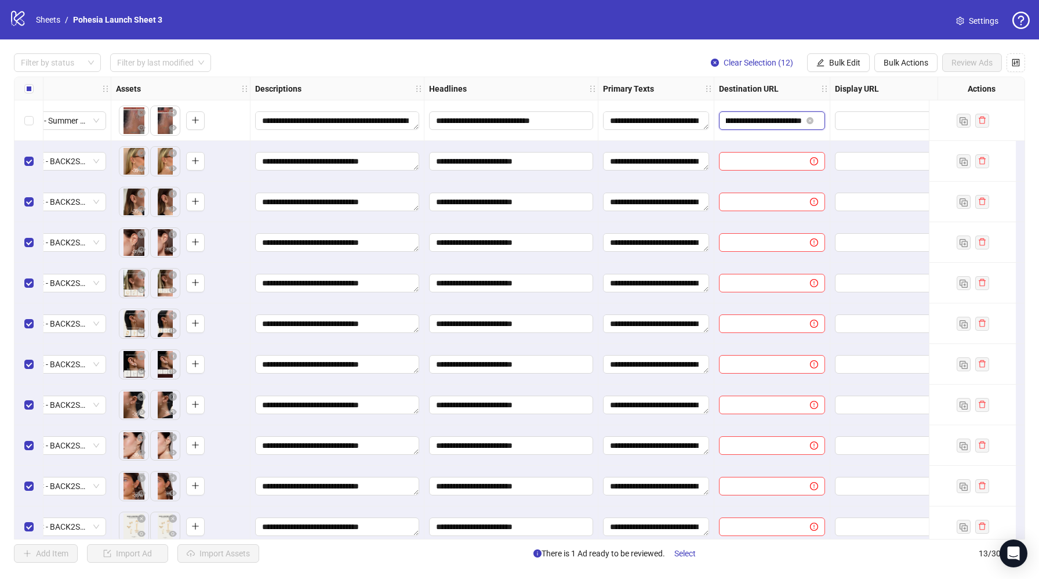
click at [769, 120] on input "**********" at bounding box center [764, 120] width 76 height 13
click at [859, 61] on span "Bulk Edit" at bounding box center [844, 62] width 31 height 9
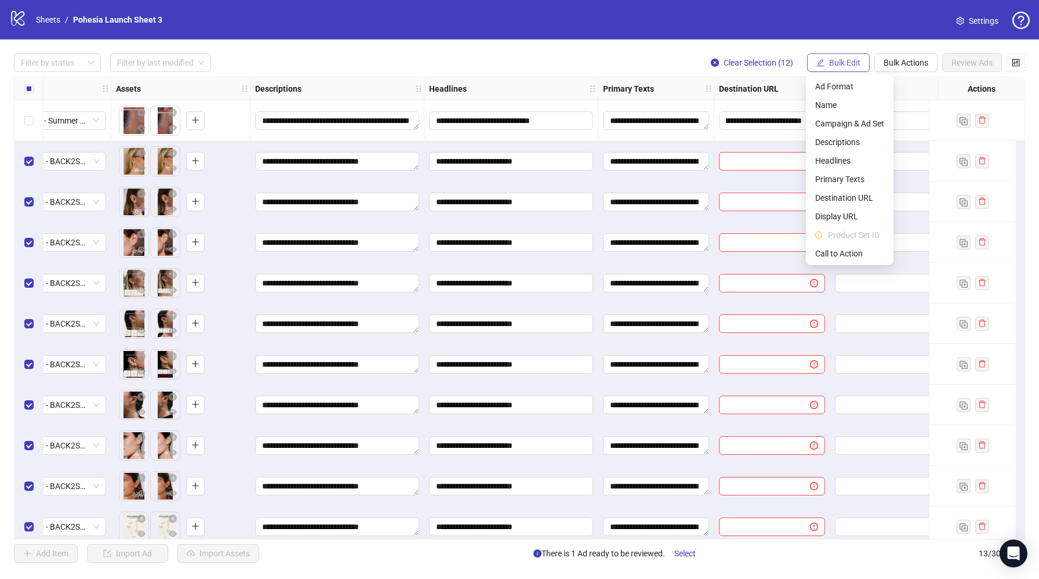
scroll to position [0, 0]
click at [867, 197] on span "Destination URL" at bounding box center [849, 197] width 69 height 13
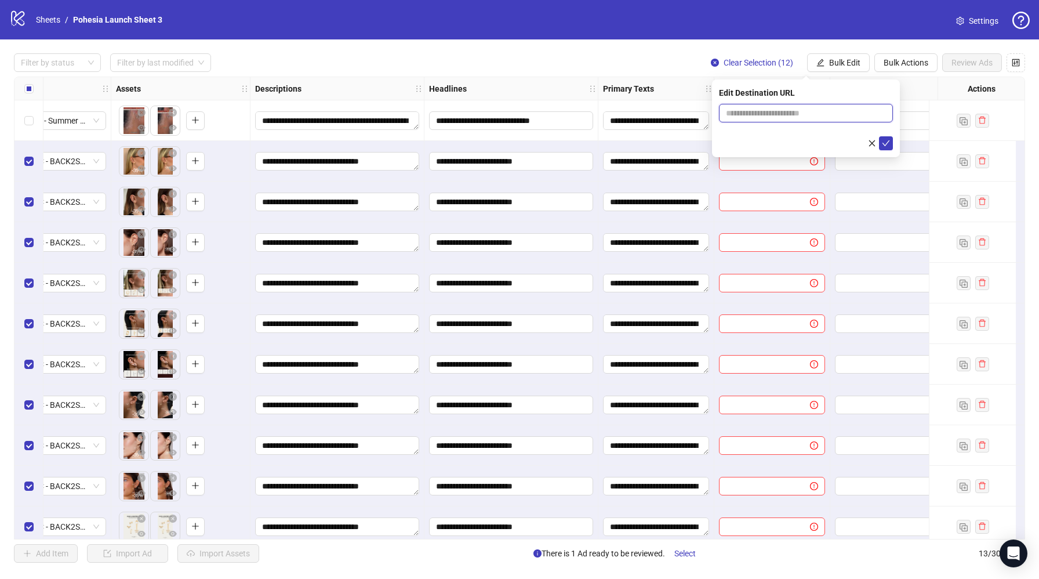
click at [781, 114] on input "text" at bounding box center [801, 113] width 151 height 13
paste input "**********"
type input "**********"
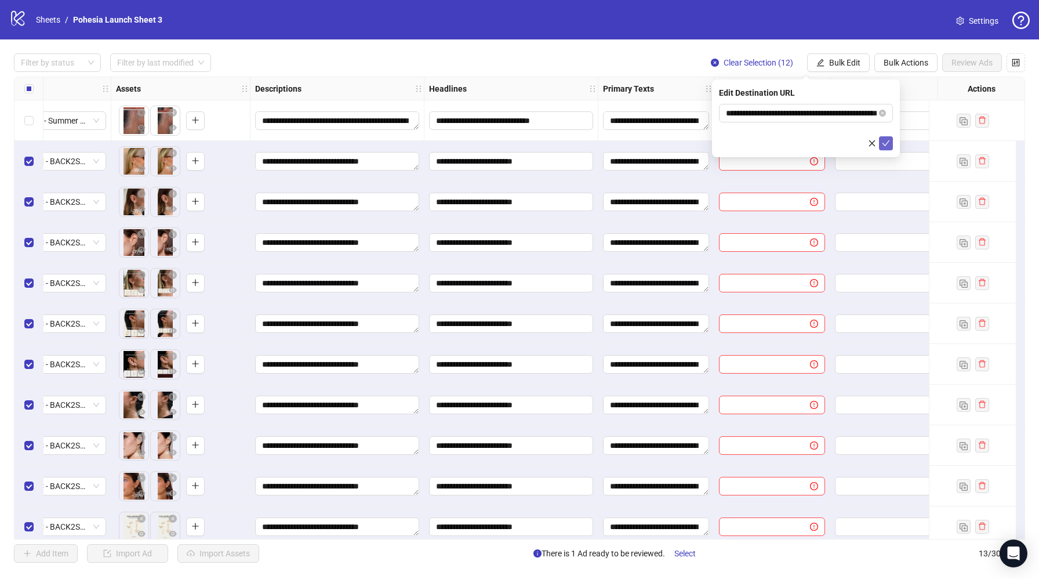
click at [885, 145] on icon "check" at bounding box center [886, 143] width 8 height 8
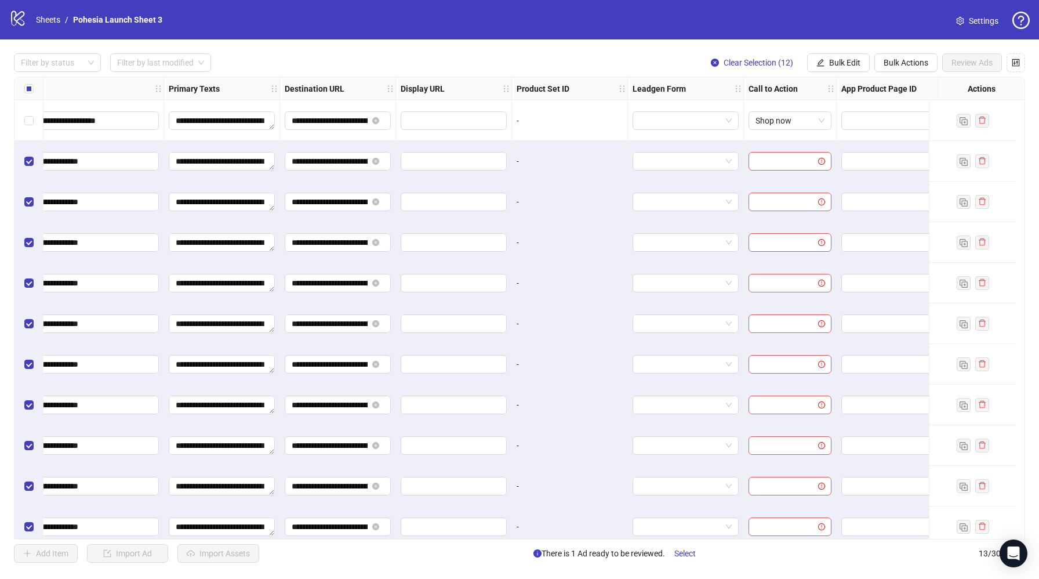
scroll to position [0, 894]
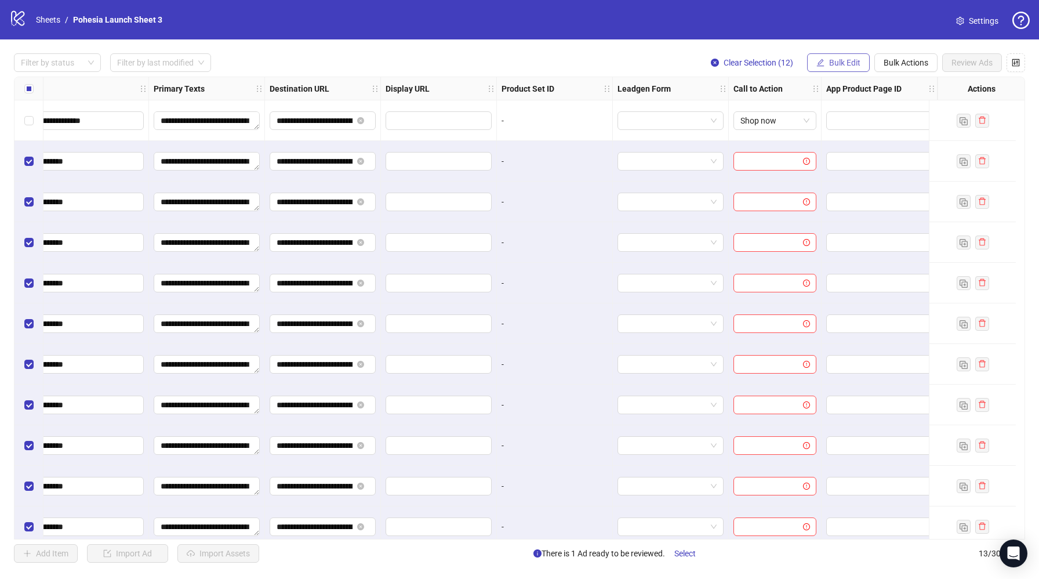
click at [843, 60] on span "Bulk Edit" at bounding box center [844, 62] width 31 height 9
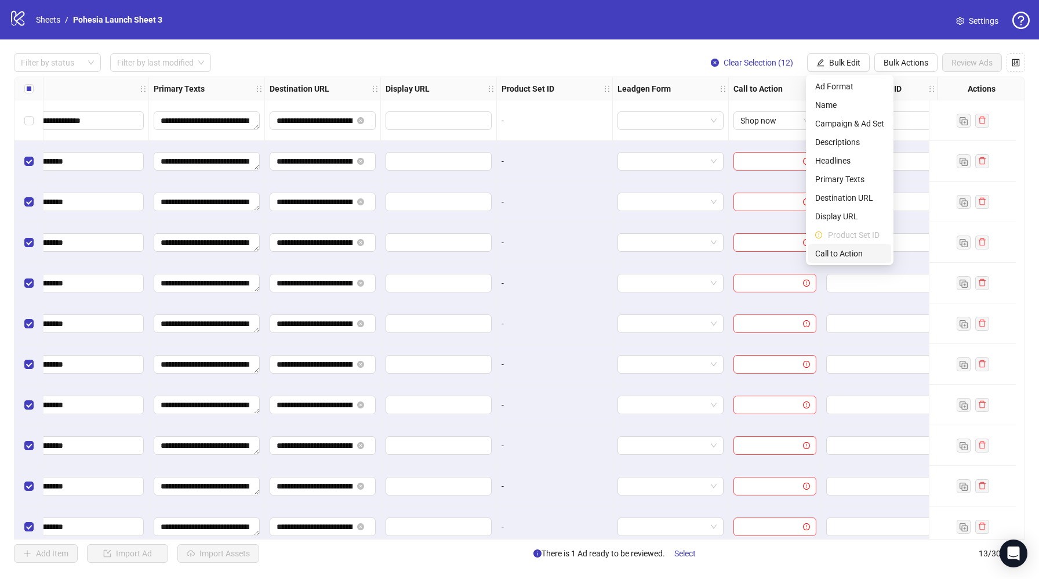
click at [850, 247] on span "Call to Action" at bounding box center [849, 253] width 69 height 13
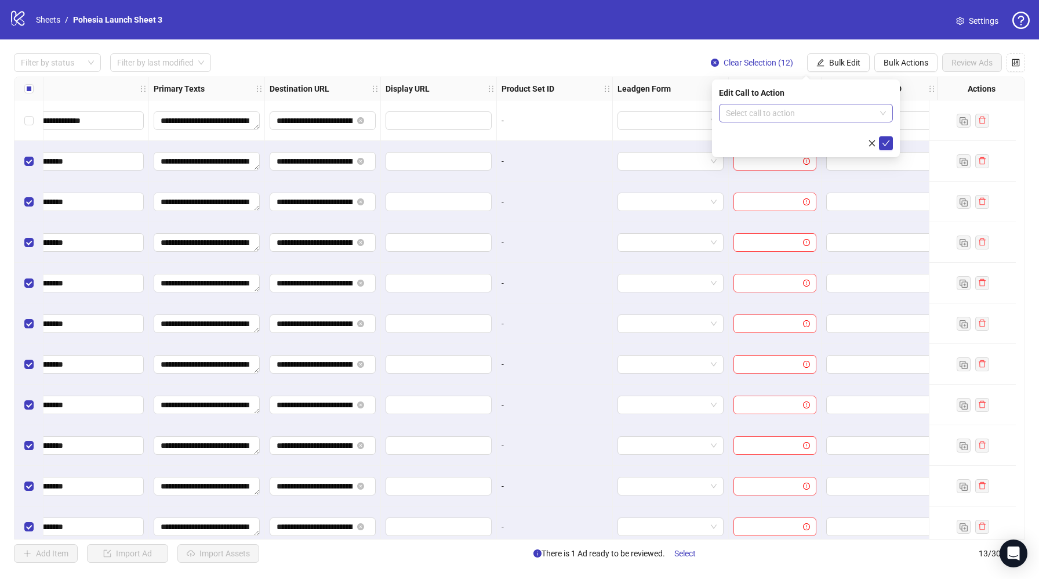
click at [742, 114] on input "search" at bounding box center [801, 112] width 150 height 17
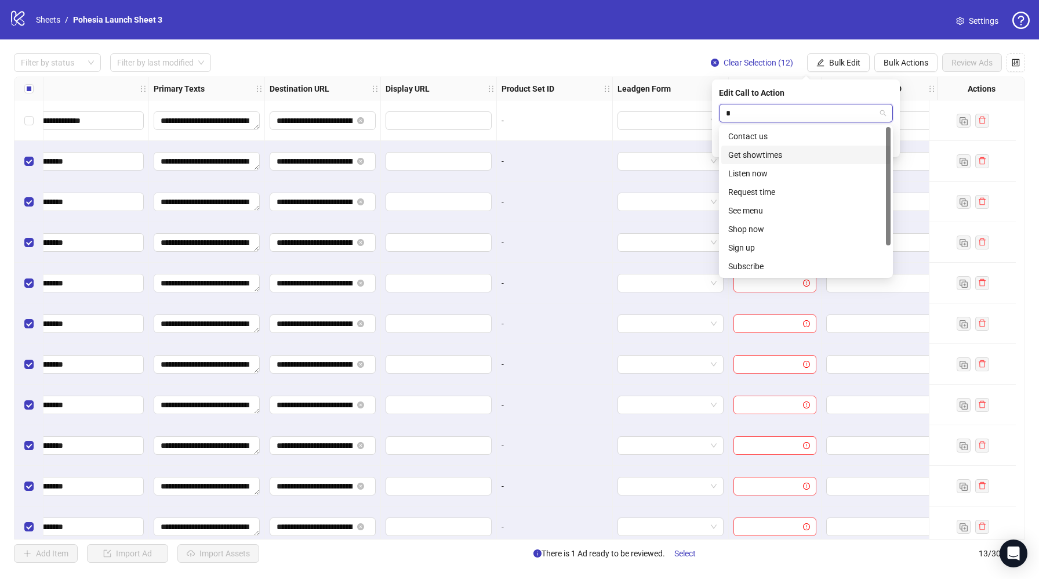
type input "**"
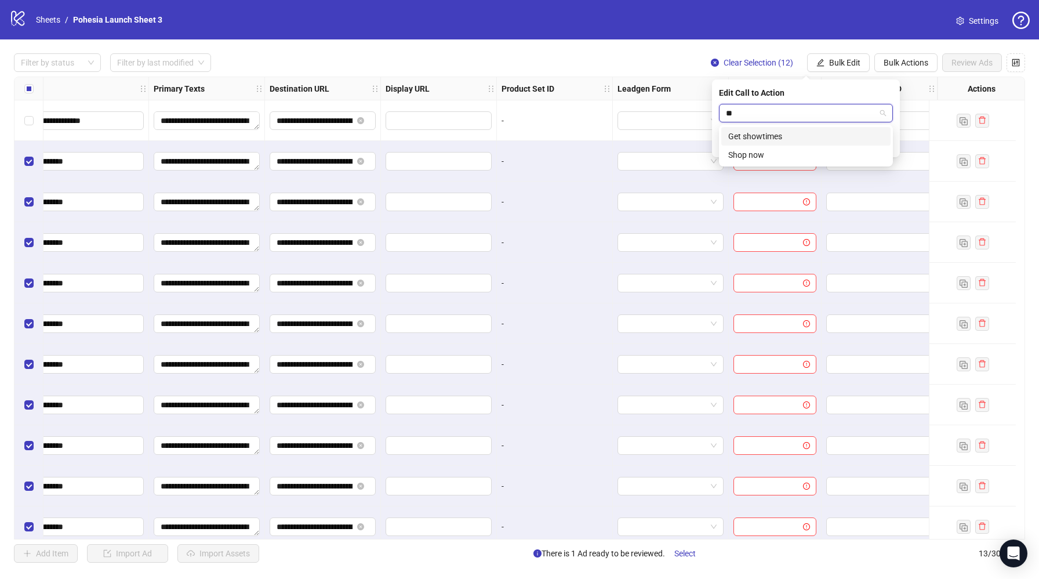
click at [773, 145] on div "Get showtimes" at bounding box center [805, 136] width 169 height 19
click at [801, 113] on span "Get showtimes" at bounding box center [806, 112] width 160 height 17
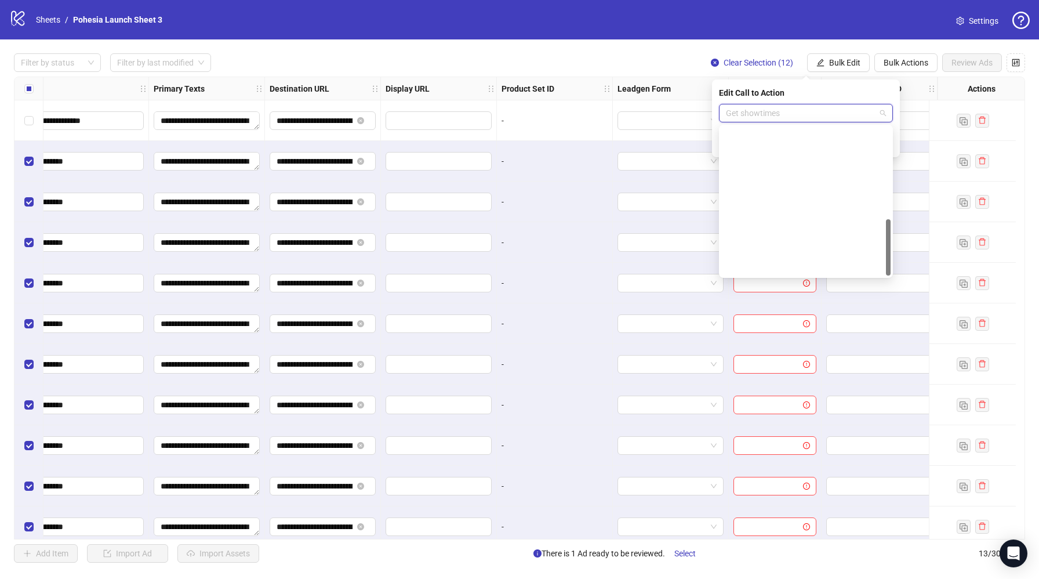
scroll to position [241, 0]
click at [773, 171] on div "Shop now" at bounding box center [805, 173] width 155 height 13
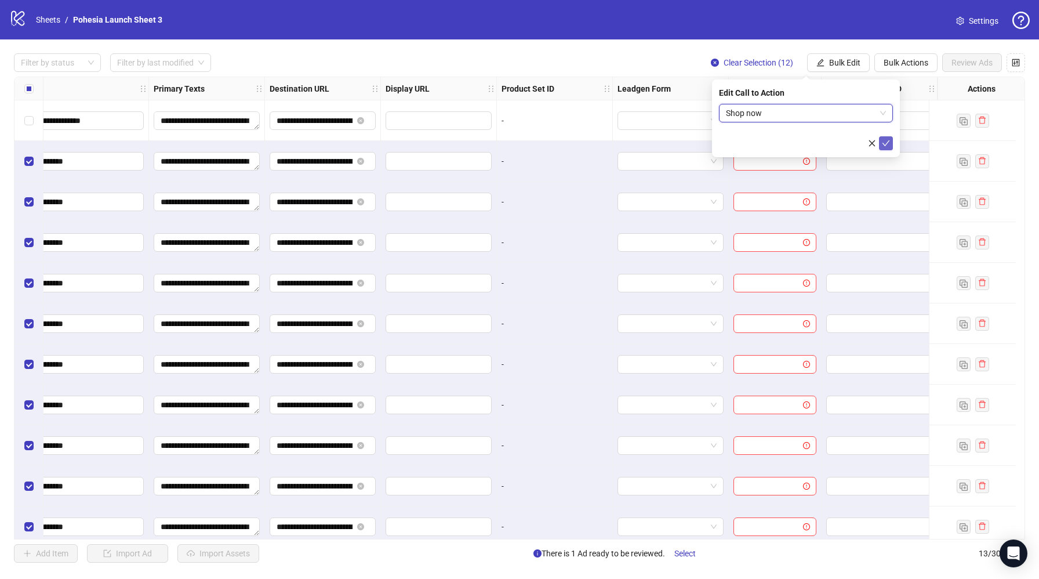
click at [885, 138] on button "submit" at bounding box center [886, 143] width 14 height 14
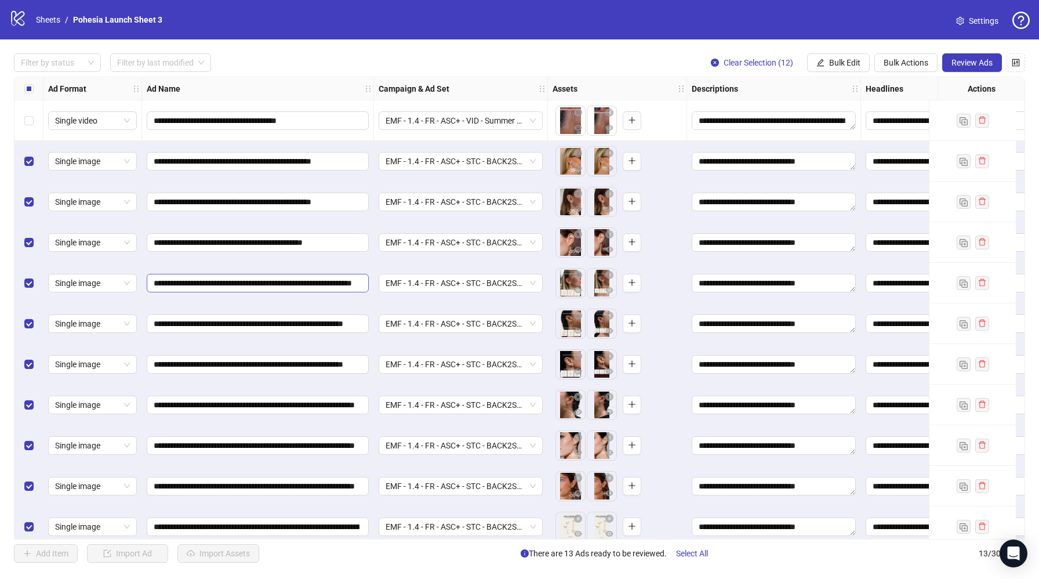
scroll to position [94, 0]
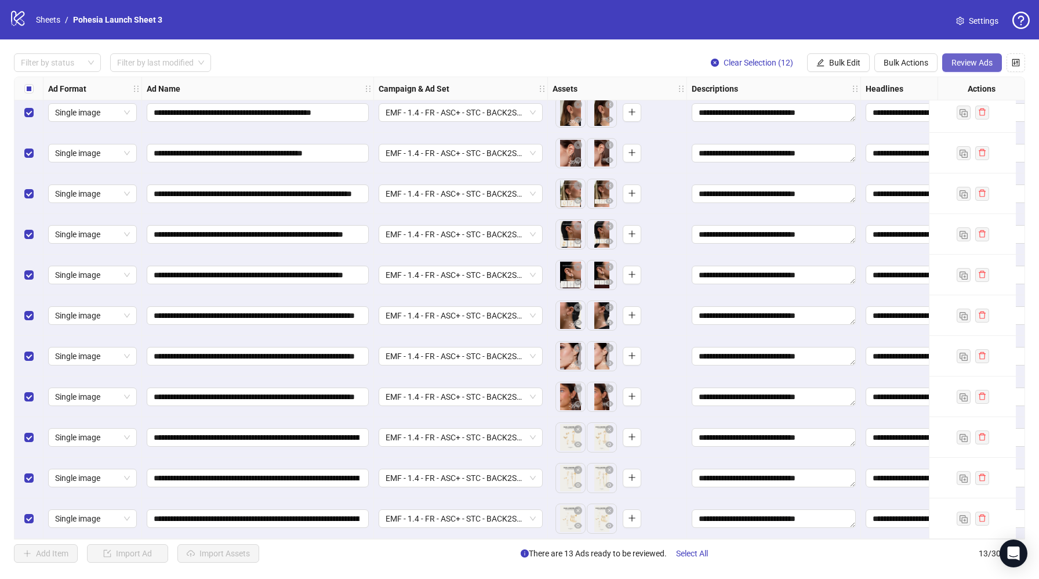
click at [975, 64] on span "Review Ads" at bounding box center [971, 62] width 41 height 9
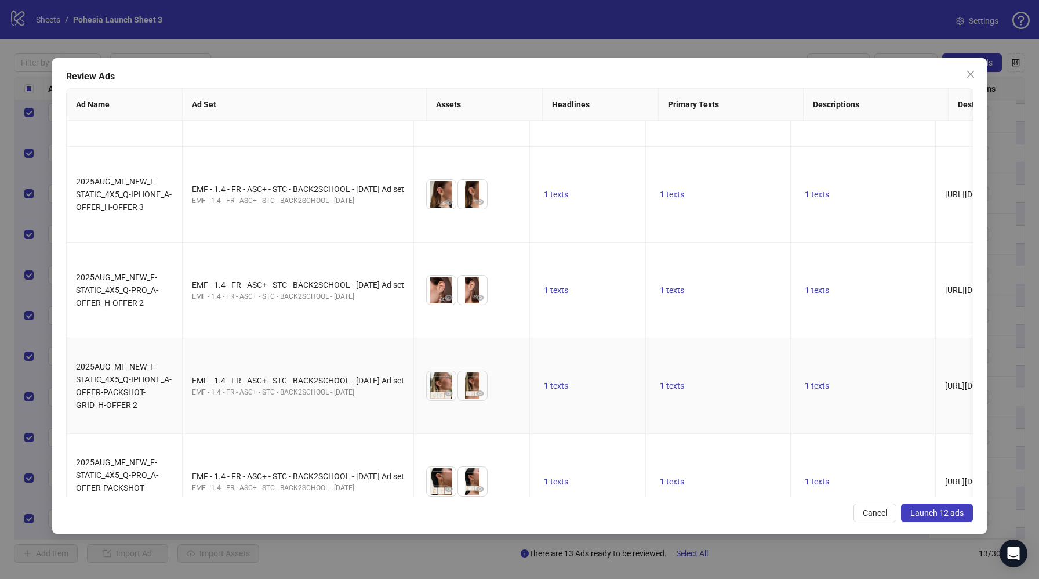
scroll to position [0, 0]
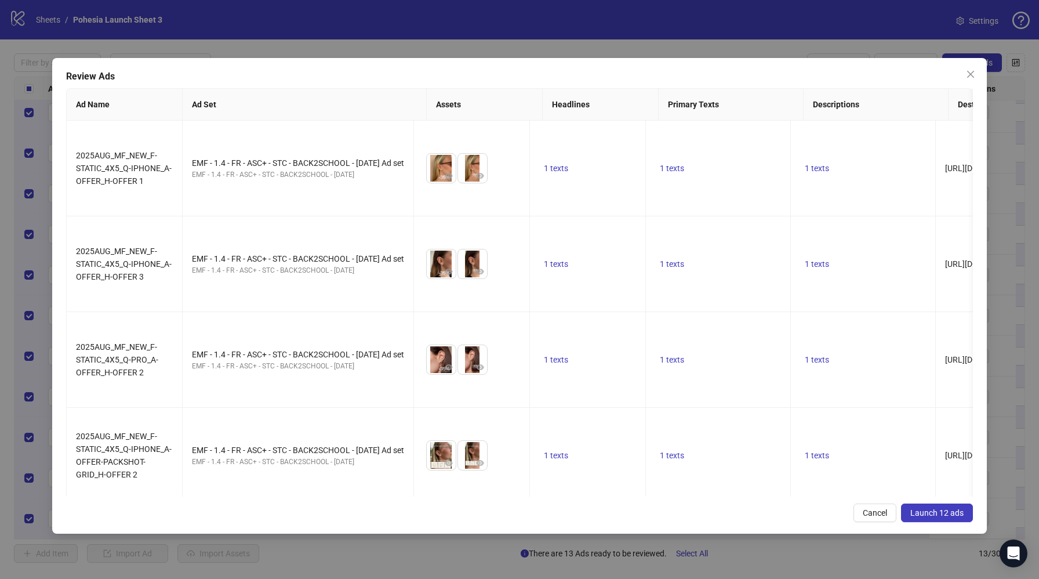
click at [948, 507] on button "Launch 12 ads" at bounding box center [937, 512] width 72 height 19
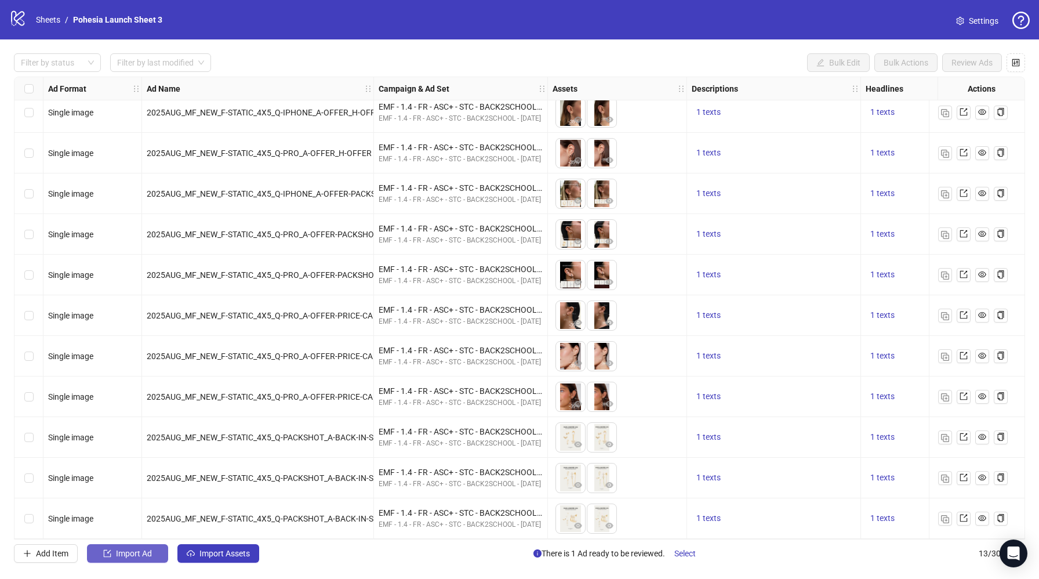
click at [166, 550] on button "Import Ad" at bounding box center [127, 553] width 81 height 19
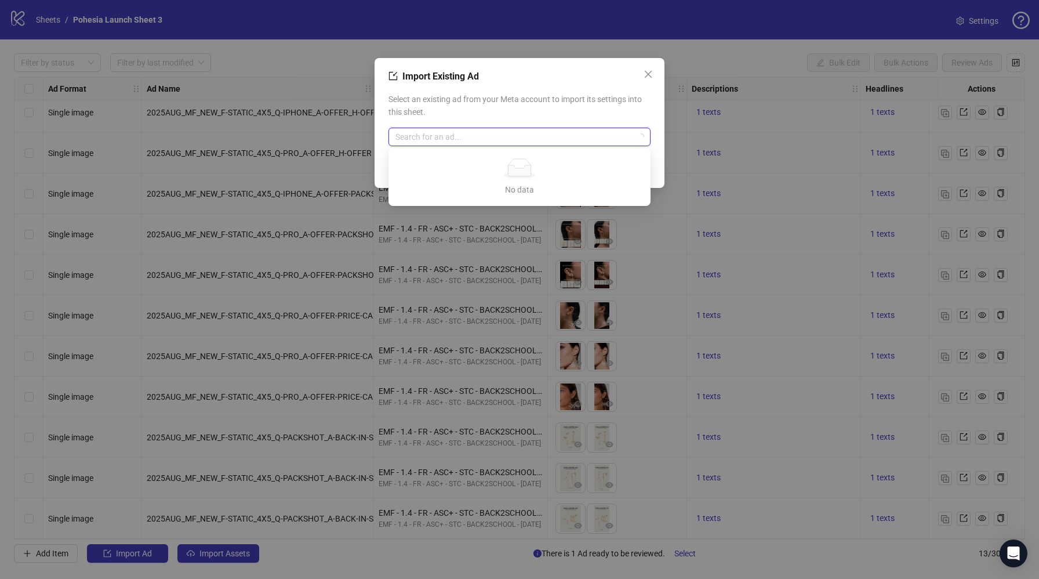
click at [484, 141] on input "search" at bounding box center [514, 136] width 238 height 17
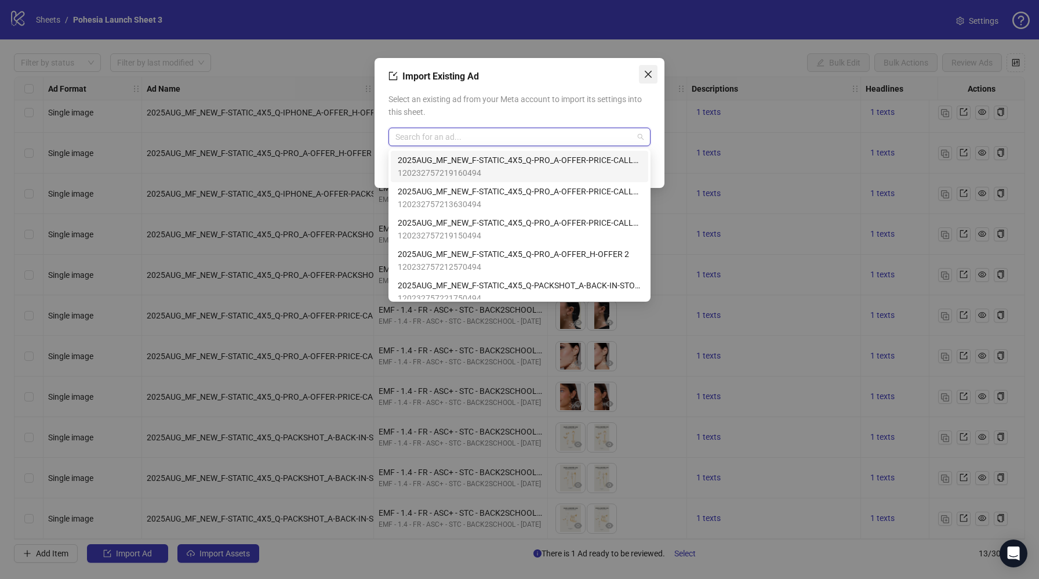
click at [646, 72] on icon "close" at bounding box center [648, 74] width 7 height 7
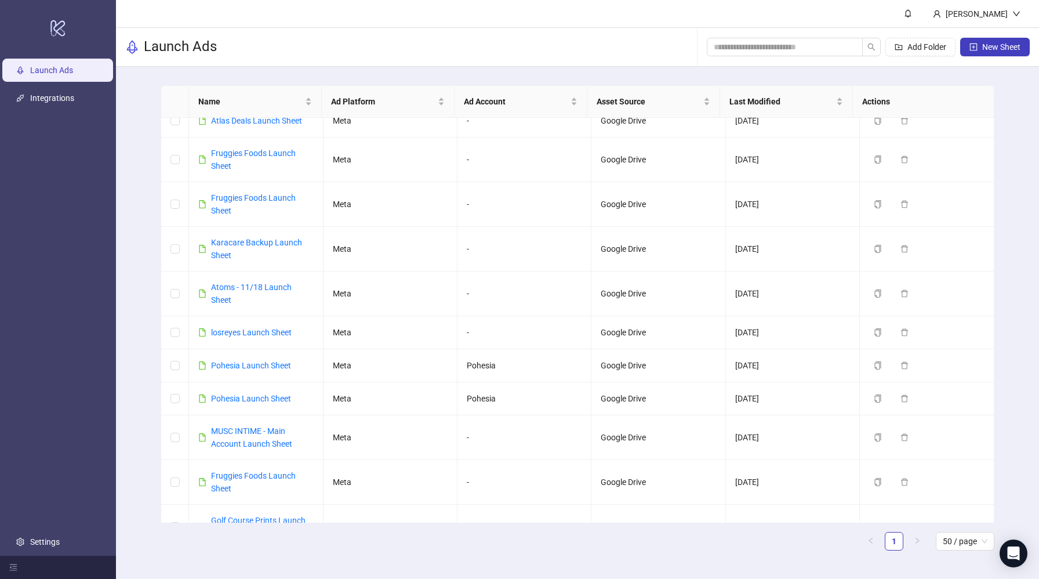
scroll to position [263, 0]
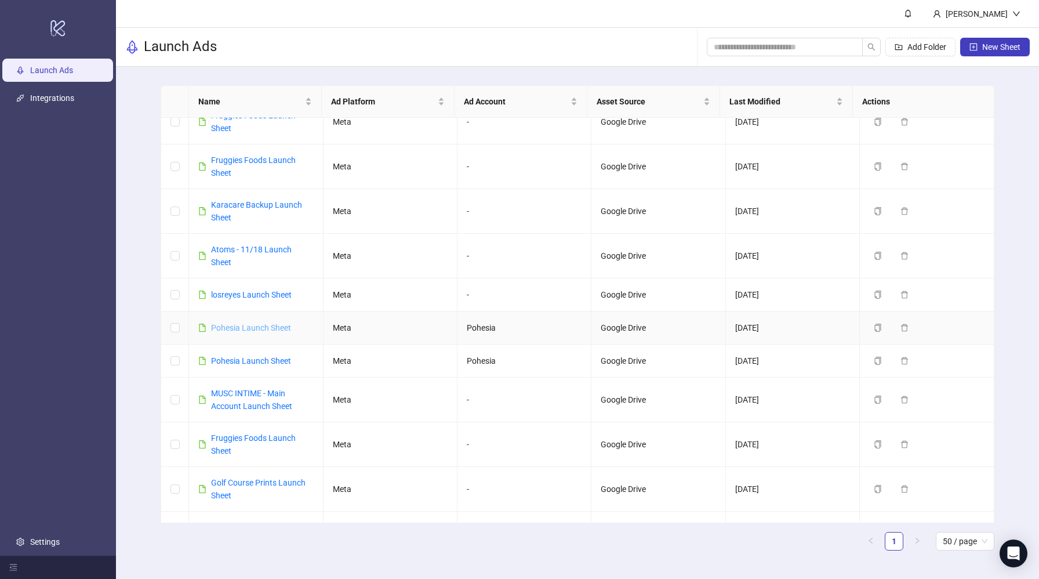
click at [273, 325] on link "Pohesia Launch Sheet" at bounding box center [251, 327] width 80 height 9
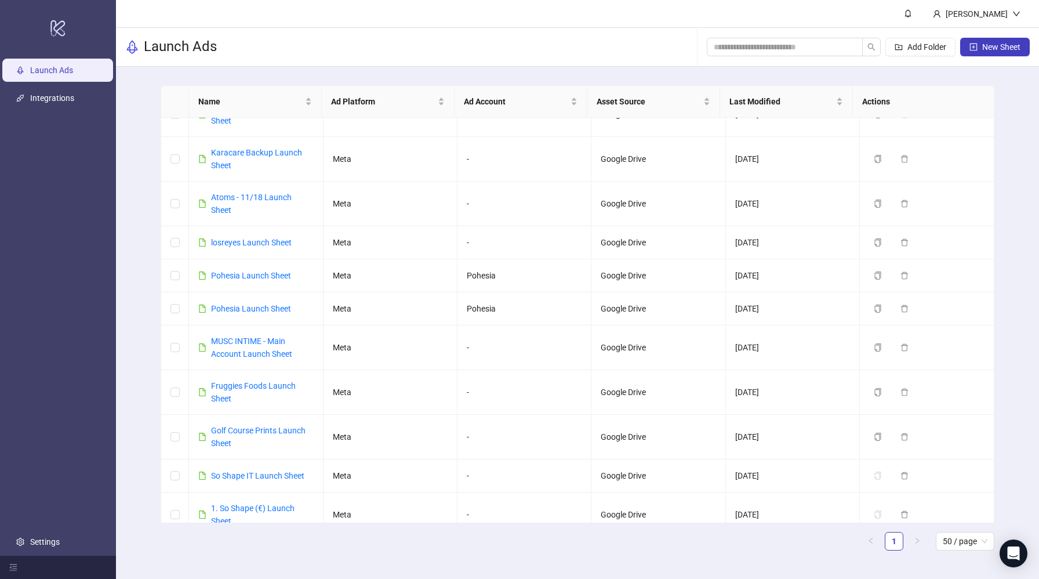
scroll to position [326, 0]
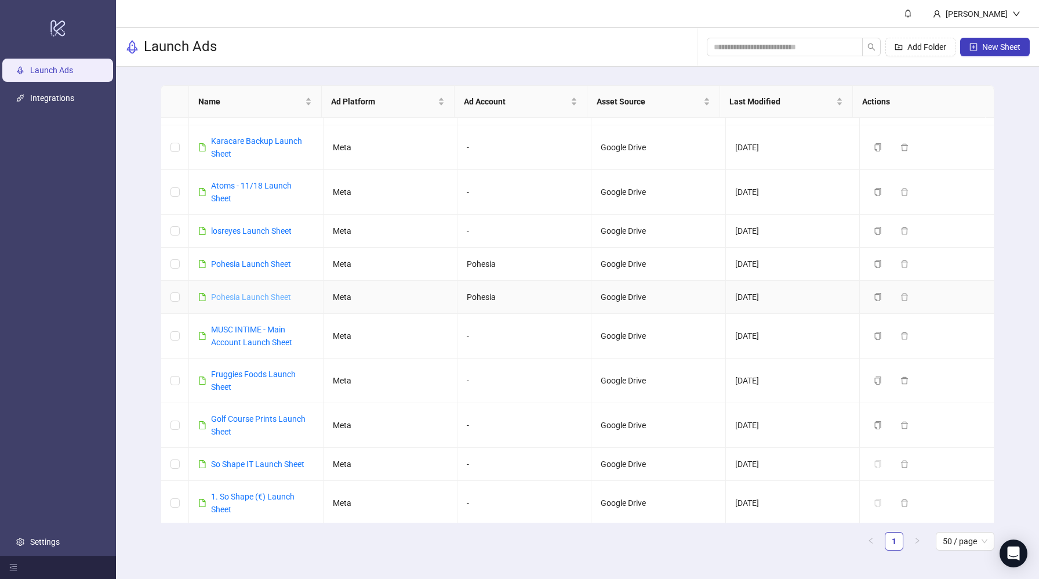
click at [253, 299] on link "Pohesia Launch Sheet" at bounding box center [251, 296] width 80 height 9
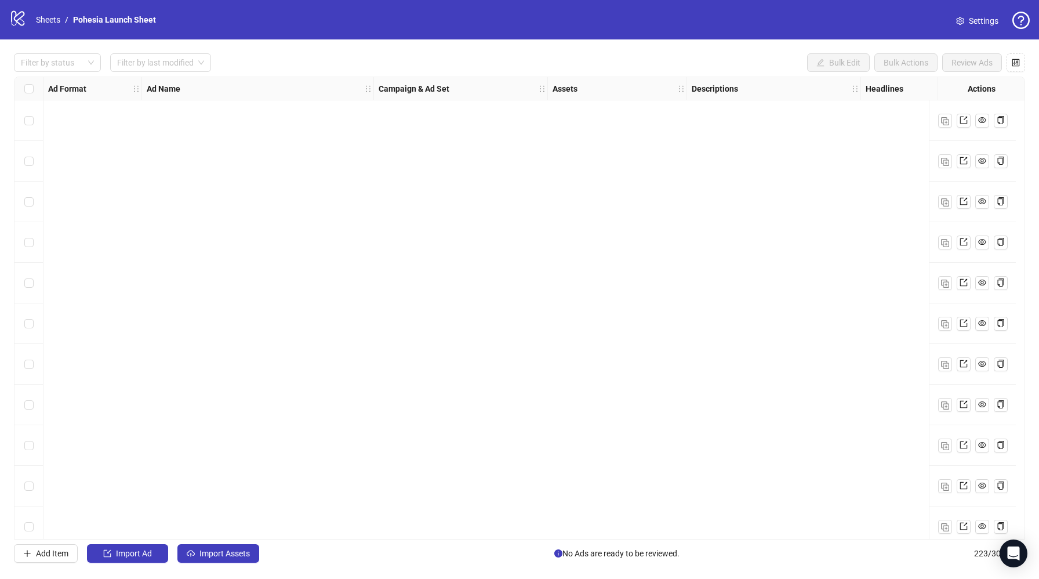
scroll to position [8616, 0]
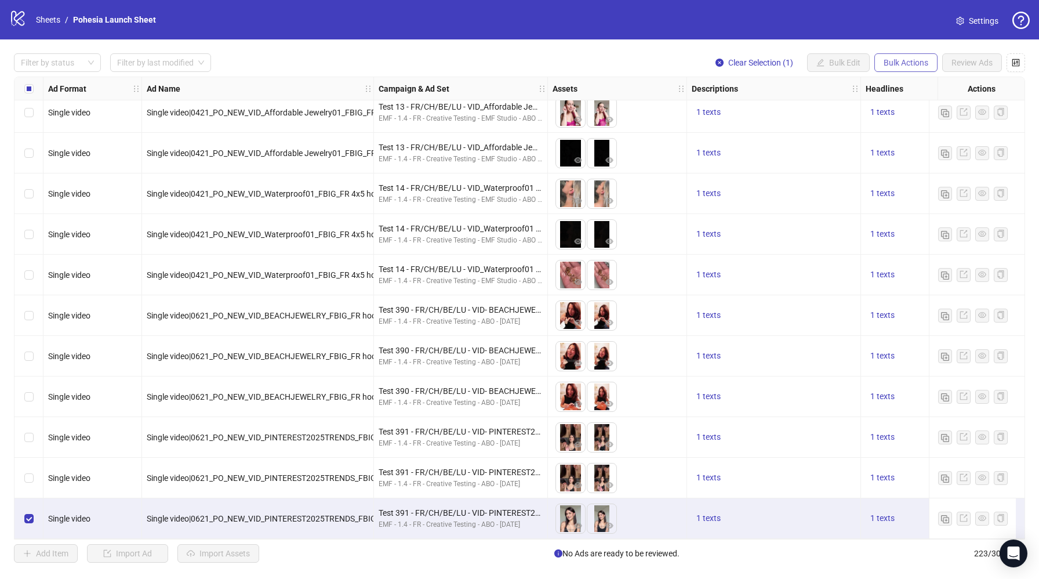
click at [895, 64] on span "Bulk Actions" at bounding box center [905, 62] width 45 height 9
click at [921, 140] on span "Copy to another sheet" at bounding box center [921, 142] width 79 height 13
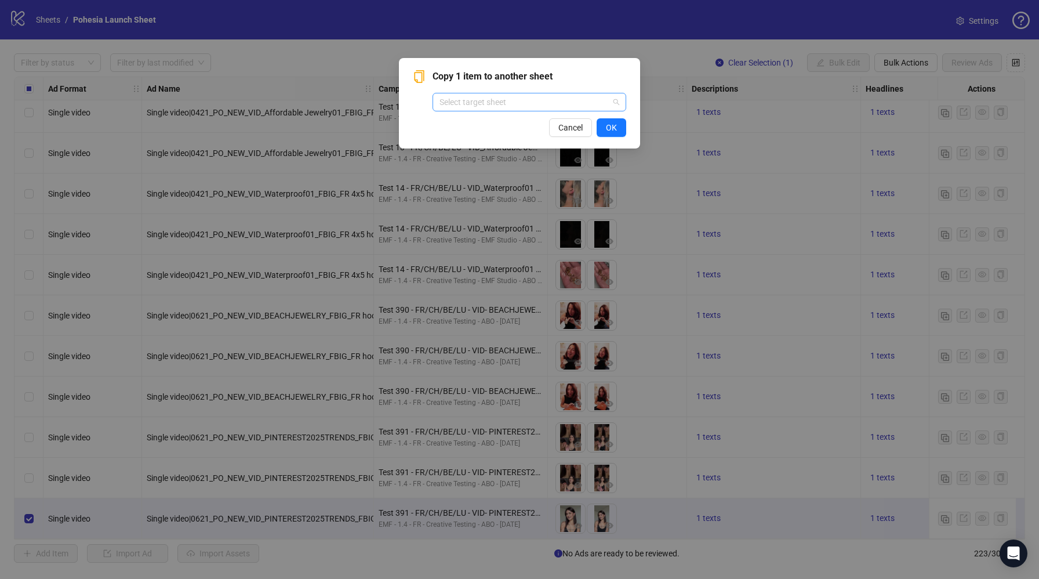
click at [537, 107] on input "search" at bounding box center [523, 101] width 169 height 17
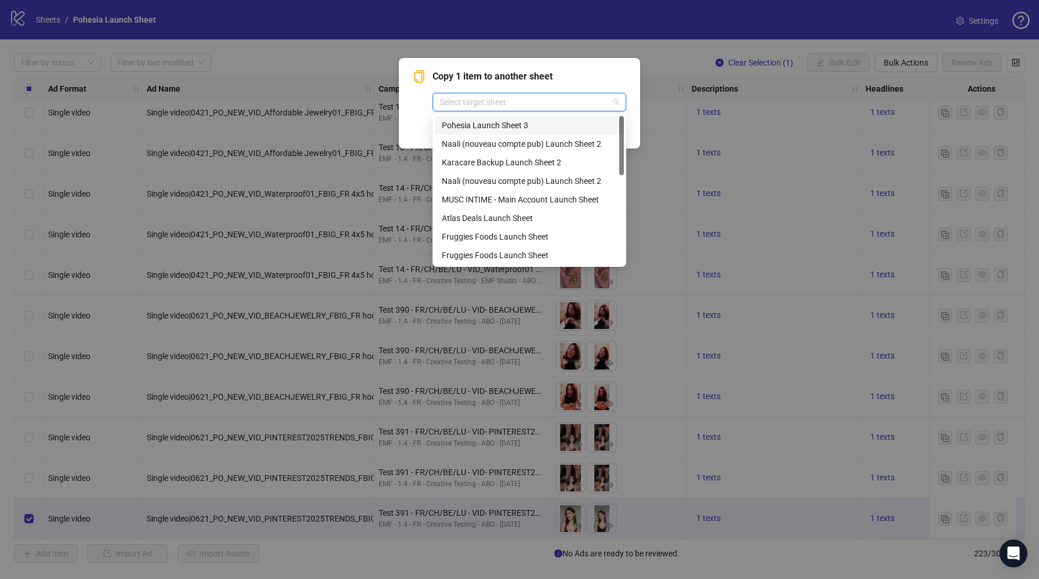
click at [517, 128] on div "Pohesia Launch Sheet 3" at bounding box center [529, 125] width 175 height 13
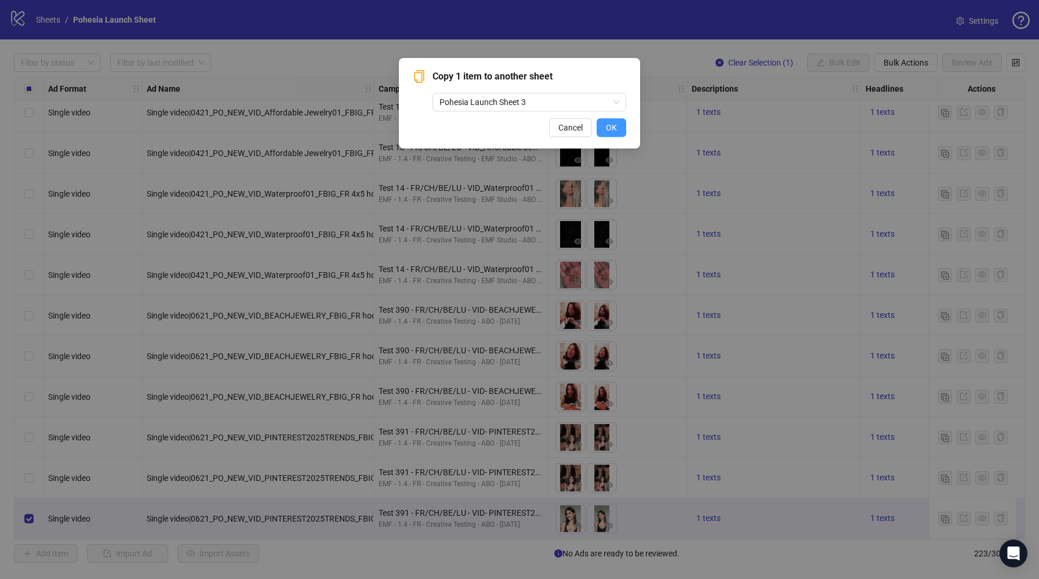
click at [608, 126] on span "OK" at bounding box center [611, 127] width 11 height 9
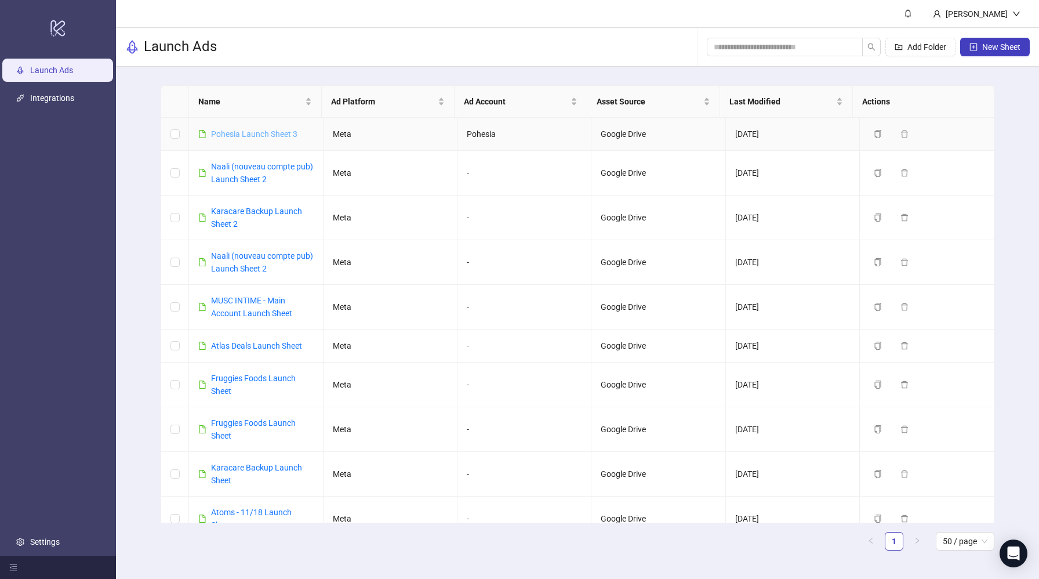
click at [274, 134] on link "Pohesia Launch Sheet 3" at bounding box center [254, 133] width 86 height 9
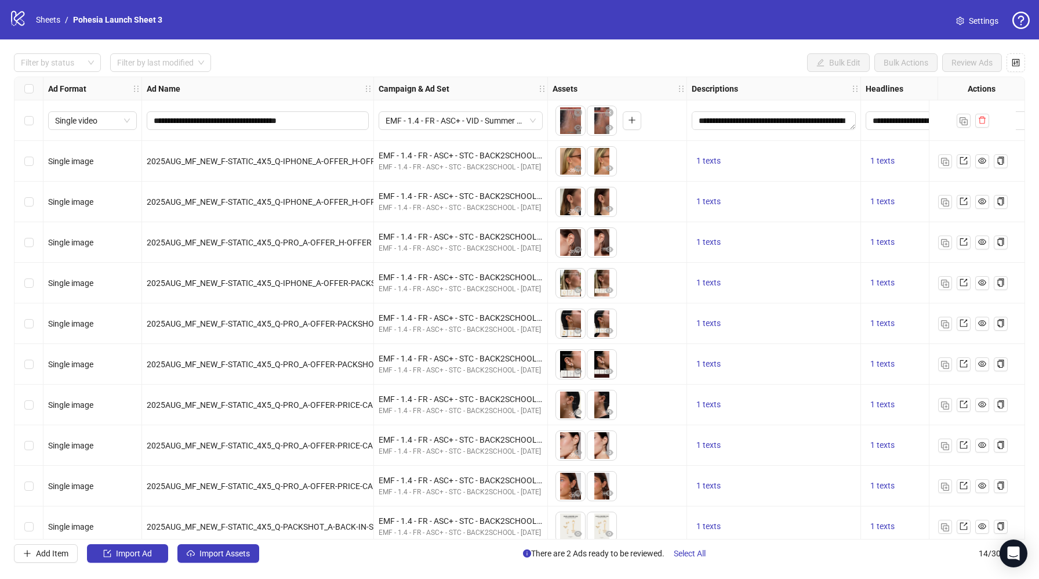
scroll to position [134, 0]
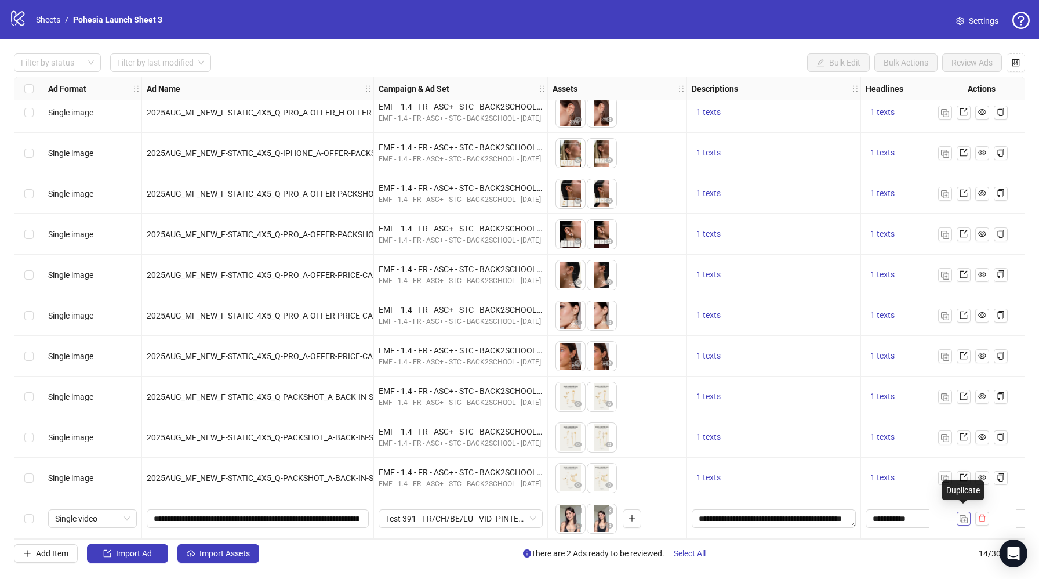
click at [961, 515] on img "button" at bounding box center [963, 519] width 8 height 8
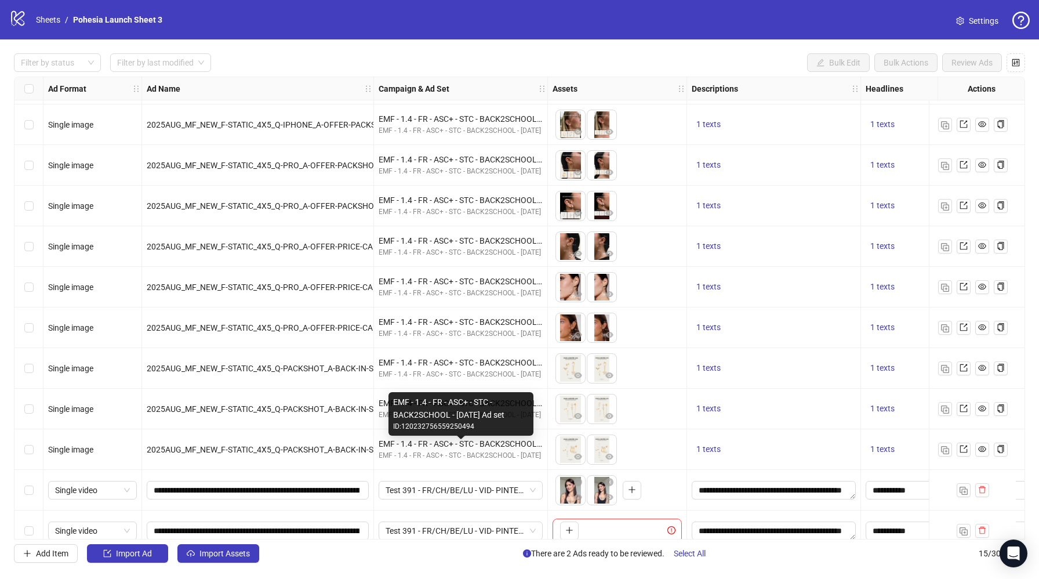
scroll to position [175, 0]
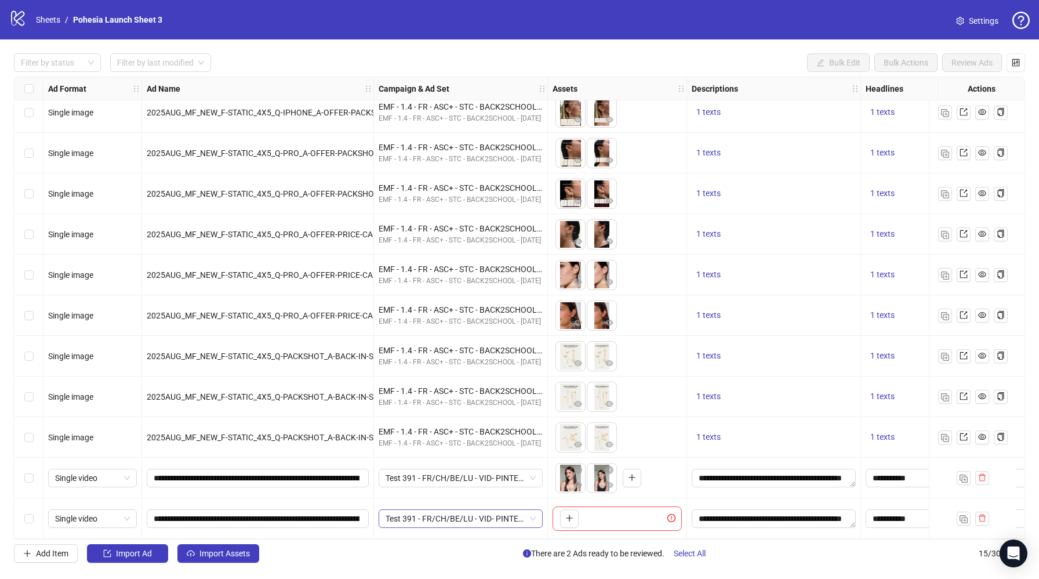
click at [479, 515] on span "Test 391 - FR/CH/BE/LU - VID- PINTEREST2025TRENDS EMF Studio - Ex. Web/Social 7…" at bounding box center [461, 518] width 150 height 17
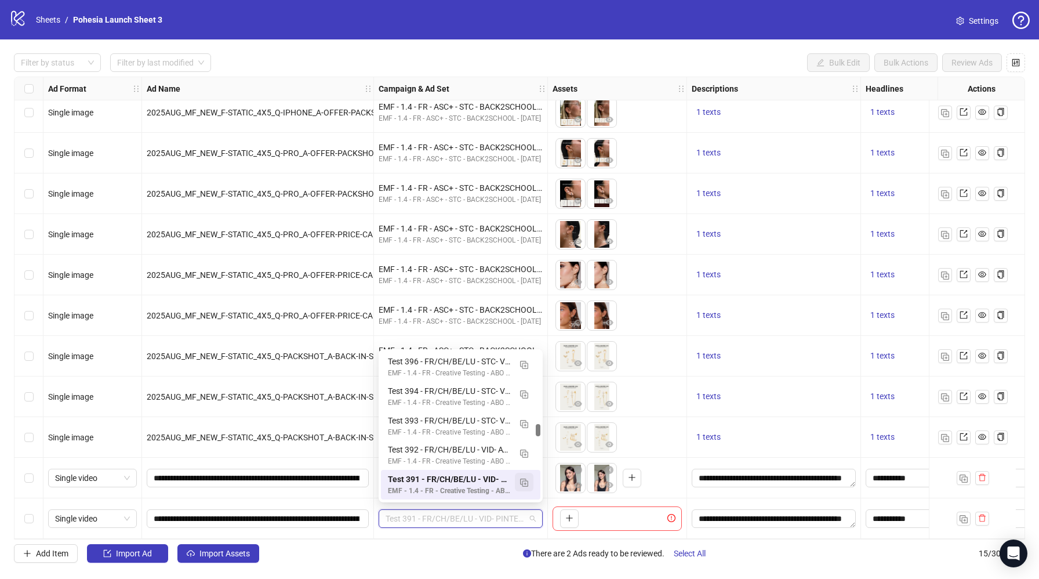
click at [528, 483] on button "button" at bounding box center [524, 481] width 19 height 19
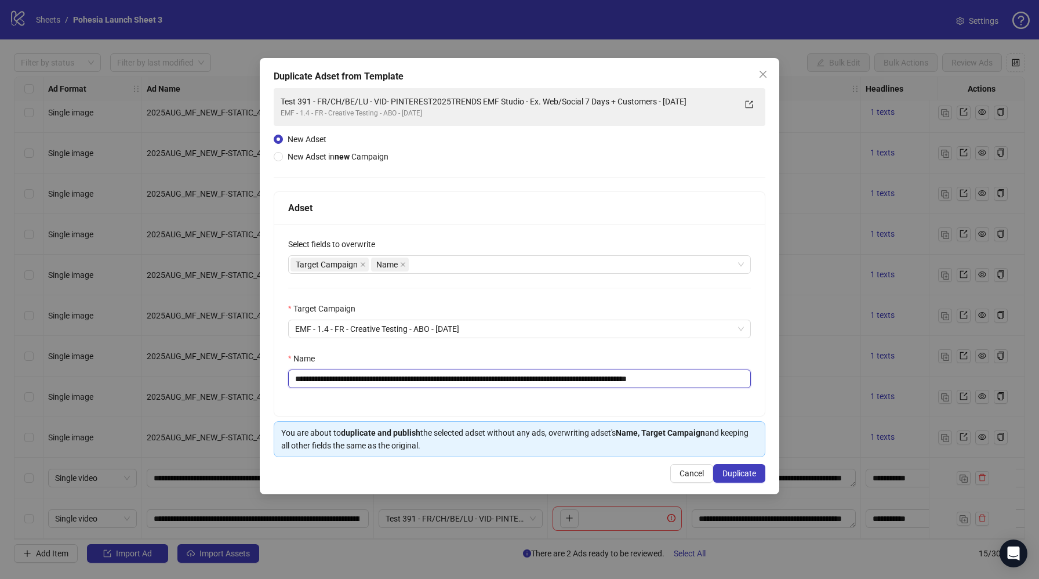
click at [324, 381] on input "**********" at bounding box center [519, 378] width 463 height 19
click at [390, 396] on div "**********" at bounding box center [519, 320] width 490 height 192
drag, startPoint x: 406, startPoint y: 380, endPoint x: 492, endPoint y: 379, distance: 85.8
click at [495, 379] on input "**********" at bounding box center [519, 378] width 463 height 19
paste input "text"
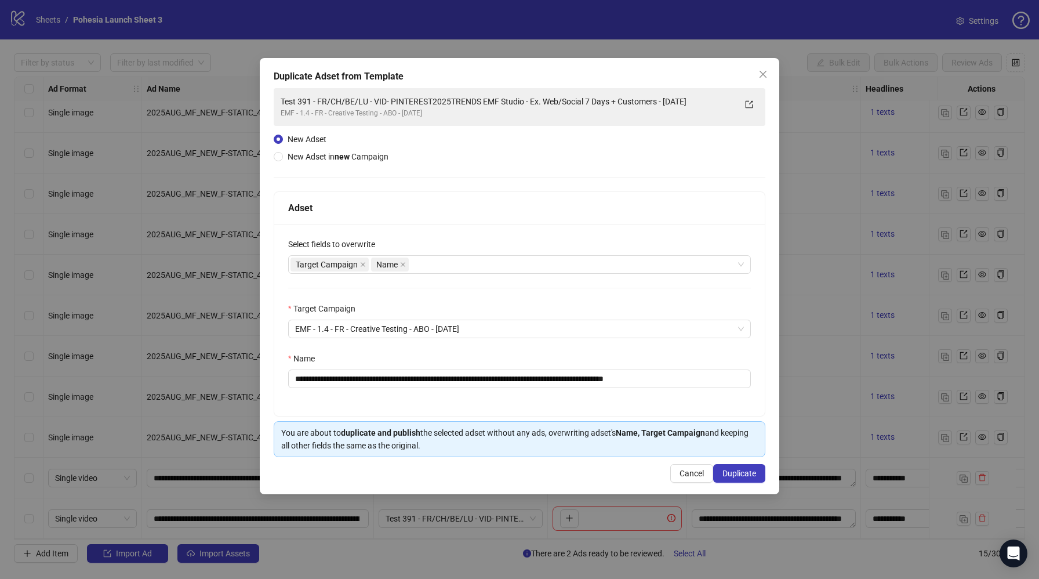
click at [504, 402] on div "**********" at bounding box center [519, 320] width 490 height 192
drag, startPoint x: 682, startPoint y: 381, endPoint x: 685, endPoint y: 392, distance: 12.0
click at [685, 392] on div "**********" at bounding box center [519, 320] width 490 height 192
click at [655, 382] on input "**********" at bounding box center [519, 378] width 463 height 19
click at [614, 397] on div "**********" at bounding box center [519, 320] width 490 height 192
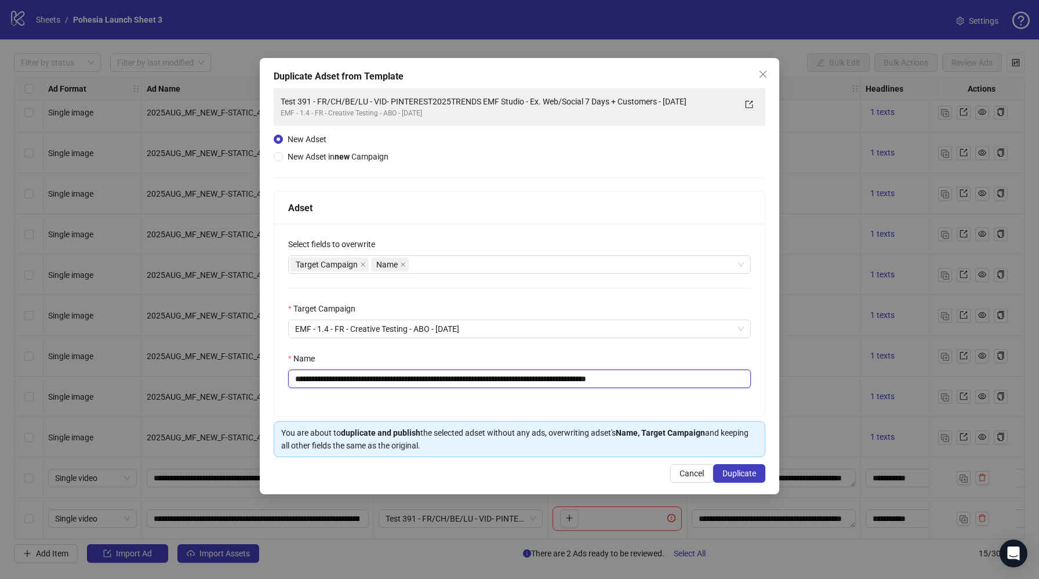
click at [505, 382] on input "**********" at bounding box center [519, 378] width 463 height 19
paste input "**********"
type input "**********"
click at [554, 408] on div "**********" at bounding box center [519, 320] width 490 height 192
click at [746, 475] on span "Duplicate" at bounding box center [739, 472] width 34 height 9
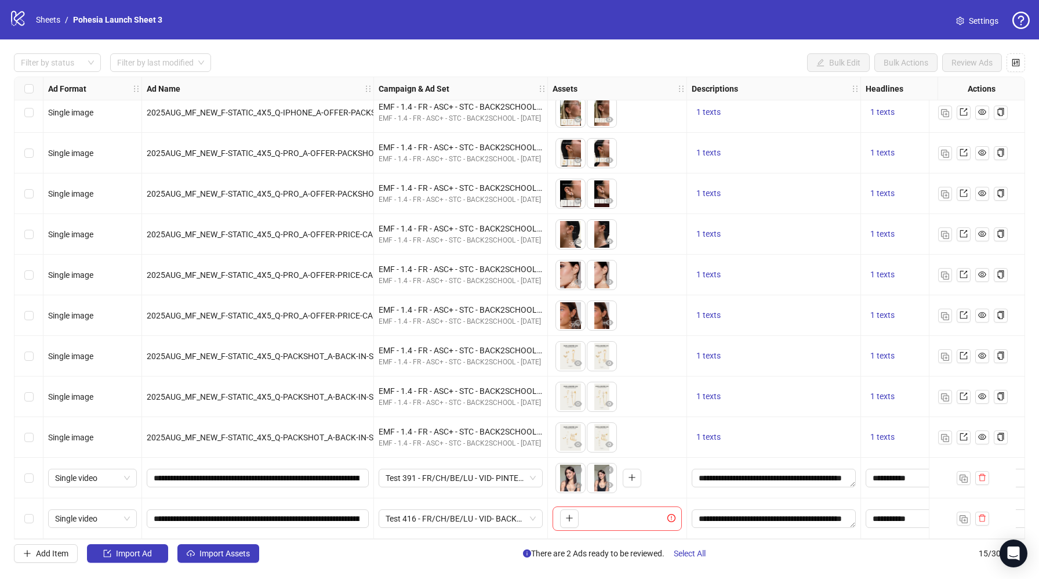
click at [661, 498] on div "To pick up a draggable item, press the space bar. While dragging, use the arrow…" at bounding box center [617, 518] width 139 height 41
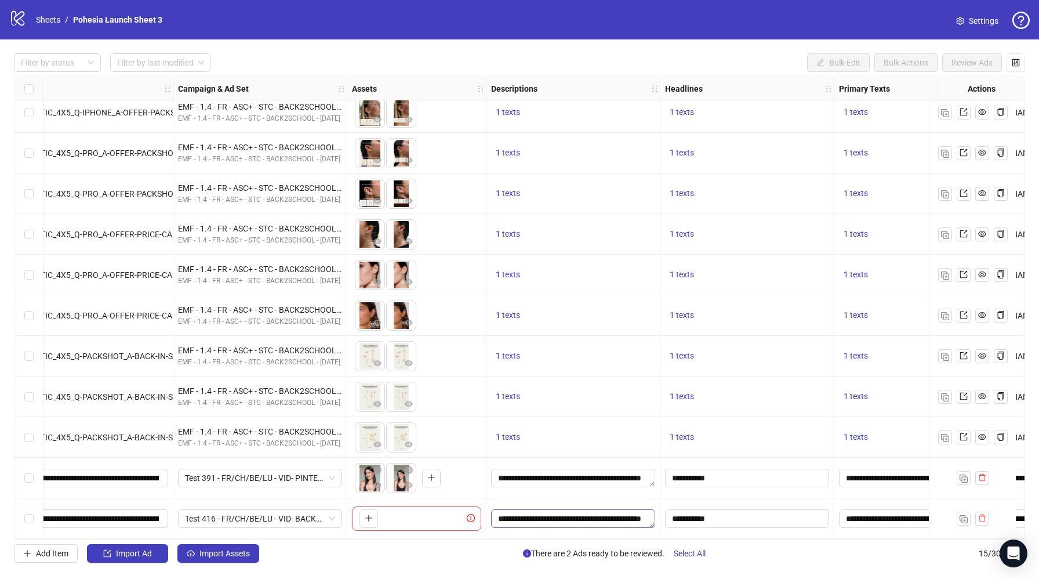
scroll to position [175, 282]
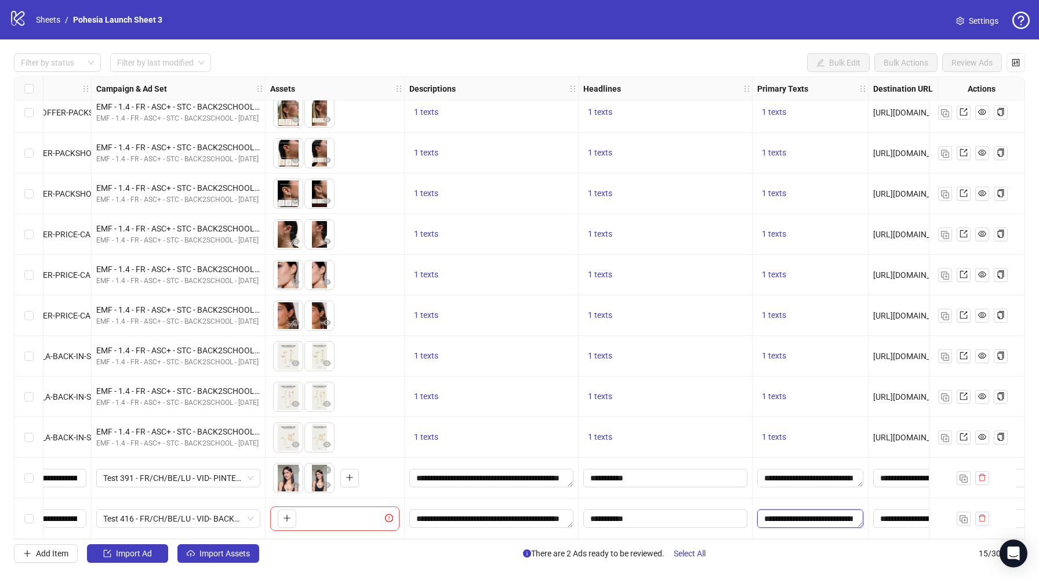
click at [774, 511] on textarea "**********" at bounding box center [810, 518] width 106 height 19
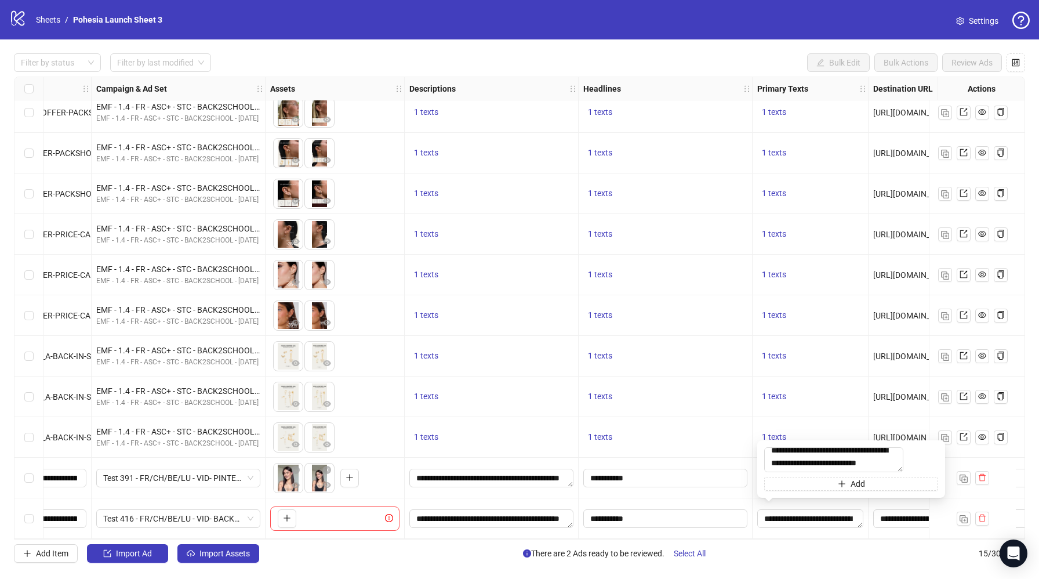
drag, startPoint x: 771, startPoint y: 448, endPoint x: 758, endPoint y: 548, distance: 101.1
click at [758, 548] on body "logo/logo-mobile Sheets / Pohesia Launch Sheet 3 Settings Filter by status Filt…" at bounding box center [519, 289] width 1039 height 579
type textarea "**********"
click at [806, 569] on div "Filter by status Filter by last modified Bulk Edit Bulk Actions Review Ads Ad F…" at bounding box center [519, 307] width 1039 height 537
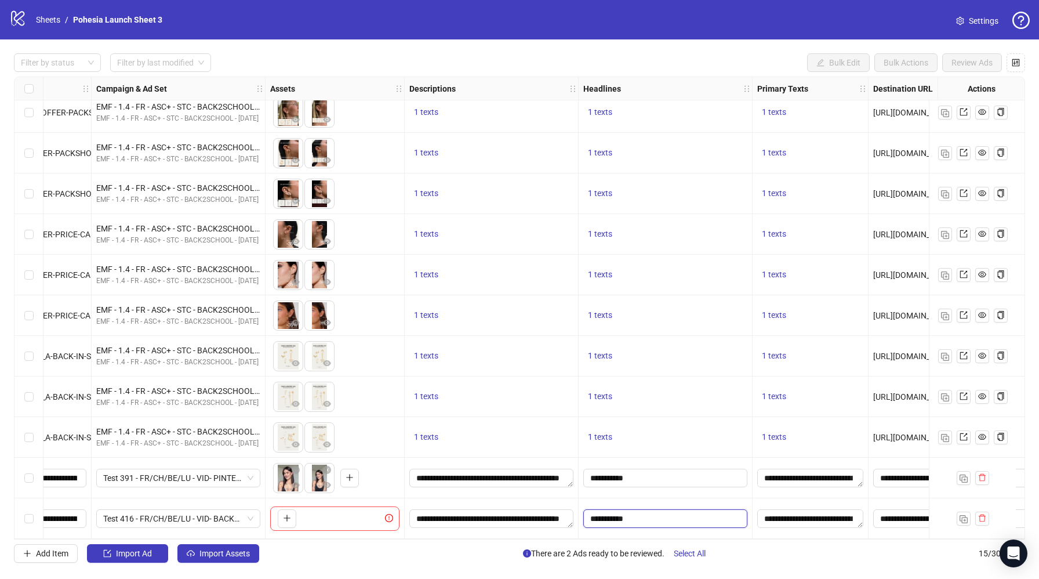
click at [665, 512] on input "**********" at bounding box center [664, 518] width 148 height 13
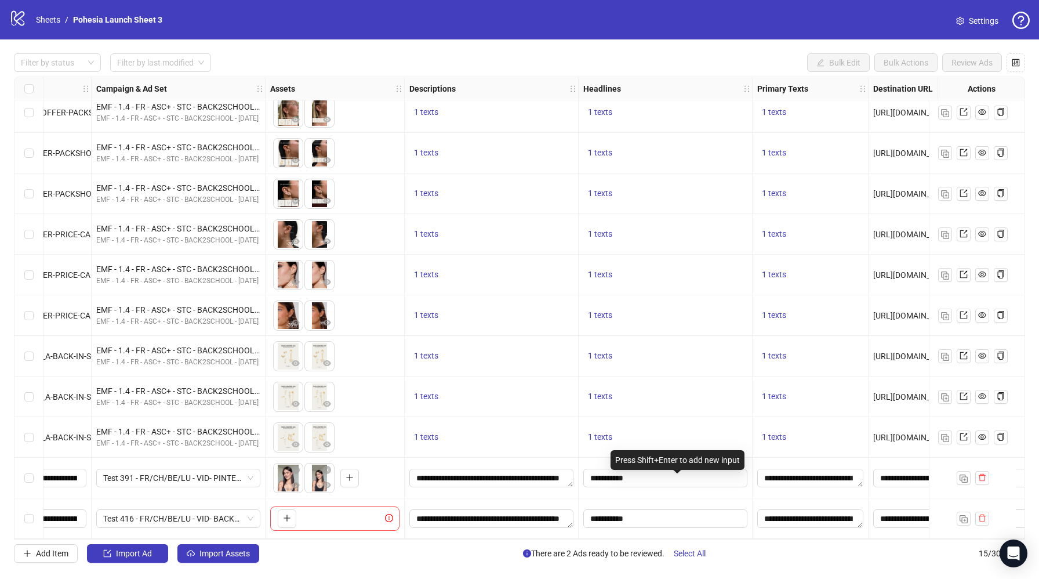
click at [644, 461] on div "Press Shift+Enter to add new input" at bounding box center [677, 460] width 134 height 20
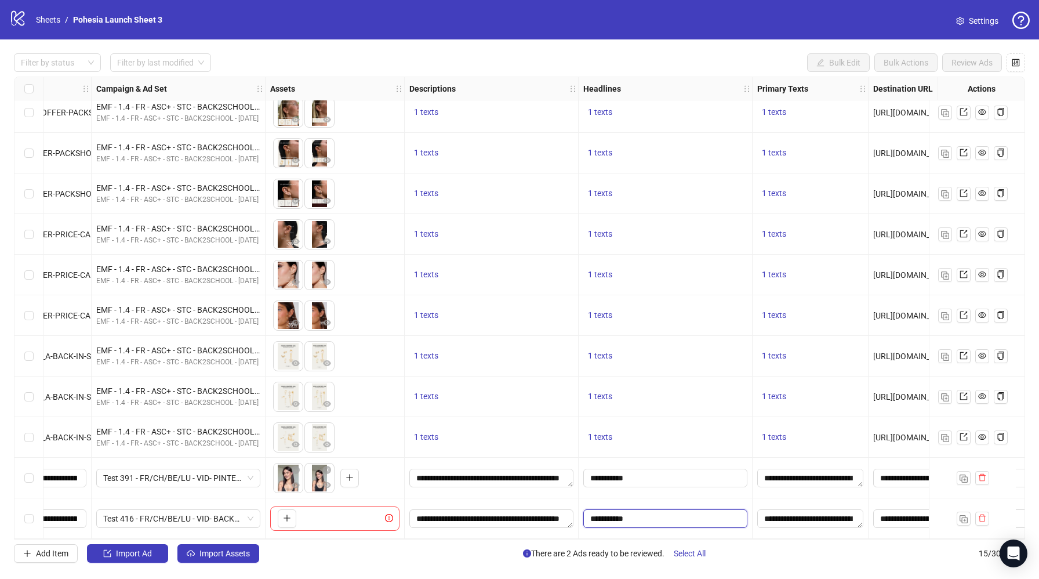
click at [632, 517] on input "**********" at bounding box center [664, 518] width 148 height 13
click at [613, 460] on input "**********" at bounding box center [677, 462] width 174 height 19
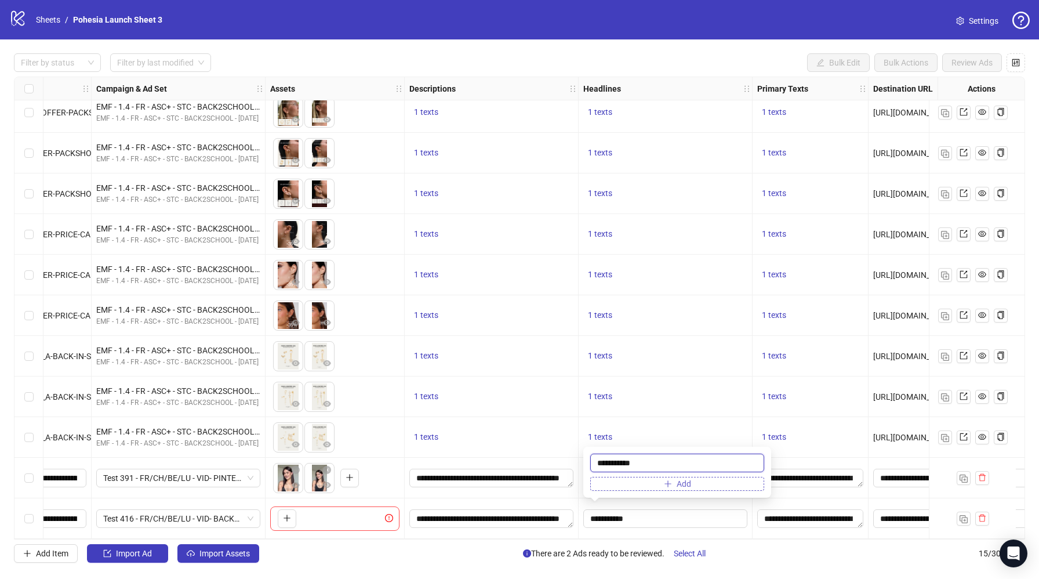
paste input "**********"
type input "**********"
click at [777, 550] on div "Add Item Import Ad Import Assets There are 2 Ads ready to be reviewed. Select A…" at bounding box center [519, 553] width 1011 height 19
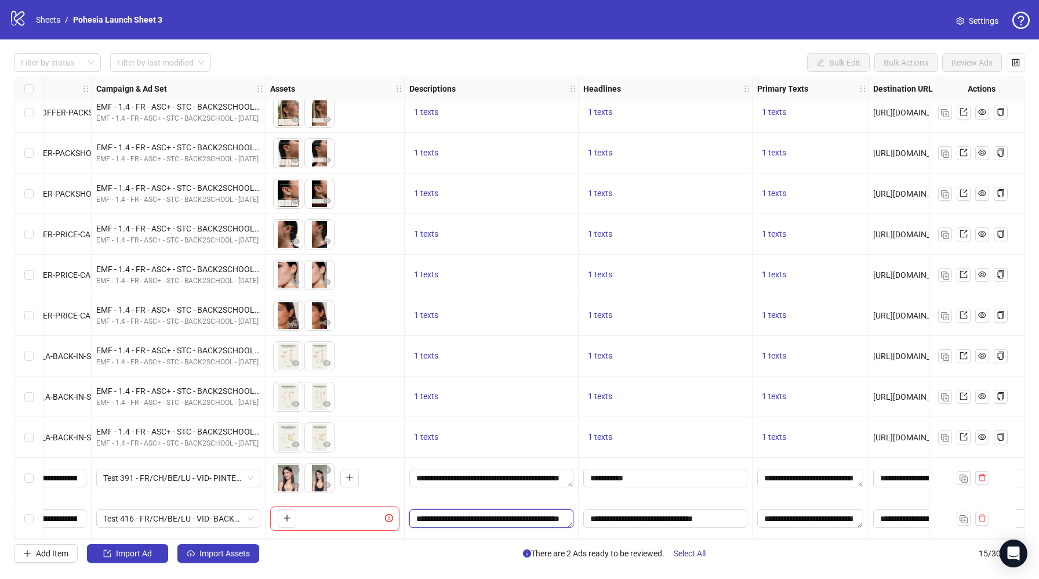
click at [522, 514] on textarea "**********" at bounding box center [491, 518] width 164 height 19
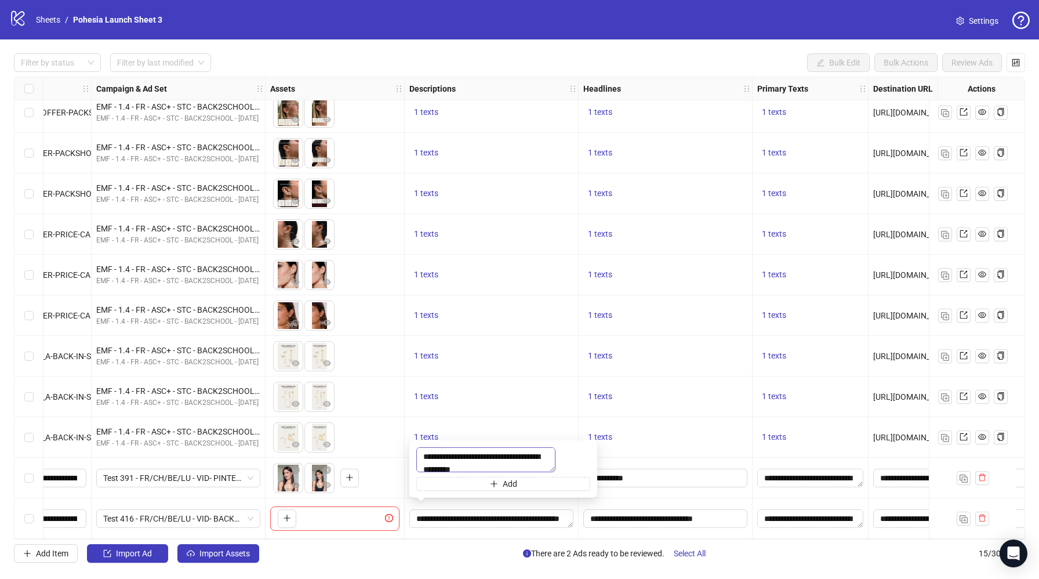
drag, startPoint x: 422, startPoint y: 446, endPoint x: 460, endPoint y: 469, distance: 44.2
click at [460, 469] on textarea "**********" at bounding box center [485, 459] width 139 height 25
type textarea "**********"
click at [468, 563] on div "Filter by status Filter by last modified Bulk Edit Bulk Actions Review Ads Ad F…" at bounding box center [519, 307] width 1039 height 537
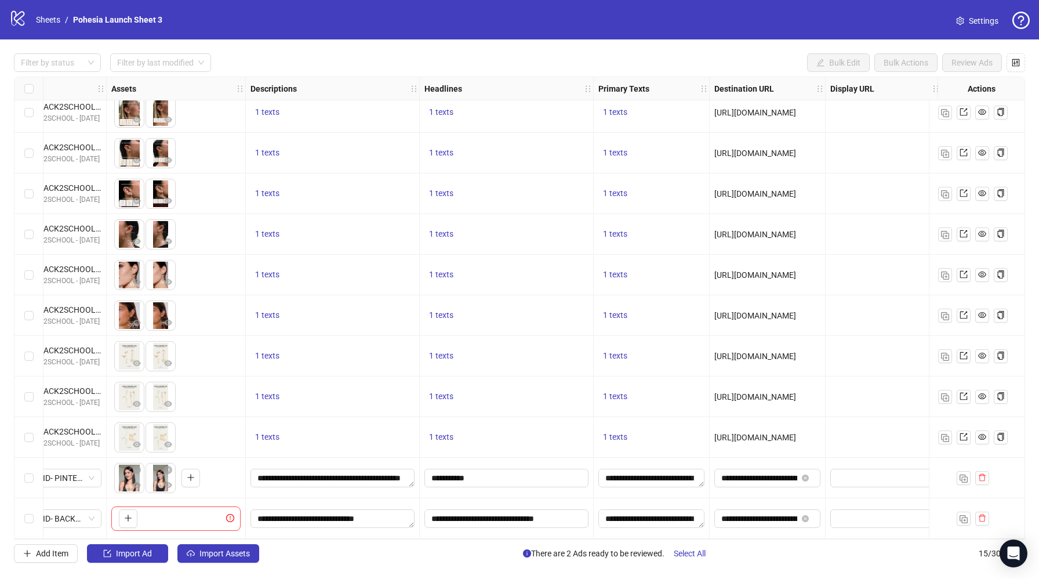
scroll to position [175, 442]
click at [763, 512] on input "**********" at bounding box center [759, 518] width 76 height 13
click at [768, 551] on div "Add Item Import Ad Import Assets There are 2 Ads ready to be reviewed. Select A…" at bounding box center [519, 553] width 1011 height 19
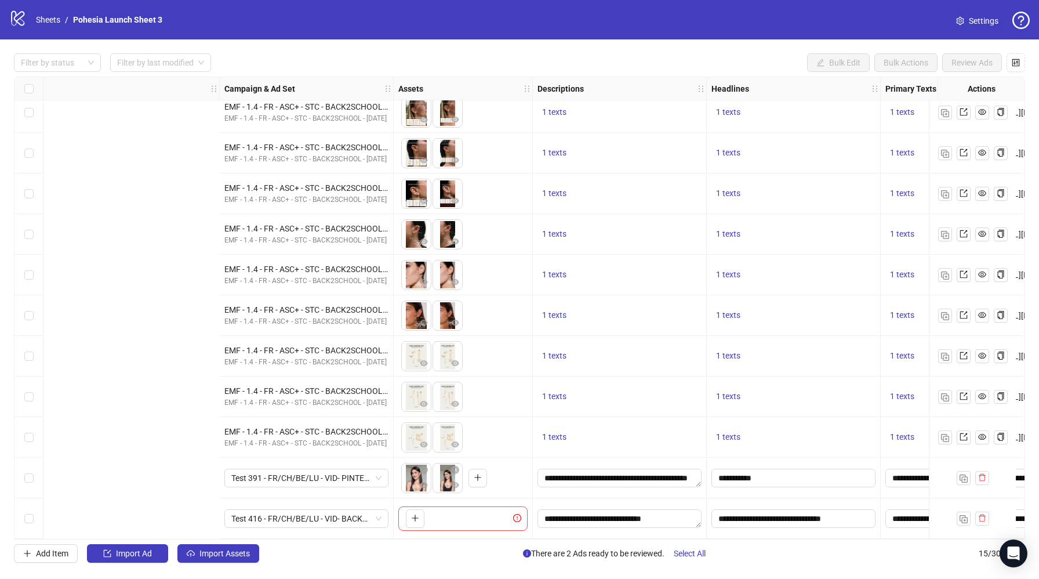
scroll to position [175, 686]
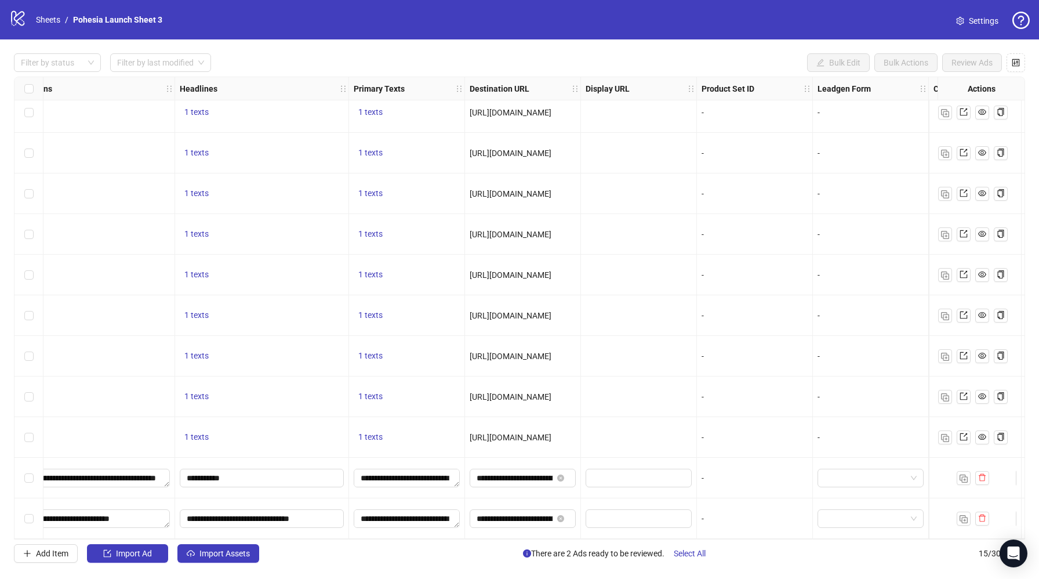
click at [528, 435] on span "[URL][DOMAIN_NAME]" at bounding box center [511, 436] width 82 height 9
copy span "[URL][DOMAIN_NAME]"
click at [513, 512] on input "**********" at bounding box center [515, 518] width 76 height 13
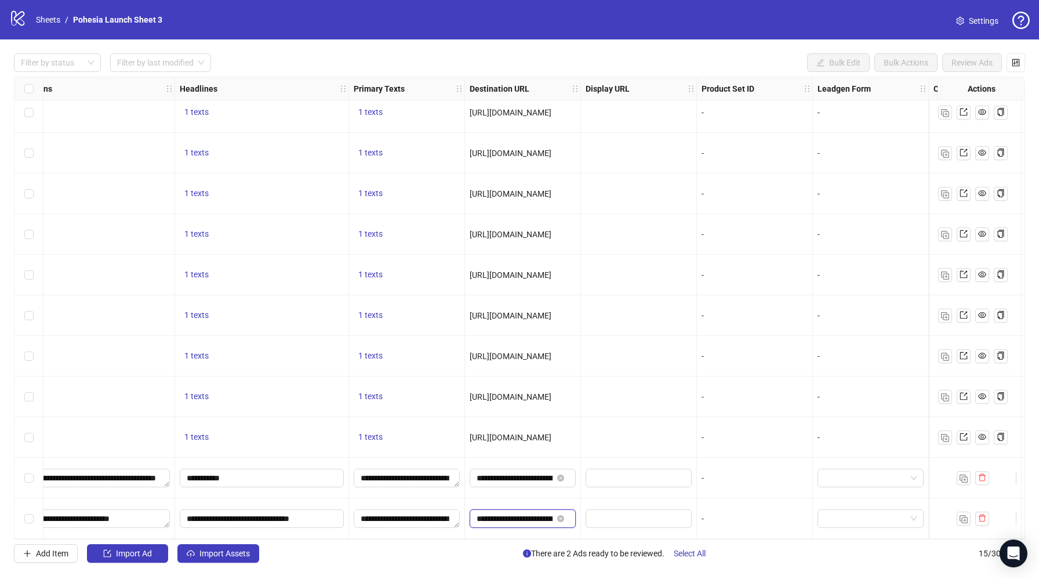
click at [513, 512] on input "**********" at bounding box center [515, 518] width 76 height 13
paste input "**"
type input "**********"
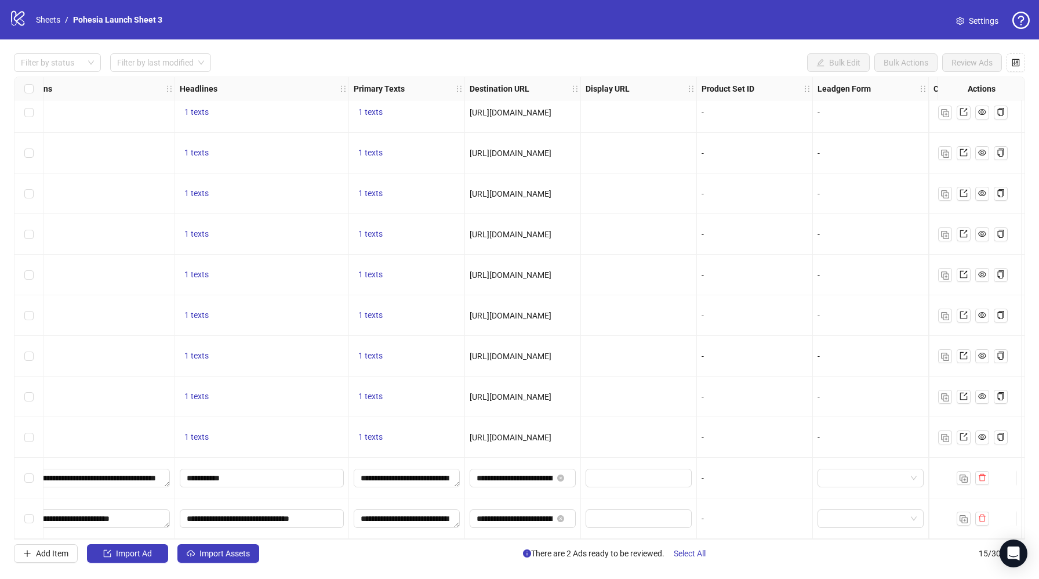
click at [528, 502] on div "**********" at bounding box center [523, 518] width 116 height 41
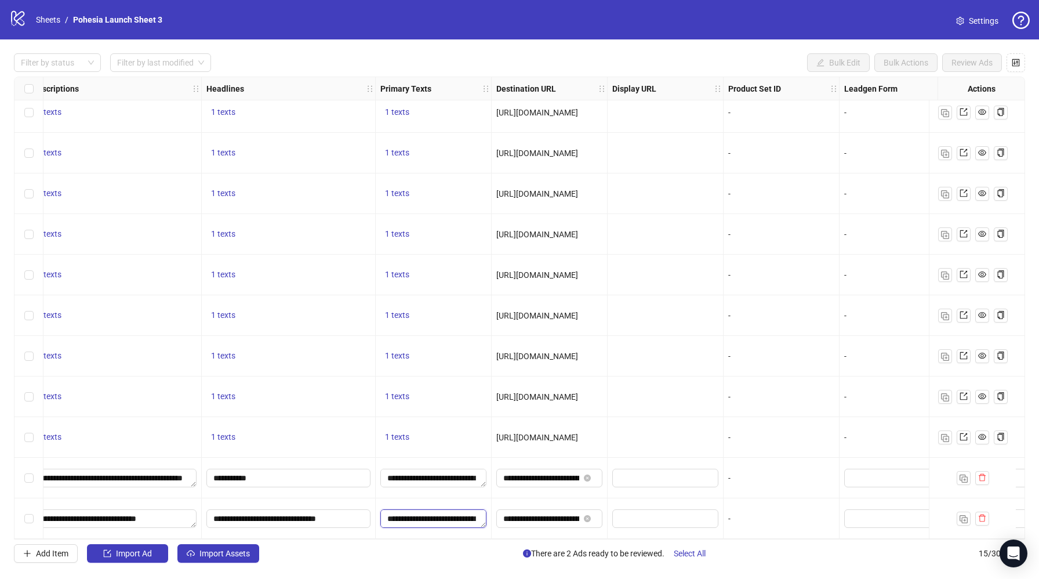
click at [454, 518] on textarea "**********" at bounding box center [433, 518] width 106 height 19
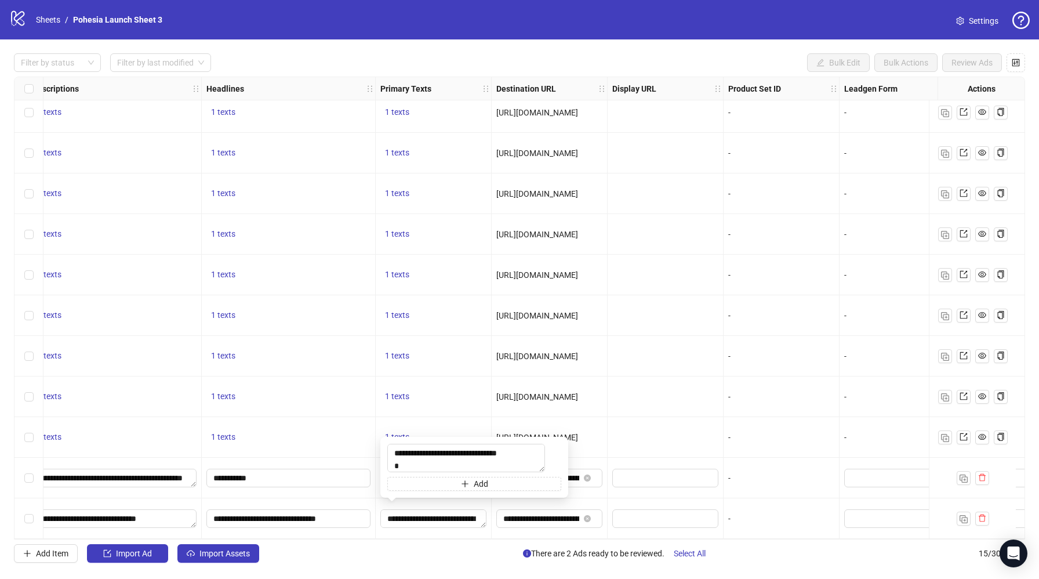
click at [453, 499] on div "**********" at bounding box center [434, 518] width 116 height 41
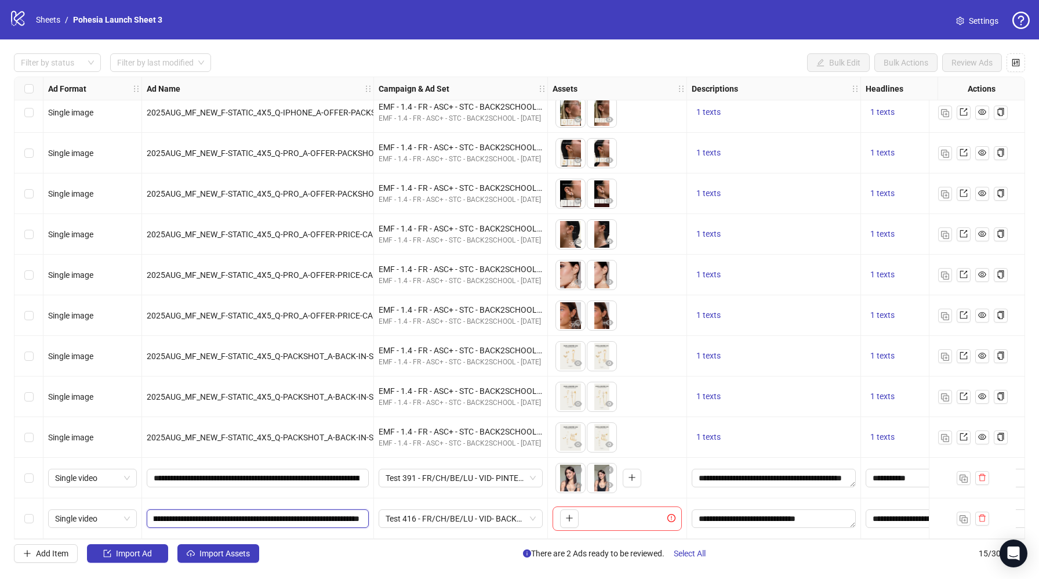
scroll to position [0, 158]
drag, startPoint x: 201, startPoint y: 515, endPoint x: 279, endPoint y: 517, distance: 78.3
click at [279, 517] on input "**********" at bounding box center [257, 518] width 206 height 13
paste input "text"
type input "**********"
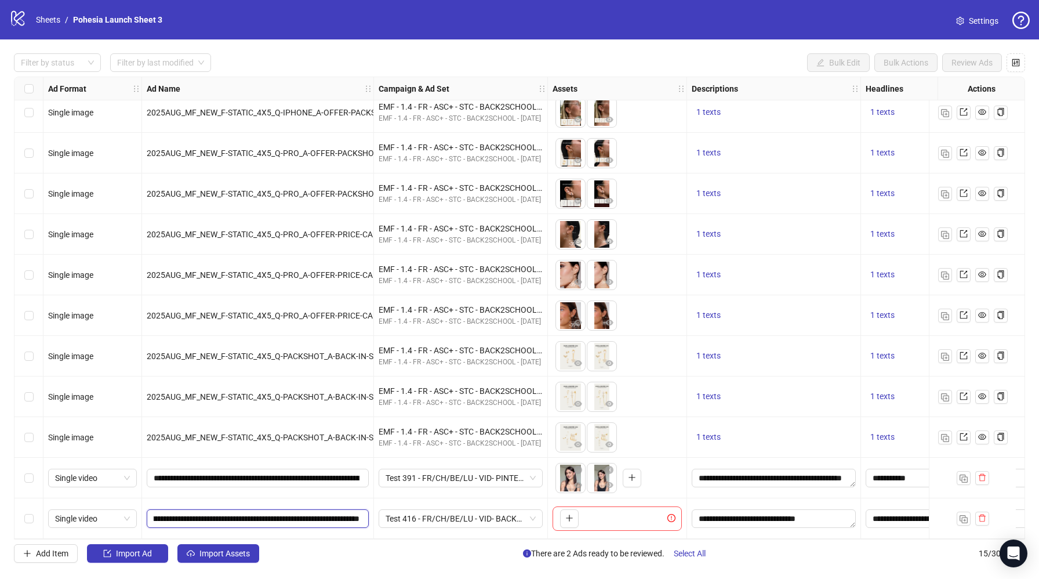
scroll to position [0, 124]
click at [332, 528] on div "**********" at bounding box center [258, 518] width 232 height 41
click at [315, 515] on input "**********" at bounding box center [257, 518] width 206 height 13
click at [338, 528] on div "**********" at bounding box center [258, 518] width 232 height 41
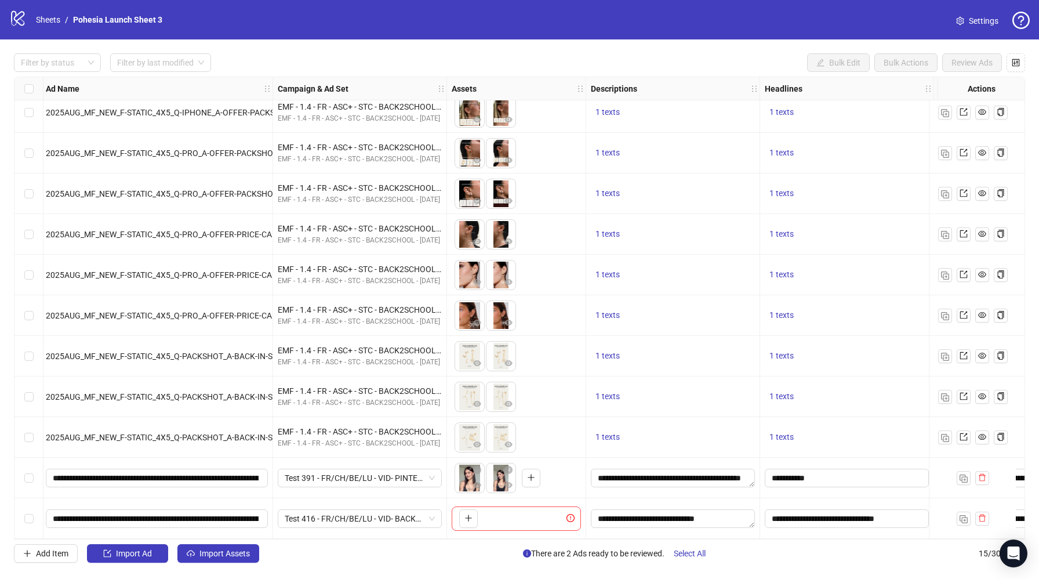
scroll to position [175, 0]
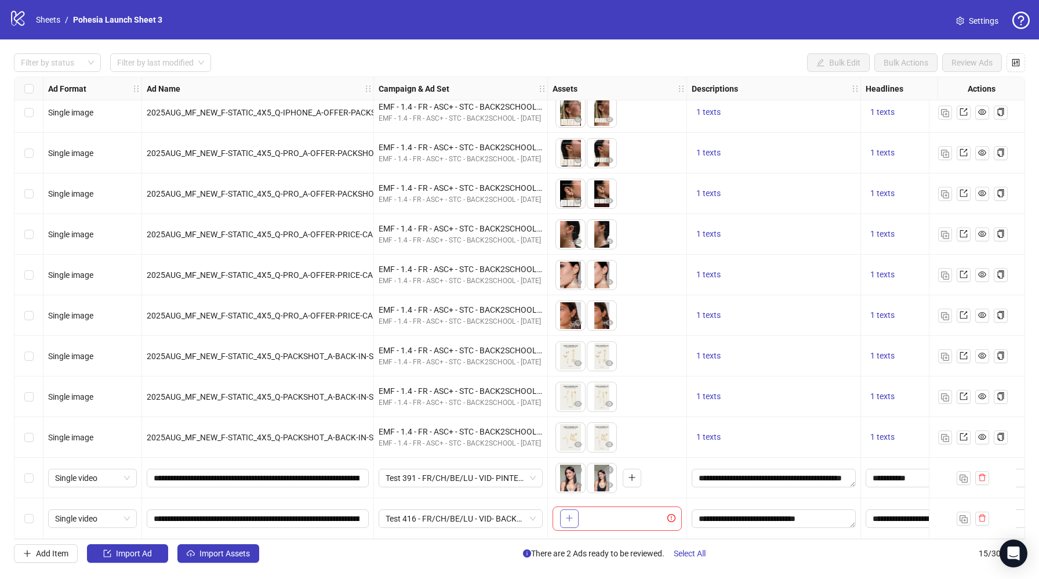
click at [569, 514] on icon "plus" at bounding box center [569, 518] width 8 height 8
click at [961, 515] on img "button" at bounding box center [963, 519] width 8 height 8
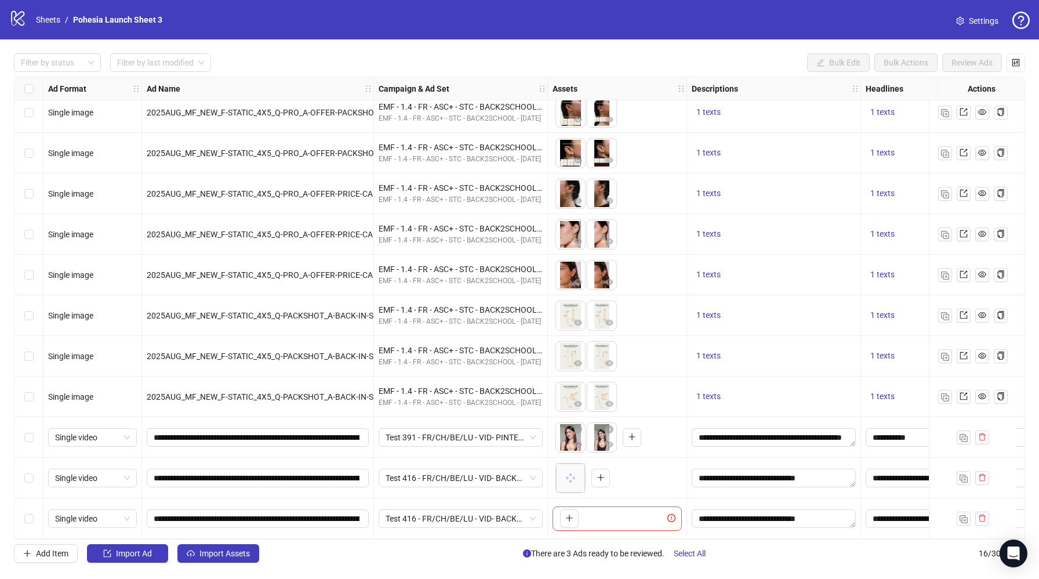
scroll to position [216, 0]
click at [568, 514] on icon "plus" at bounding box center [569, 518] width 8 height 8
click at [960, 515] on img "button" at bounding box center [963, 519] width 8 height 8
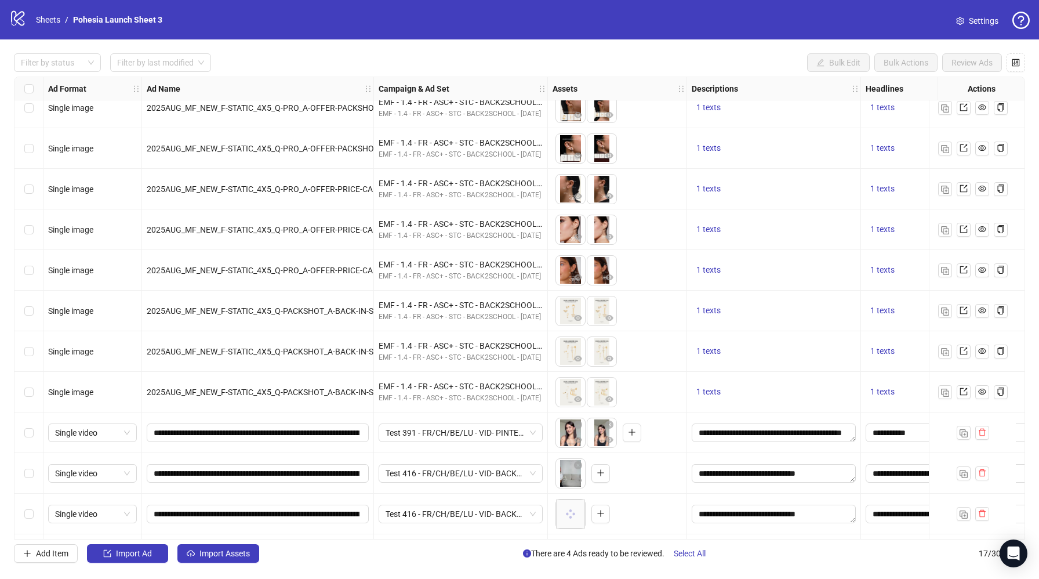
scroll to position [256, 0]
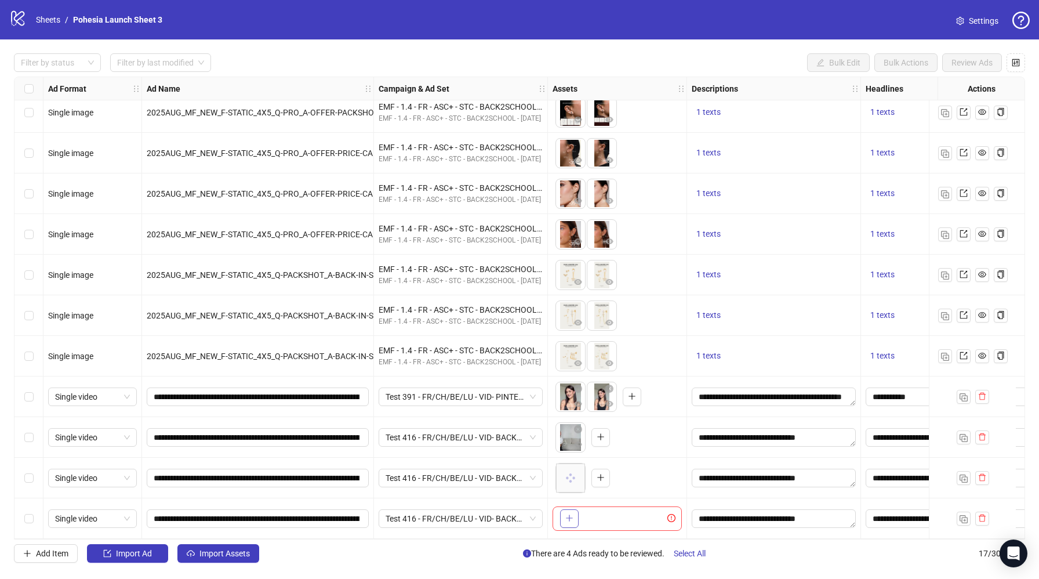
click at [568, 518] on icon "plus" at bounding box center [569, 518] width 6 height 1
click at [600, 438] on button "button" at bounding box center [600, 437] width 19 height 19
click at [599, 476] on icon "plus" at bounding box center [601, 477] width 8 height 8
click at [599, 514] on icon "plus" at bounding box center [601, 518] width 8 height 8
click at [317, 437] on input "**********" at bounding box center [257, 437] width 206 height 13
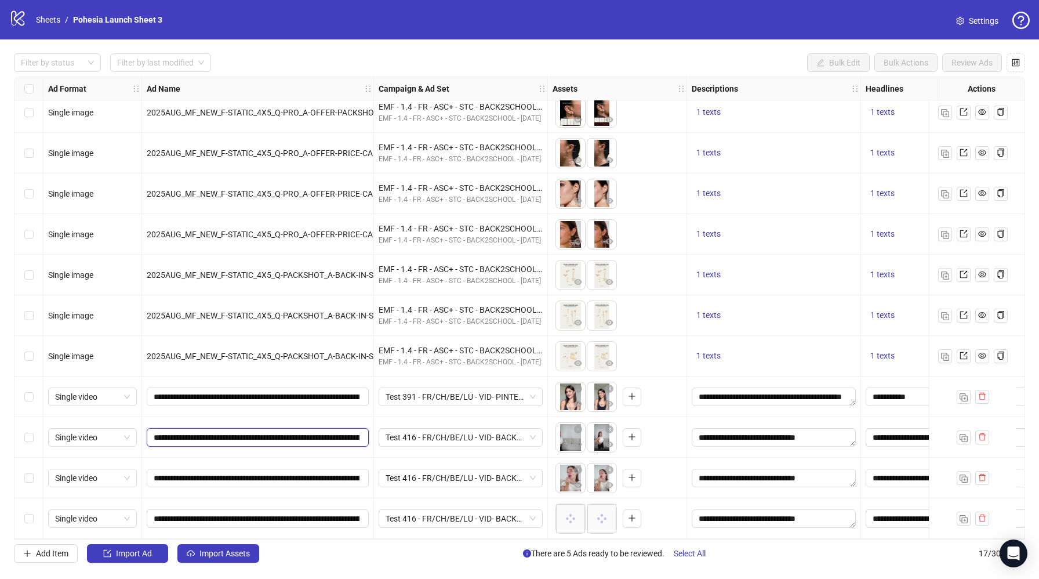
scroll to position [0, 124]
click at [322, 474] on input "**********" at bounding box center [257, 477] width 206 height 13
click at [280, 477] on input "**********" at bounding box center [257, 477] width 206 height 13
type input "**********"
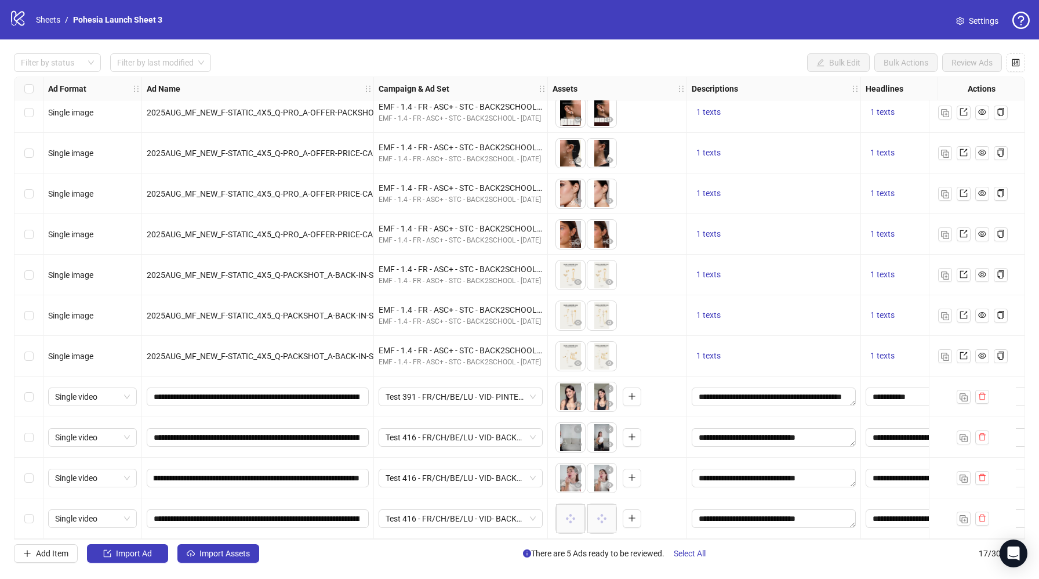
click at [301, 503] on div "**********" at bounding box center [258, 518] width 232 height 41
click at [307, 512] on input "**********" at bounding box center [257, 518] width 206 height 13
click at [281, 515] on input "**********" at bounding box center [257, 518] width 206 height 13
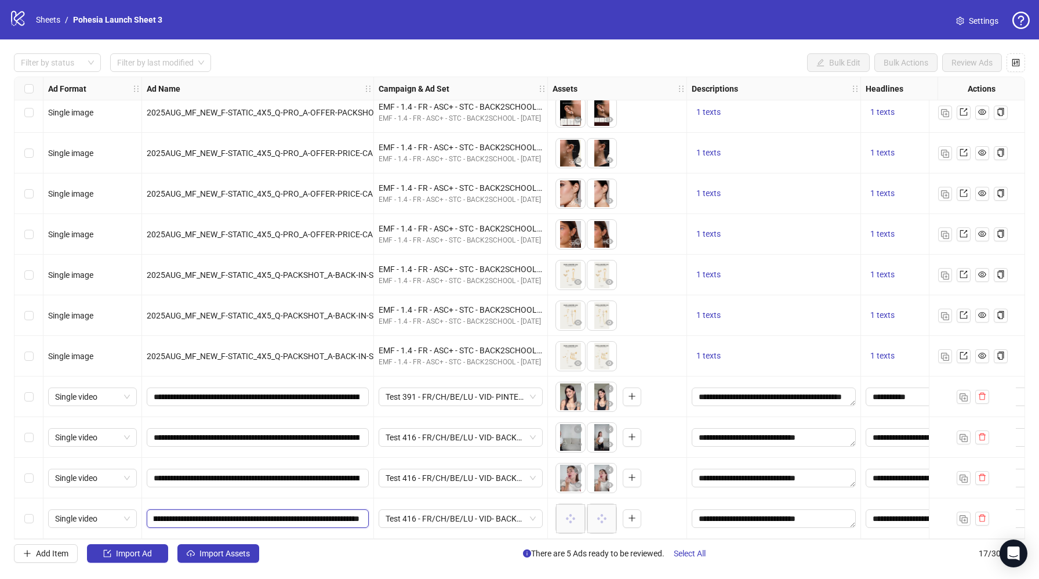
type input "**********"
click at [321, 498] on div "**********" at bounding box center [258, 518] width 232 height 41
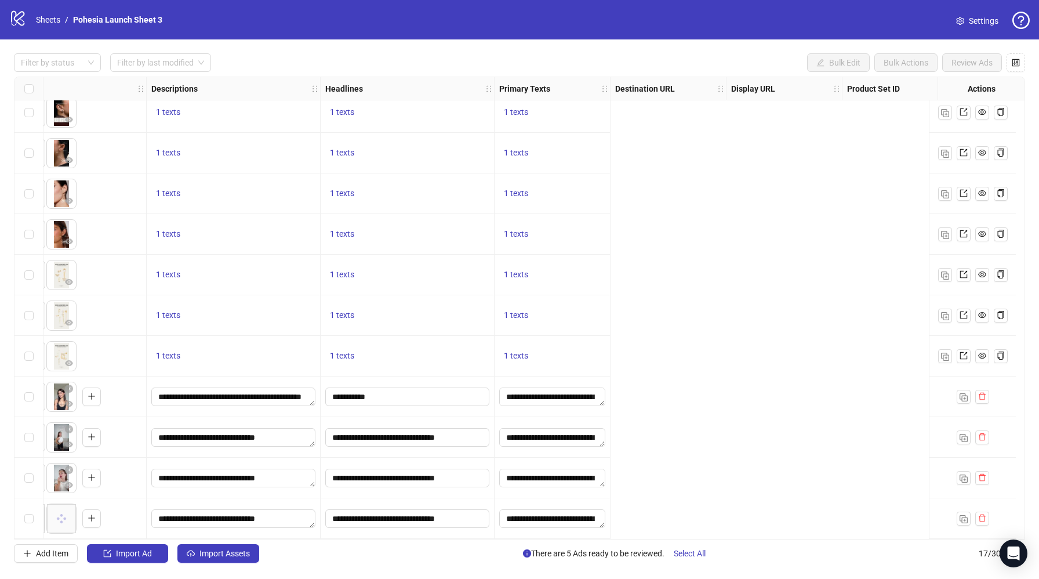
scroll to position [256, 0]
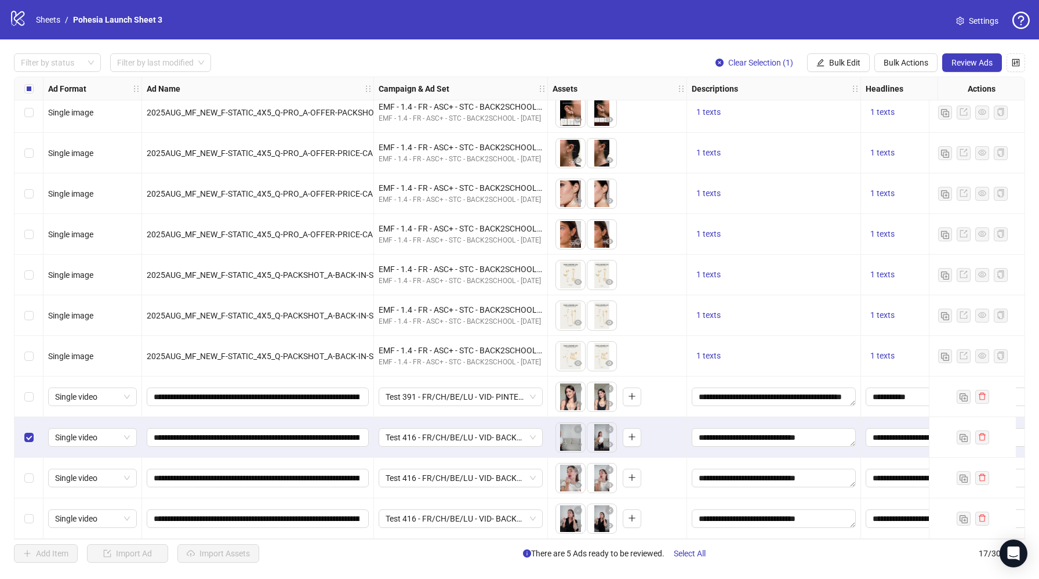
click at [33, 468] on div "Select row 16" at bounding box center [28, 477] width 29 height 41
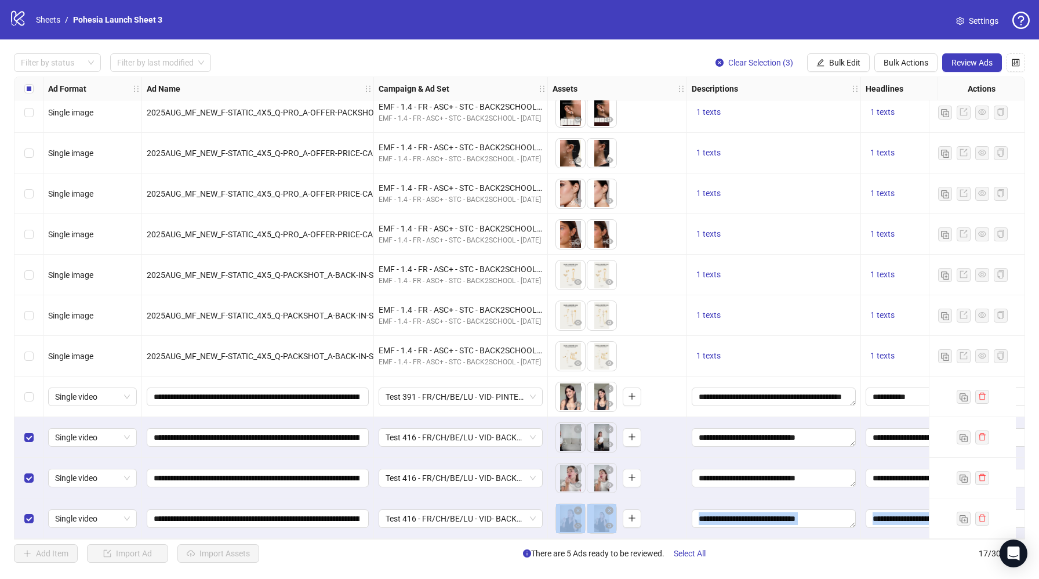
drag, startPoint x: 307, startPoint y: 533, endPoint x: 574, endPoint y: 539, distance: 267.9
click at [574, 539] on div "Ad Format Ad Name Campaign & Ad Set Assets Descriptions Headlines Primary Texts…" at bounding box center [519, 308] width 1011 height 463
click at [483, 556] on div "Add Item Import Ad Import Assets There are 5 Ads ready to be reviewed. Select A…" at bounding box center [519, 553] width 1011 height 19
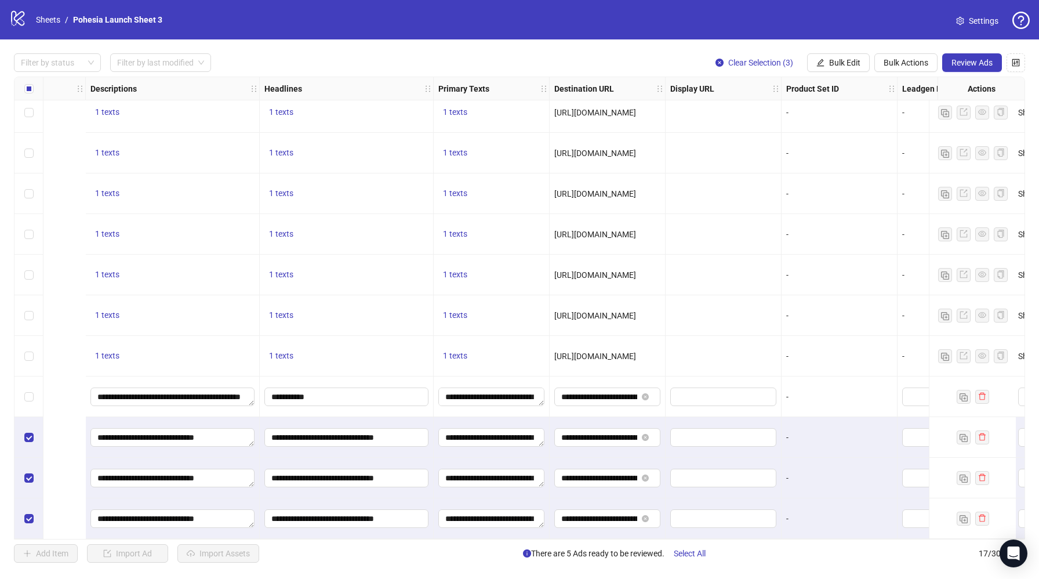
scroll to position [256, 894]
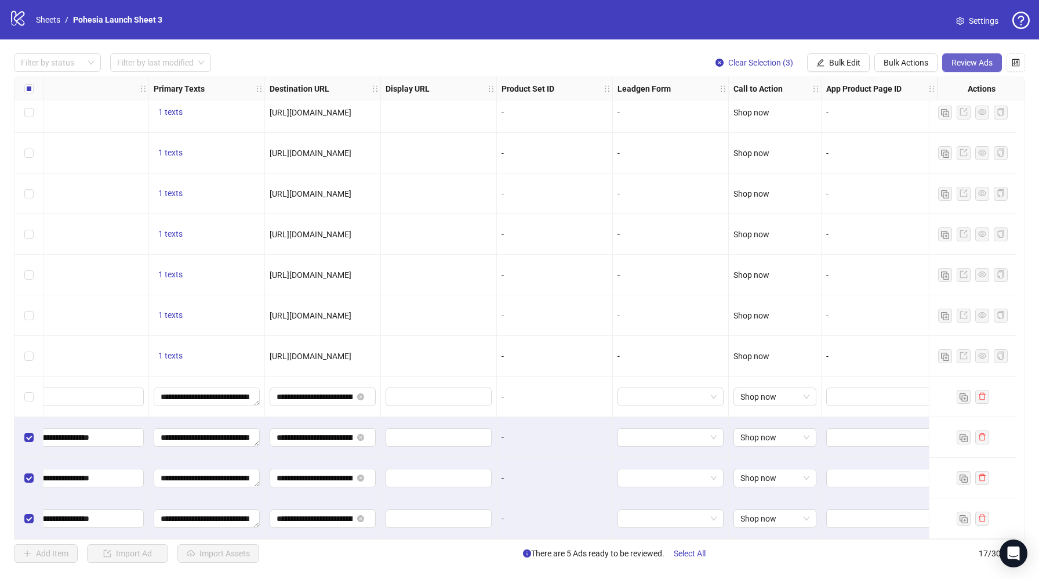
click at [963, 64] on span "Review Ads" at bounding box center [971, 62] width 41 height 9
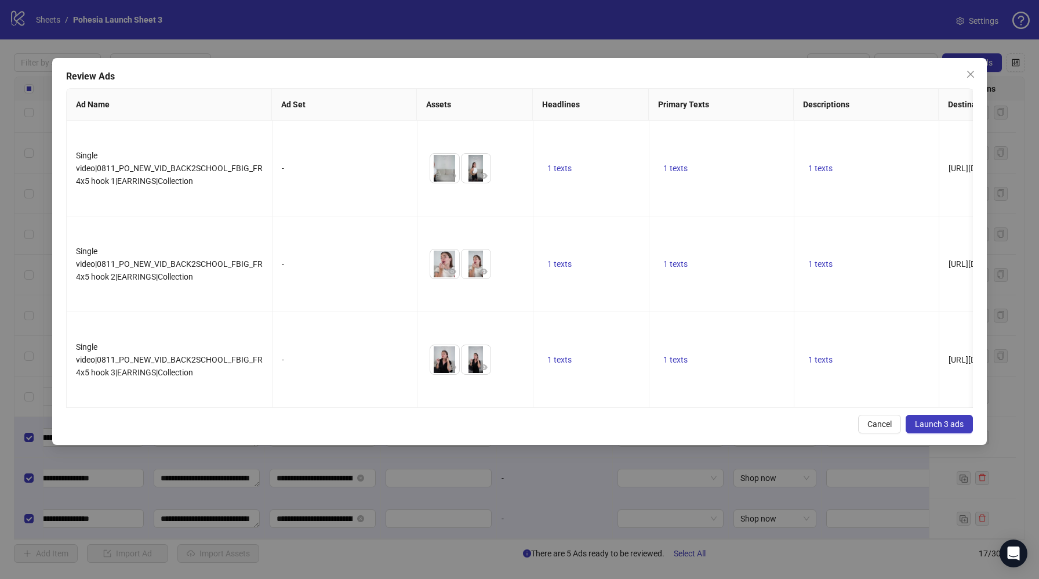
click at [942, 419] on span "Launch 3 ads" at bounding box center [939, 423] width 49 height 9
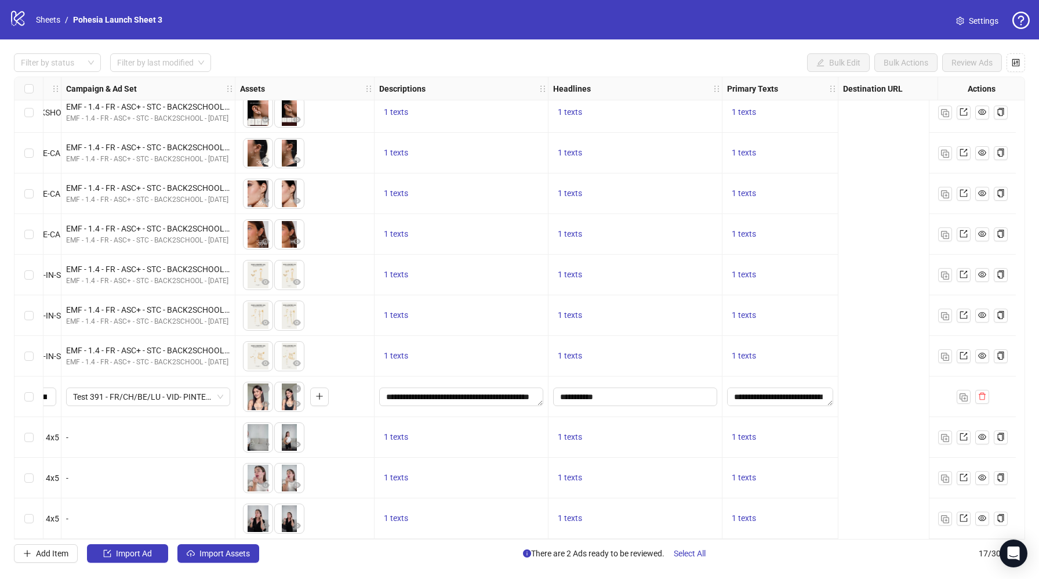
scroll to position [256, 0]
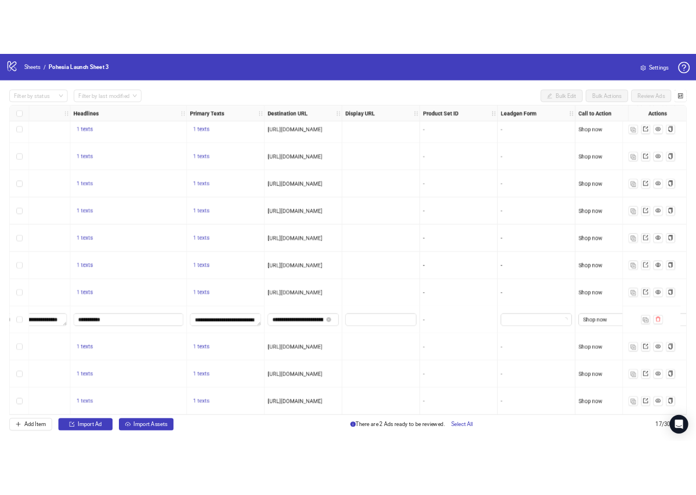
scroll to position [256, 761]
